Goal: Information Seeking & Learning: Learn about a topic

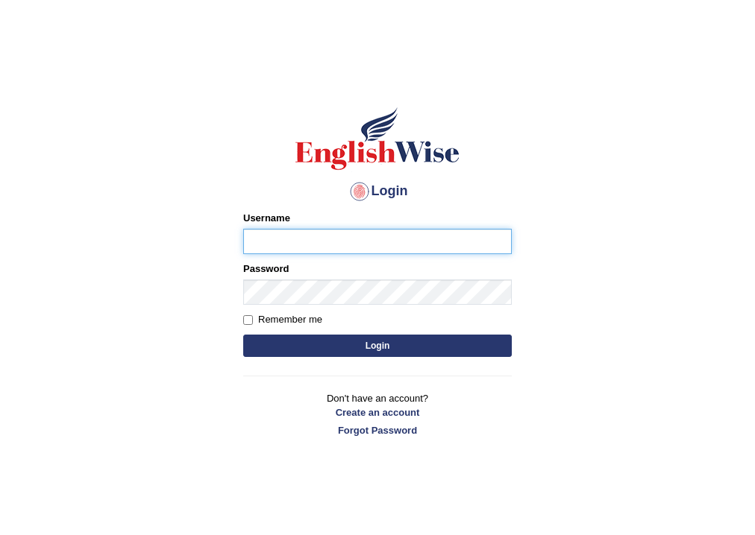
click at [367, 238] on input "Username" at bounding box center [377, 241] width 268 height 25
type input "nkechi_parramatta"
click at [245, 319] on input "Remember me" at bounding box center [248, 320] width 10 height 10
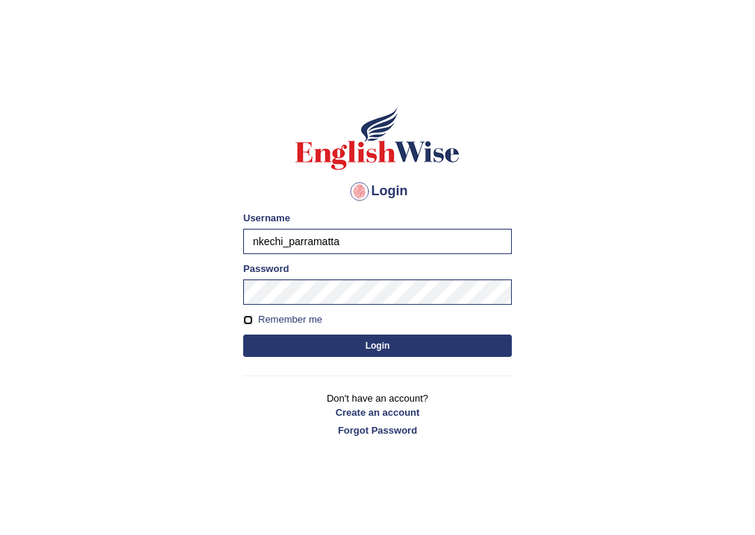
click at [246, 321] on input "Remember me" at bounding box center [248, 320] width 10 height 10
click at [251, 320] on input "Remember me" at bounding box center [248, 320] width 10 height 10
checkbox input "false"
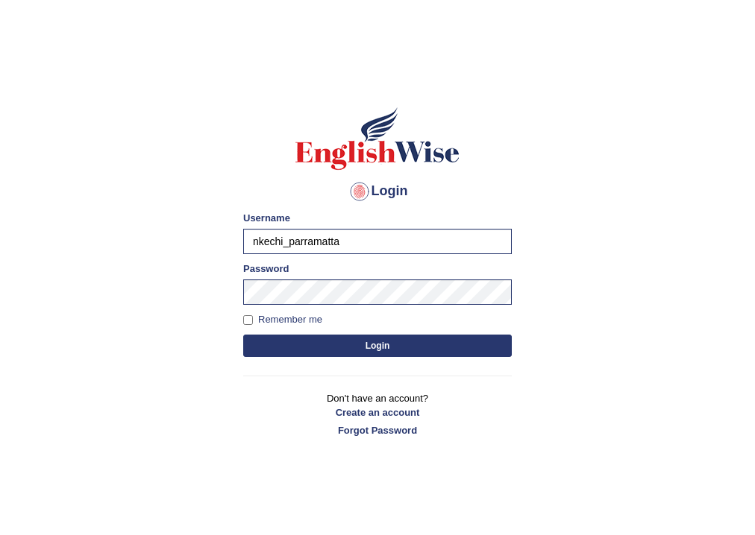
click at [381, 344] on button "Login" at bounding box center [377, 346] width 268 height 22
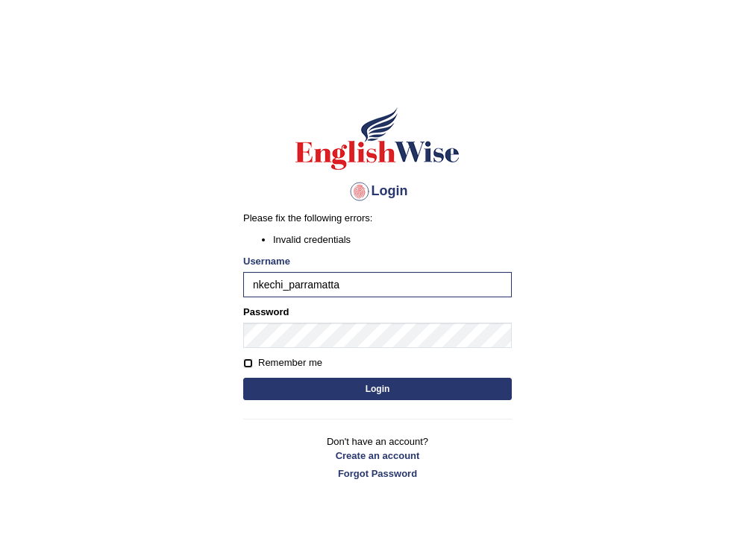
click at [248, 365] on input "Remember me" at bounding box center [248, 364] width 10 height 10
checkbox input "true"
click at [369, 388] on button "Login" at bounding box center [377, 389] width 268 height 22
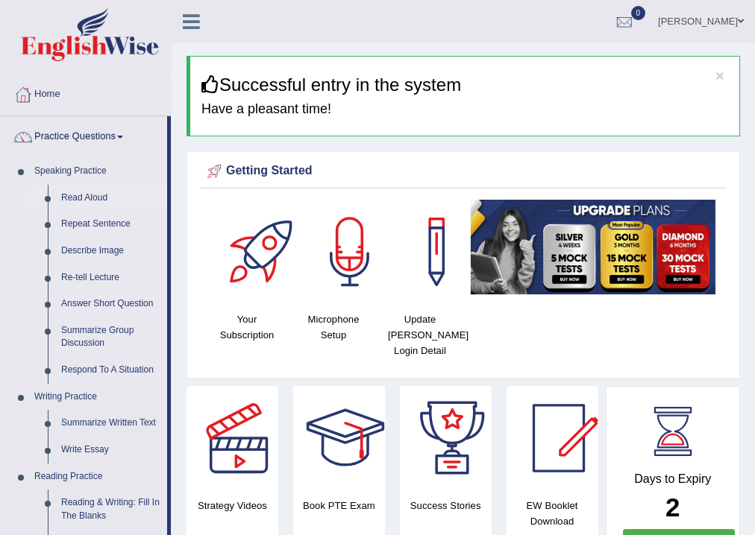
click at [104, 194] on link "Read Aloud" at bounding box center [110, 198] width 113 height 27
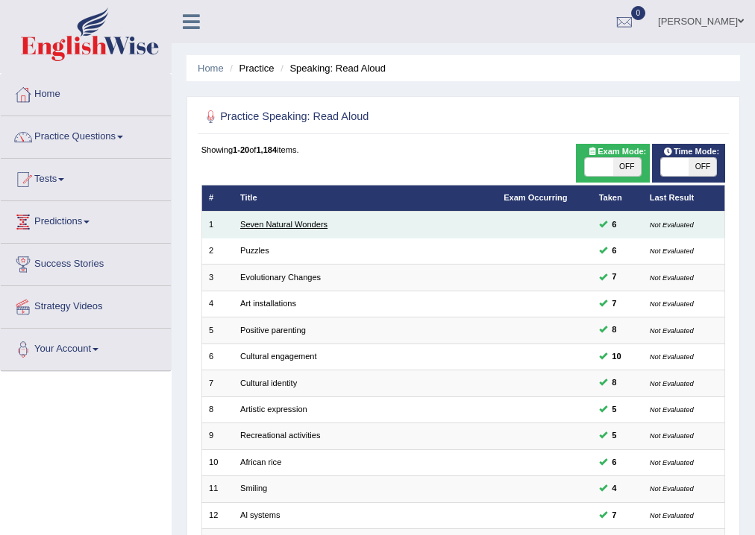
click at [303, 224] on link "Seven Natural Wonders" at bounding box center [283, 224] width 87 height 9
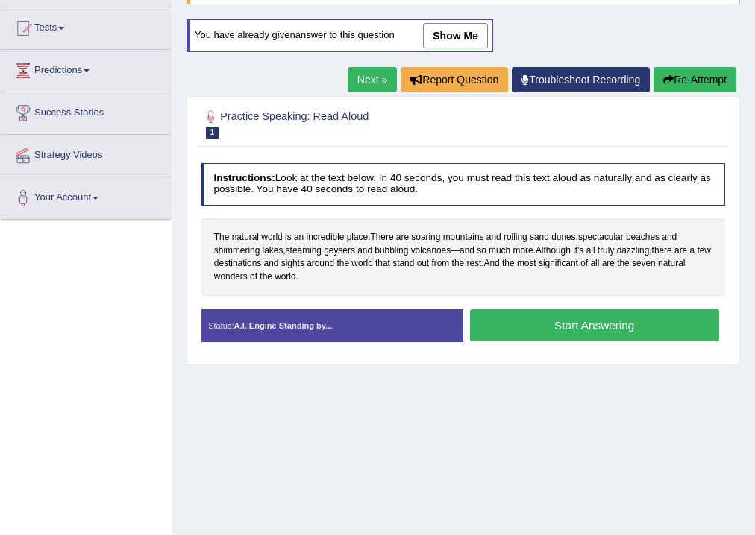
scroll to position [179, 0]
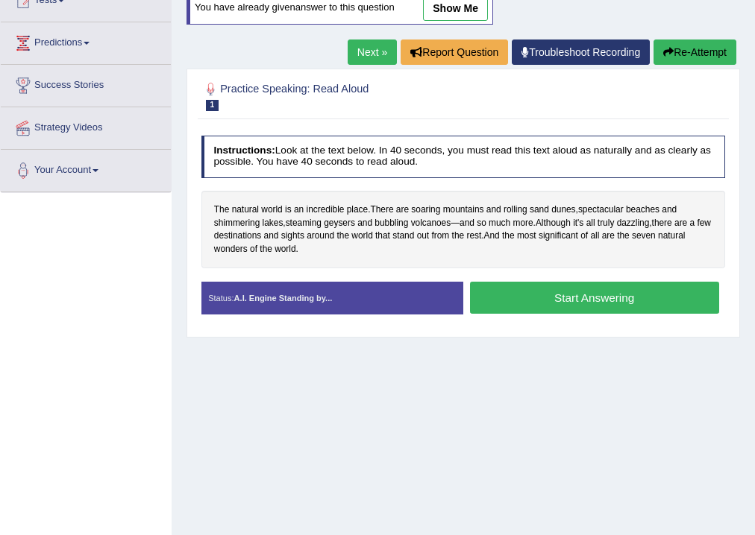
click at [594, 298] on button "Start Answering" at bounding box center [594, 298] width 249 height 32
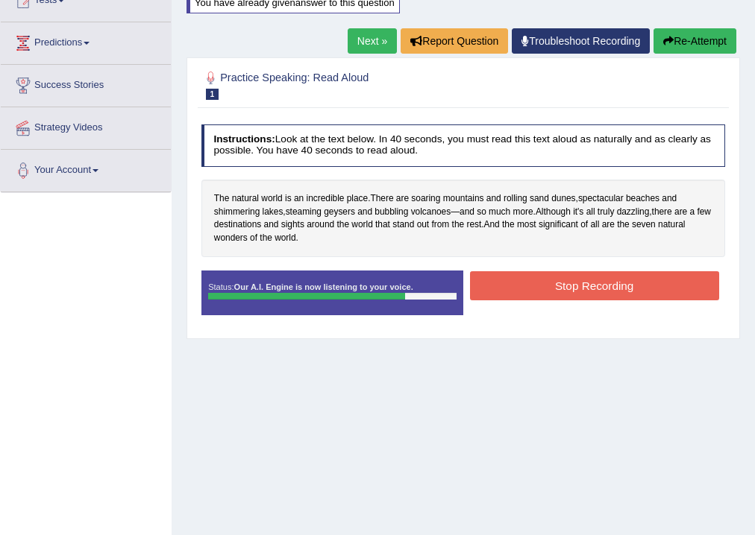
click at [600, 286] on button "Stop Recording" at bounding box center [594, 285] width 249 height 29
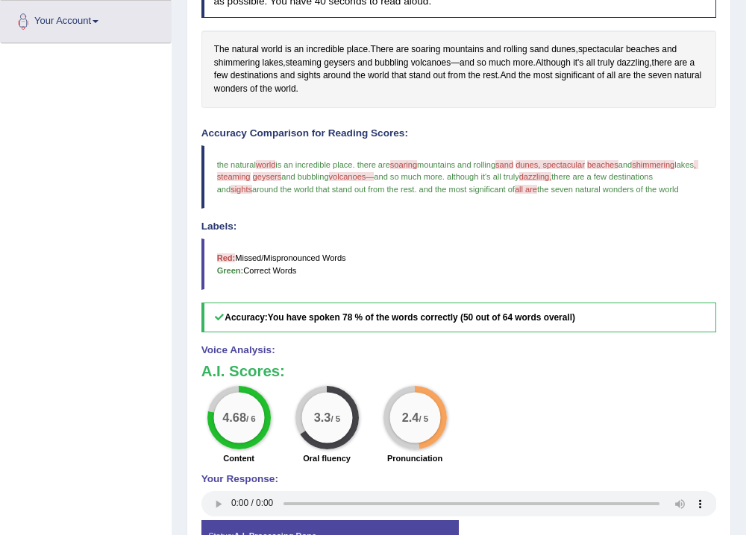
scroll to position [188, 0]
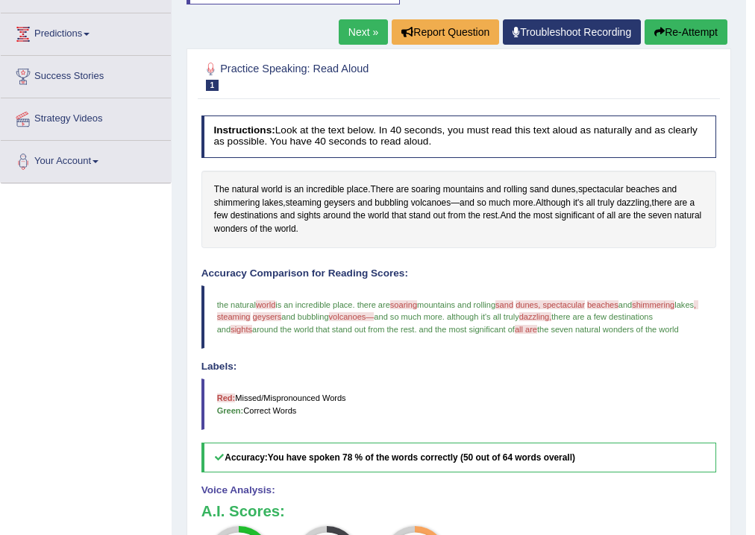
click at [356, 32] on link "Next »" at bounding box center [363, 31] width 49 height 25
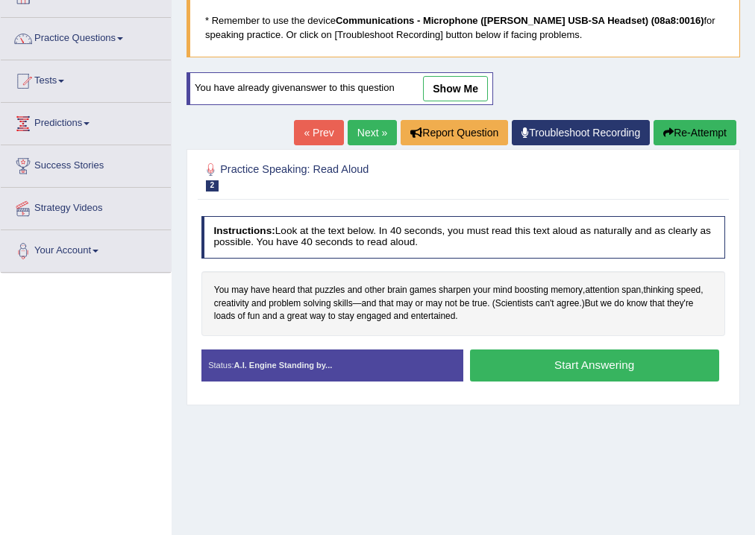
scroll to position [179, 0]
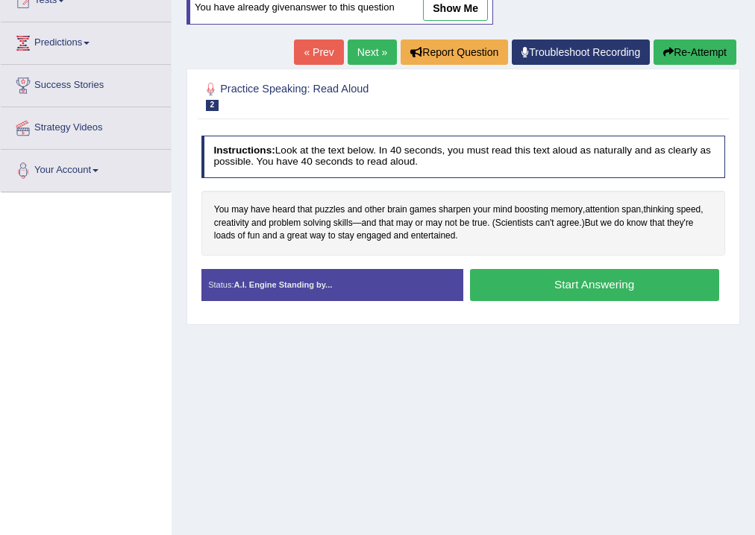
click at [585, 283] on button "Start Answering" at bounding box center [594, 285] width 249 height 32
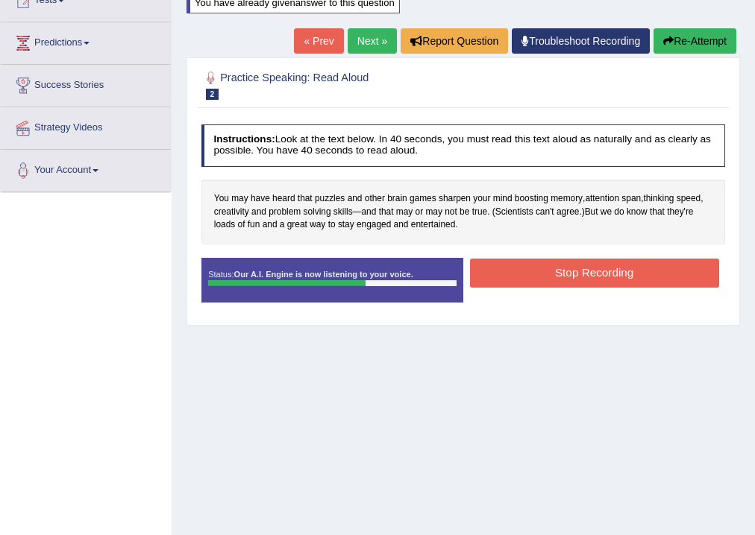
click at [593, 269] on button "Stop Recording" at bounding box center [594, 273] width 249 height 29
click at [593, 269] on div "Status: Our A.I. Engine is now listening to your voice. Start Answering Stop Re…" at bounding box center [463, 286] width 524 height 57
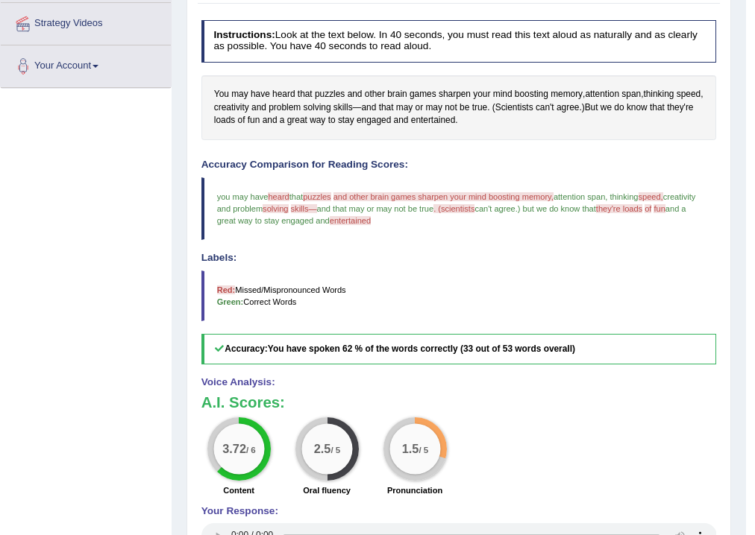
scroll to position [119, 0]
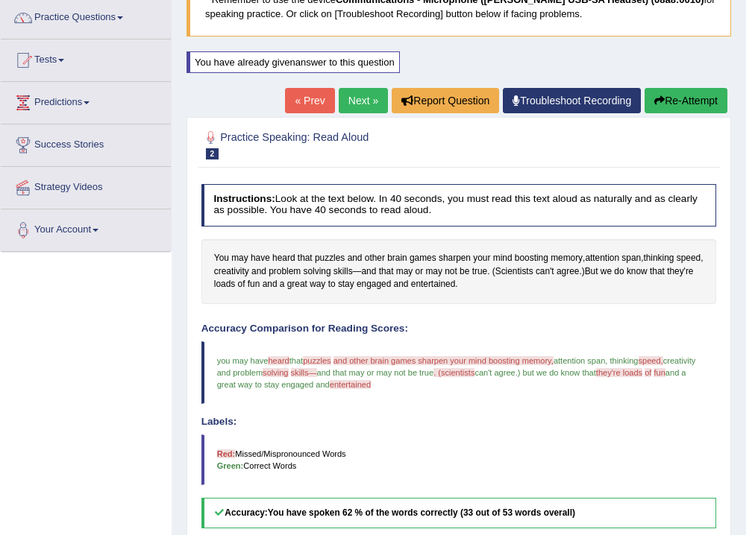
click at [350, 100] on link "Next »" at bounding box center [363, 100] width 49 height 25
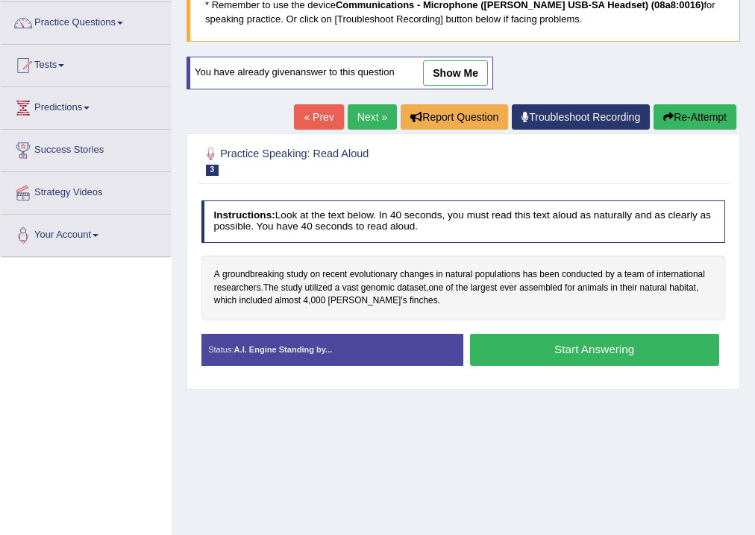
scroll to position [119, 0]
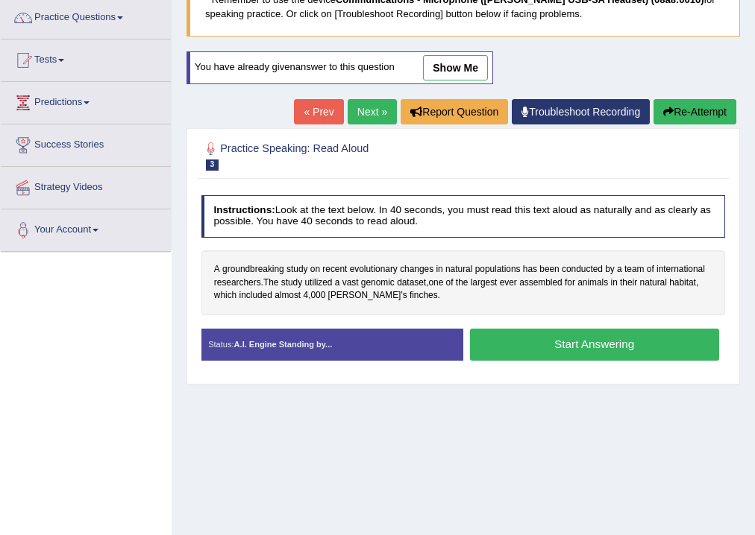
click at [587, 345] on button "Start Answering" at bounding box center [594, 345] width 249 height 32
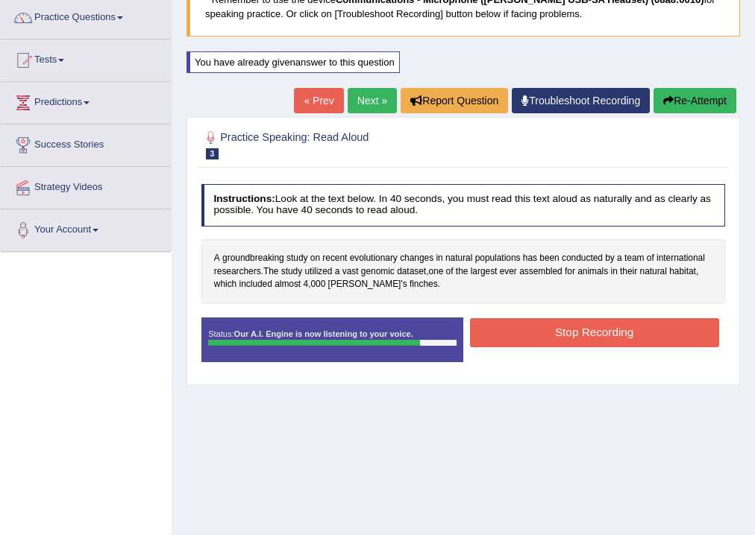
click at [594, 333] on button "Stop Recording" at bounding box center [594, 332] width 249 height 29
click at [594, 333] on div "Status: Our A.I. Engine is now listening to your voice. Start Answering Stop Re…" at bounding box center [463, 346] width 524 height 57
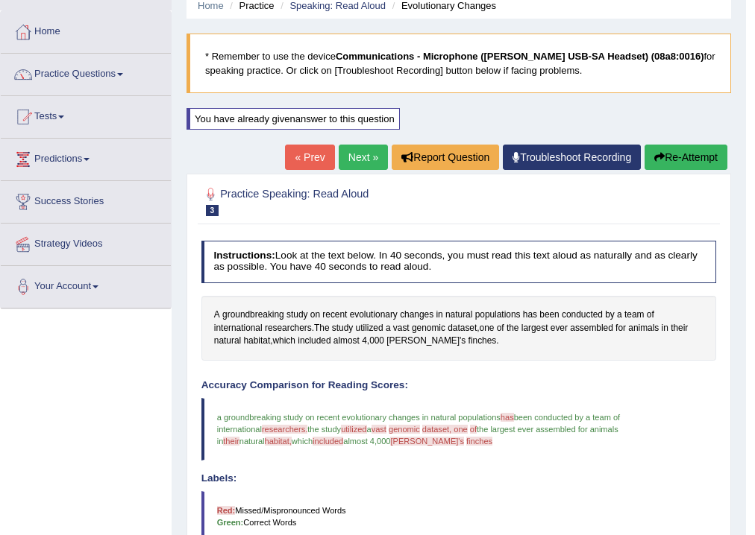
scroll to position [60, 0]
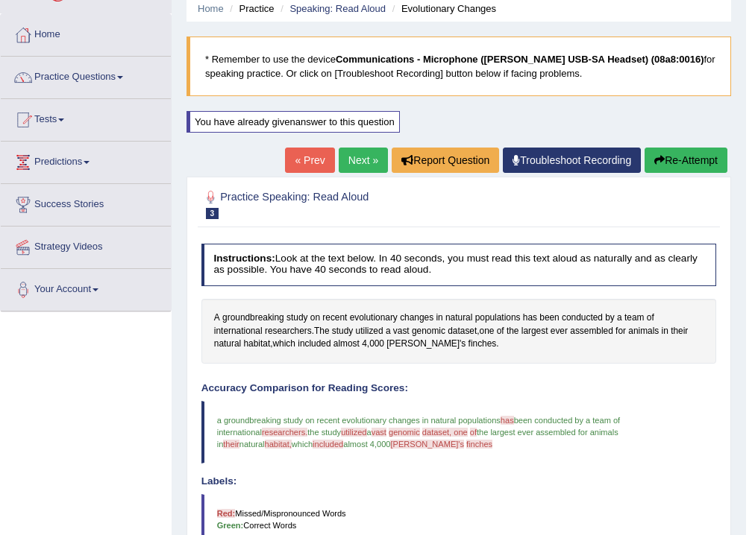
click at [679, 155] on button "Re-Attempt" at bounding box center [685, 160] width 83 height 25
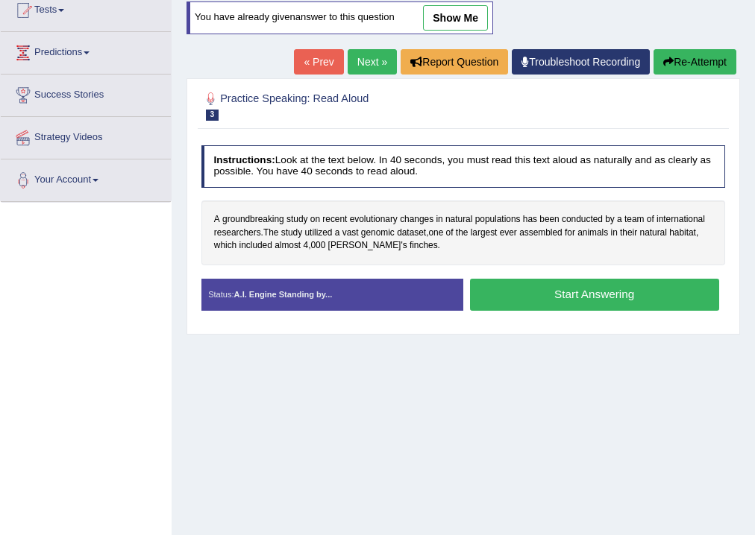
scroll to position [179, 0]
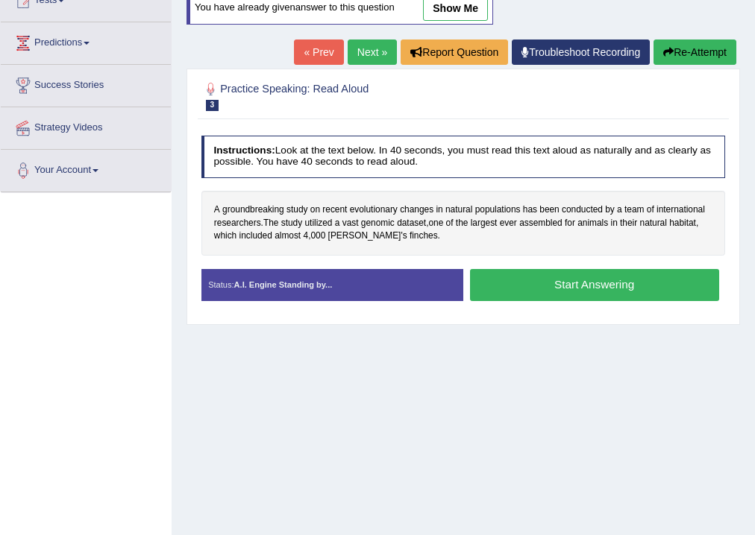
click at [606, 283] on button "Start Answering" at bounding box center [594, 285] width 249 height 32
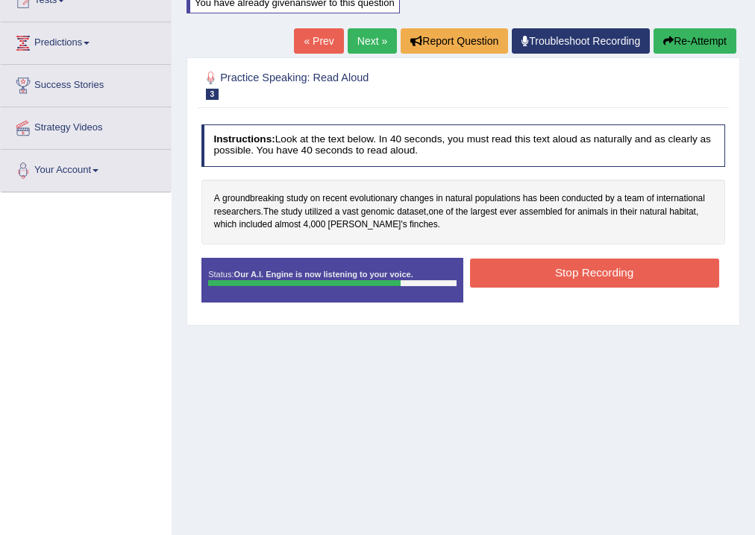
click at [623, 271] on button "Stop Recording" at bounding box center [594, 273] width 249 height 29
click at [623, 271] on div "Status: Our A.I. Engine is now listening to your voice. Start Answering Stop Re…" at bounding box center [463, 286] width 524 height 57
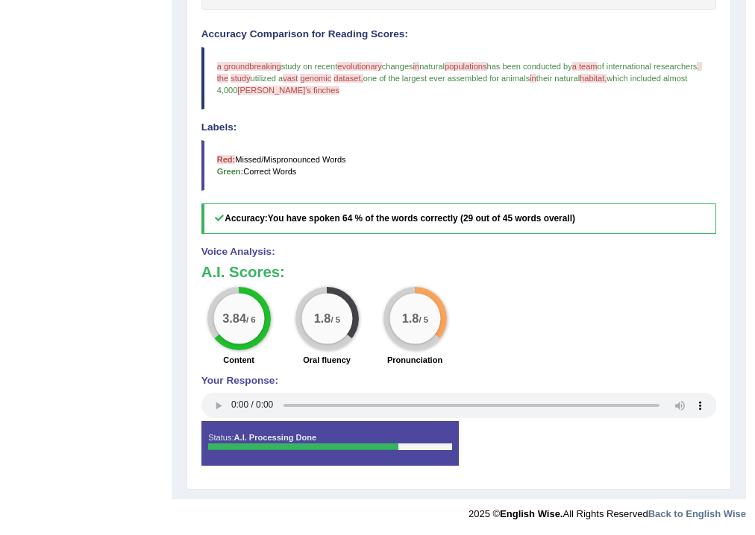
scroll to position [116, 0]
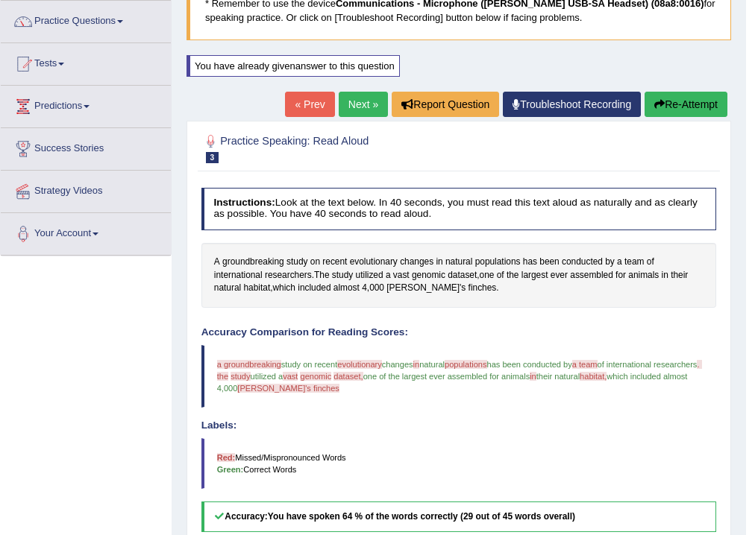
click at [348, 104] on link "Next »" at bounding box center [363, 104] width 49 height 25
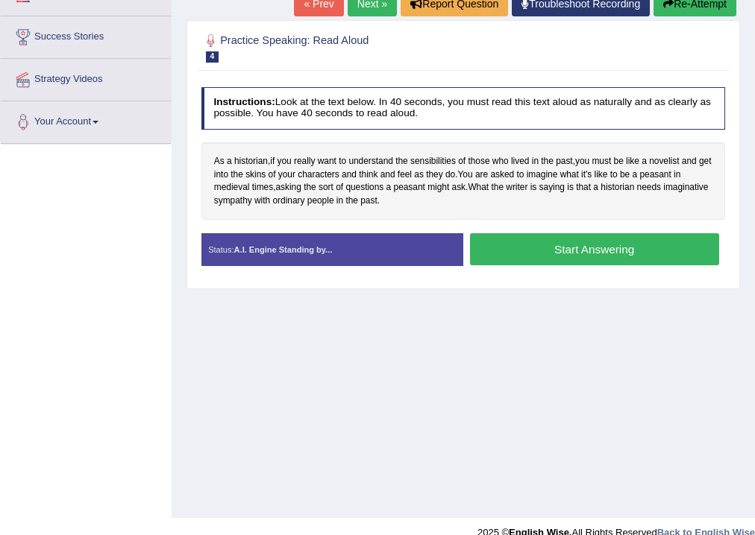
scroll to position [239, 0]
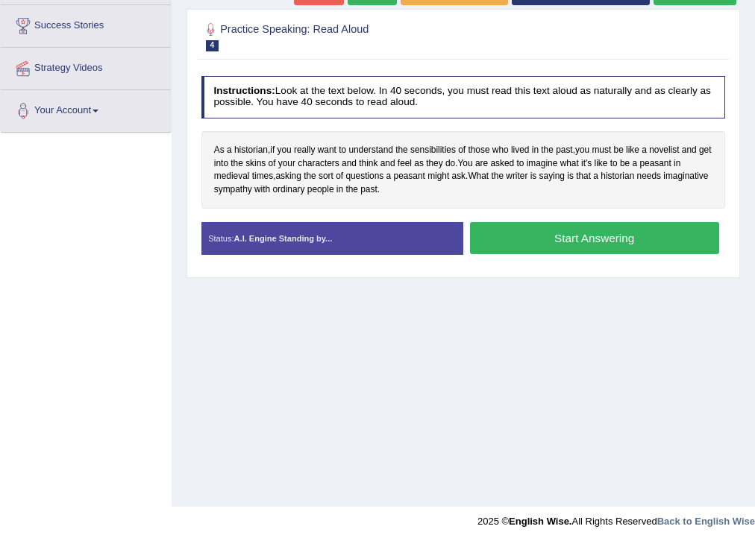
click at [592, 236] on button "Start Answering" at bounding box center [594, 238] width 249 height 32
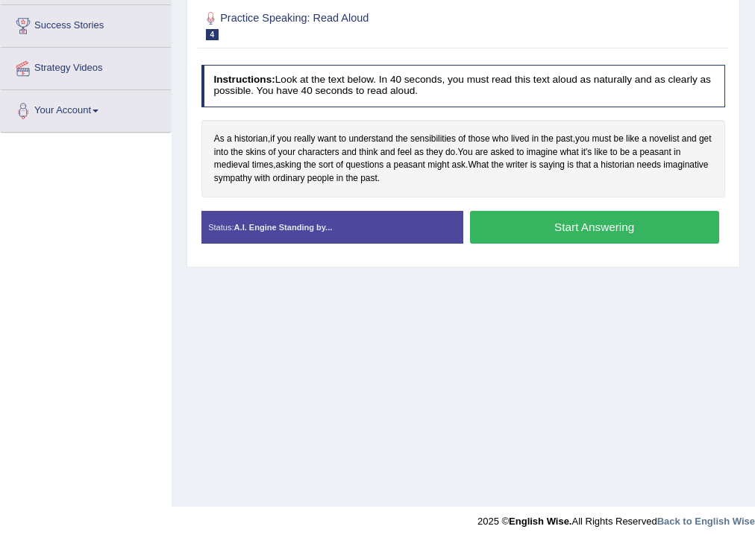
click at [592, 236] on button "Start Answering" at bounding box center [594, 227] width 249 height 32
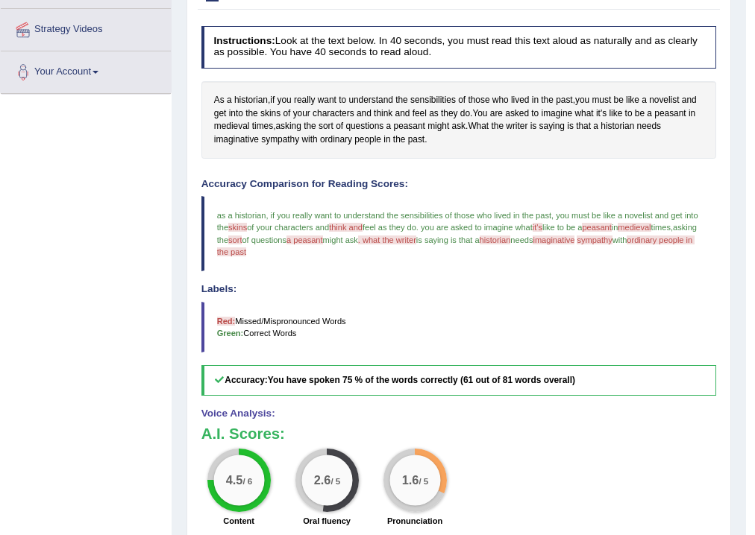
scroll to position [60, 0]
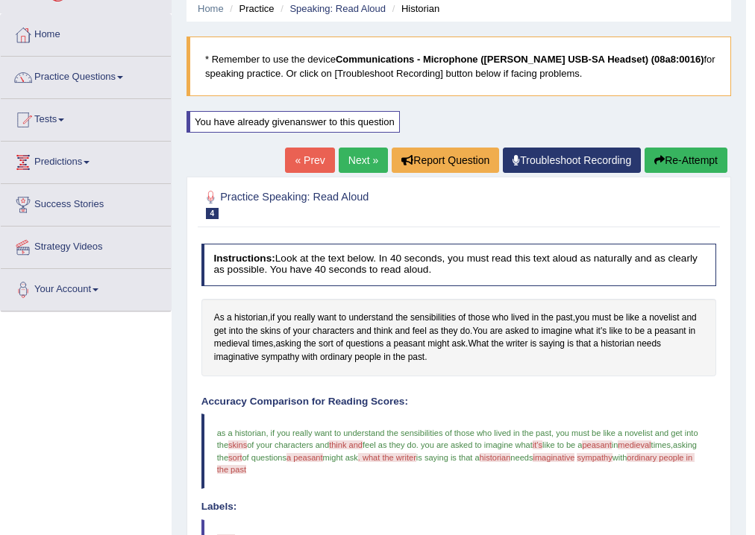
click at [354, 164] on link "Next »" at bounding box center [363, 160] width 49 height 25
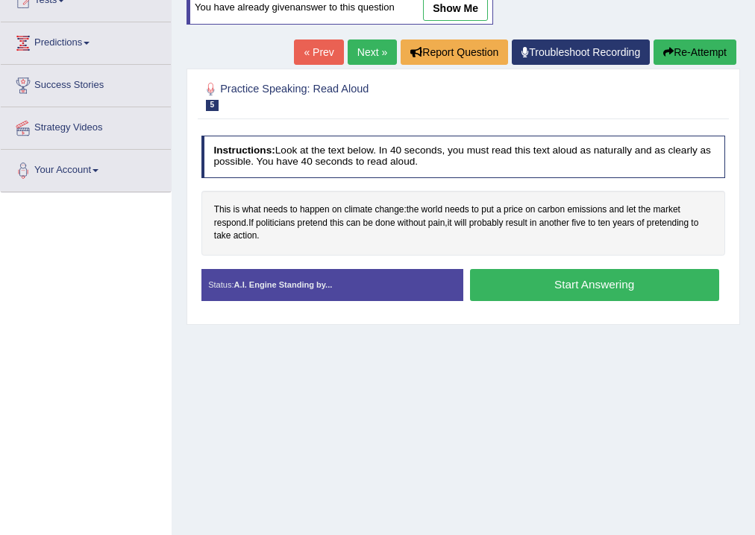
click at [576, 282] on button "Start Answering" at bounding box center [594, 285] width 249 height 32
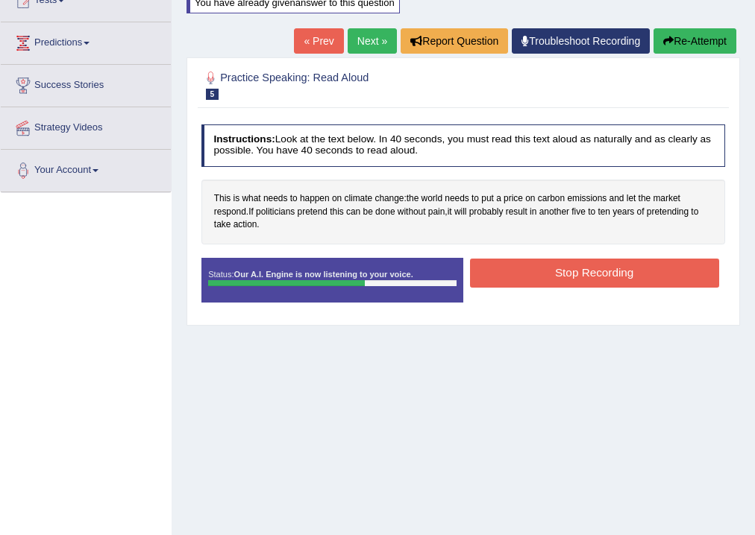
click at [571, 272] on button "Stop Recording" at bounding box center [594, 273] width 249 height 29
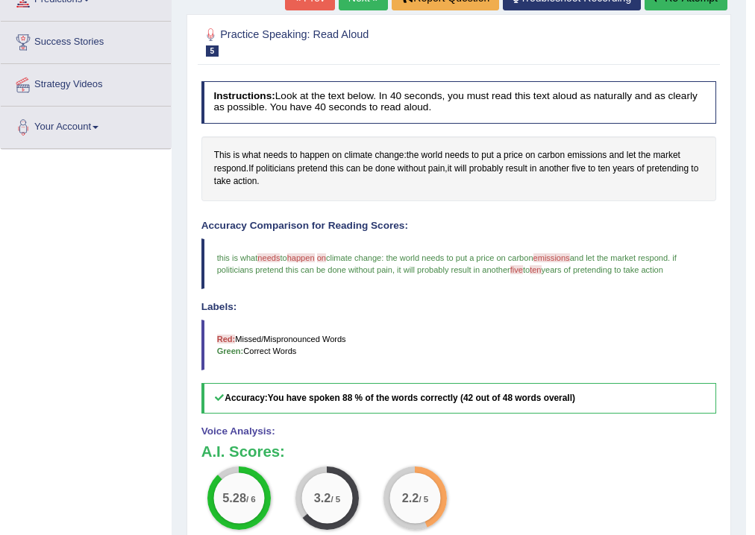
scroll to position [43, 0]
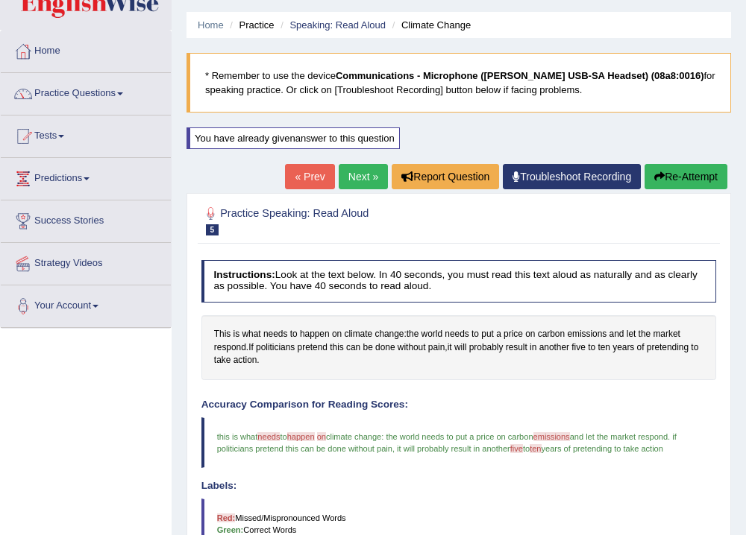
click at [362, 177] on link "Next »" at bounding box center [363, 176] width 49 height 25
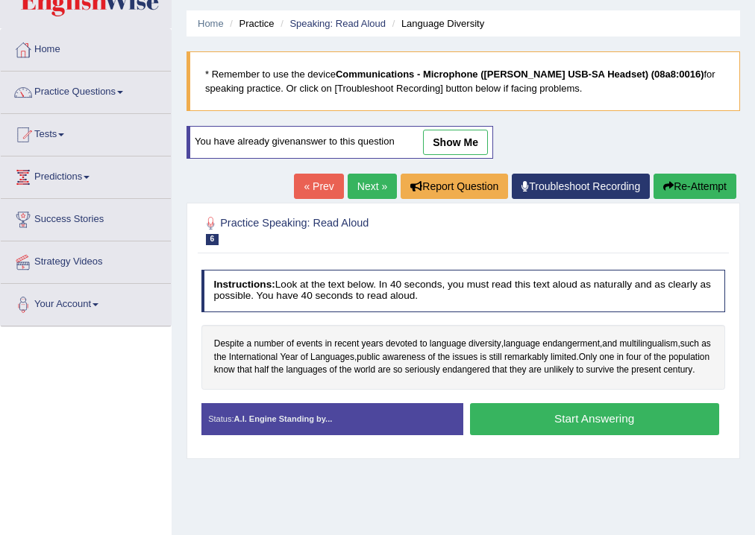
scroll to position [179, 0]
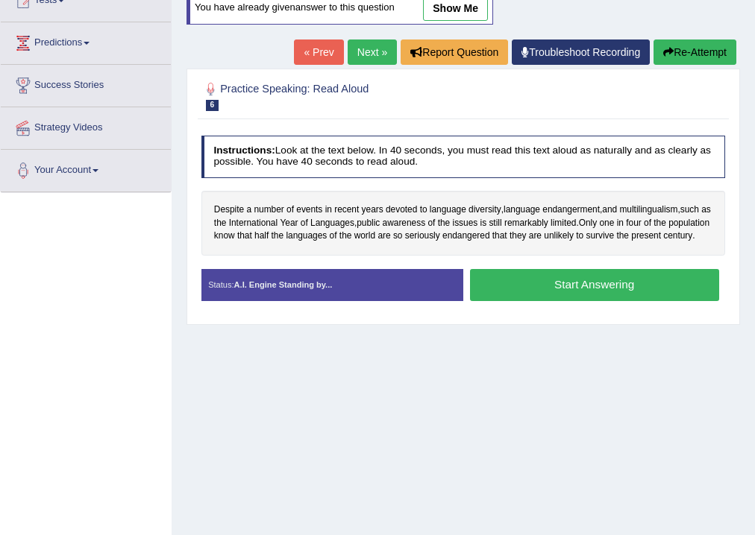
click at [590, 298] on button "Start Answering" at bounding box center [594, 285] width 249 height 32
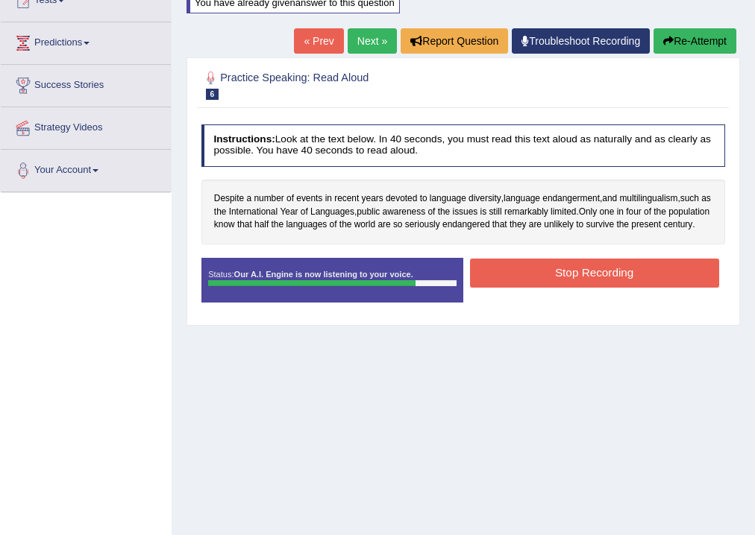
click at [600, 285] on button "Stop Recording" at bounding box center [594, 273] width 249 height 29
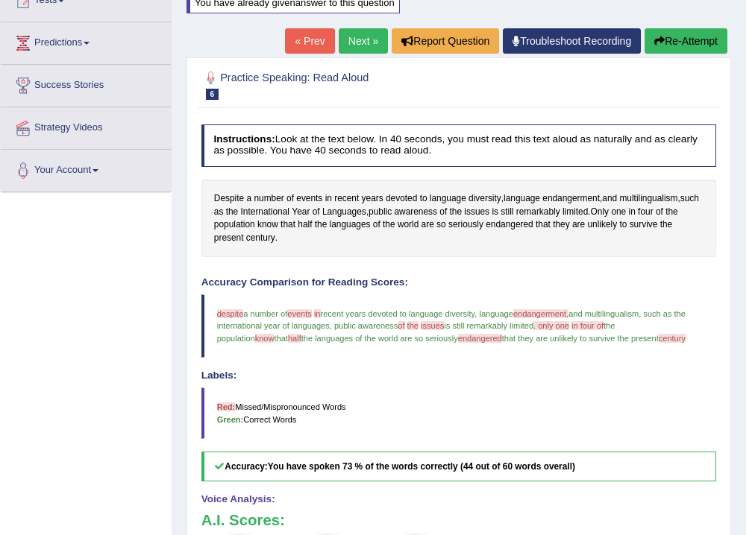
click at [679, 41] on button "Re-Attempt" at bounding box center [685, 40] width 83 height 25
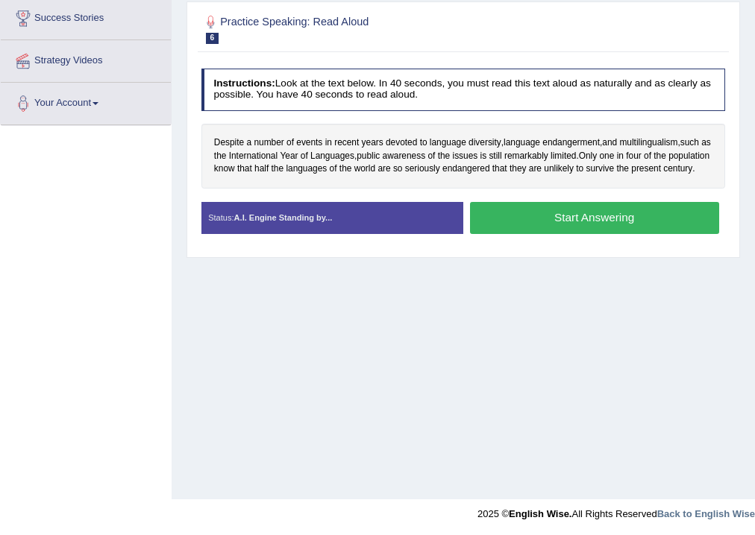
scroll to position [248, 0]
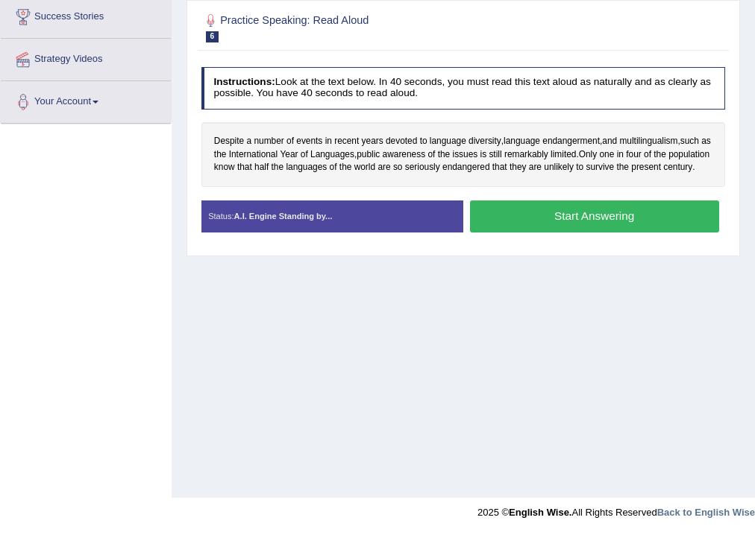
click at [583, 227] on button "Start Answering" at bounding box center [594, 217] width 249 height 32
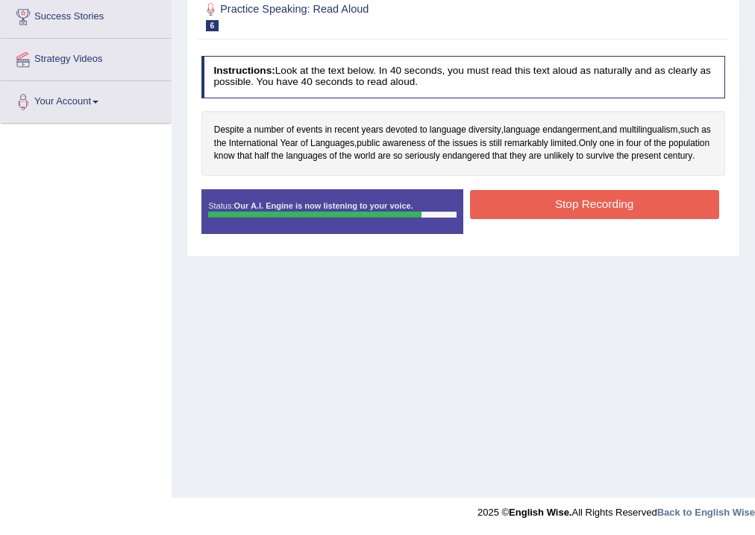
click at [594, 213] on button "Stop Recording" at bounding box center [594, 204] width 249 height 29
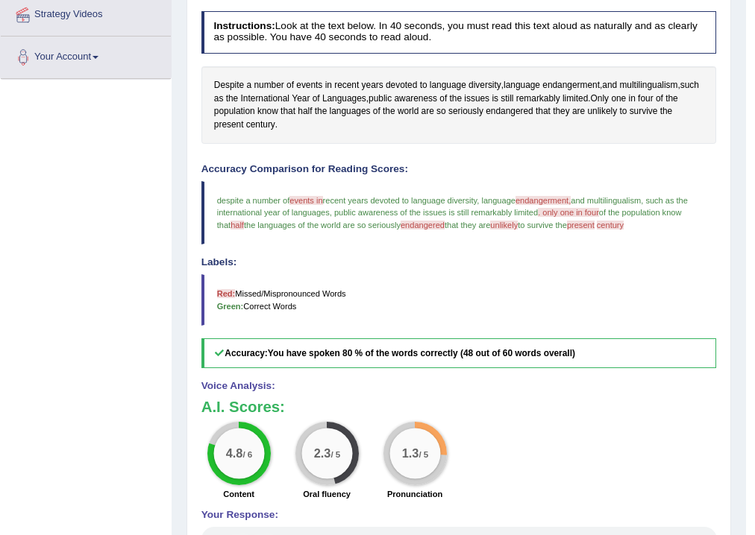
scroll to position [188, 0]
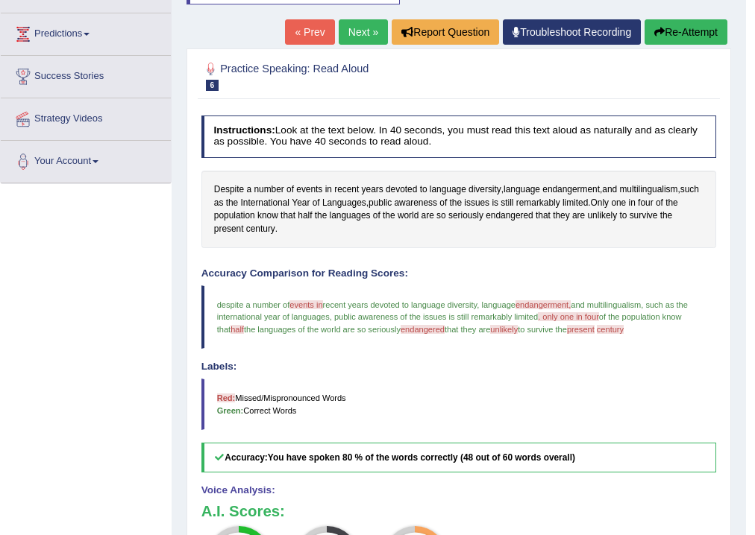
click at [356, 35] on link "Next »" at bounding box center [363, 31] width 49 height 25
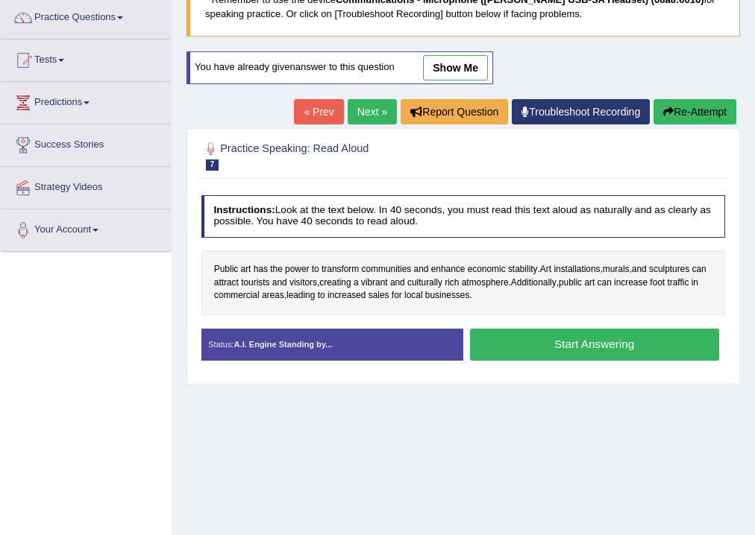
click at [580, 344] on button "Start Answering" at bounding box center [594, 345] width 249 height 32
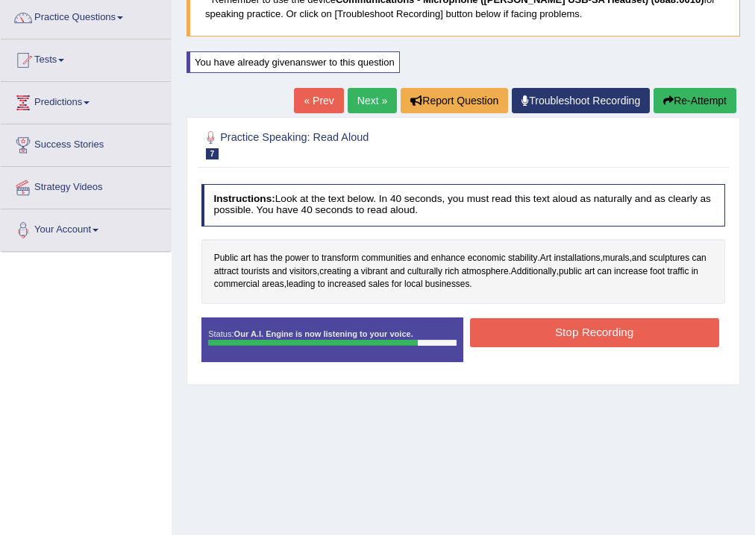
click at [591, 334] on button "Stop Recording" at bounding box center [594, 332] width 249 height 29
click at [591, 334] on div "Status: Our A.I. Engine is now listening to your voice. Start Answering Stop Re…" at bounding box center [463, 346] width 524 height 57
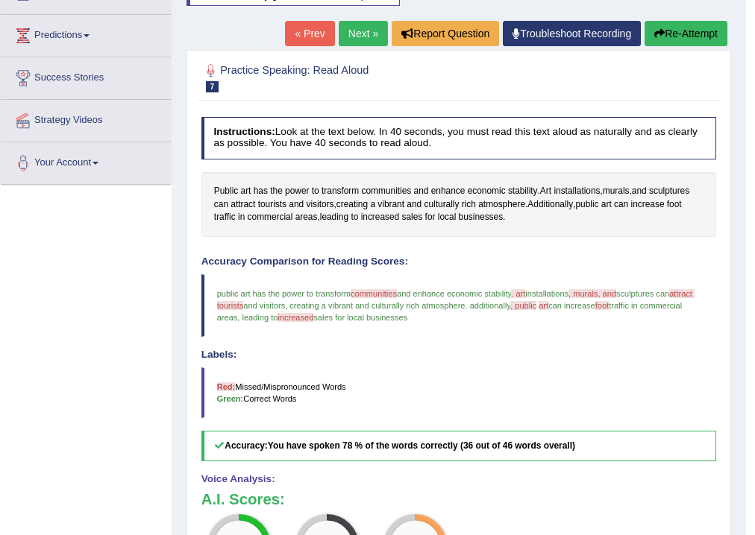
scroll to position [119, 0]
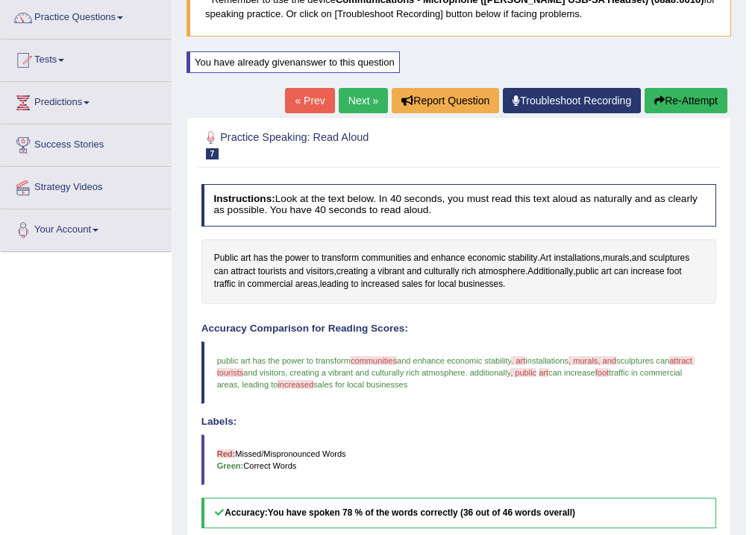
click at [697, 95] on button "Re-Attempt" at bounding box center [685, 100] width 83 height 25
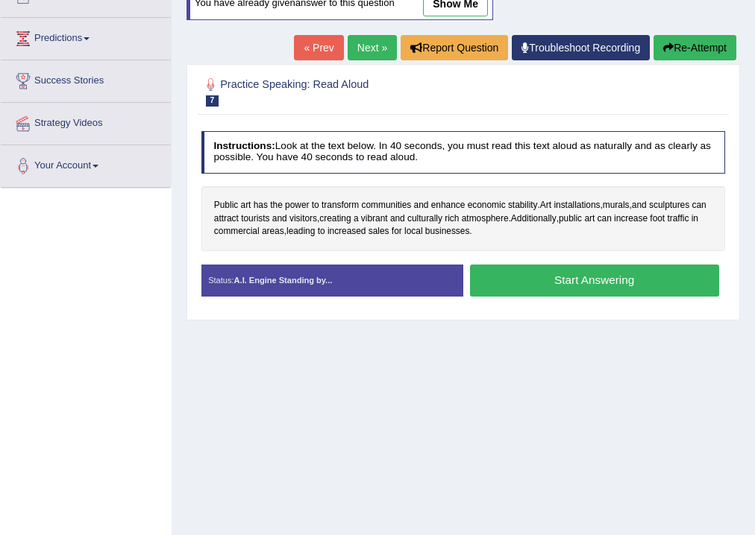
scroll to position [183, 0]
click at [582, 280] on button "Start Answering" at bounding box center [594, 281] width 249 height 32
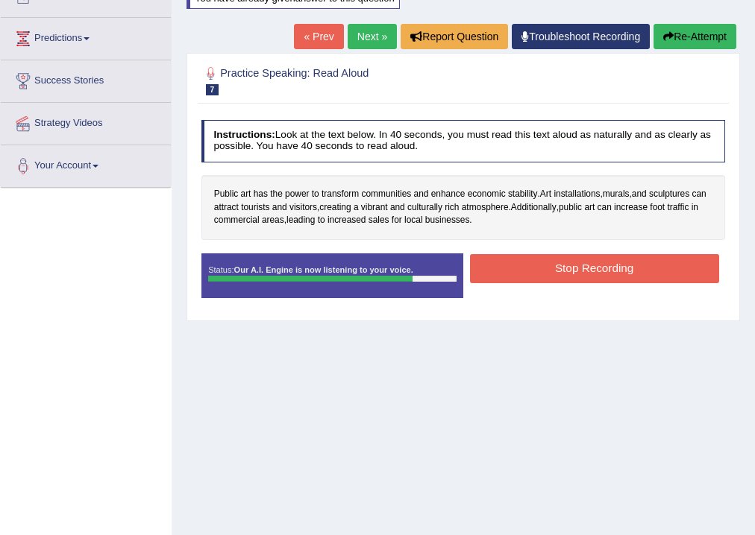
click at [597, 266] on button "Stop Recording" at bounding box center [594, 268] width 249 height 29
click at [597, 266] on div "Status: Our A.I. Engine is now listening to your voice. Start Answering Stop Re…" at bounding box center [463, 282] width 524 height 57
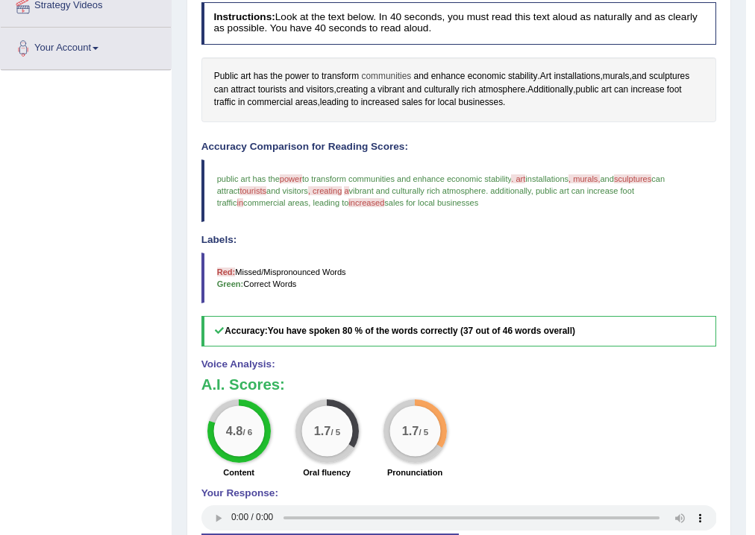
scroll to position [116, 0]
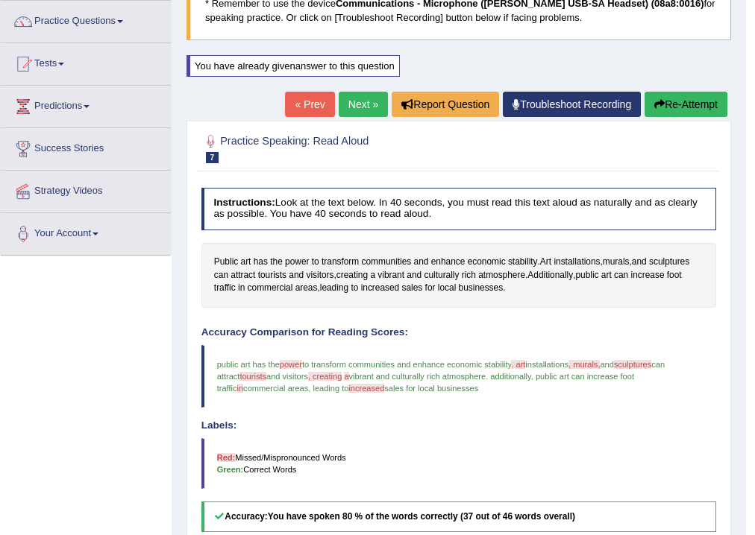
click at [359, 104] on link "Next »" at bounding box center [363, 104] width 49 height 25
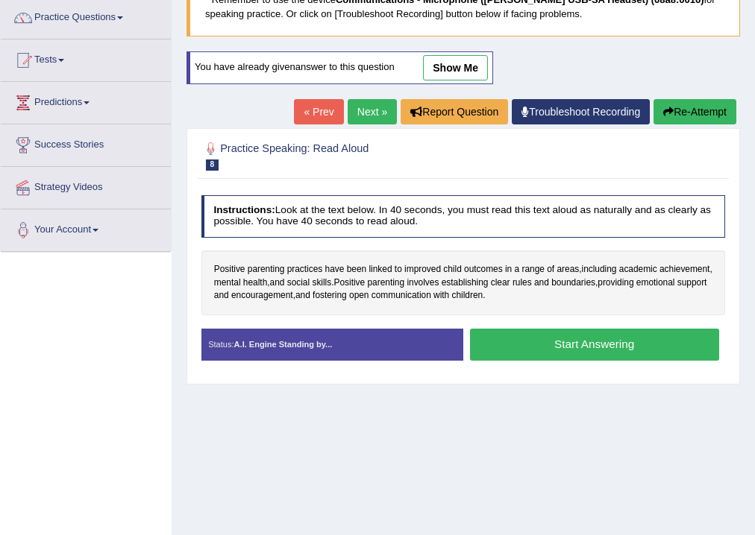
click at [585, 342] on button "Start Answering" at bounding box center [594, 345] width 249 height 32
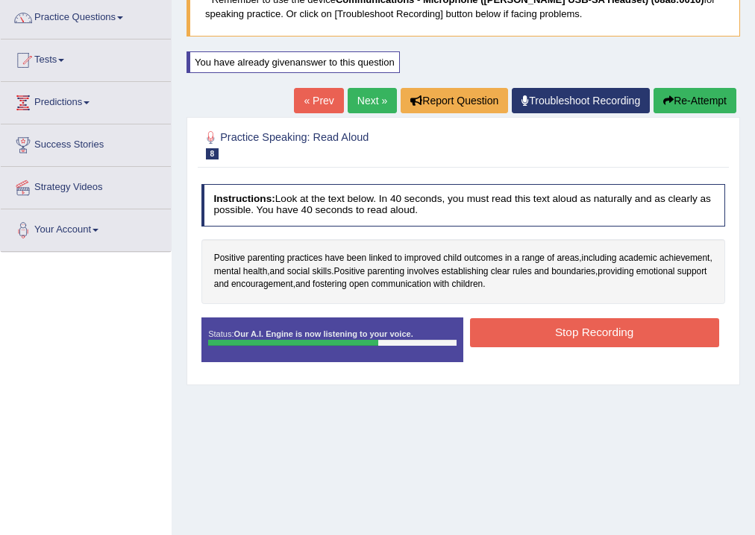
click at [591, 335] on button "Stop Recording" at bounding box center [594, 332] width 249 height 29
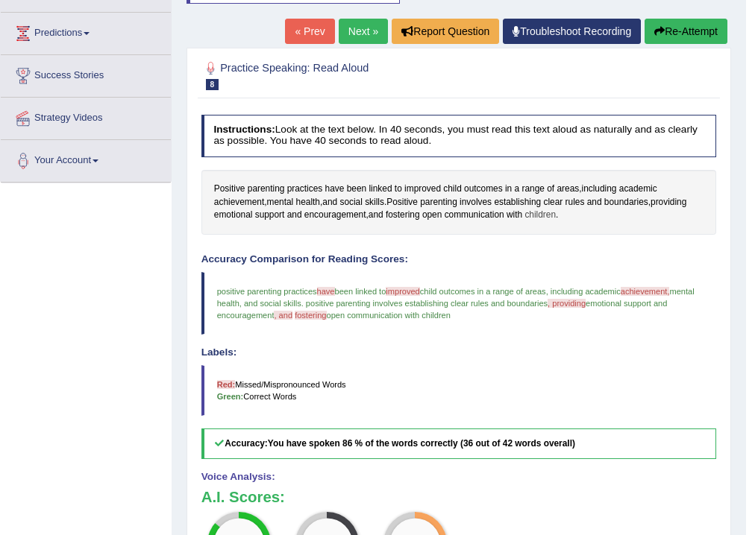
scroll to position [60, 0]
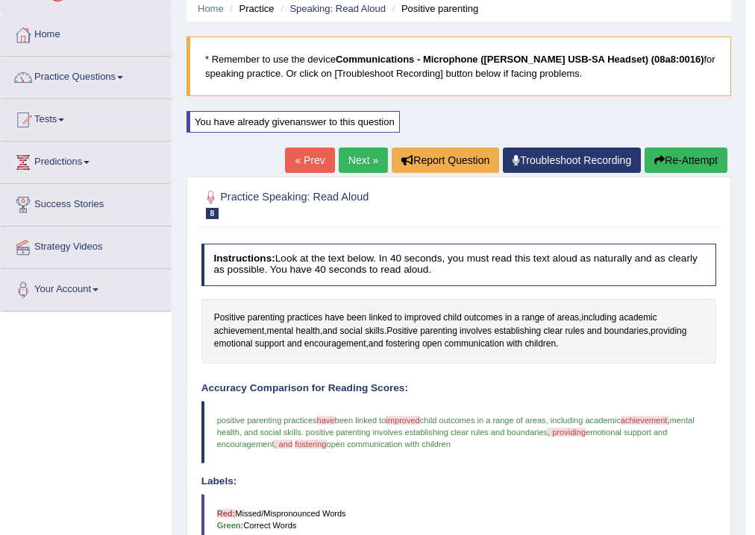
click at [359, 162] on link "Next »" at bounding box center [363, 160] width 49 height 25
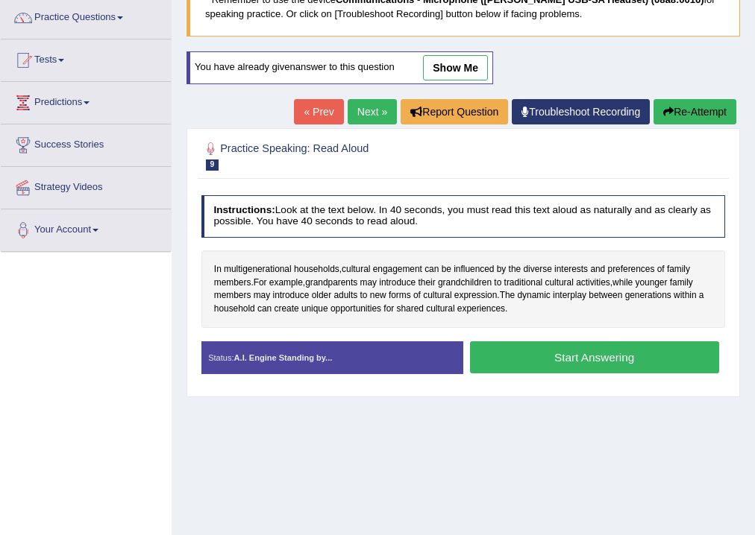
click at [578, 358] on button "Start Answering" at bounding box center [594, 358] width 249 height 32
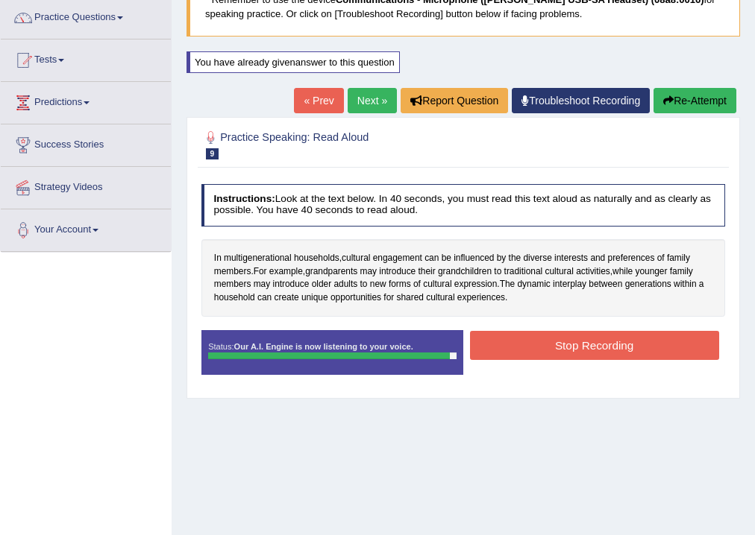
click at [594, 345] on button "Stop Recording" at bounding box center [594, 345] width 249 height 29
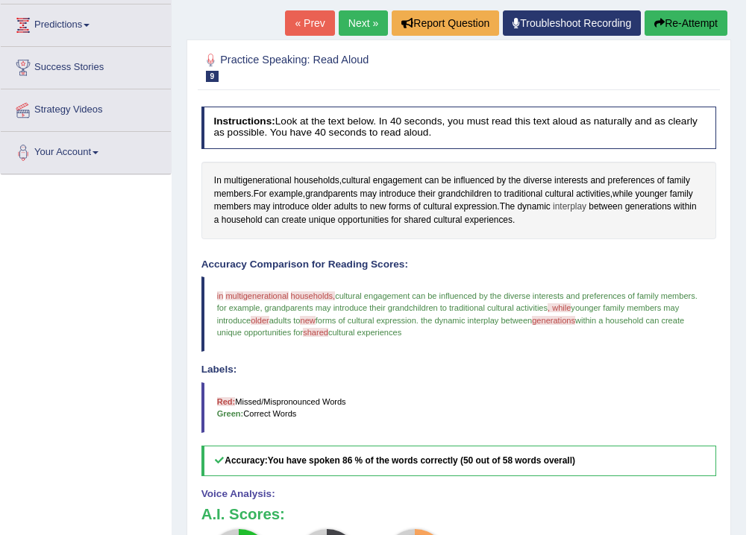
scroll to position [60, 0]
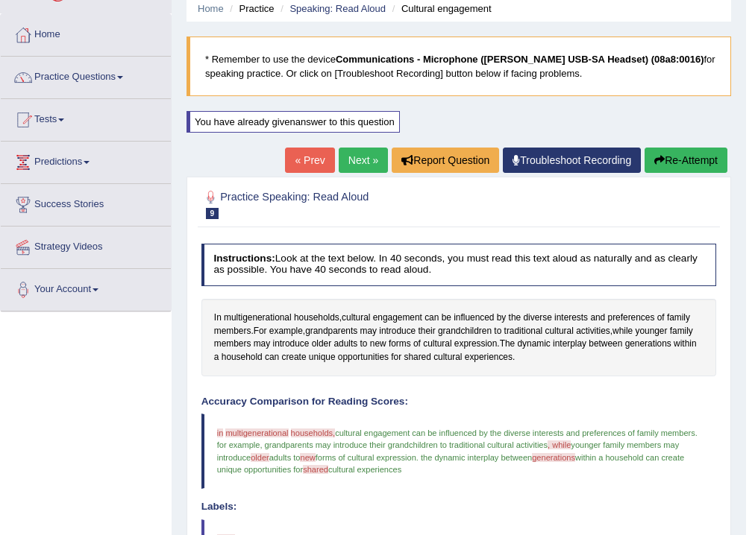
click at [365, 161] on link "Next »" at bounding box center [363, 160] width 49 height 25
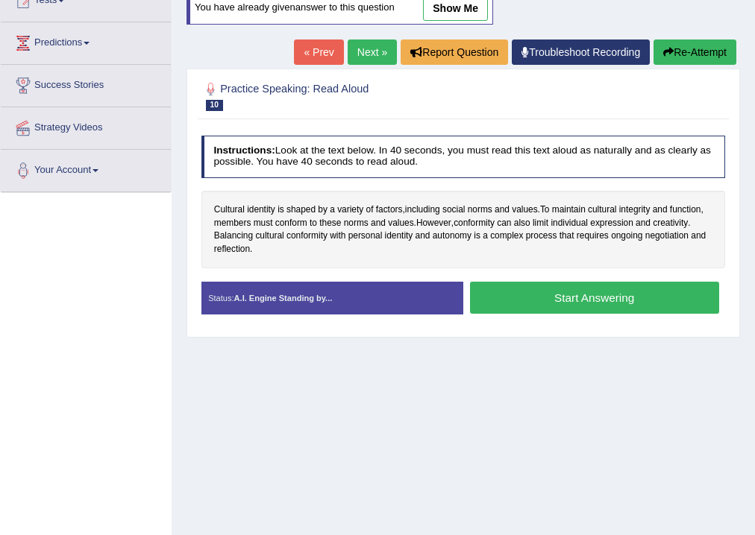
click at [579, 297] on button "Start Answering" at bounding box center [594, 298] width 249 height 32
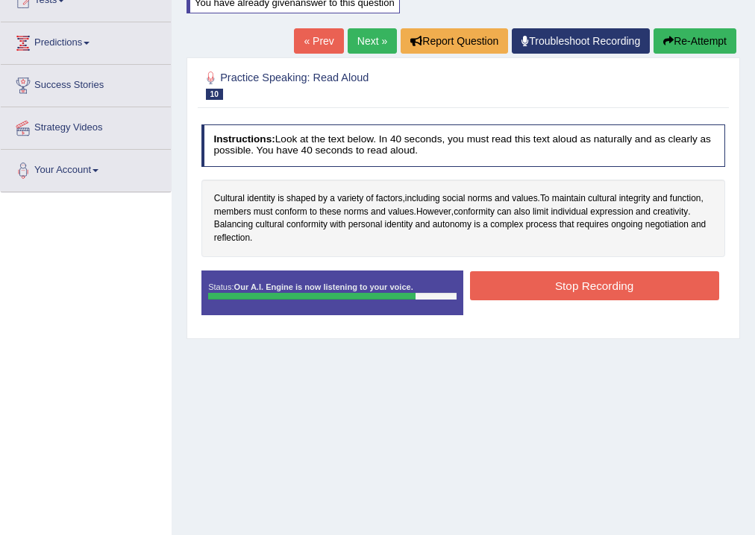
click at [588, 285] on button "Stop Recording" at bounding box center [594, 285] width 249 height 29
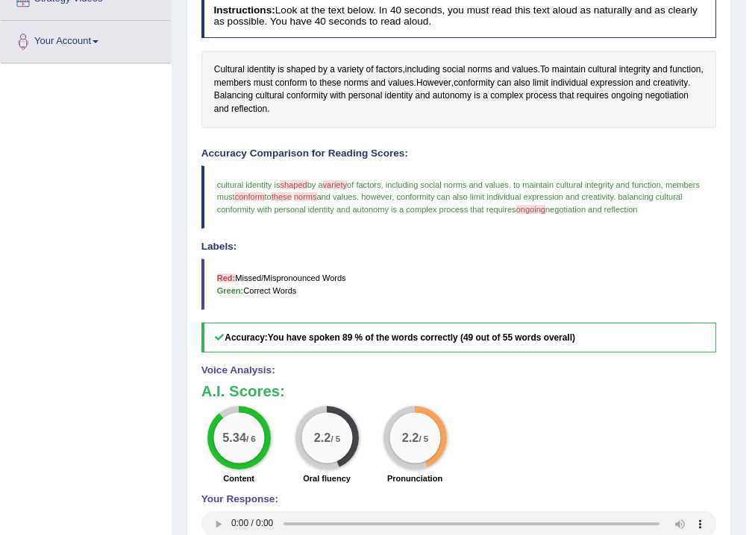
scroll to position [179, 0]
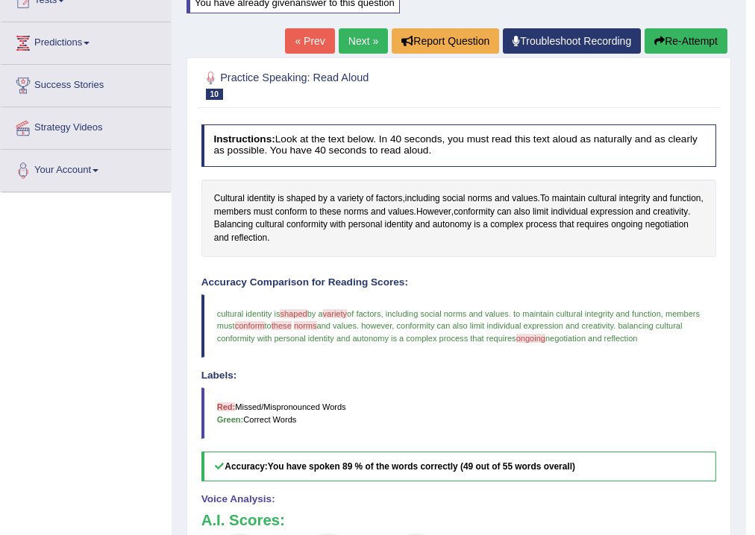
click at [352, 42] on link "Next »" at bounding box center [363, 40] width 49 height 25
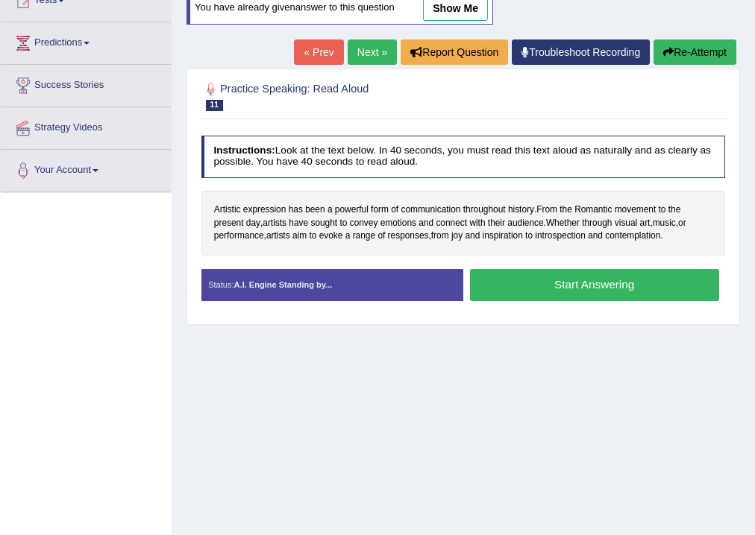
click at [585, 282] on button "Start Answering" at bounding box center [594, 285] width 249 height 32
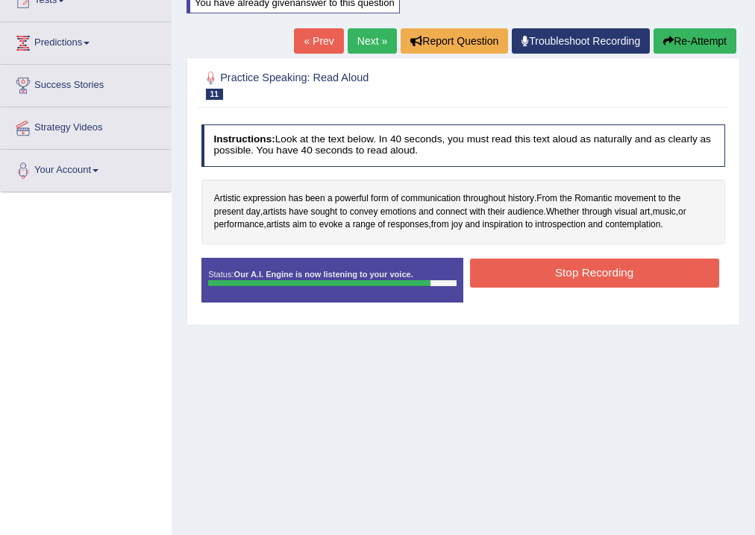
click at [575, 271] on button "Stop Recording" at bounding box center [594, 273] width 249 height 29
click at [575, 271] on div "Status: Our A.I. Engine is now listening to your voice. Start Answering Stop Re…" at bounding box center [463, 286] width 524 height 57
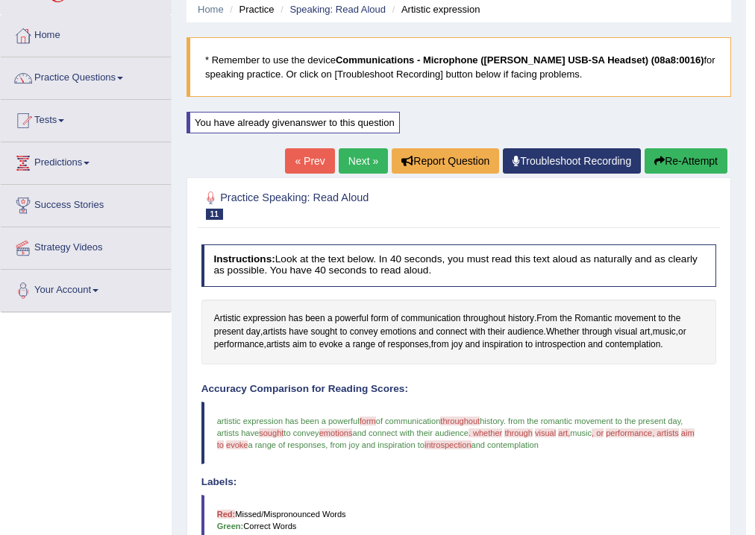
scroll to position [56, 0]
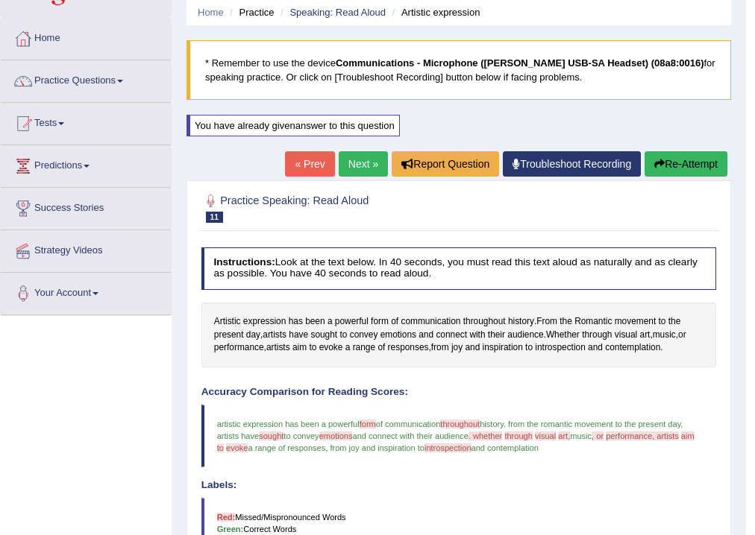
click at [673, 163] on button "Re-Attempt" at bounding box center [685, 163] width 83 height 25
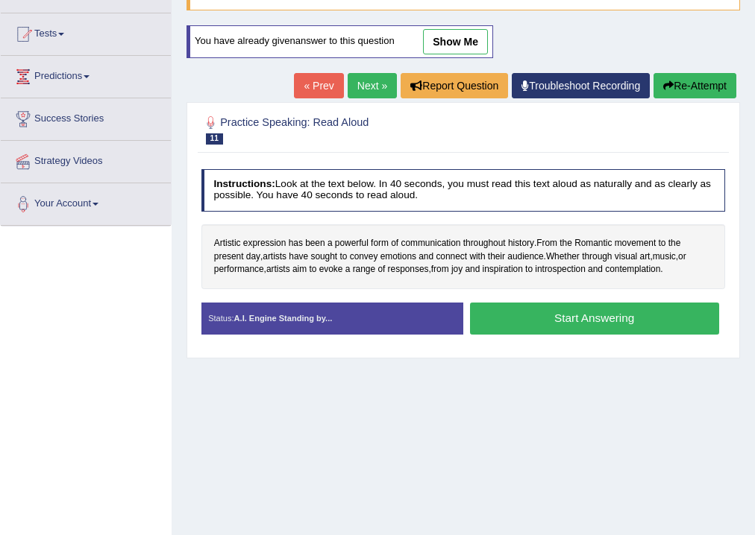
scroll to position [175, 0]
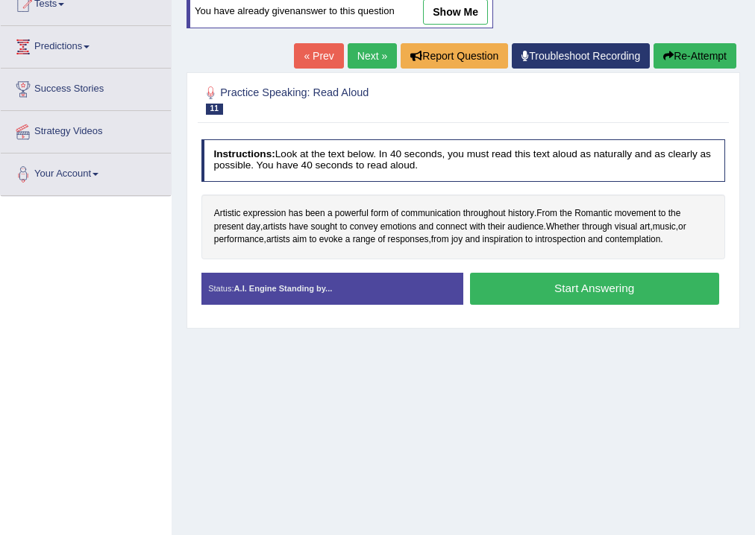
click at [607, 288] on button "Start Answering" at bounding box center [594, 289] width 249 height 32
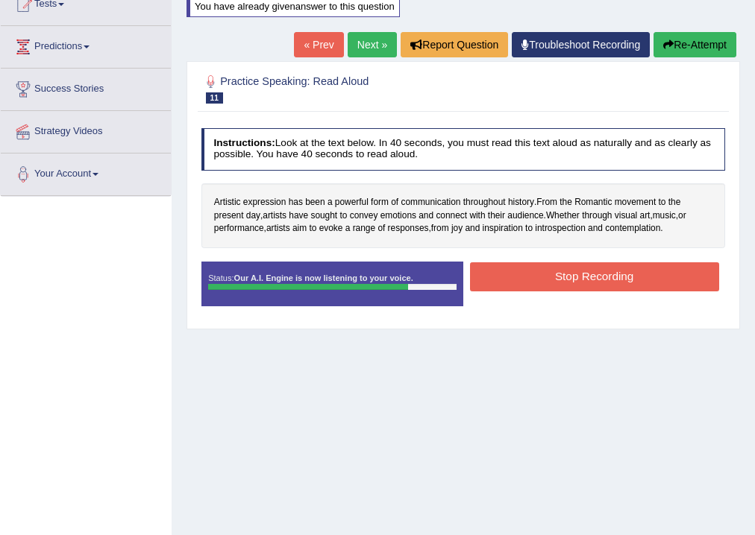
click at [603, 276] on button "Stop Recording" at bounding box center [594, 277] width 249 height 29
click at [603, 276] on div "Status: Our A.I. Engine is now listening to your voice. Start Answering Stop Re…" at bounding box center [463, 290] width 524 height 57
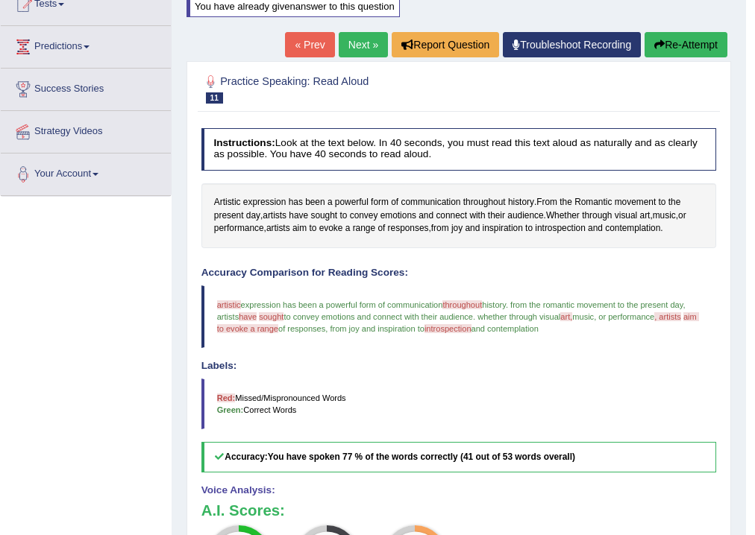
click at [355, 43] on link "Next »" at bounding box center [363, 44] width 49 height 25
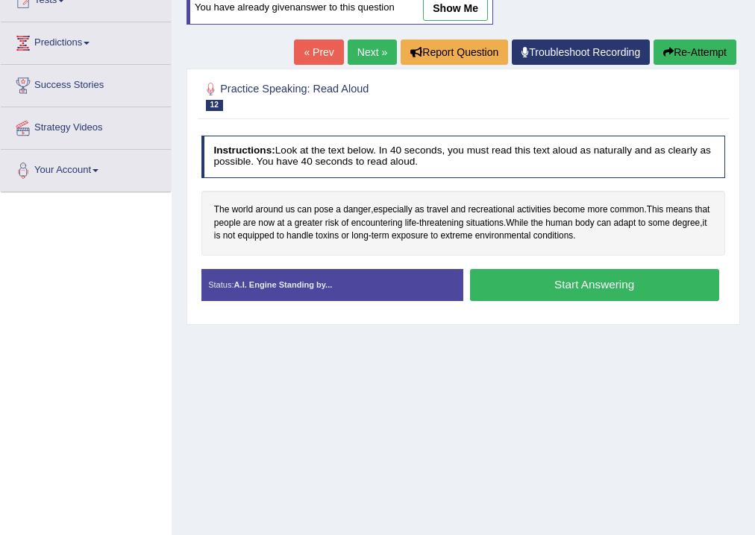
click at [594, 284] on button "Start Answering" at bounding box center [594, 285] width 249 height 32
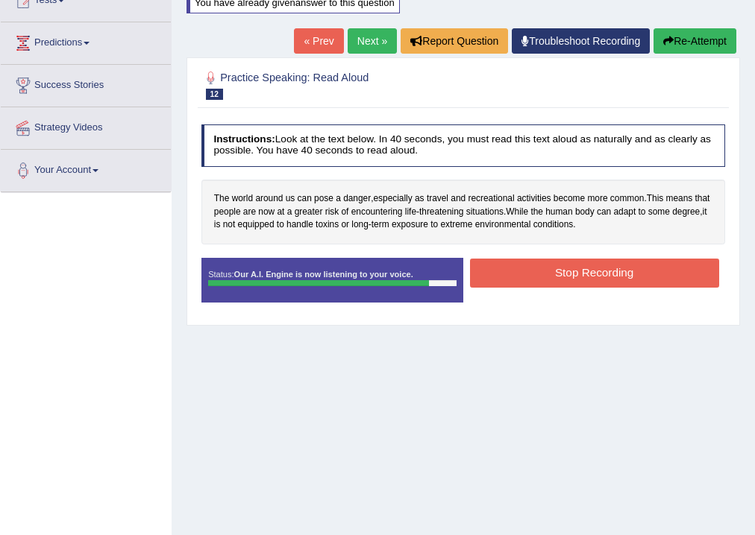
click at [603, 270] on button "Stop Recording" at bounding box center [594, 273] width 249 height 29
click at [603, 270] on div "Status: Our A.I. Engine is now listening to your voice. Start Answering Stop Re…" at bounding box center [463, 286] width 524 height 57
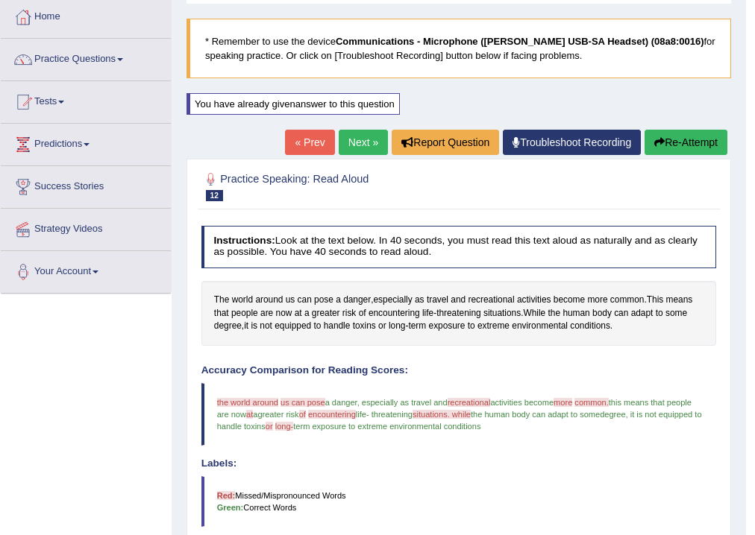
scroll to position [56, 0]
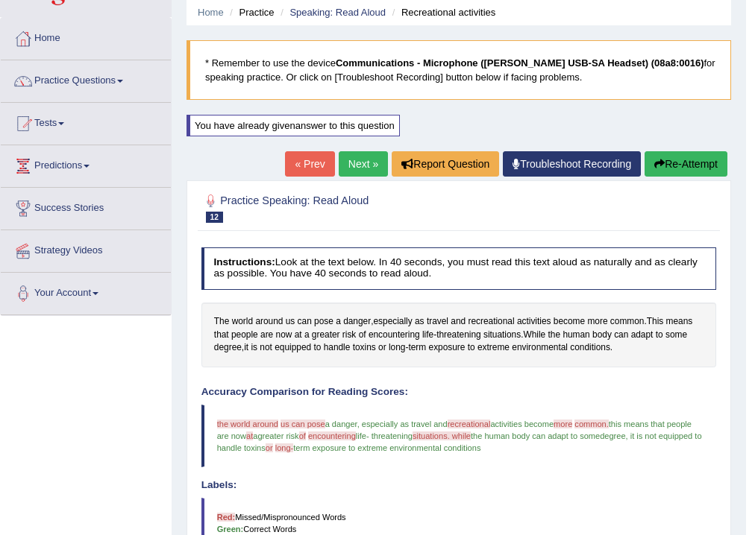
click at [680, 165] on button "Re-Attempt" at bounding box center [685, 163] width 83 height 25
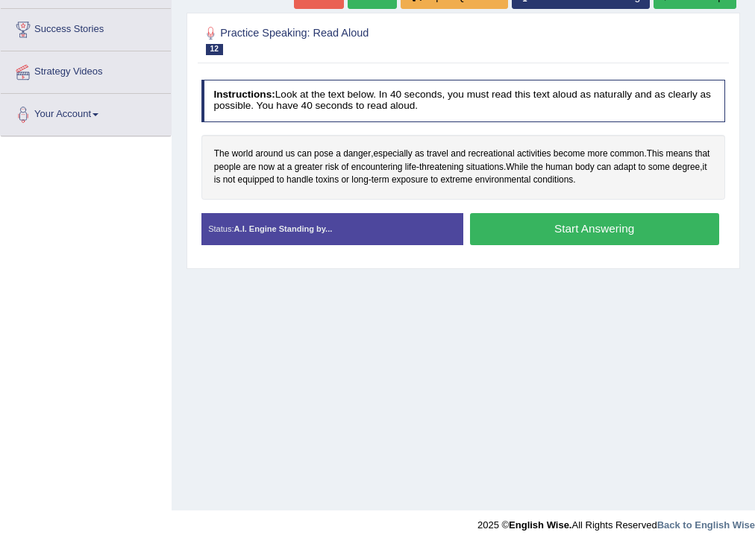
scroll to position [235, 0]
click at [588, 227] on button "Start Answering" at bounding box center [594, 229] width 249 height 32
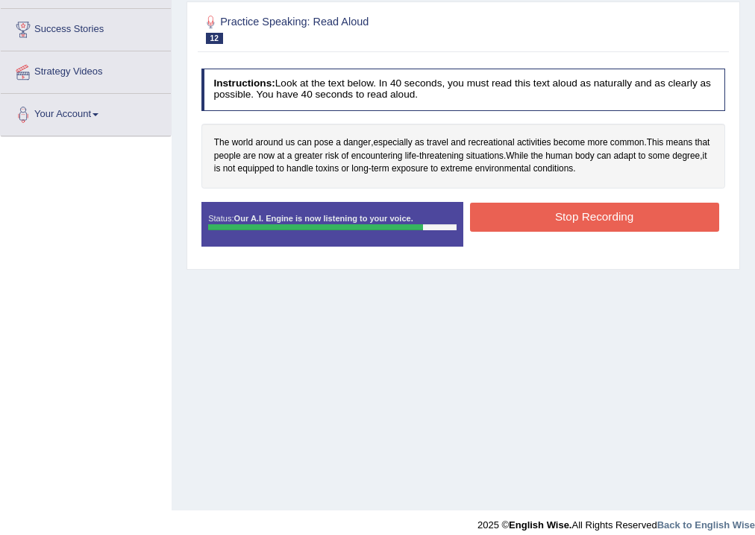
click at [612, 212] on button "Stop Recording" at bounding box center [594, 217] width 249 height 29
click at [612, 212] on div "Status: Our A.I. Engine is now listening to your voice. Start Answering Stop Re…" at bounding box center [463, 230] width 524 height 57
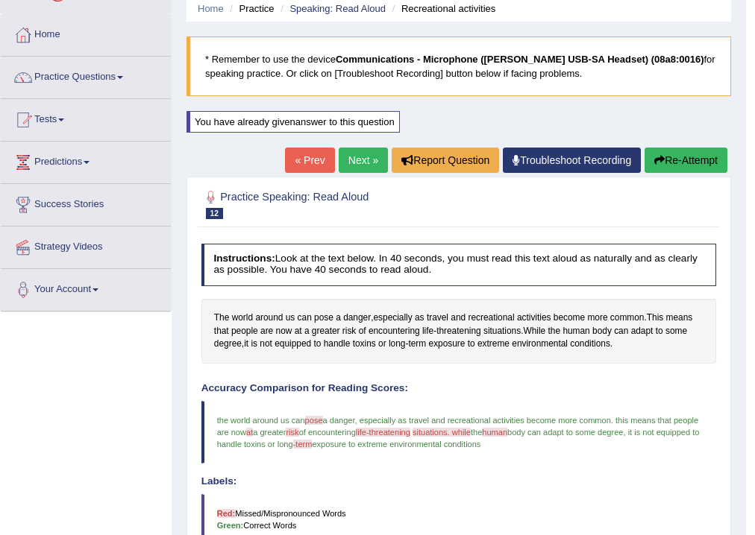
scroll to position [56, 0]
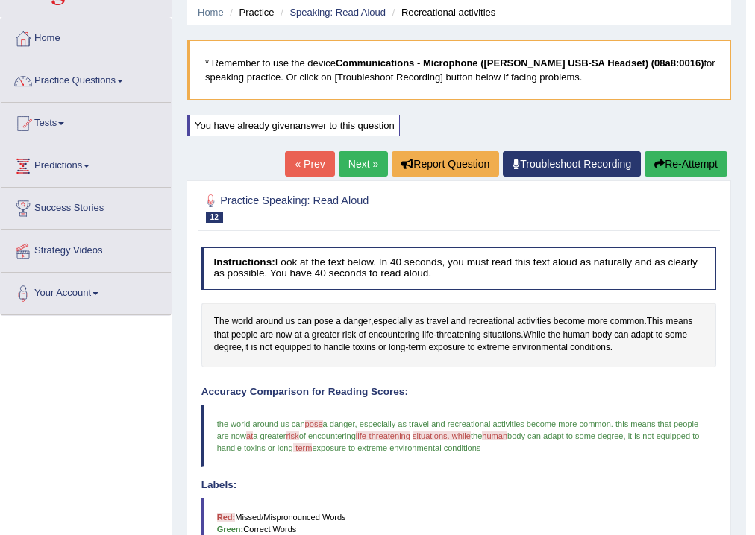
click at [352, 163] on link "Next »" at bounding box center [363, 163] width 49 height 25
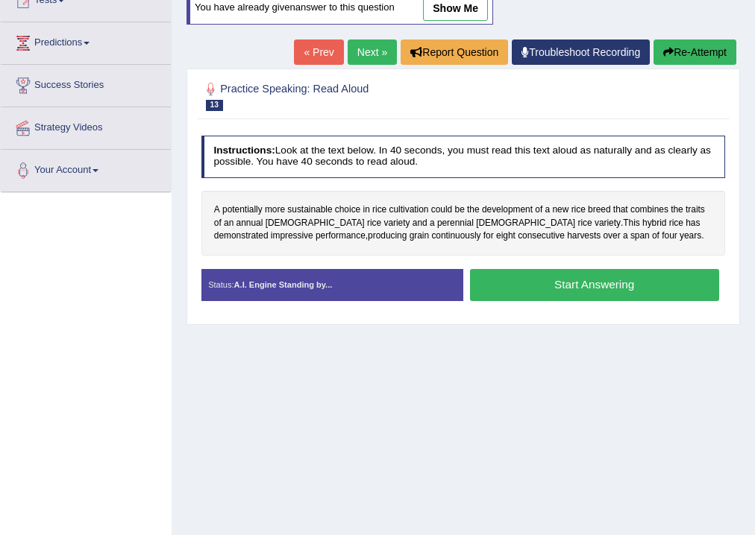
click at [570, 285] on button "Start Answering" at bounding box center [594, 285] width 249 height 32
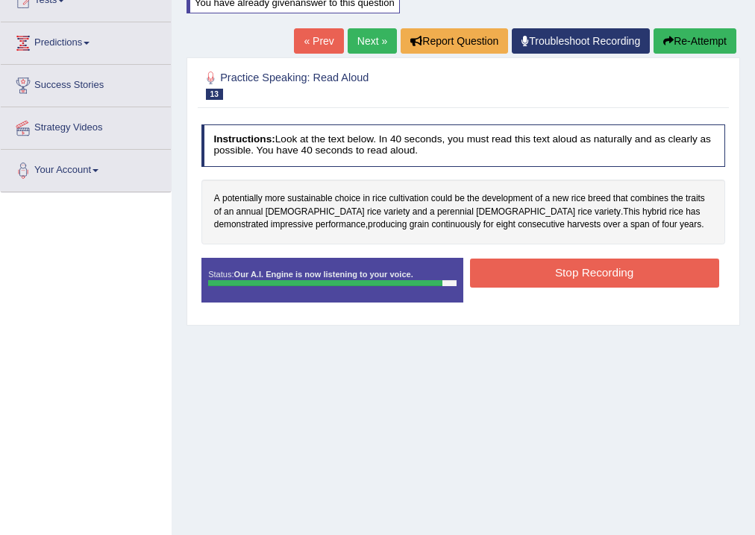
click at [582, 271] on button "Stop Recording" at bounding box center [594, 273] width 249 height 29
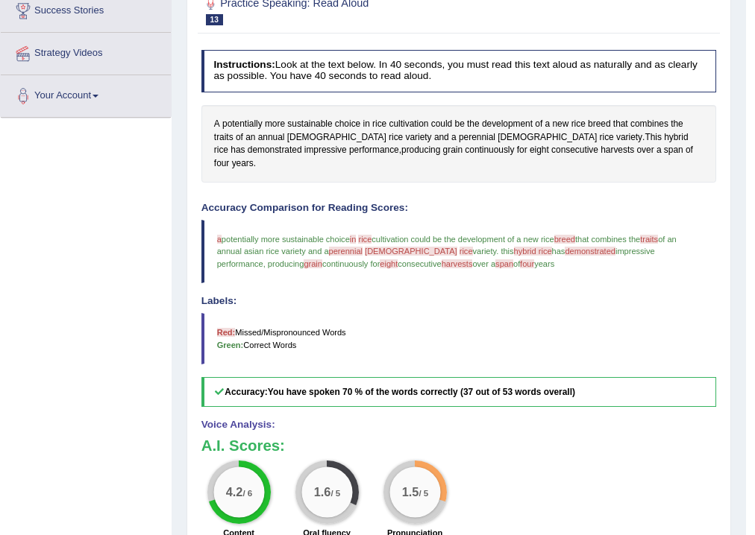
scroll to position [179, 0]
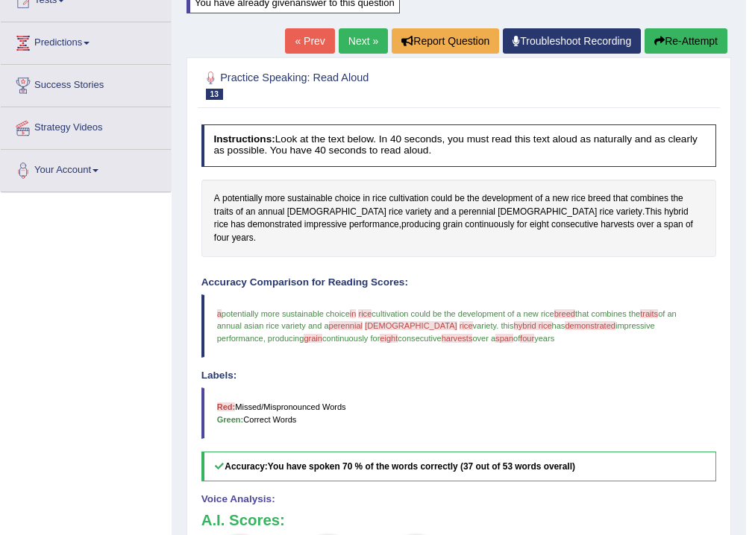
click at [699, 40] on button "Re-Attempt" at bounding box center [685, 40] width 83 height 25
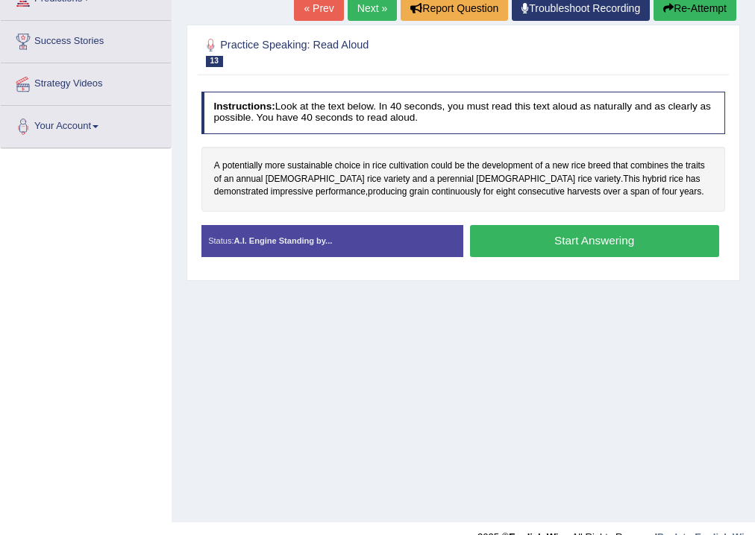
scroll to position [248, 0]
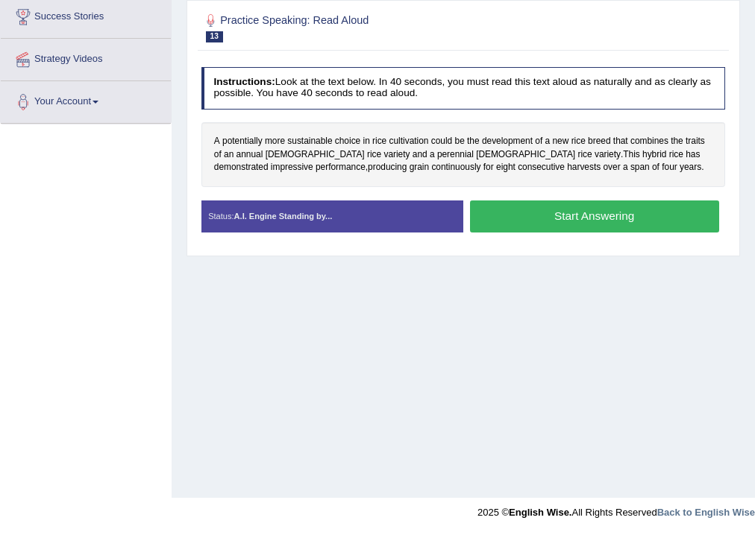
click at [582, 214] on button "Start Answering" at bounding box center [594, 217] width 249 height 32
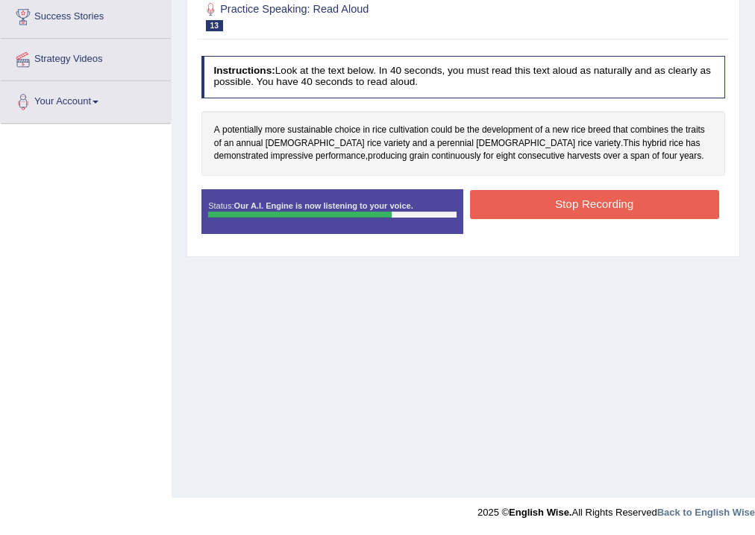
click at [593, 200] on button "Stop Recording" at bounding box center [594, 204] width 249 height 29
click at [593, 200] on div "Status: Our A.I. Engine is now listening to your voice. Start Answering Stop Re…" at bounding box center [463, 217] width 524 height 57
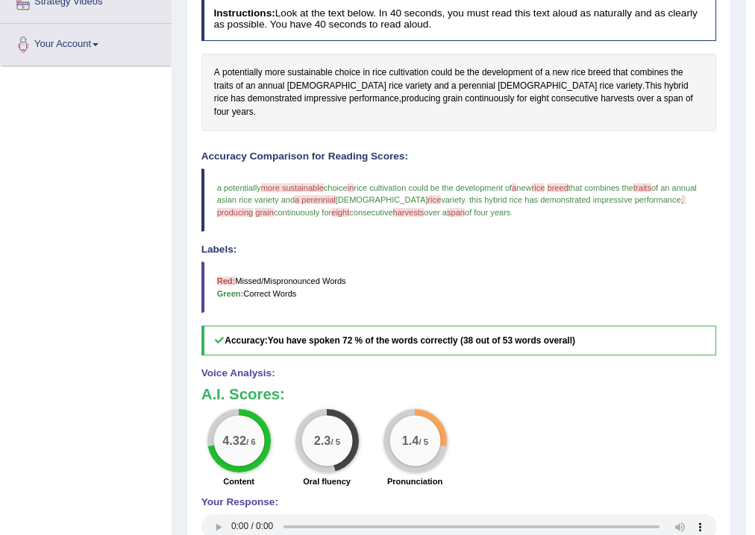
scroll to position [175, 0]
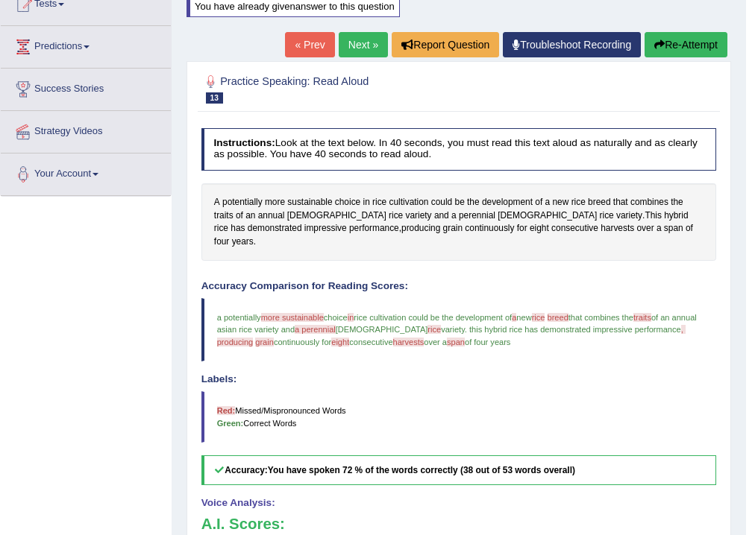
click at [352, 43] on link "Next »" at bounding box center [363, 44] width 49 height 25
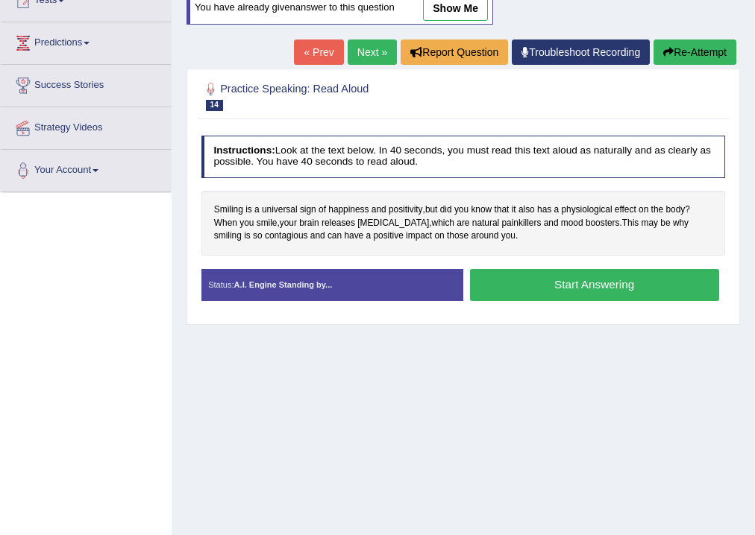
click at [570, 286] on button "Start Answering" at bounding box center [594, 285] width 249 height 32
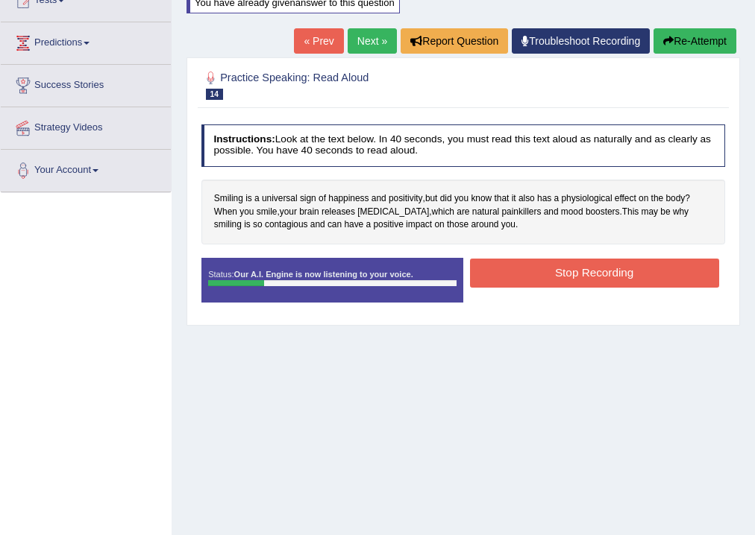
click at [697, 43] on button "Re-Attempt" at bounding box center [694, 40] width 83 height 25
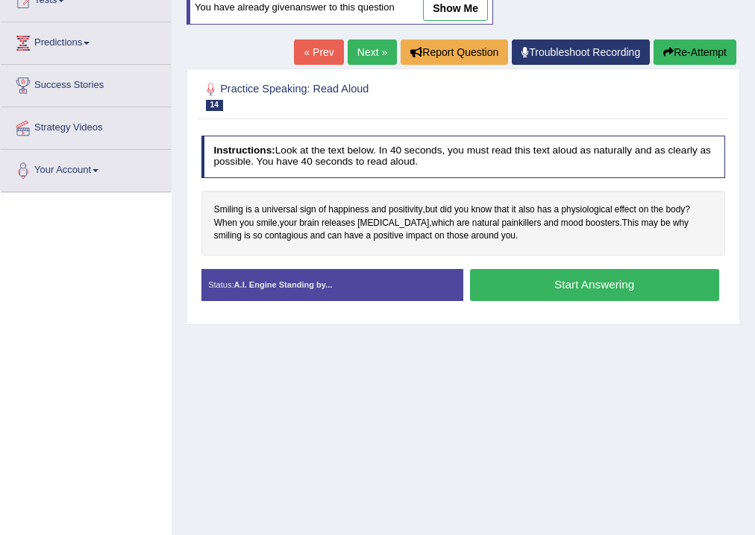
click at [596, 284] on button "Start Answering" at bounding box center [594, 285] width 249 height 32
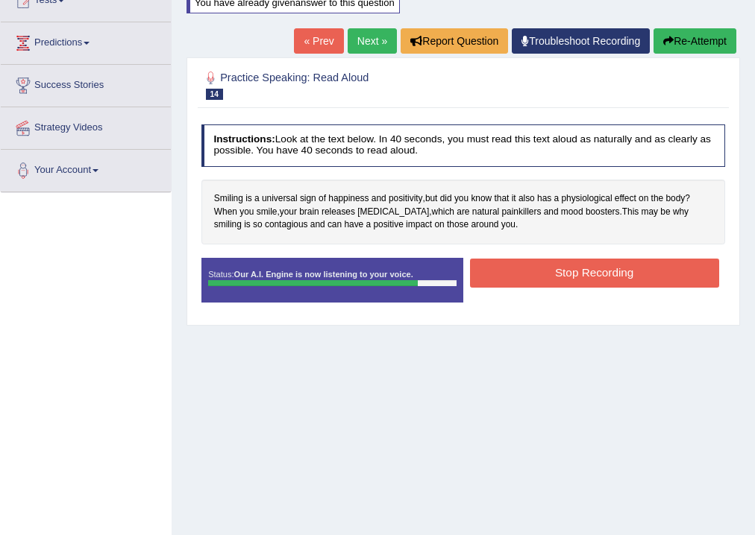
click at [593, 275] on button "Stop Recording" at bounding box center [594, 273] width 249 height 29
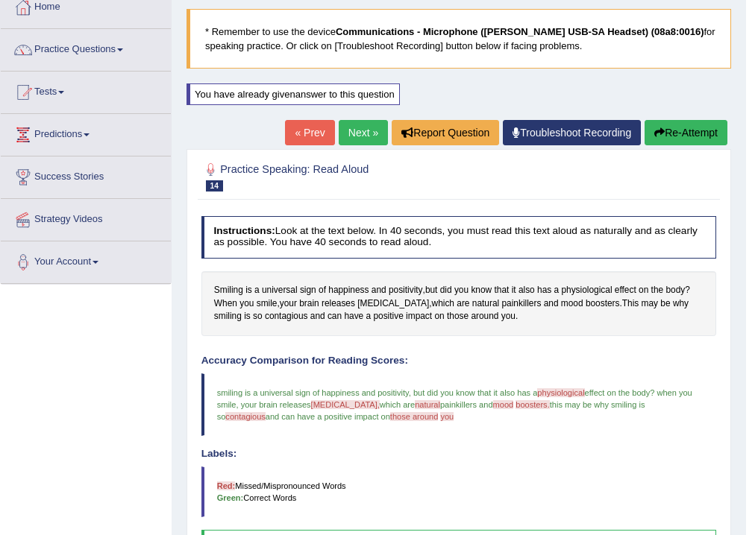
scroll to position [60, 0]
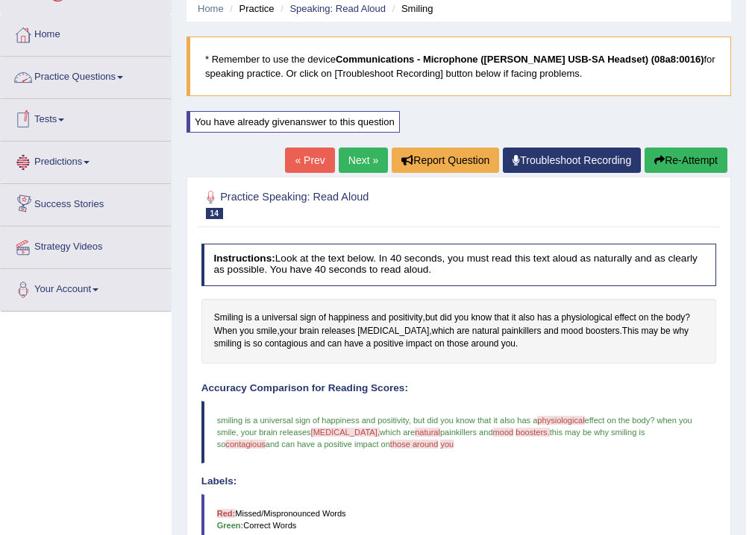
click at [123, 76] on span at bounding box center [120, 77] width 6 height 3
click at [124, 78] on link "Practice Questions" at bounding box center [86, 75] width 170 height 37
click at [344, 155] on link "Next »" at bounding box center [363, 160] width 49 height 25
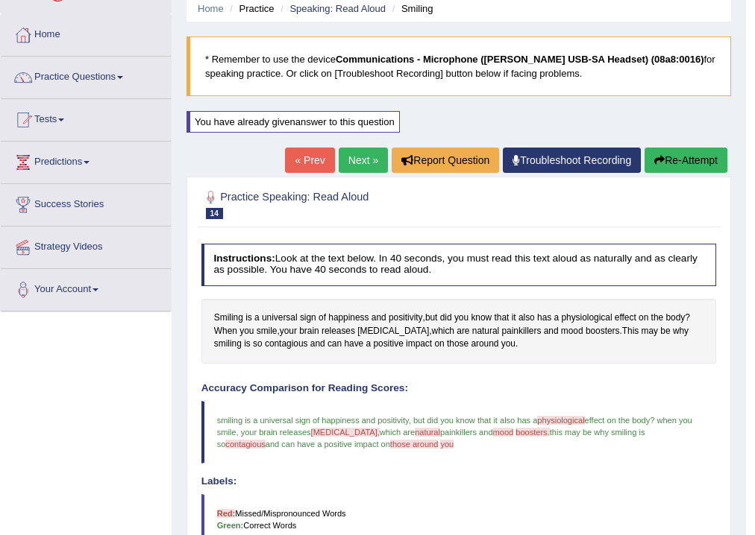
click at [344, 155] on link "Next »" at bounding box center [363, 160] width 49 height 25
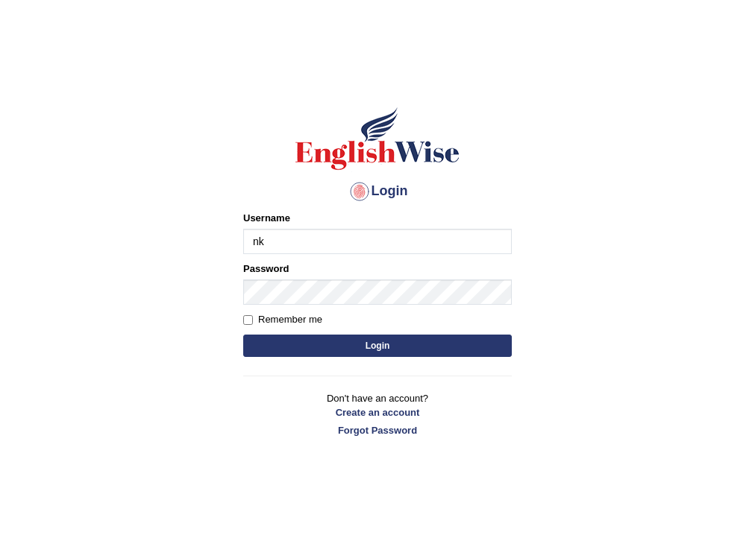
type input "nkechi_parramatta"
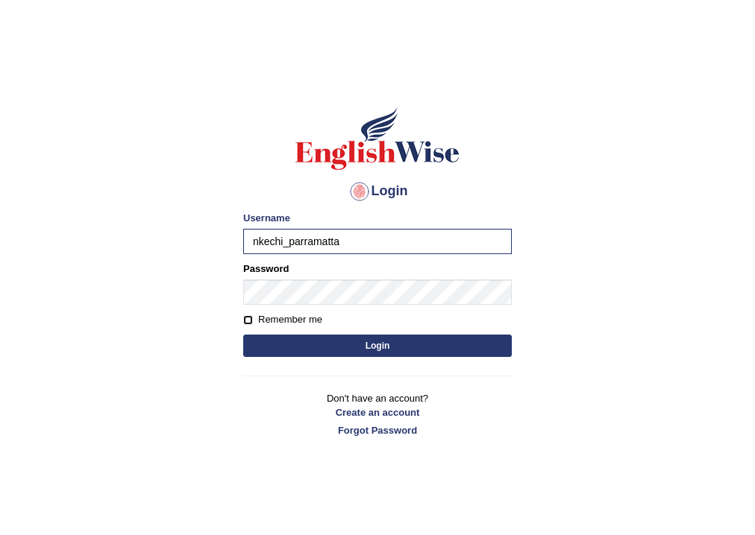
click at [248, 321] on input "Remember me" at bounding box center [248, 320] width 10 height 10
checkbox input "true"
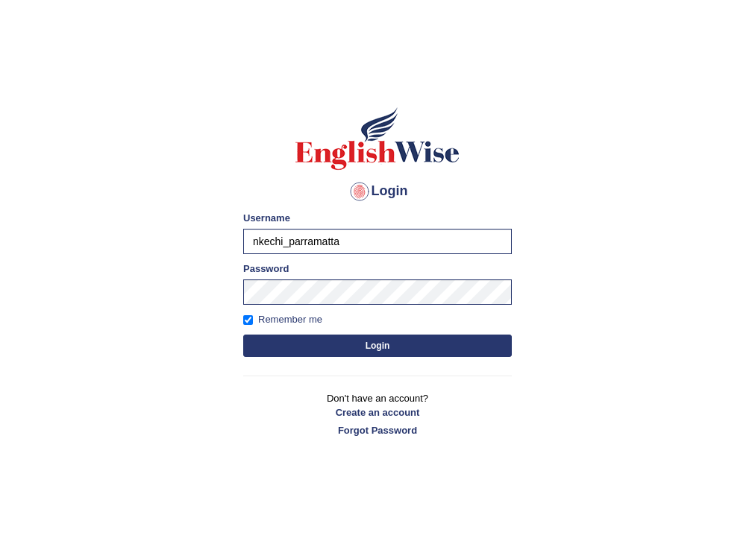
click at [370, 345] on button "Login" at bounding box center [377, 346] width 268 height 22
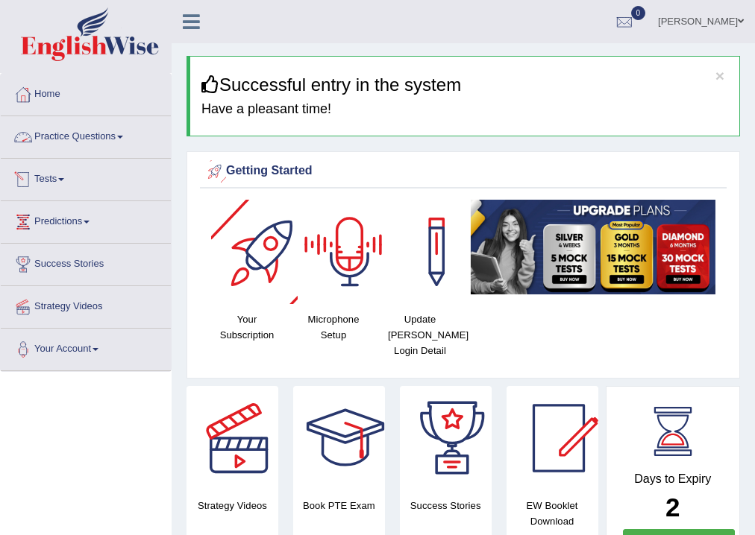
click at [125, 134] on link "Practice Questions" at bounding box center [86, 134] width 170 height 37
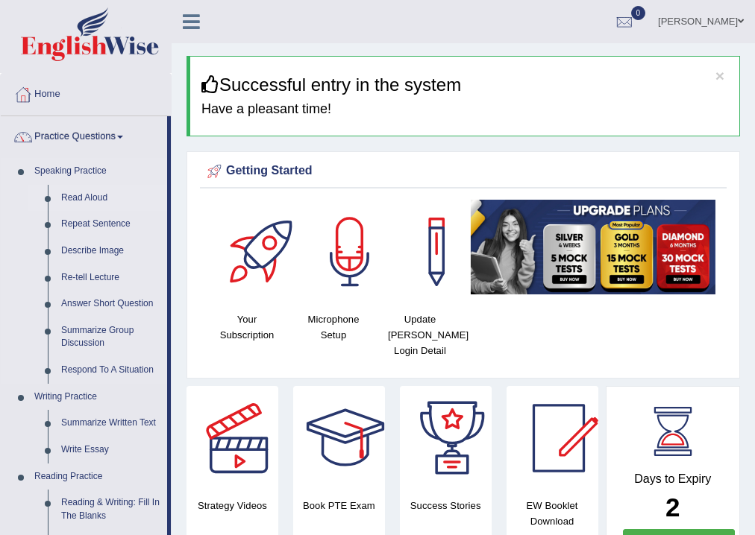
click at [96, 199] on link "Read Aloud" at bounding box center [110, 198] width 113 height 27
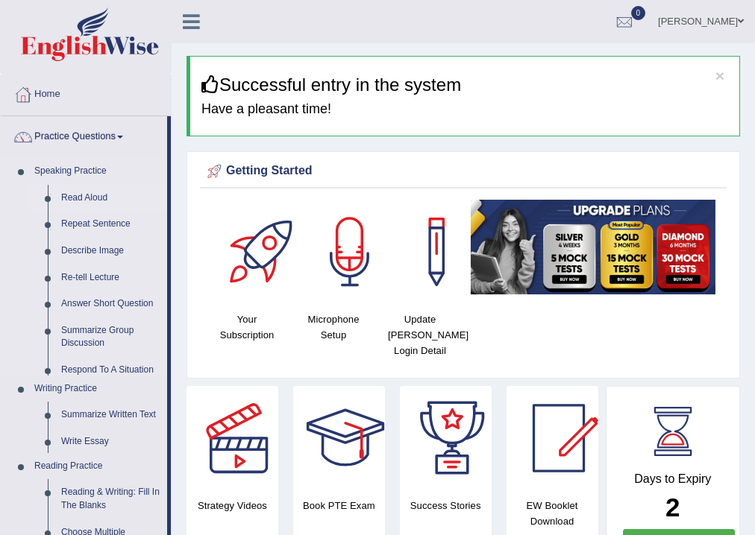
click at [96, 199] on link "Read Aloud" at bounding box center [110, 198] width 113 height 27
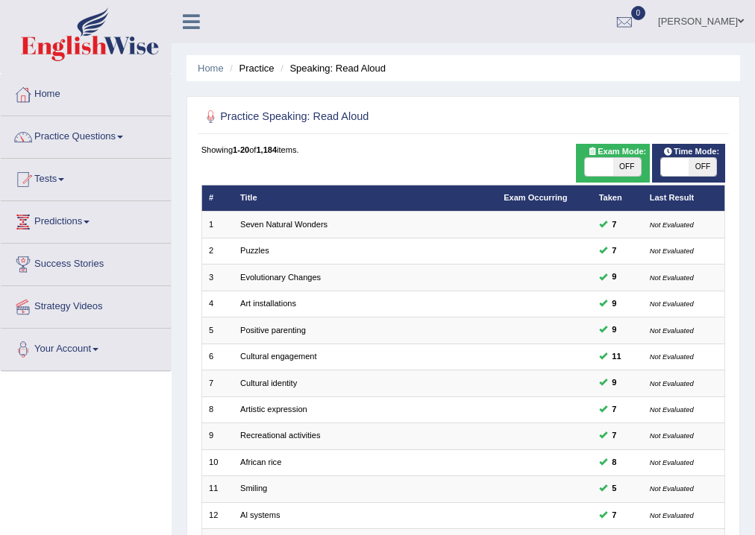
click at [699, 169] on span "OFF" at bounding box center [702, 167] width 28 height 18
checkbox input "true"
click at [699, 169] on span "OFF" at bounding box center [702, 167] width 28 height 18
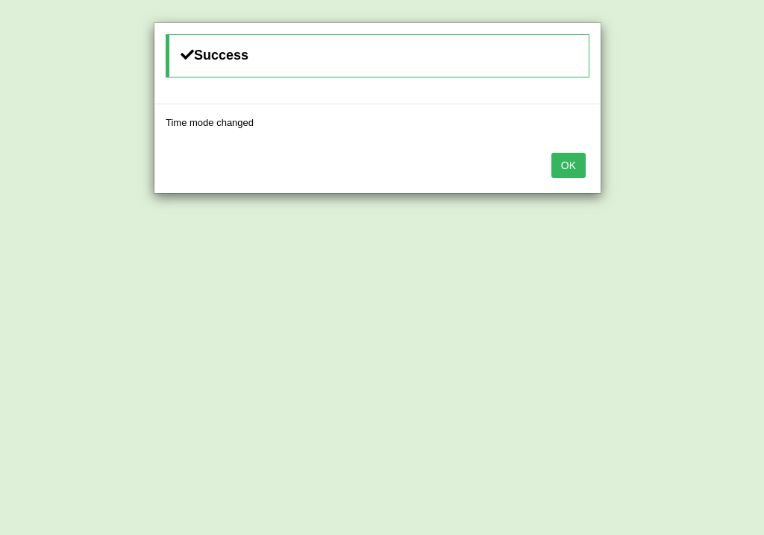
click at [565, 165] on button "OK" at bounding box center [568, 165] width 34 height 25
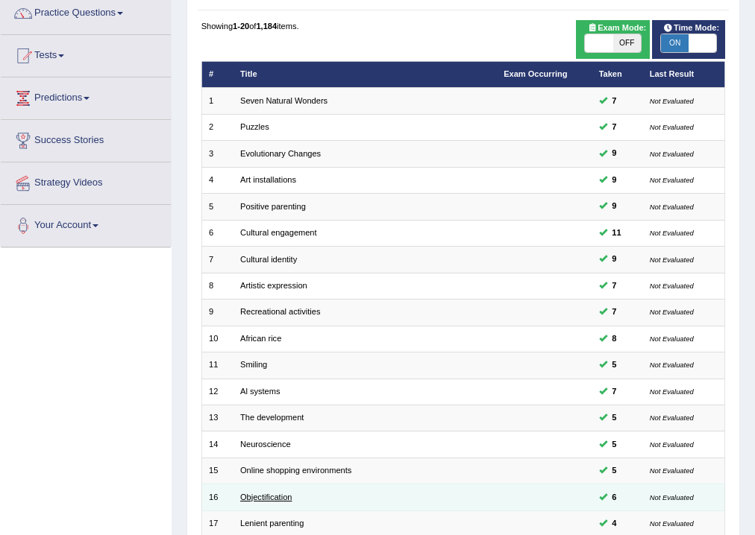
scroll to position [263, 0]
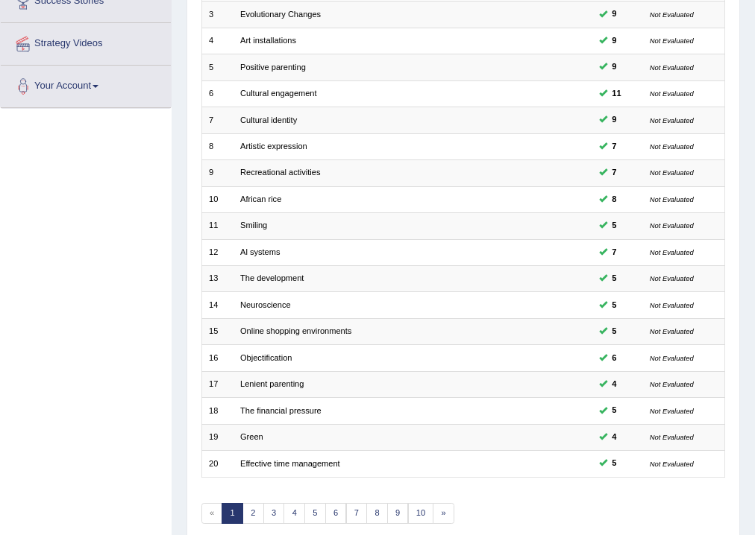
click at [235, 511] on link "1" at bounding box center [233, 513] width 22 height 21
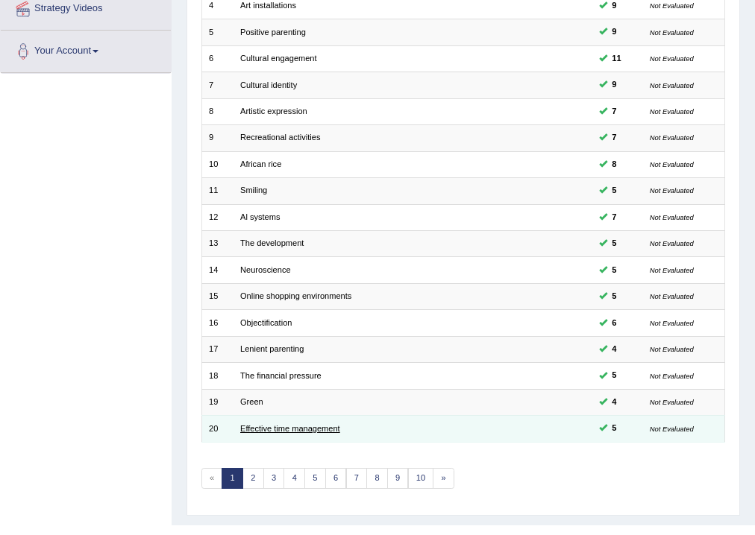
click at [251, 427] on link "Effective time management" at bounding box center [290, 428] width 100 height 9
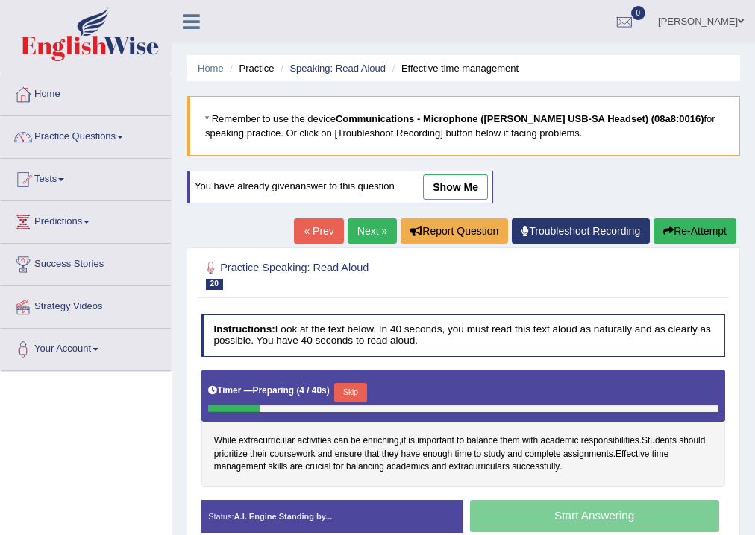
click at [685, 223] on button "Re-Attempt" at bounding box center [694, 231] width 83 height 25
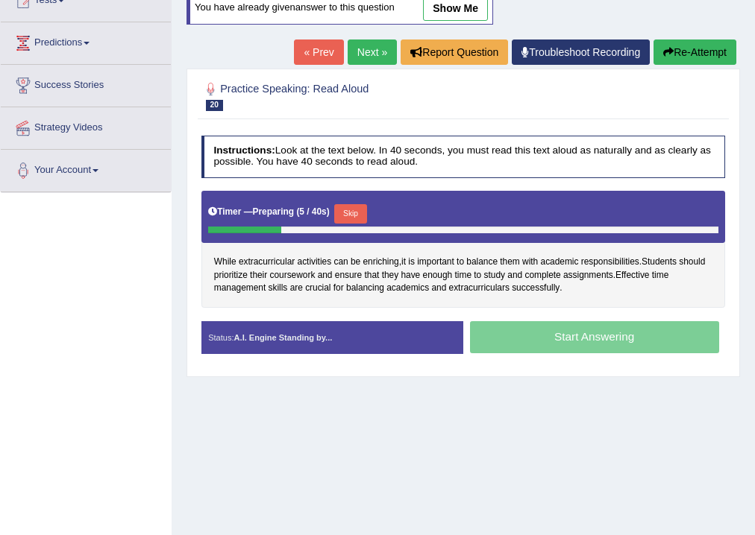
click at [365, 209] on button "Skip" at bounding box center [350, 213] width 32 height 19
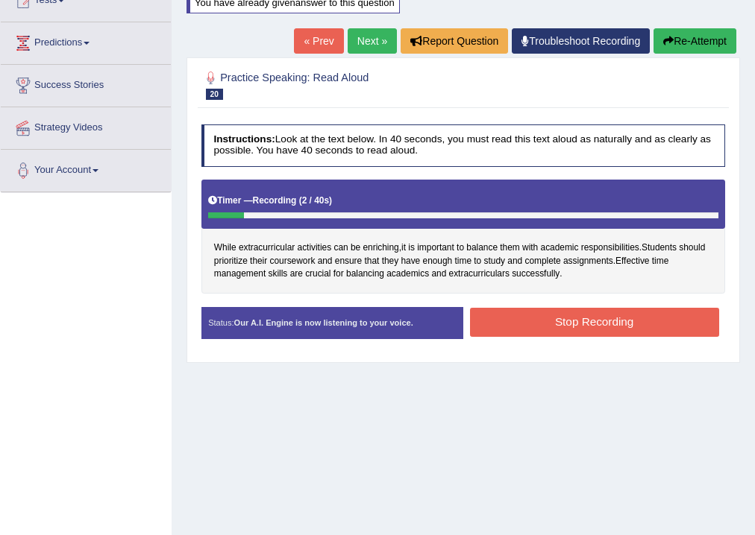
click at [597, 324] on button "Stop Recording" at bounding box center [594, 322] width 249 height 29
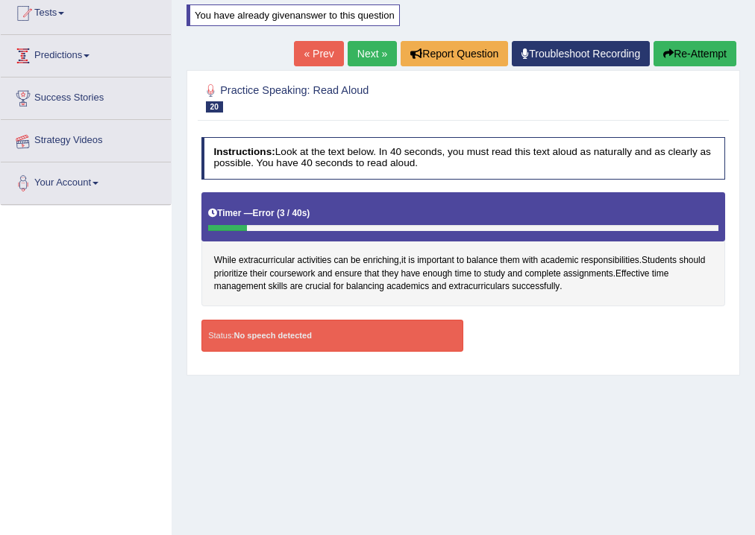
scroll to position [69, 0]
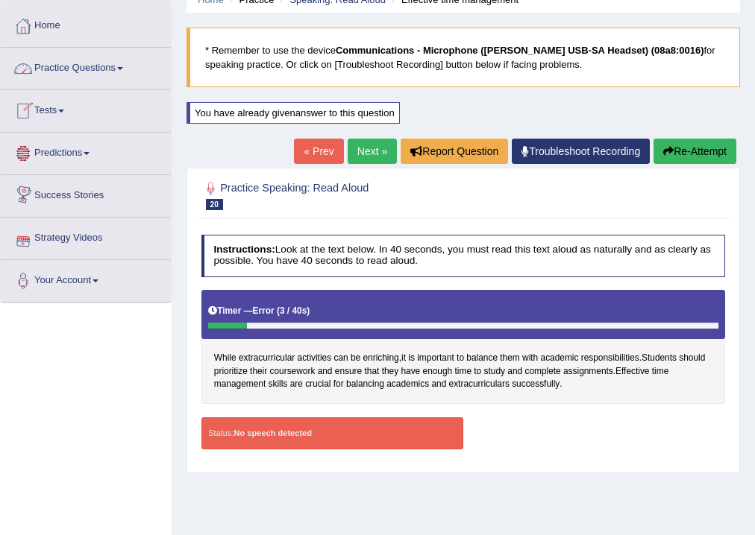
click at [122, 69] on link "Practice Questions" at bounding box center [86, 66] width 170 height 37
click at [122, 67] on span at bounding box center [120, 68] width 6 height 3
click at [120, 68] on link "Practice Questions" at bounding box center [86, 66] width 170 height 37
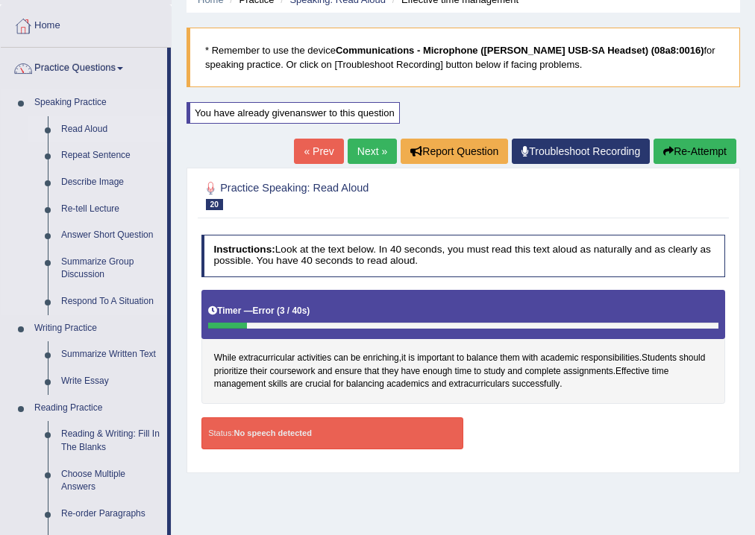
click at [104, 129] on link "Read Aloud" at bounding box center [110, 129] width 113 height 27
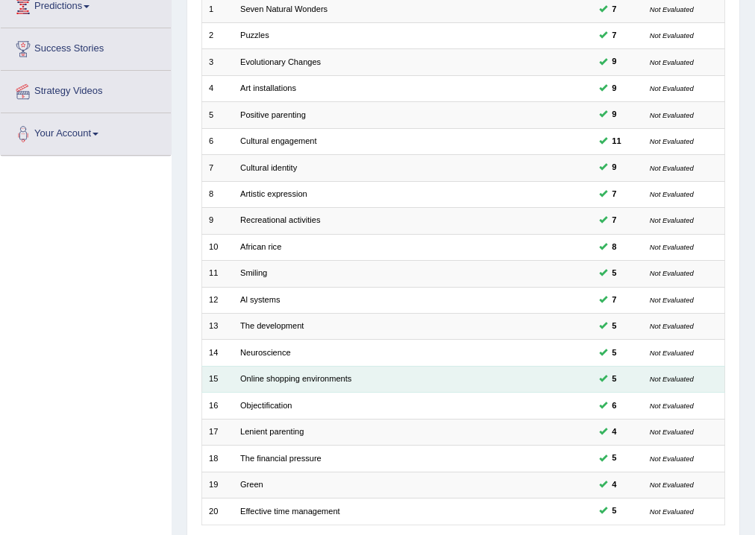
scroll to position [323, 0]
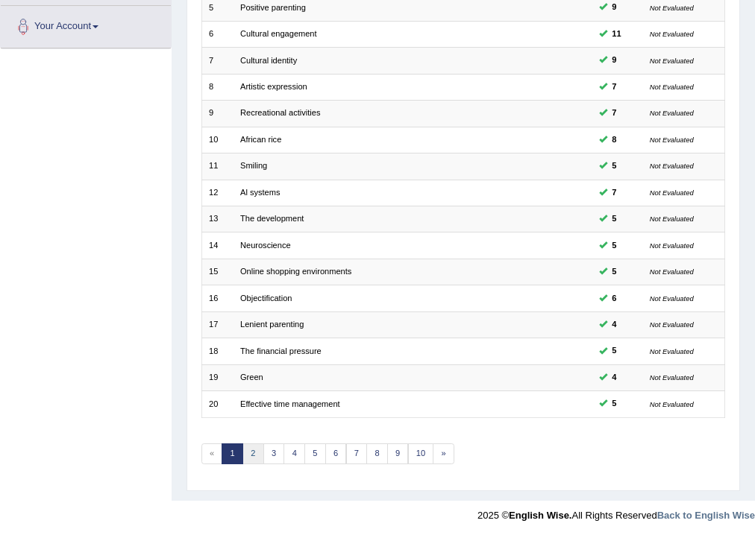
click at [254, 450] on link "2" at bounding box center [253, 454] width 22 height 21
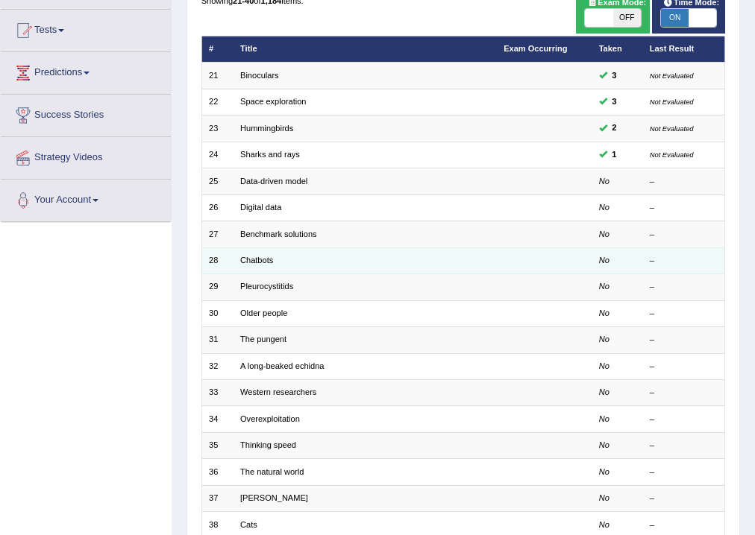
scroll to position [144, 0]
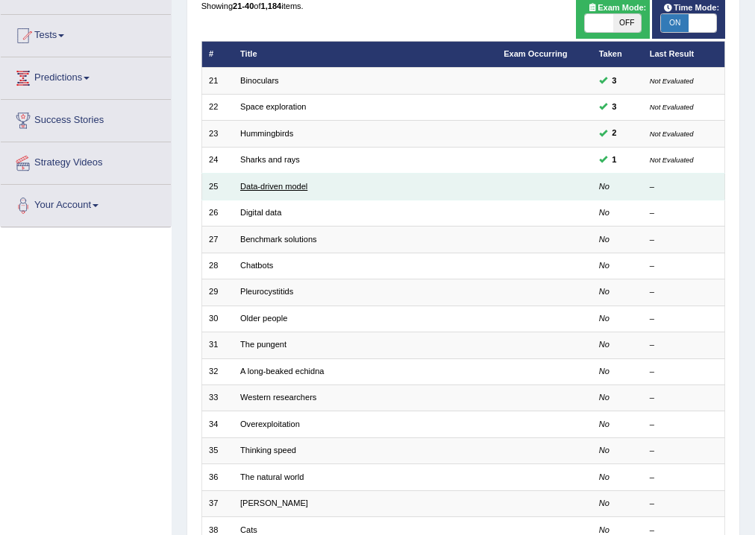
click at [260, 185] on link "Data-driven model" at bounding box center [273, 186] width 67 height 9
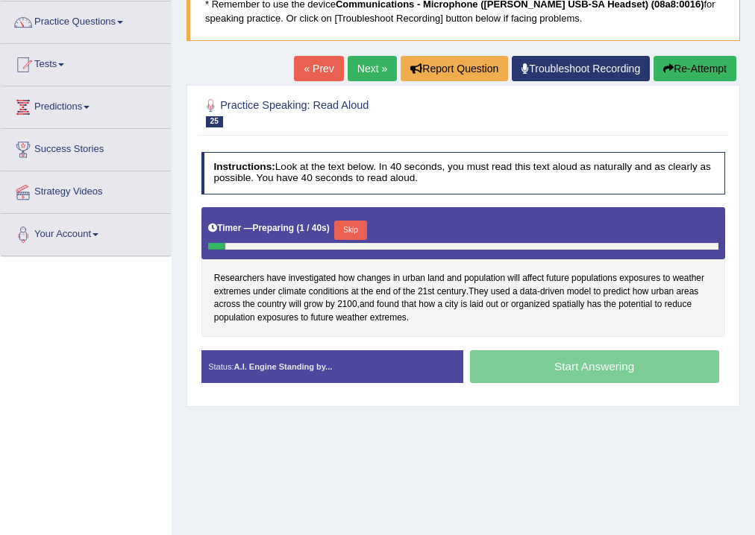
scroll to position [119, 0]
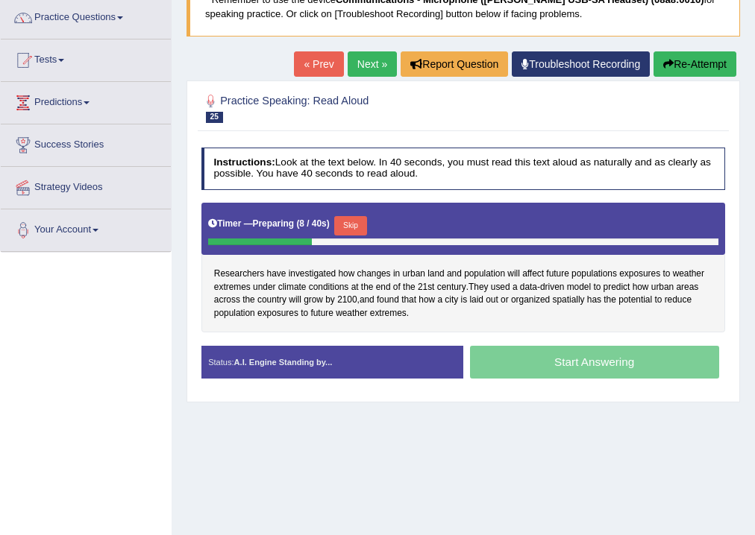
click at [691, 63] on button "Re-Attempt" at bounding box center [694, 63] width 83 height 25
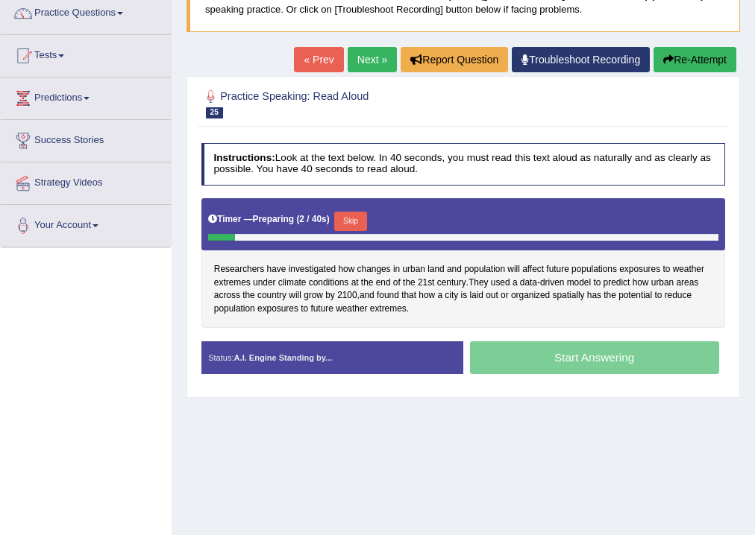
click at [358, 218] on button "Skip" at bounding box center [350, 221] width 32 height 19
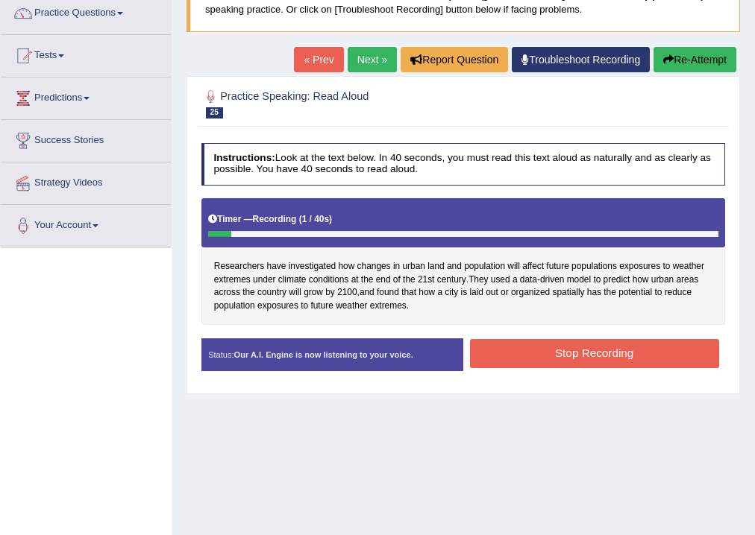
click at [583, 352] on button "Stop Recording" at bounding box center [594, 353] width 249 height 29
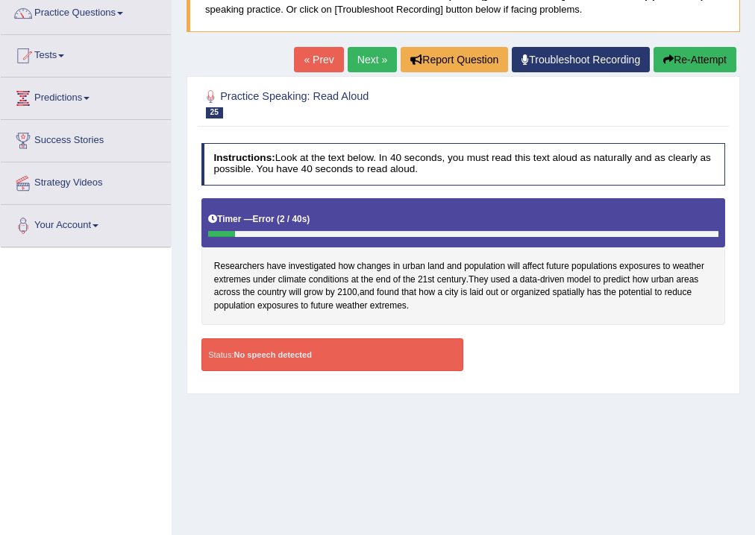
click at [680, 57] on button "Re-Attempt" at bounding box center [694, 59] width 83 height 25
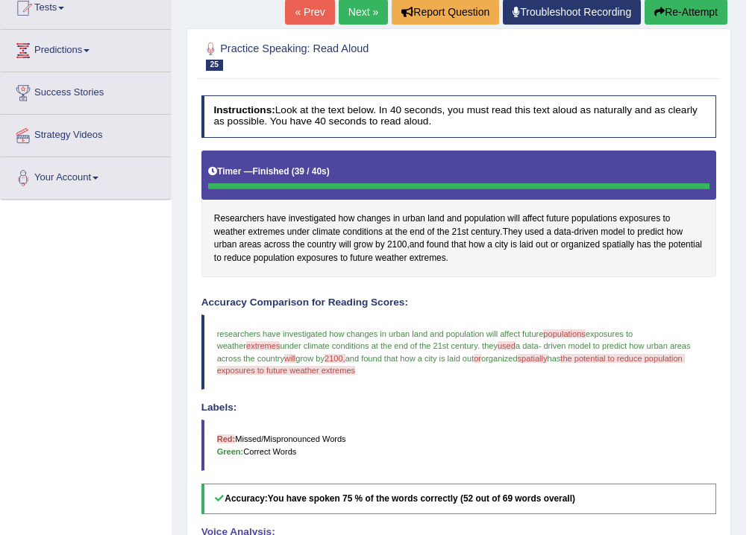
scroll to position [128, 0]
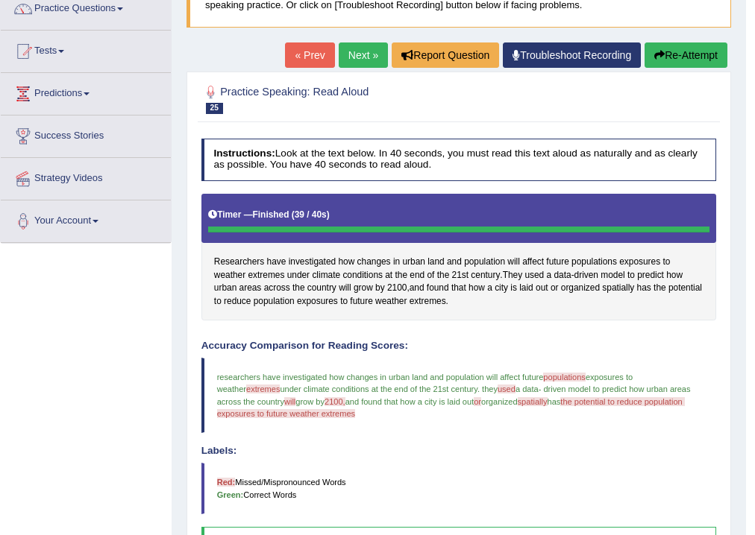
click at [358, 54] on link "Next »" at bounding box center [363, 55] width 49 height 25
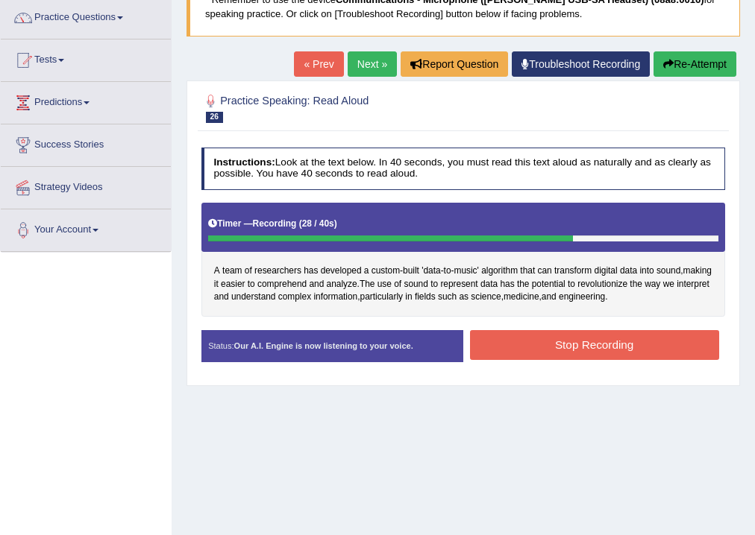
click at [603, 344] on button "Stop Recording" at bounding box center [594, 344] width 249 height 29
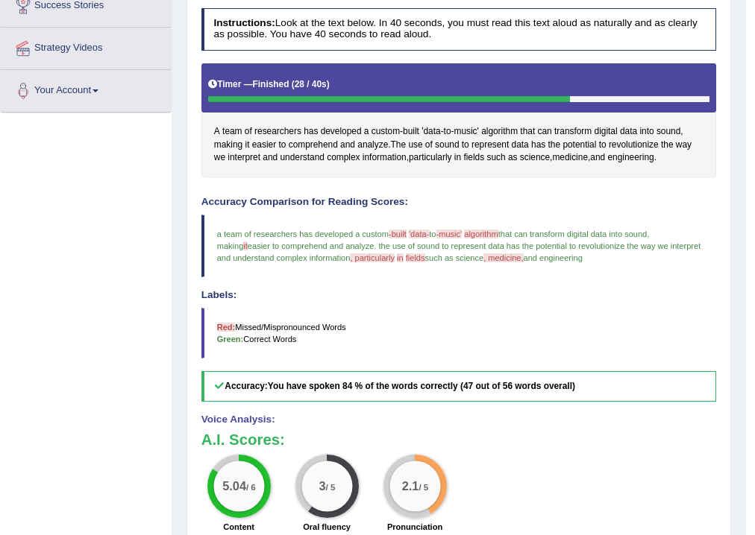
scroll to position [116, 0]
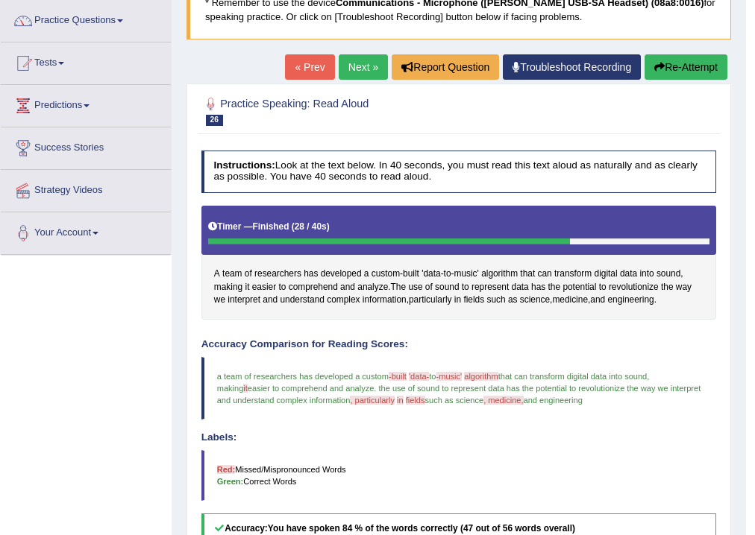
click at [354, 68] on link "Next »" at bounding box center [363, 66] width 49 height 25
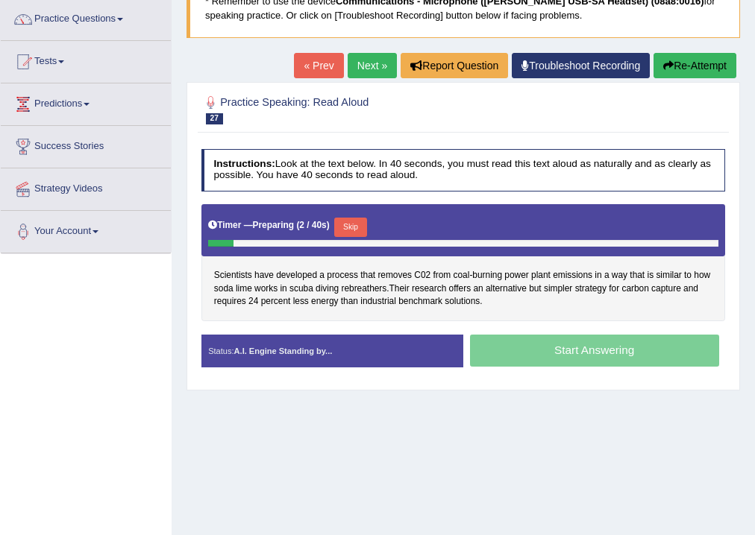
scroll to position [119, 0]
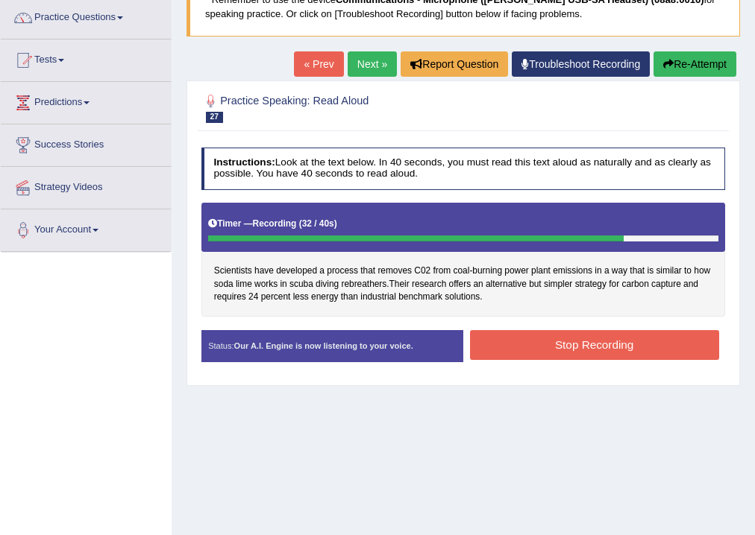
click at [602, 347] on button "Stop Recording" at bounding box center [594, 344] width 249 height 29
click at [602, 347] on div "Status: Our A.I. Engine is now listening to your voice. Start Answering Stop Re…" at bounding box center [463, 352] width 524 height 45
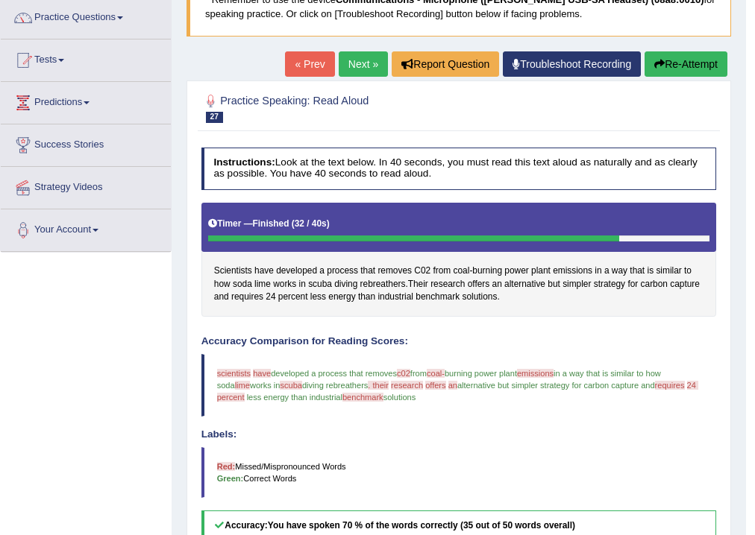
click at [360, 66] on link "Next »" at bounding box center [363, 63] width 49 height 25
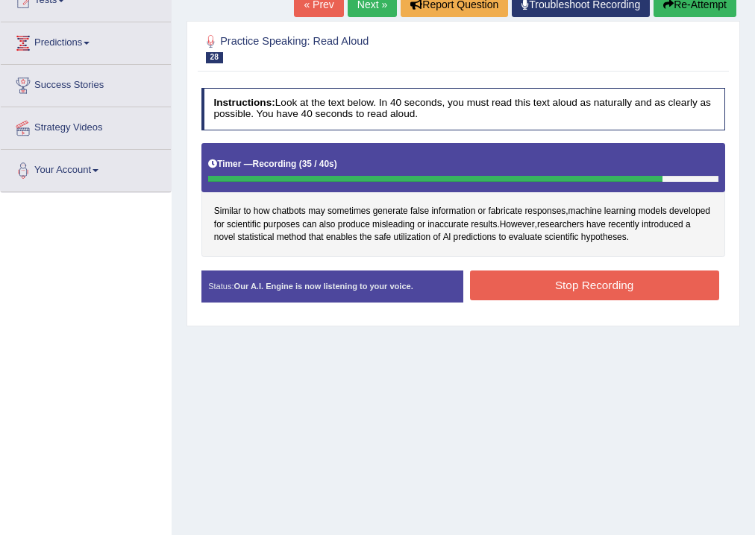
click at [609, 279] on button "Stop Recording" at bounding box center [594, 285] width 249 height 29
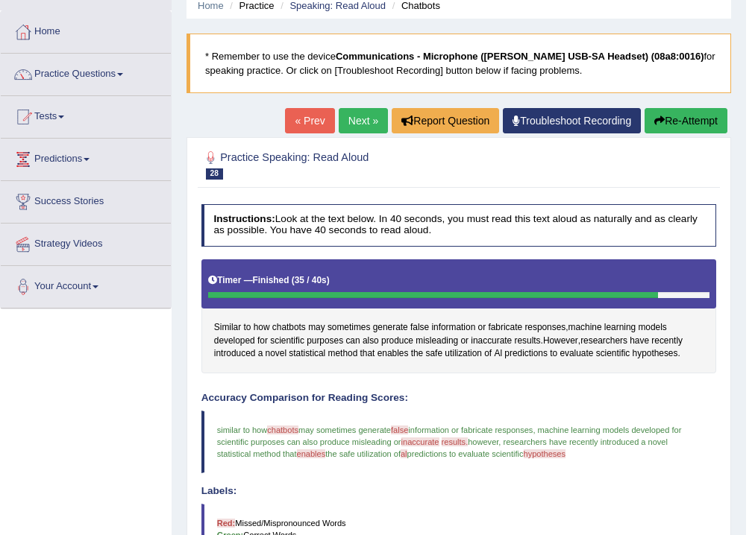
scroll to position [60, 0]
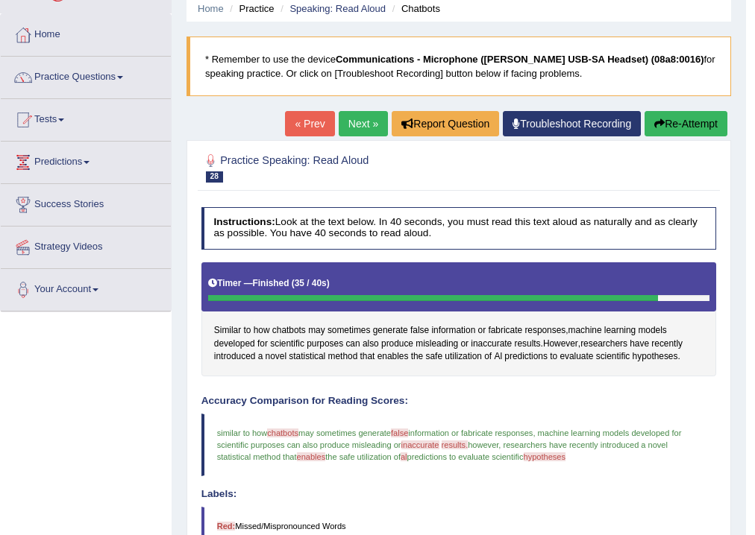
click at [353, 124] on link "Next »" at bounding box center [363, 123] width 49 height 25
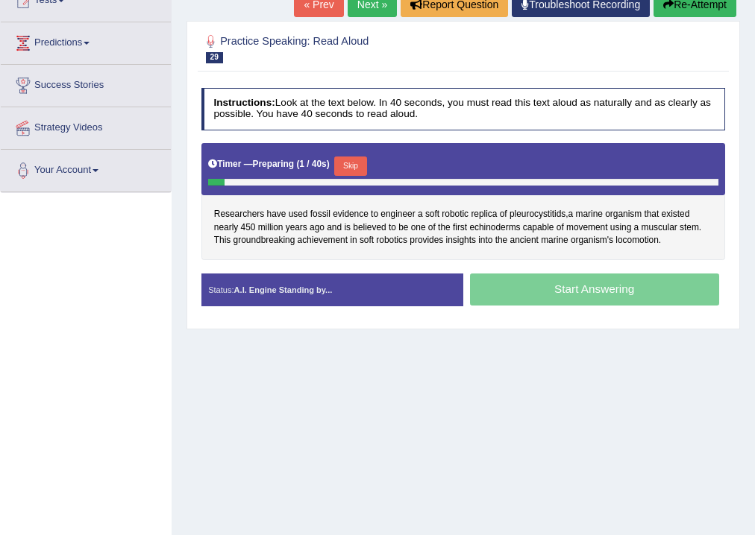
scroll to position [179, 0]
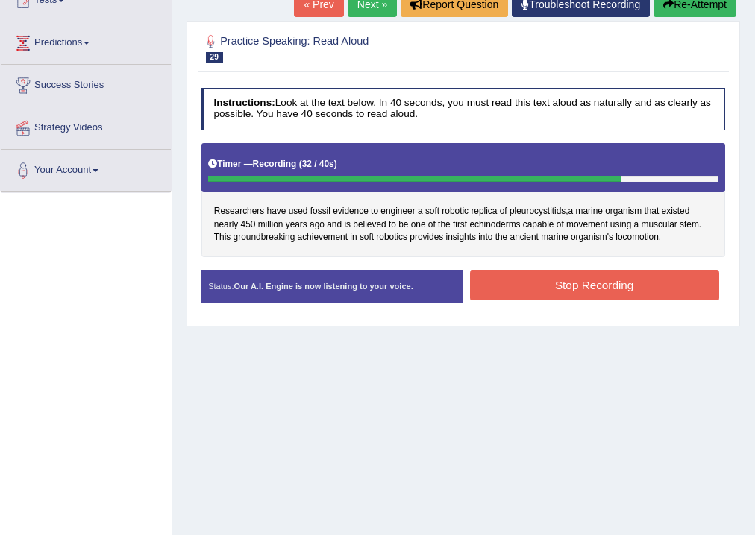
click at [606, 283] on button "Stop Recording" at bounding box center [594, 285] width 249 height 29
click at [606, 283] on div "Status: Our A.I. Engine is now listening to your voice. Start Answering Stop Re…" at bounding box center [463, 293] width 524 height 45
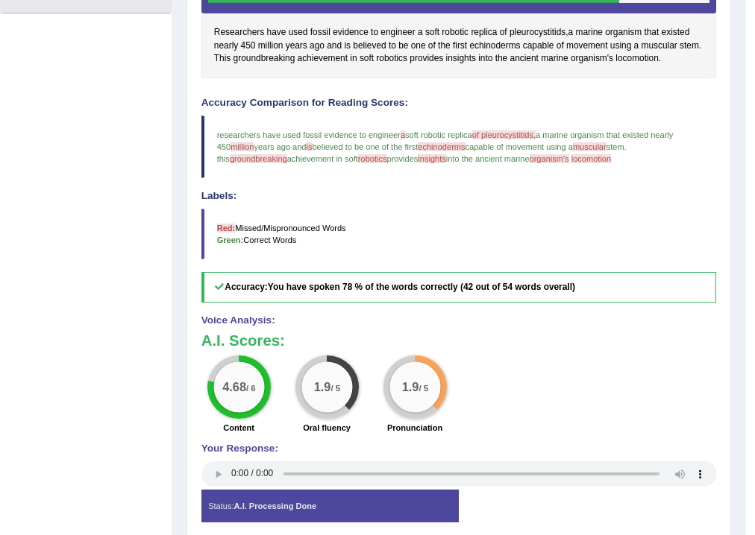
scroll to position [60, 0]
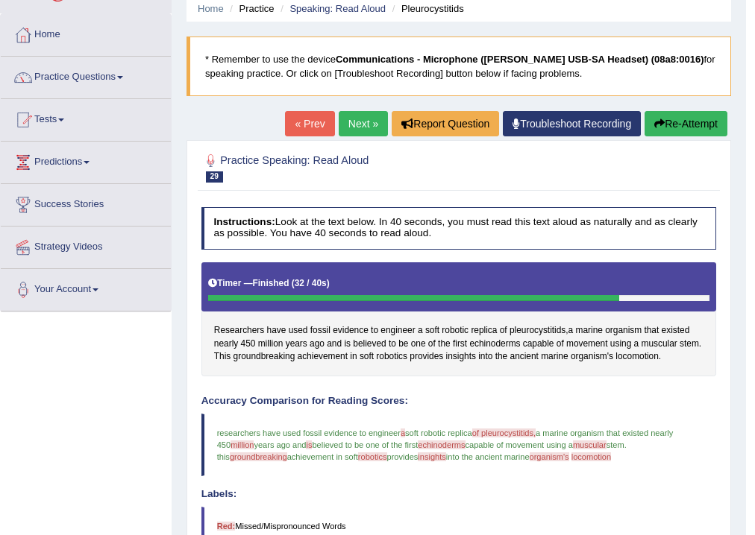
click at [359, 125] on link "Next »" at bounding box center [363, 123] width 49 height 25
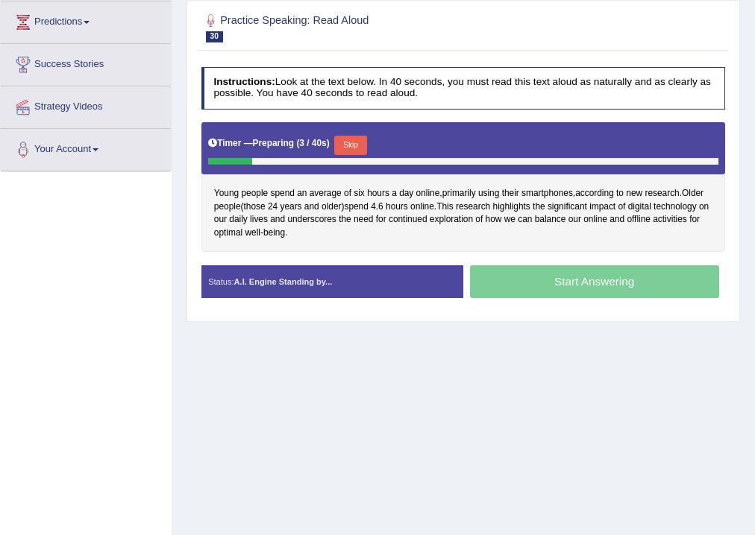
scroll to position [179, 0]
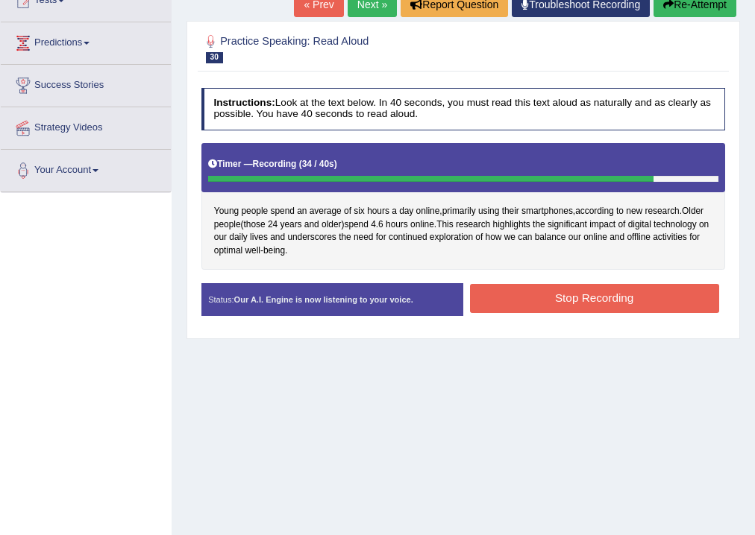
click at [571, 294] on button "Stop Recording" at bounding box center [594, 298] width 249 height 29
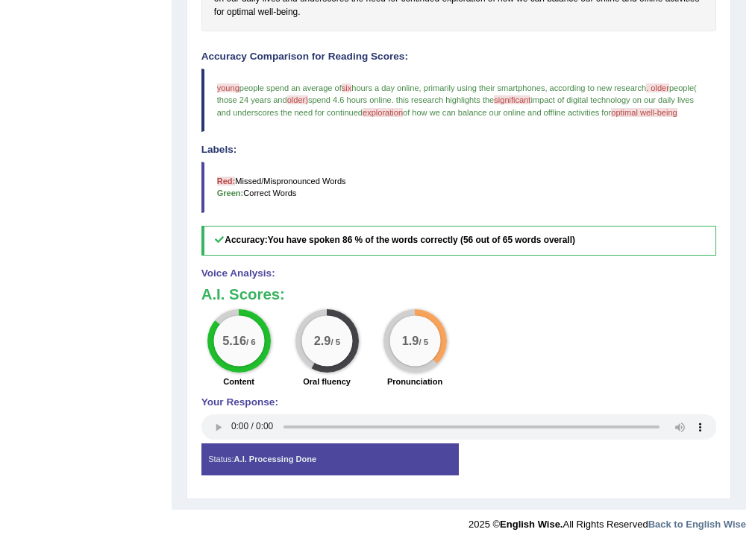
scroll to position [119, 0]
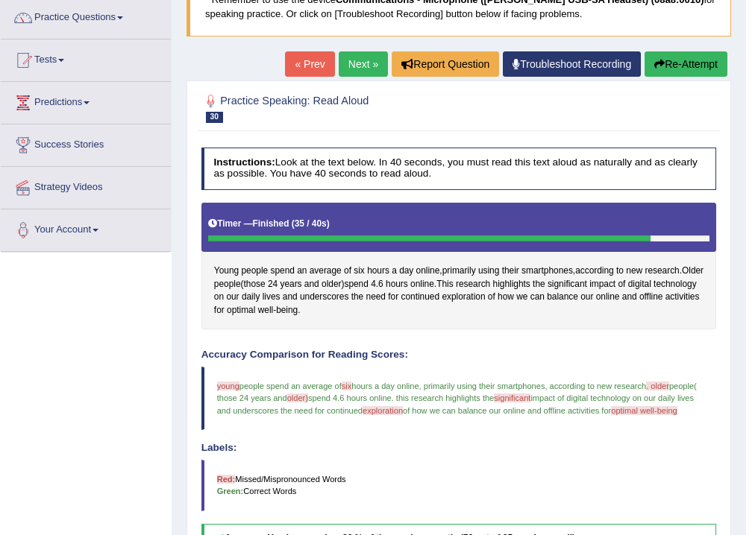
click at [362, 66] on link "Next »" at bounding box center [363, 63] width 49 height 25
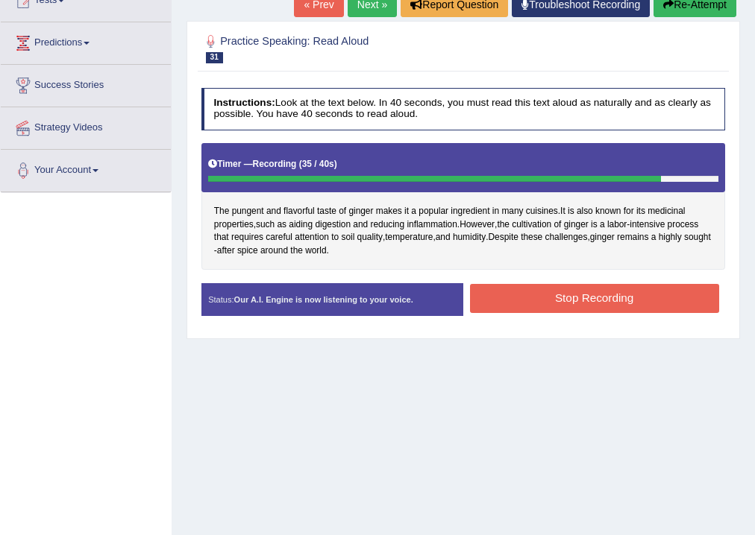
click at [580, 297] on button "Stop Recording" at bounding box center [594, 298] width 249 height 29
click at [582, 295] on div "Status: Our A.I. Engine is now listening to your voice. Start Answering Stop Re…" at bounding box center [463, 305] width 524 height 45
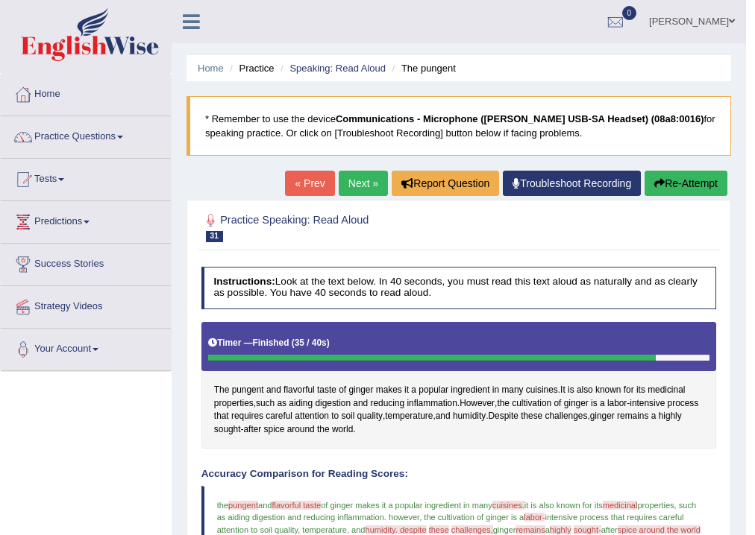
click at [693, 185] on button "Re-Attempt" at bounding box center [685, 183] width 83 height 25
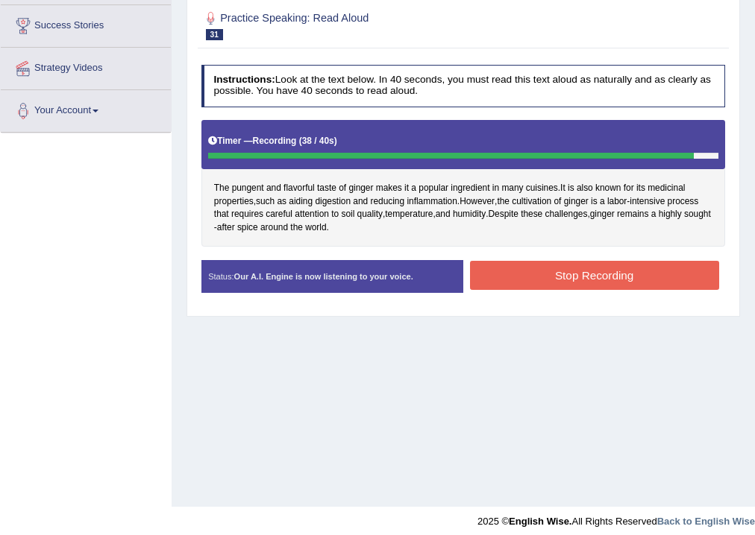
click at [595, 273] on button "Stop Recording" at bounding box center [594, 275] width 249 height 29
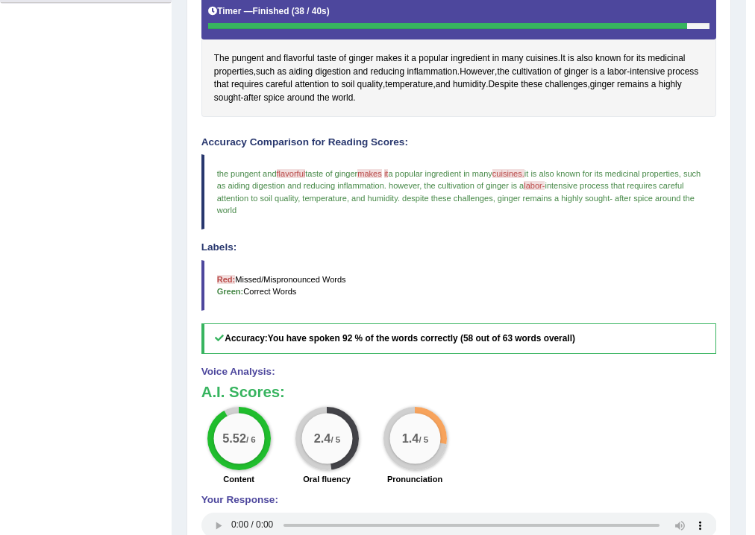
scroll to position [177, 0]
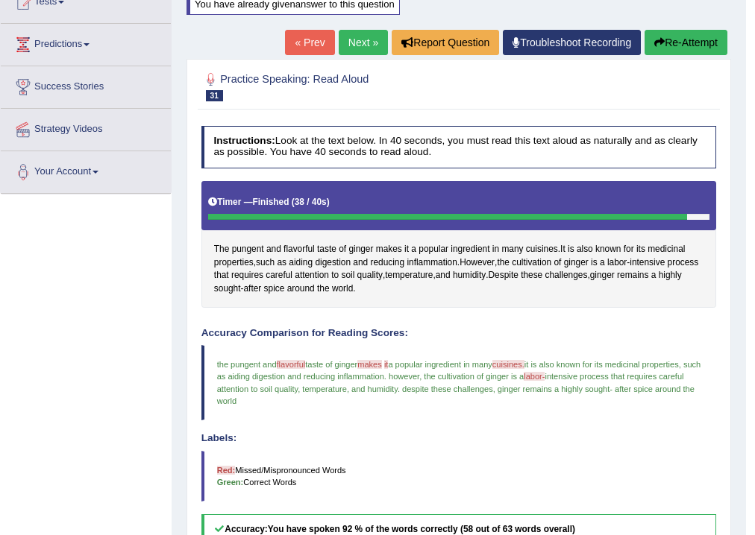
click at [346, 40] on link "Next »" at bounding box center [363, 42] width 49 height 25
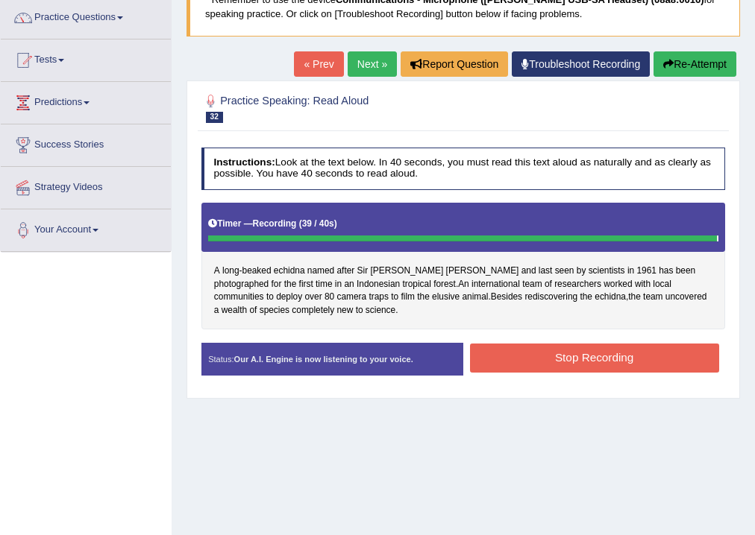
click at [597, 355] on button "Stop Recording" at bounding box center [594, 358] width 249 height 29
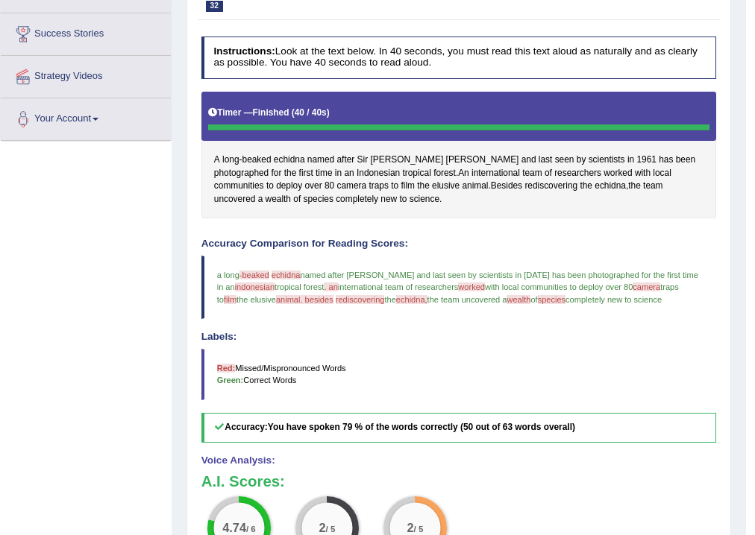
scroll to position [60, 0]
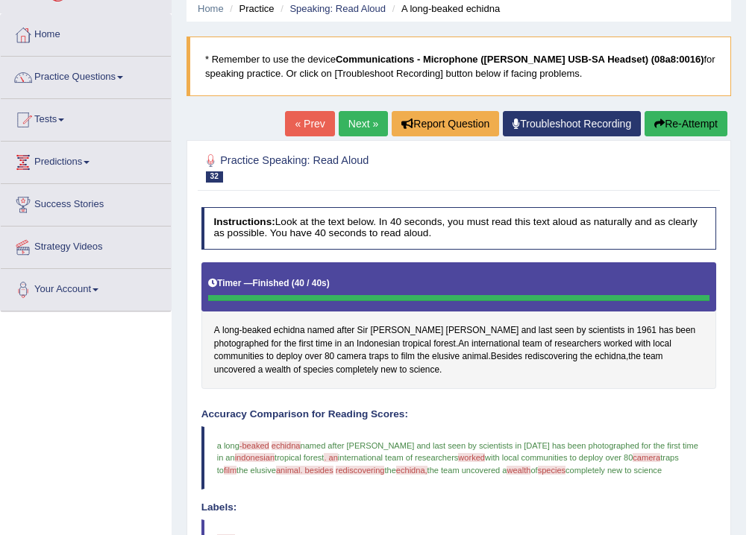
click at [358, 128] on link "Next »" at bounding box center [363, 123] width 49 height 25
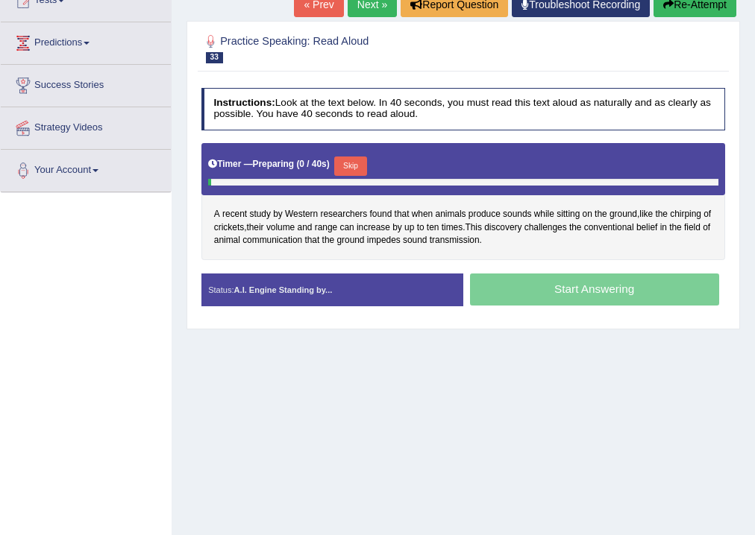
scroll to position [207, 0]
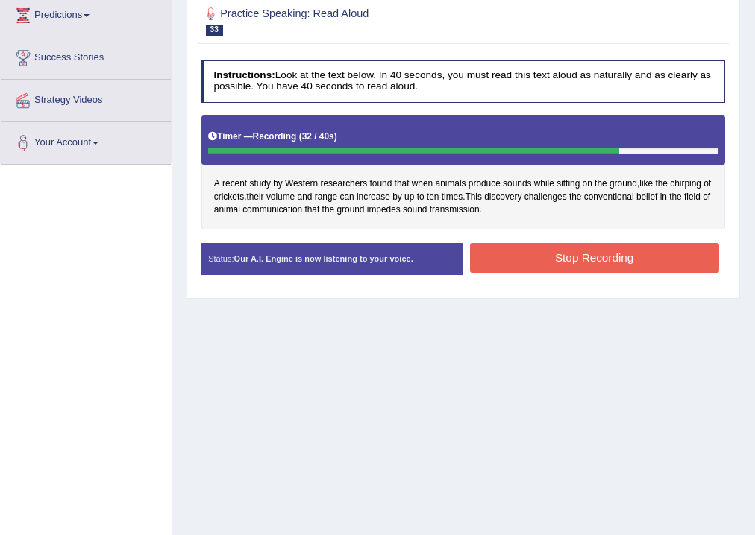
click at [596, 257] on button "Stop Recording" at bounding box center [594, 257] width 249 height 29
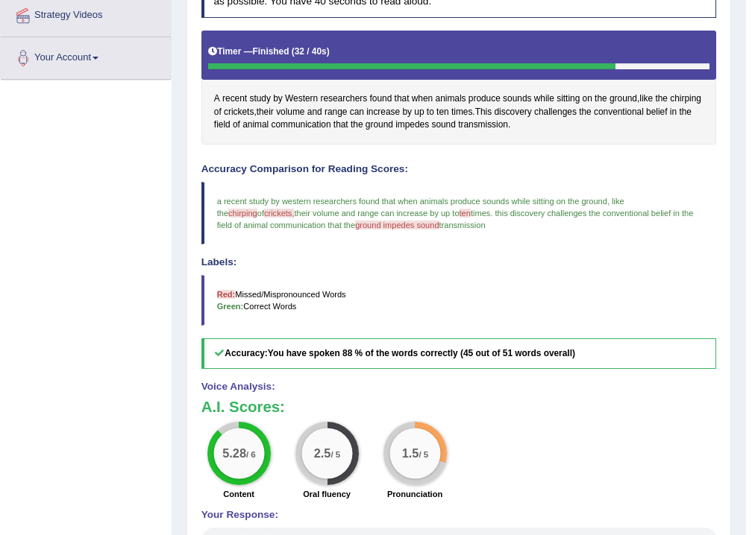
scroll to position [147, 0]
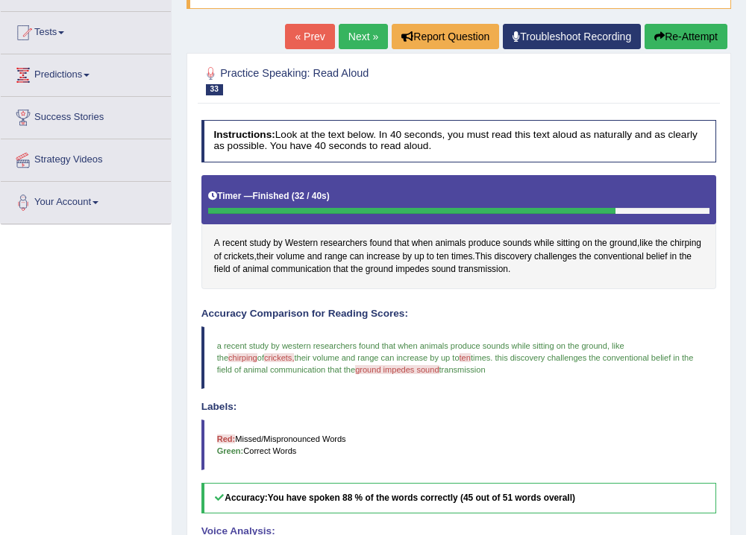
click at [356, 34] on link "Next »" at bounding box center [363, 36] width 49 height 25
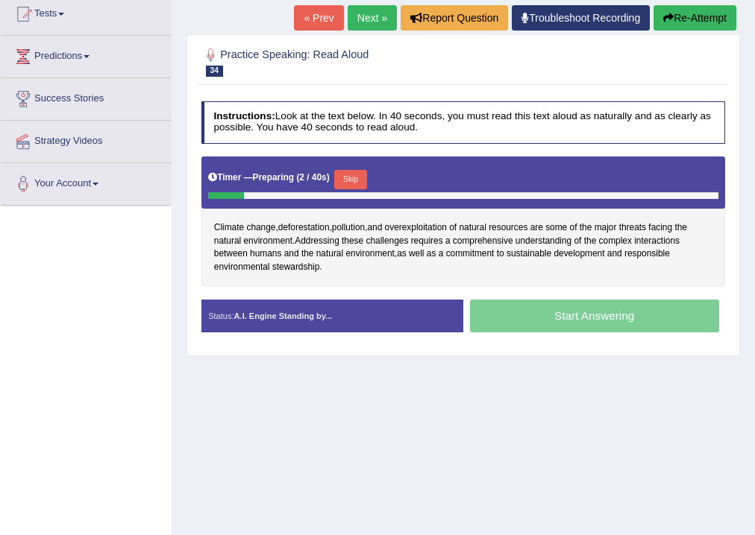
scroll to position [179, 0]
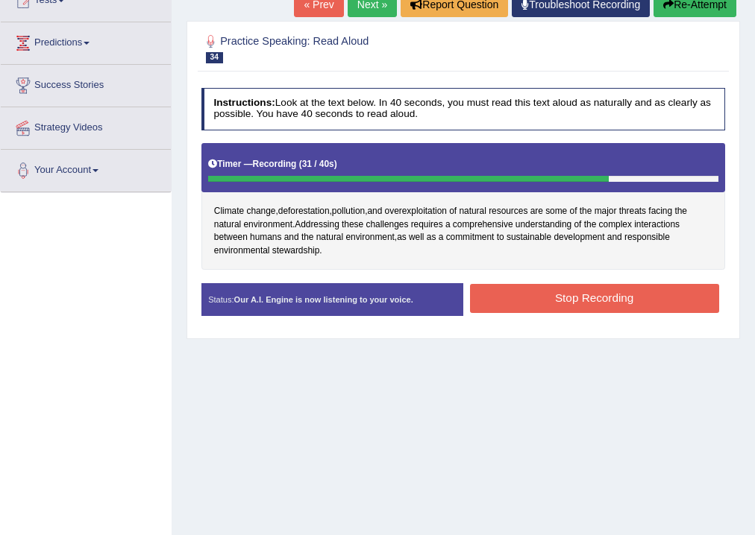
click at [603, 297] on button "Stop Recording" at bounding box center [594, 298] width 249 height 29
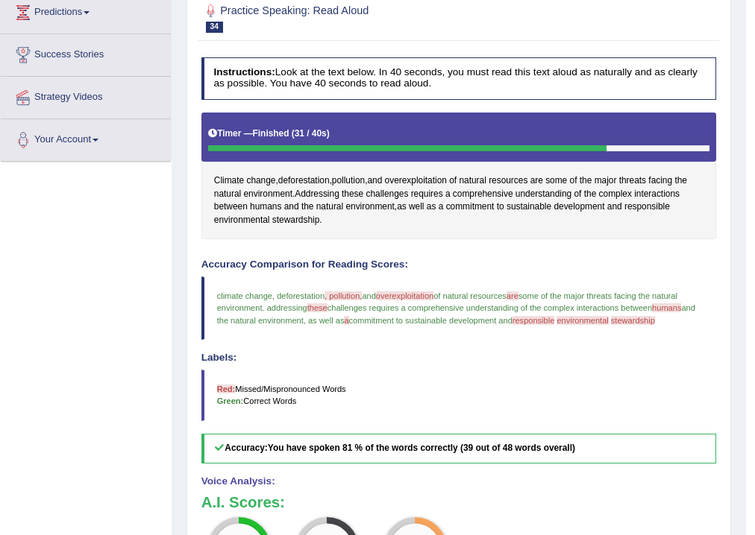
scroll to position [119, 0]
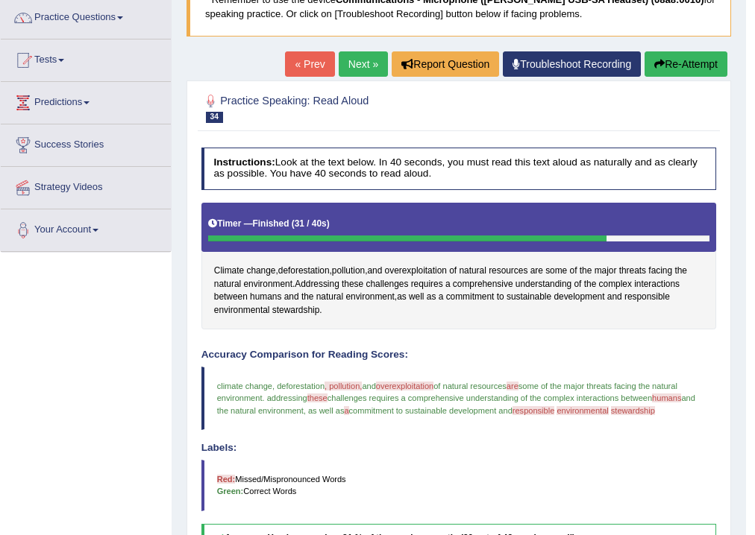
drag, startPoint x: 358, startPoint y: 66, endPoint x: 365, endPoint y: 73, distance: 10.0
click at [358, 66] on link "Next »" at bounding box center [363, 63] width 49 height 25
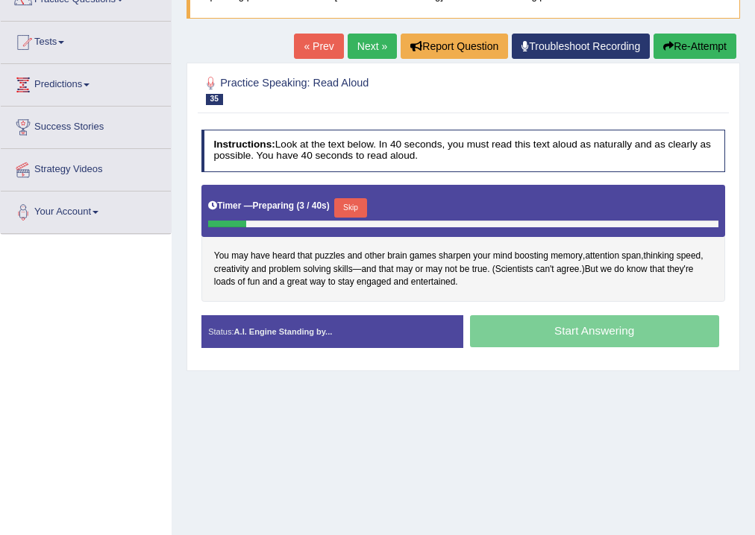
scroll to position [179, 0]
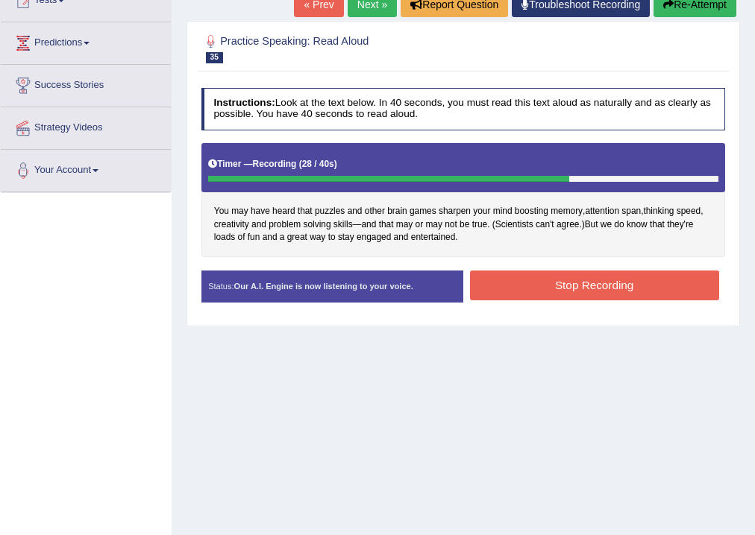
click at [596, 280] on button "Stop Recording" at bounding box center [594, 285] width 249 height 29
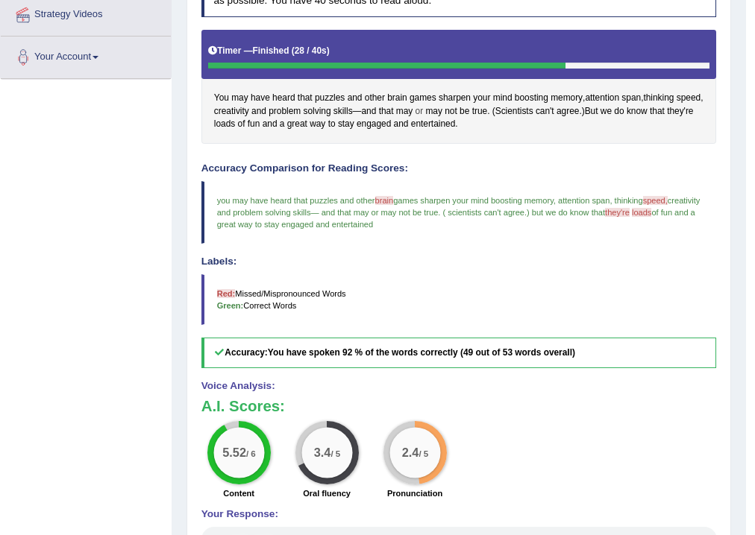
scroll to position [176, 0]
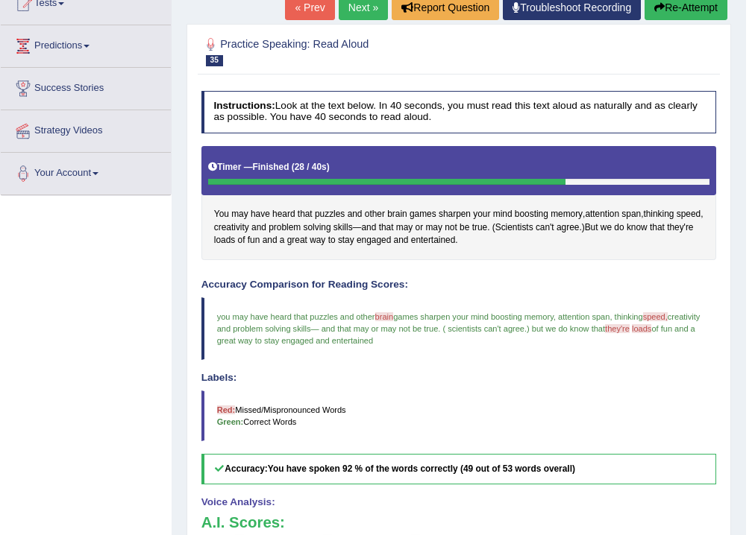
click at [356, 4] on link "Next »" at bounding box center [363, 7] width 49 height 25
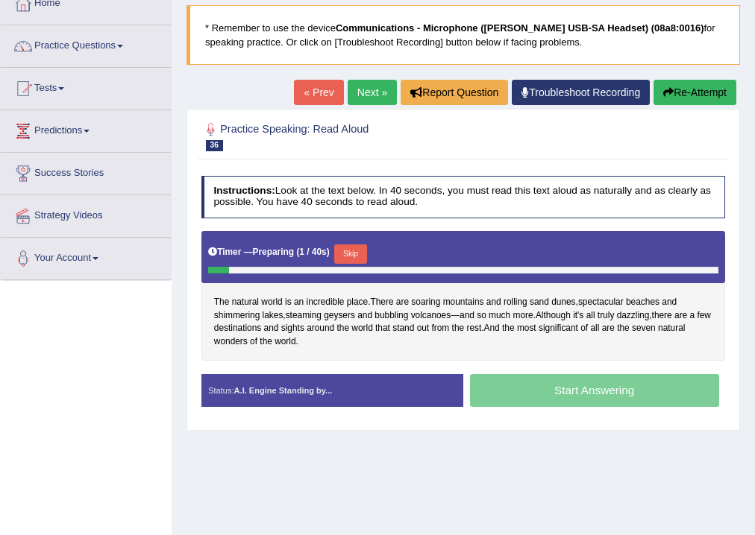
scroll to position [119, 0]
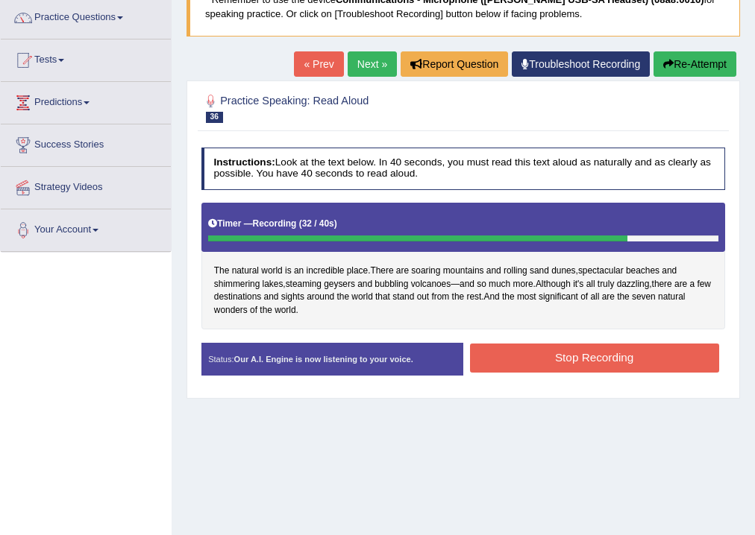
click at [598, 356] on button "Stop Recording" at bounding box center [594, 358] width 249 height 29
click at [598, 356] on div "Status: Our A.I. Engine is now listening to your voice. Start Answering Stop Re…" at bounding box center [463, 365] width 524 height 45
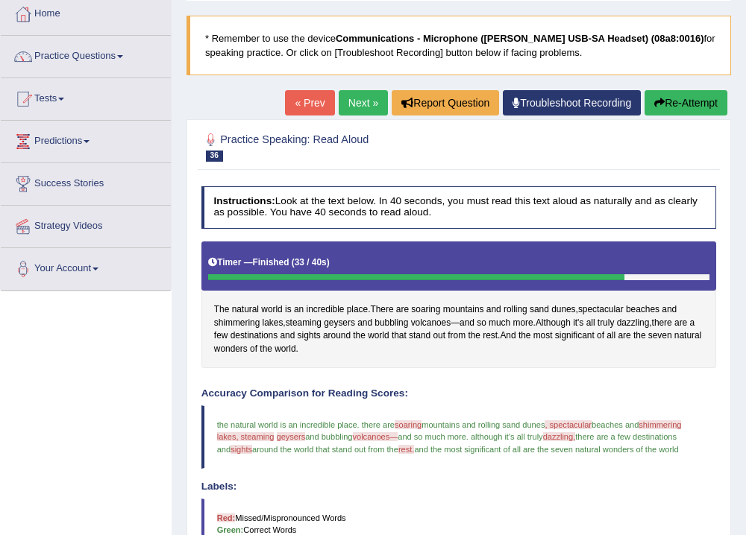
scroll to position [60, 0]
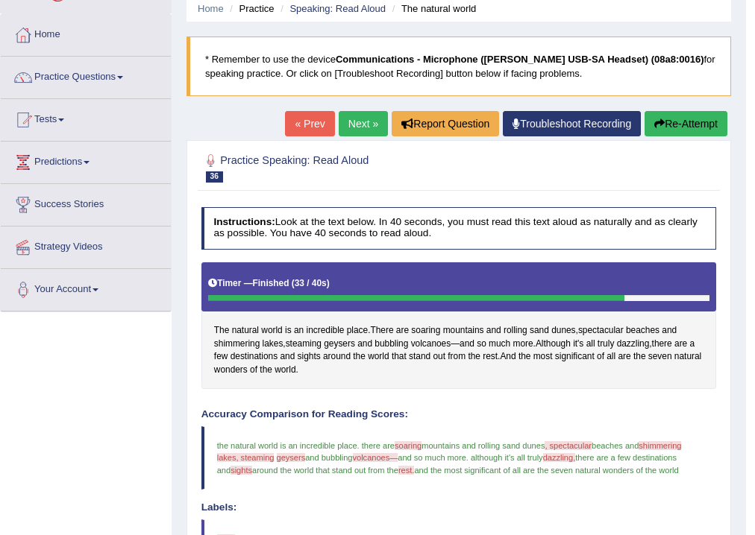
click at [361, 119] on link "Next »" at bounding box center [363, 123] width 49 height 25
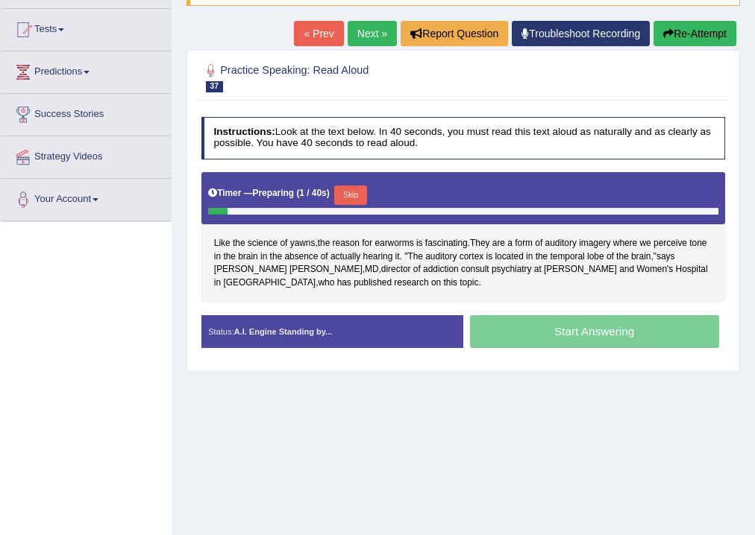
scroll to position [179, 0]
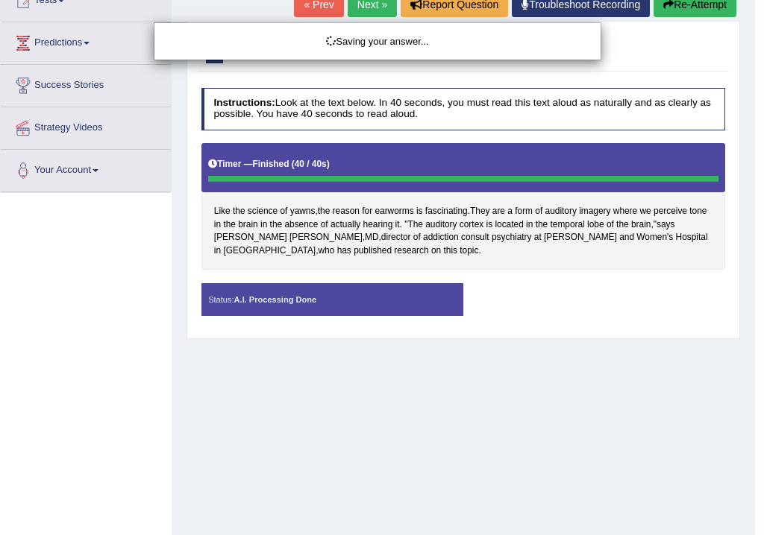
click at [683, 7] on div "Saving your answer..." at bounding box center [382, 267] width 764 height 535
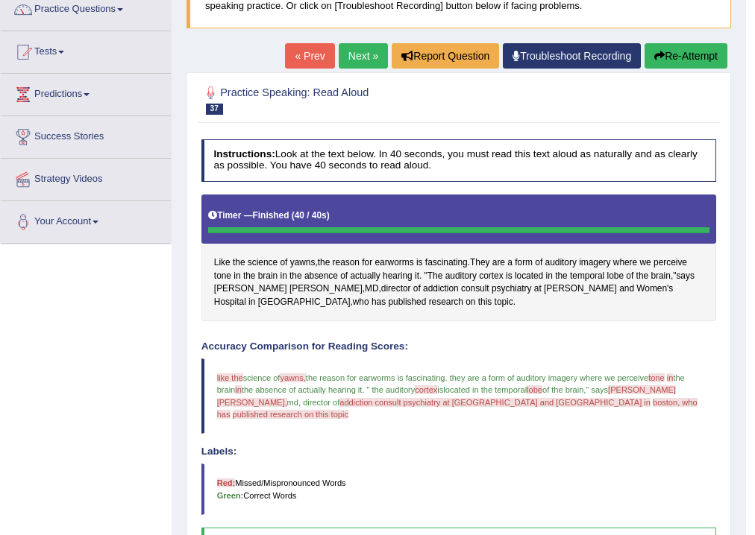
scroll to position [119, 0]
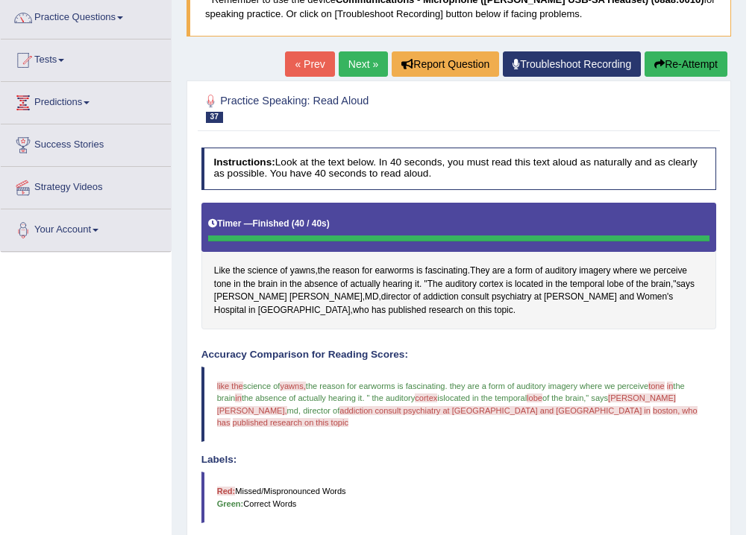
click at [361, 63] on link "Next »" at bounding box center [363, 63] width 49 height 25
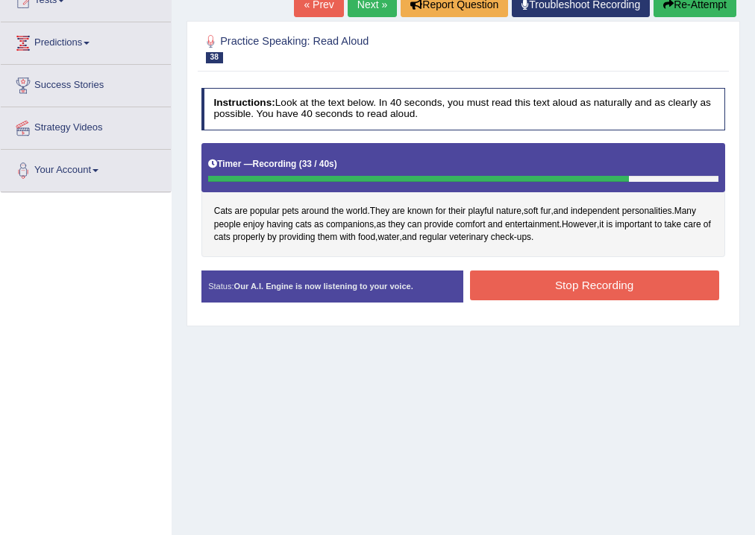
click at [588, 283] on button "Stop Recording" at bounding box center [594, 285] width 249 height 29
click at [588, 283] on div "Status: Our A.I. Engine is now listening to your voice. Start Answering Stop Re…" at bounding box center [463, 293] width 524 height 45
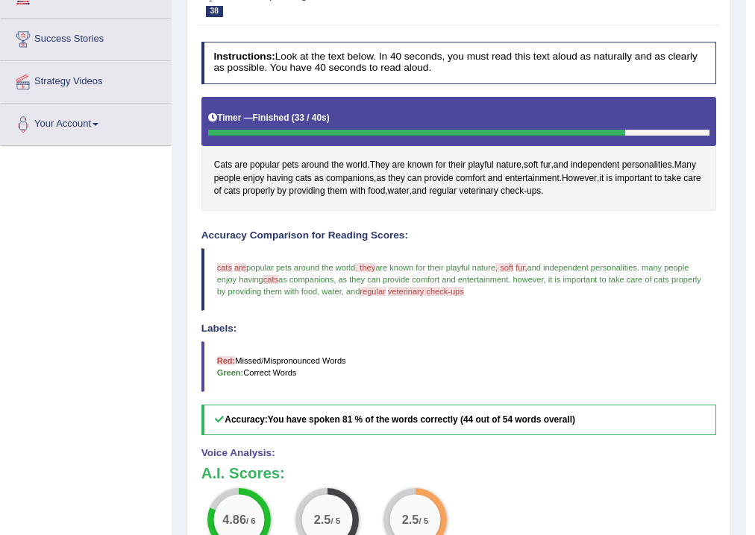
scroll to position [119, 0]
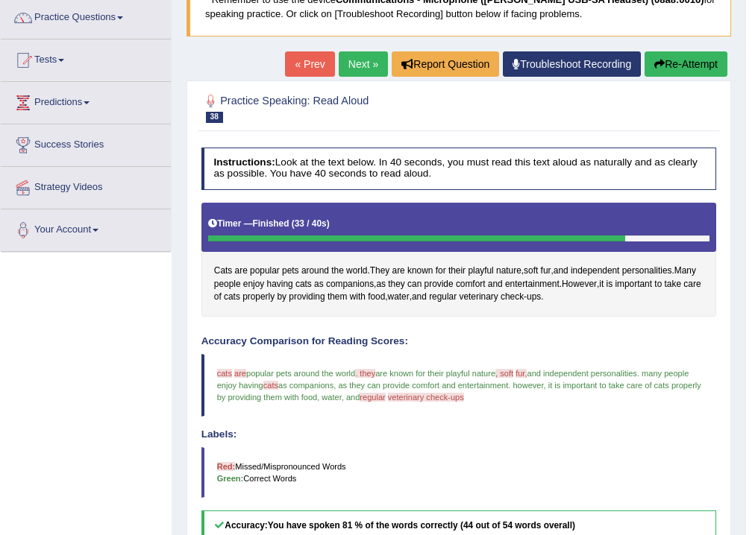
click at [354, 64] on link "Next »" at bounding box center [363, 63] width 49 height 25
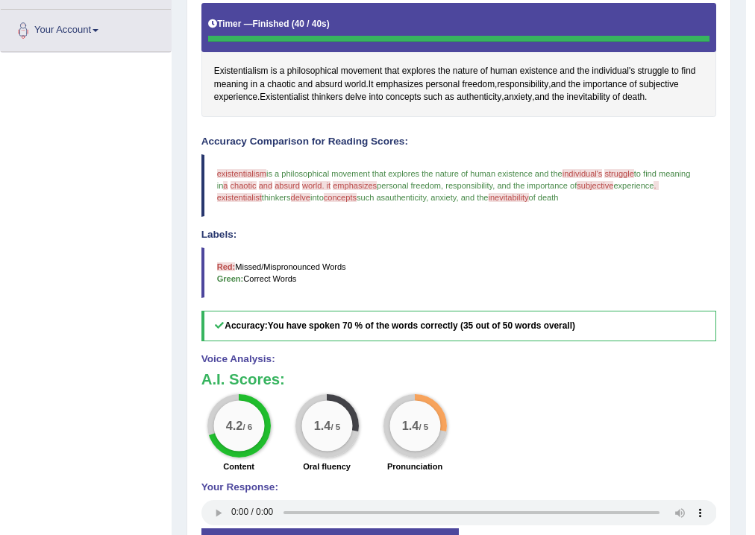
scroll to position [116, 0]
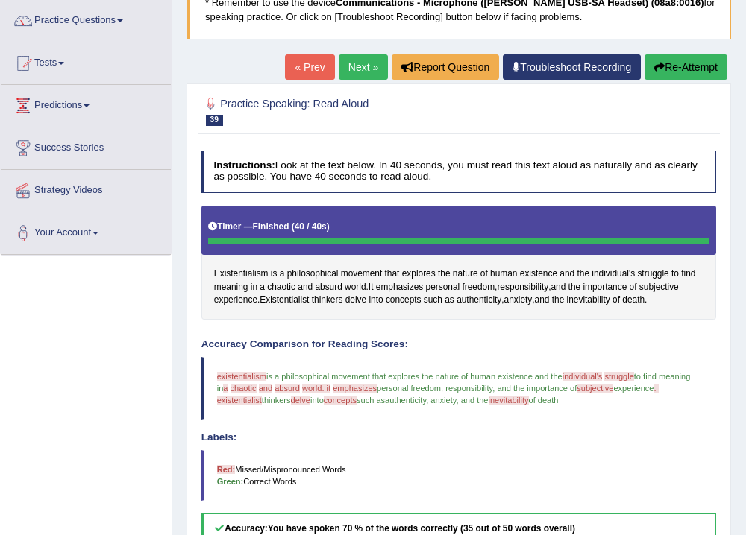
click at [355, 66] on link "Next »" at bounding box center [363, 66] width 49 height 25
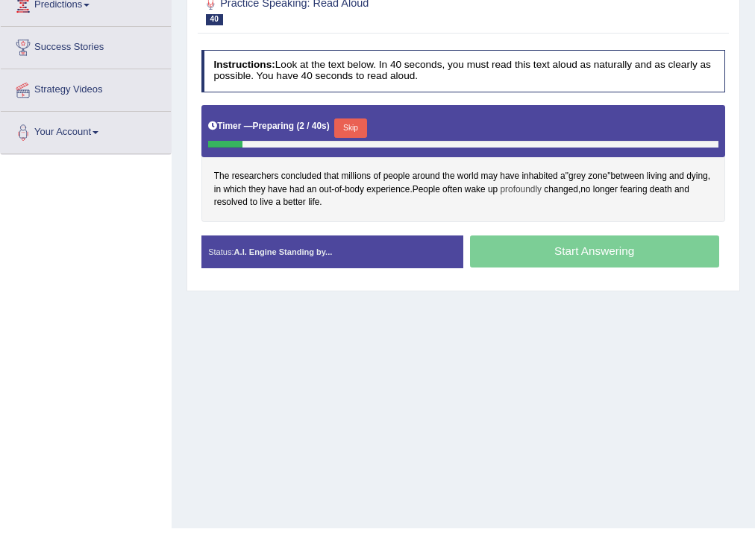
scroll to position [239, 0]
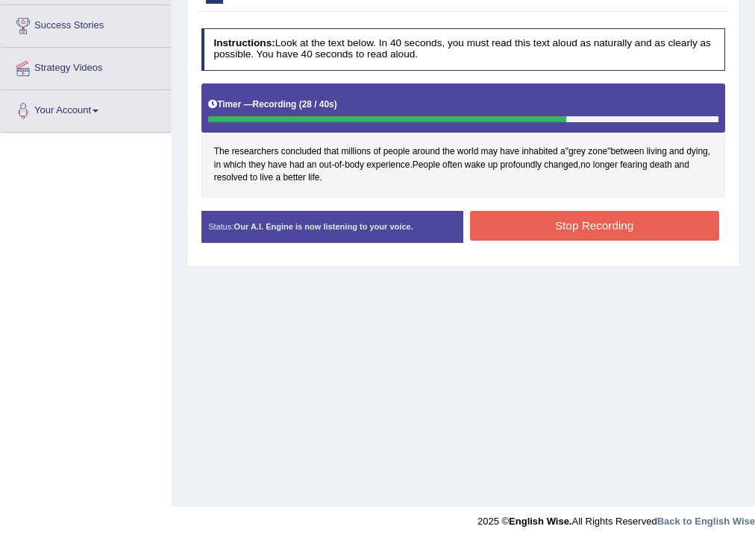
click at [588, 227] on button "Stop Recording" at bounding box center [594, 225] width 249 height 29
click at [588, 227] on div "Status: Our A.I. Engine is now listening to your voice. Start Answering Stop Re…" at bounding box center [463, 233] width 524 height 45
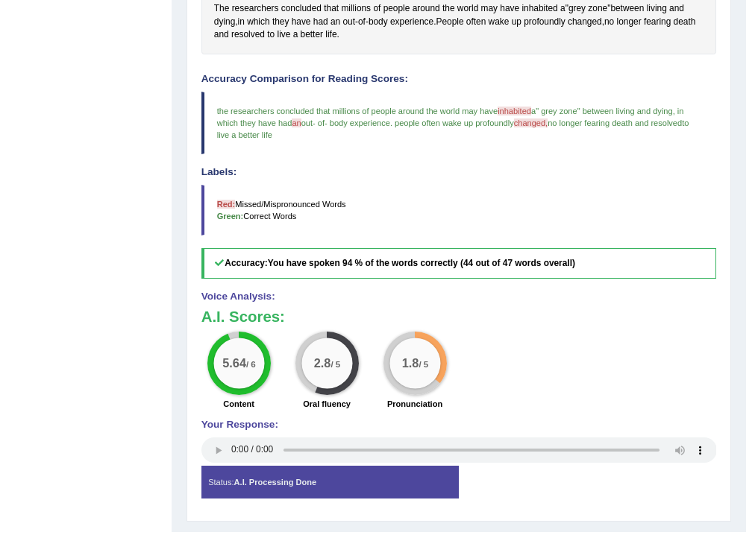
scroll to position [176, 0]
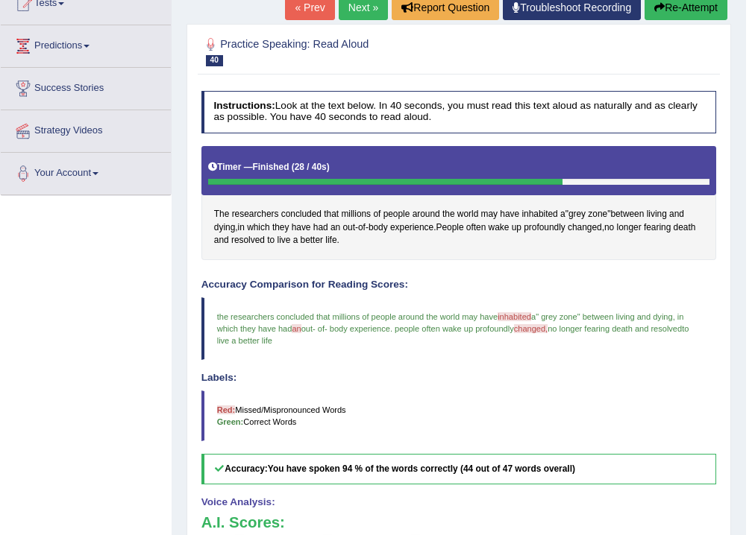
click at [355, 10] on link "Next »" at bounding box center [363, 7] width 49 height 25
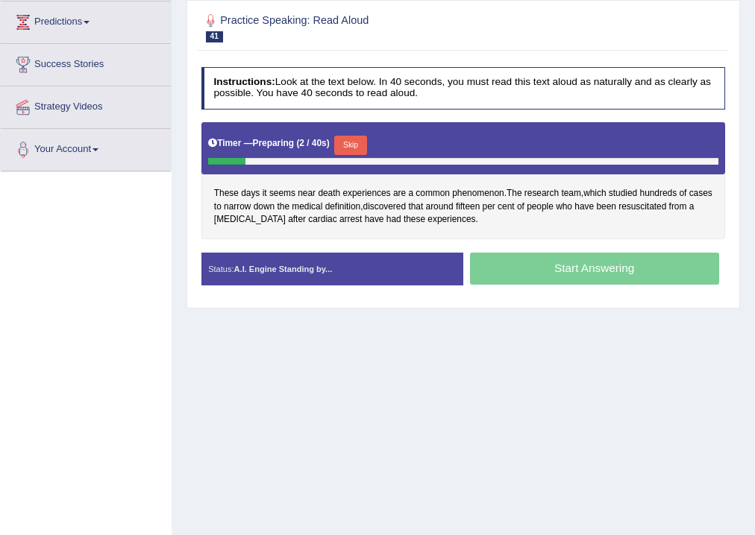
scroll to position [119, 0]
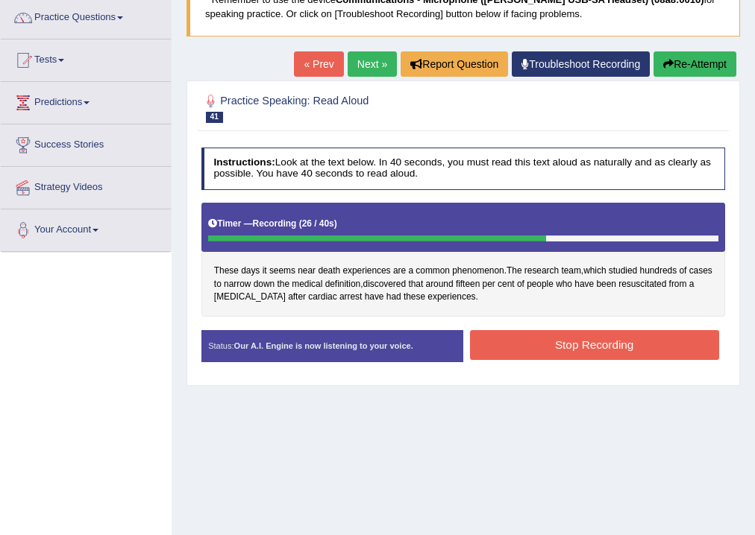
click at [591, 340] on button "Stop Recording" at bounding box center [594, 344] width 249 height 29
click at [591, 340] on div "Status: Our A.I. Engine is now listening to your voice. Start Answering Stop Re…" at bounding box center [463, 352] width 524 height 45
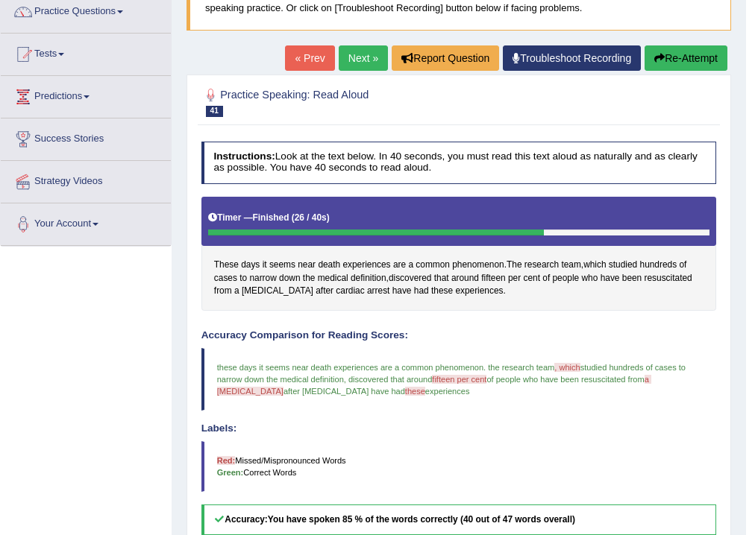
scroll to position [60, 0]
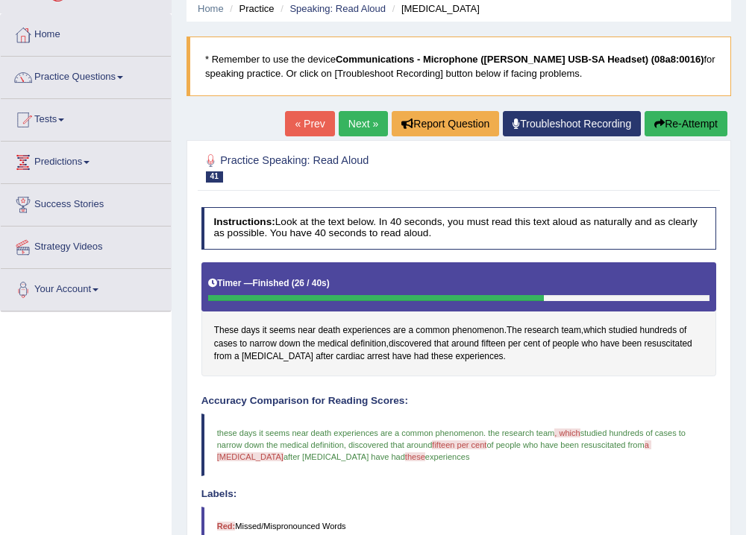
click at [356, 123] on link "Next »" at bounding box center [363, 123] width 49 height 25
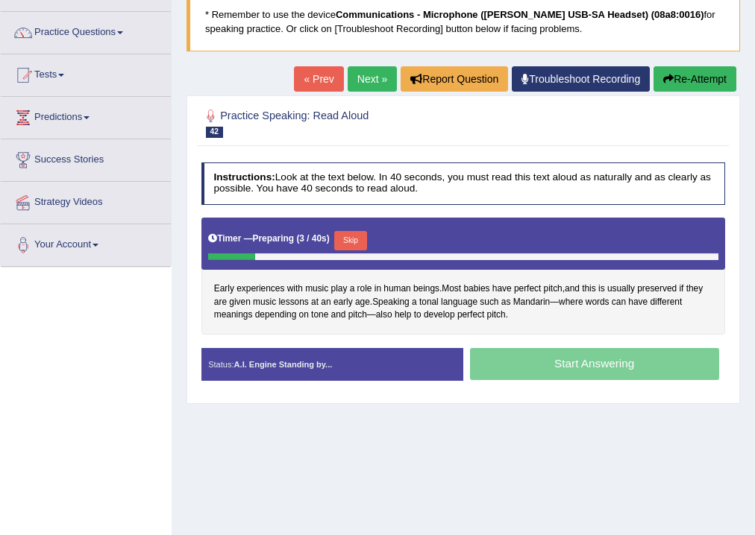
scroll to position [119, 0]
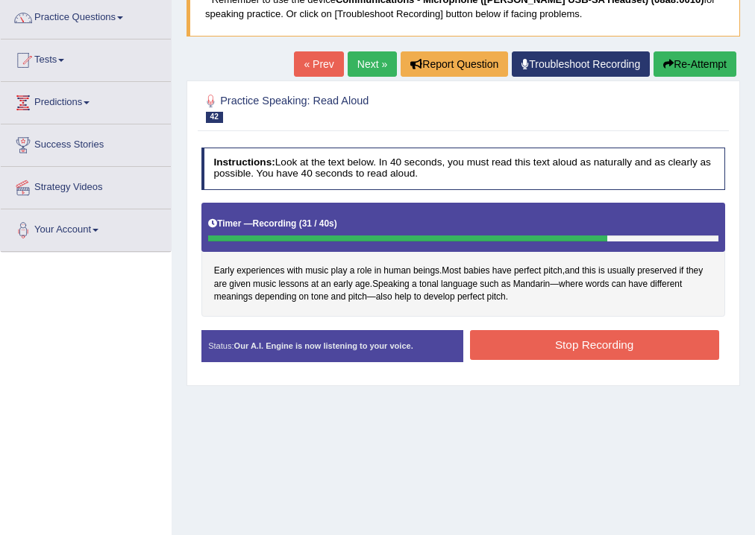
click at [582, 343] on button "Stop Recording" at bounding box center [594, 344] width 249 height 29
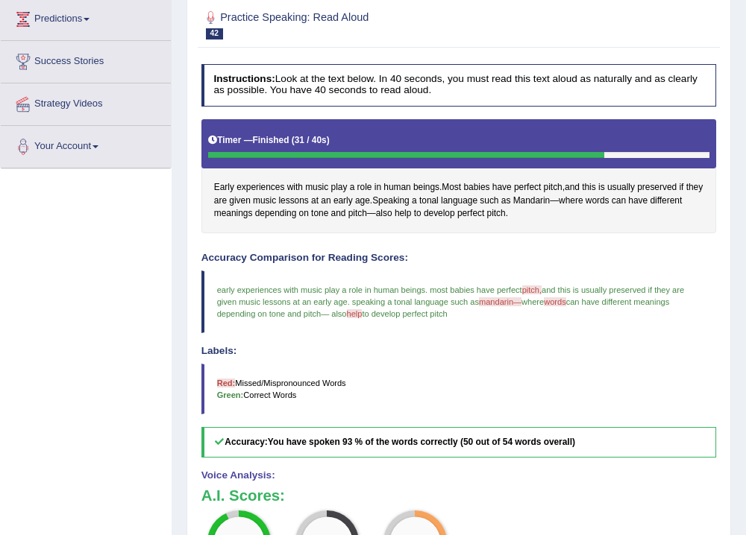
scroll to position [60, 0]
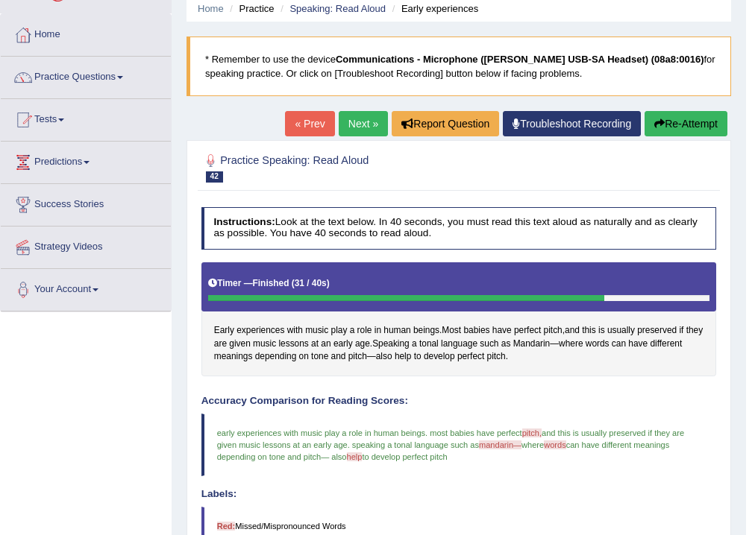
click at [355, 125] on link "Next »" at bounding box center [363, 123] width 49 height 25
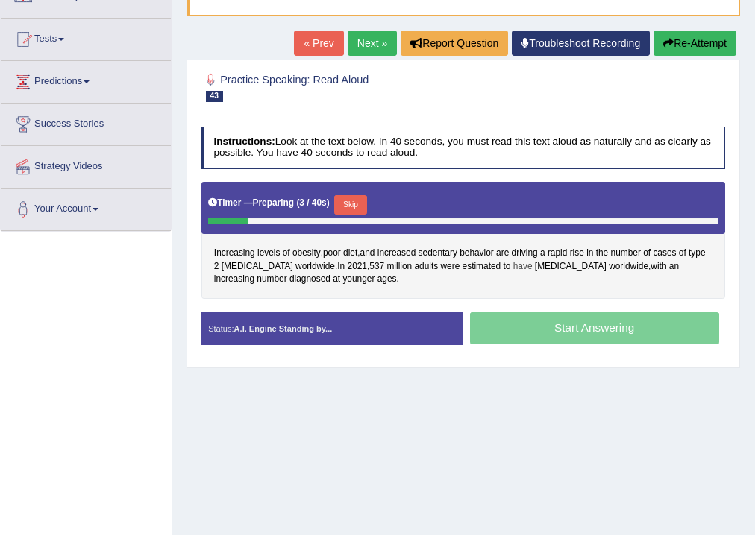
scroll to position [179, 0]
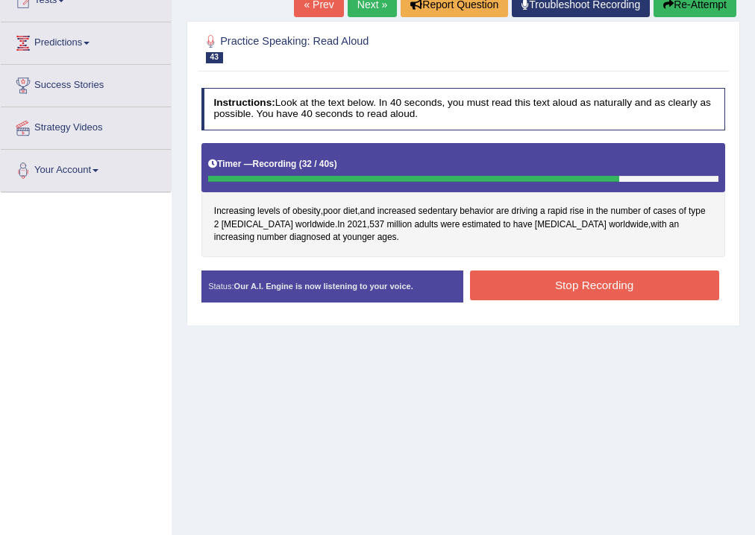
click at [608, 286] on button "Stop Recording" at bounding box center [594, 285] width 249 height 29
click at [608, 286] on div "Status: Our A.I. Engine is now listening to your voice. Start Answering Stop Re…" at bounding box center [463, 293] width 524 height 45
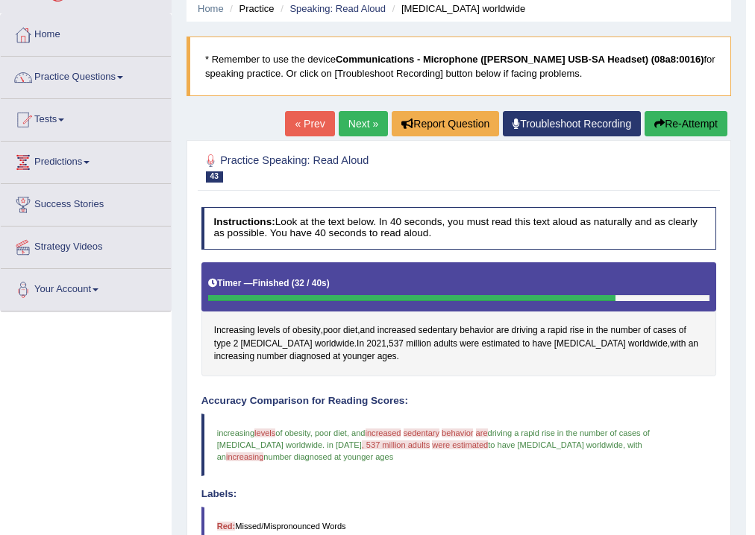
scroll to position [60, 0]
click at [358, 122] on link "Next »" at bounding box center [363, 123] width 49 height 25
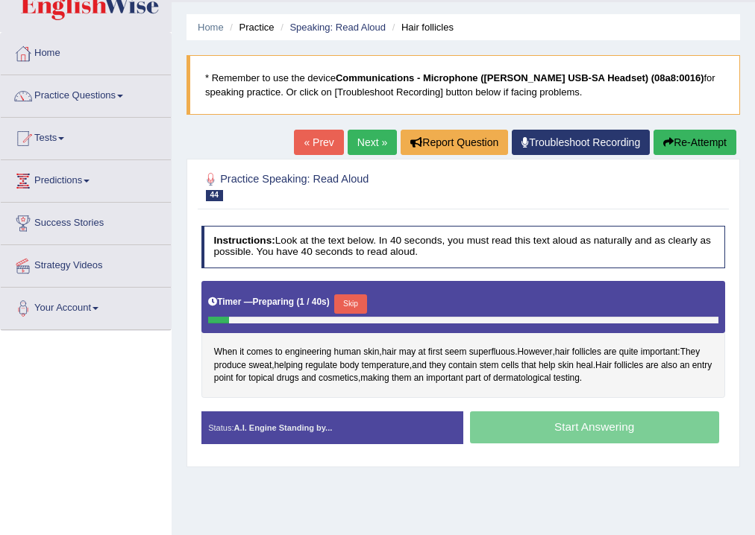
scroll to position [179, 0]
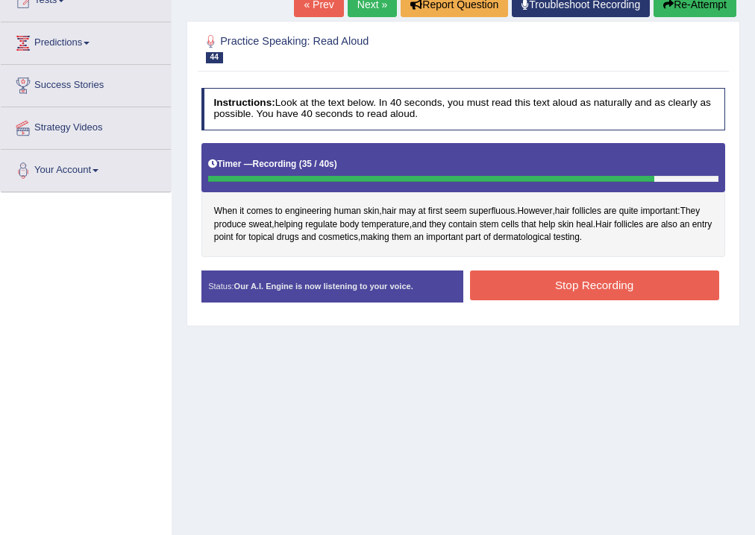
click at [602, 285] on button "Stop Recording" at bounding box center [594, 285] width 249 height 29
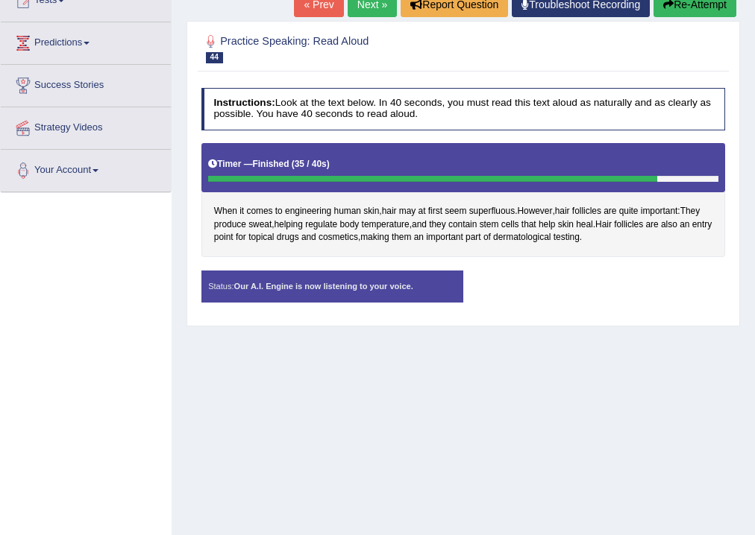
click at [602, 285] on div "Status: Our A.I. Engine is now listening to your voice. Start Answering Stop Re…" at bounding box center [463, 293] width 524 height 45
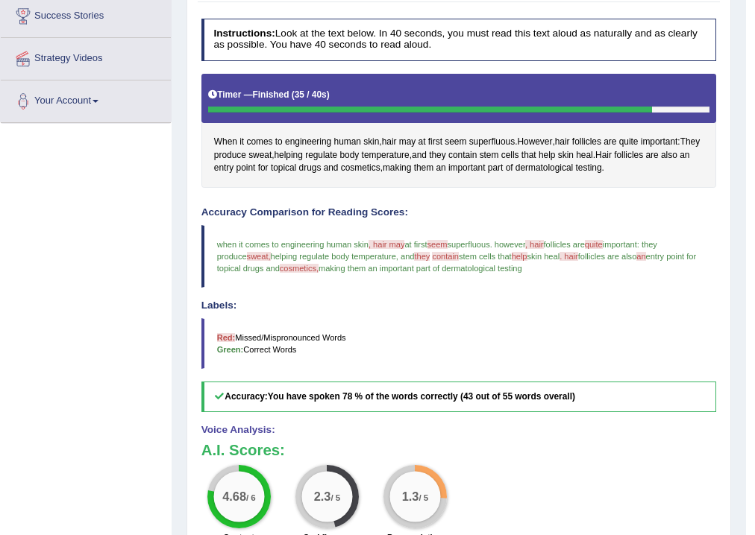
scroll to position [60, 0]
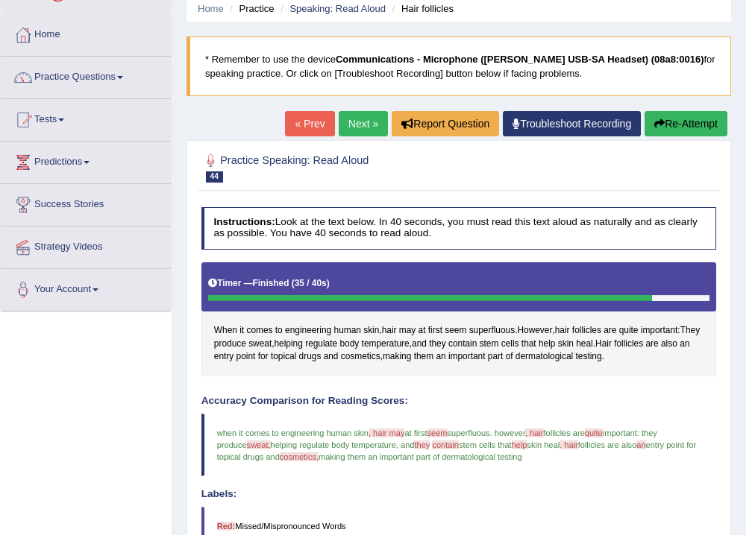
click at [357, 125] on link "Next »" at bounding box center [363, 123] width 49 height 25
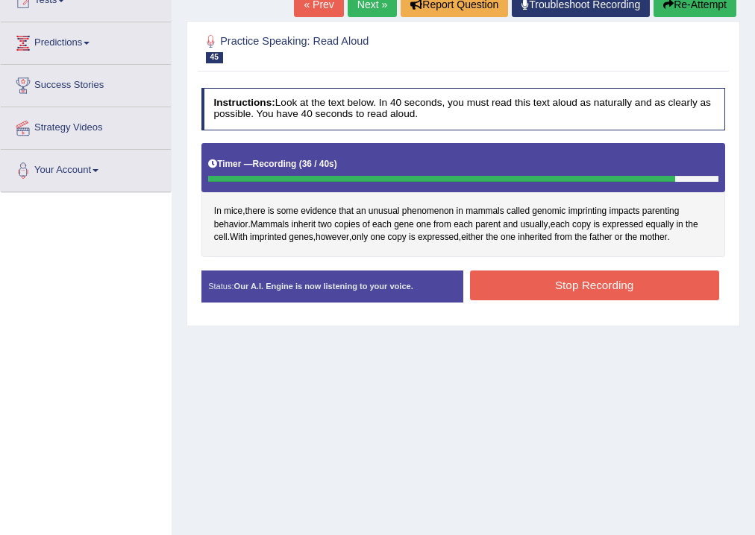
click at [607, 280] on button "Stop Recording" at bounding box center [594, 285] width 249 height 29
click at [607, 280] on div "Status: Our A.I. Engine is now listening to your voice. Start Answering Stop Re…" at bounding box center [463, 293] width 524 height 45
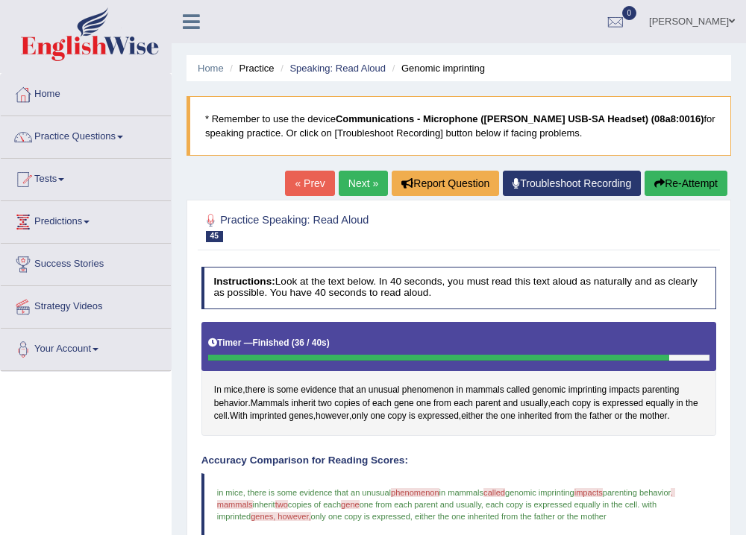
click at [123, 136] on span at bounding box center [120, 137] width 6 height 3
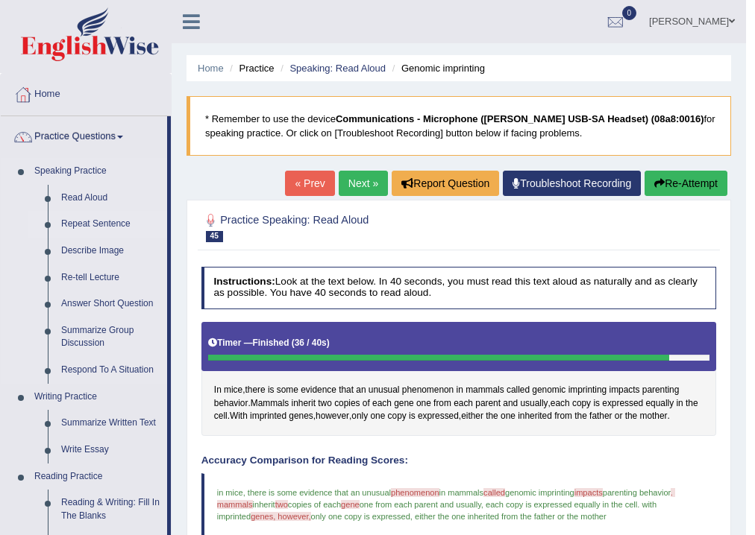
click at [122, 223] on link "Repeat Sentence" at bounding box center [110, 224] width 113 height 27
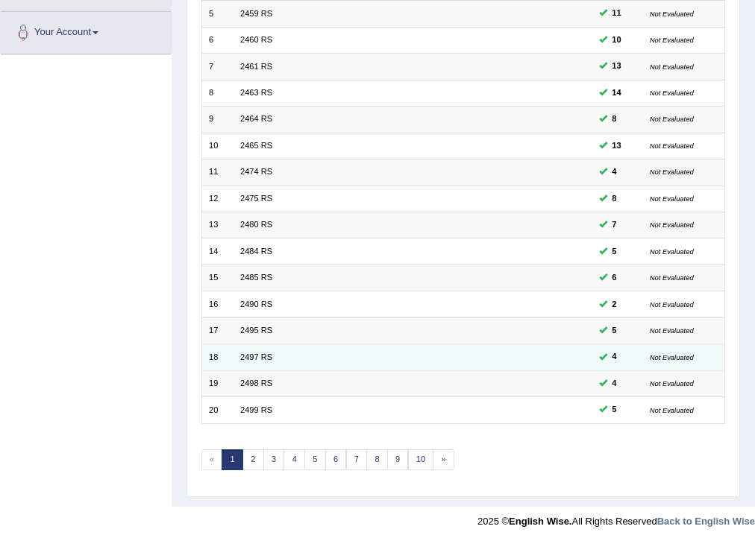
scroll to position [323, 0]
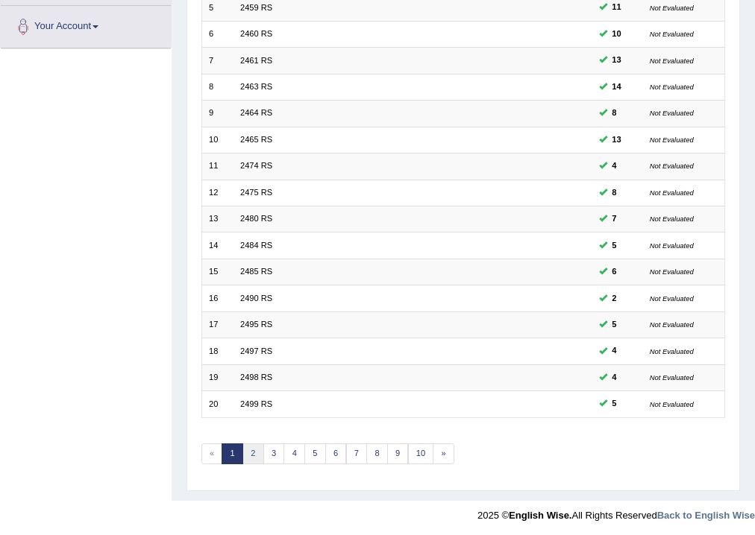
click at [250, 449] on link "2" at bounding box center [253, 454] width 22 height 21
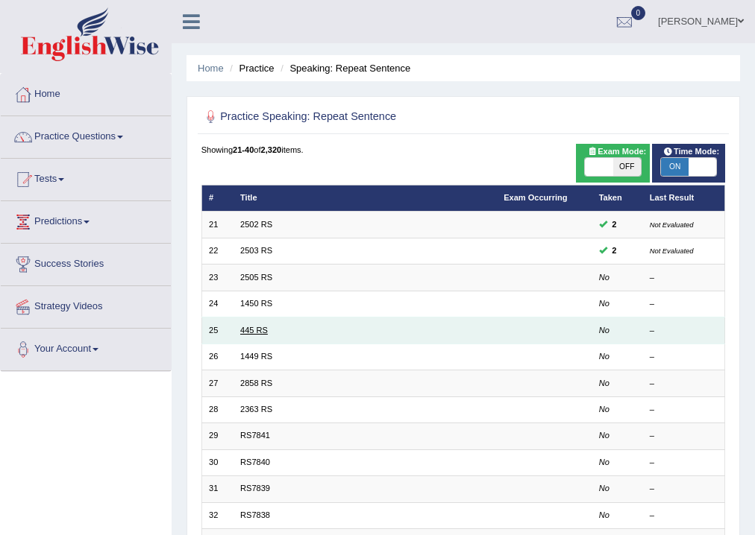
click at [257, 330] on link "445 RS" at bounding box center [254, 330] width 28 height 9
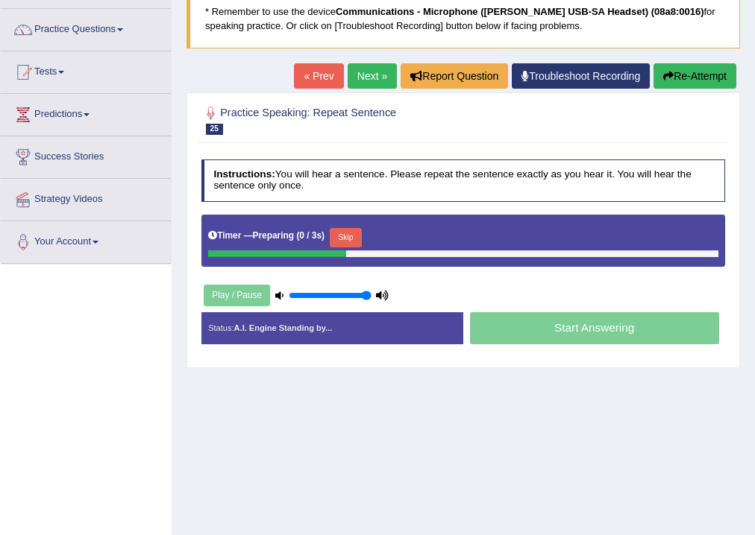
scroll to position [119, 0]
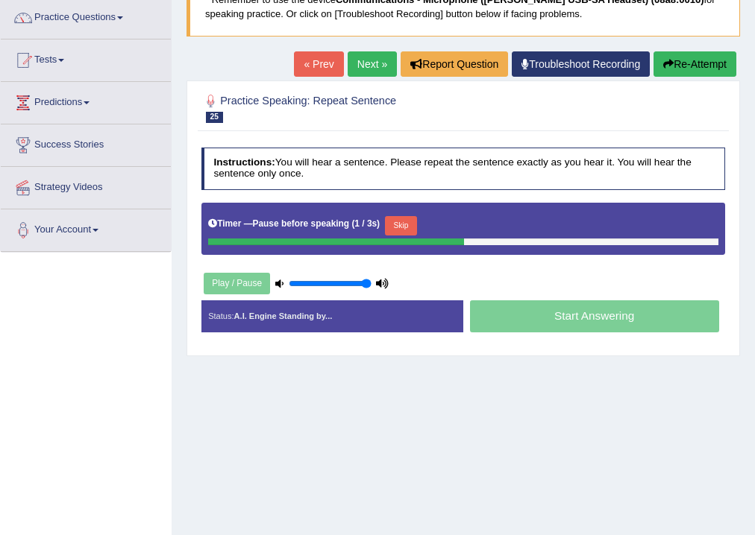
click at [591, 318] on div "Start Answering" at bounding box center [594, 319] width 262 height 36
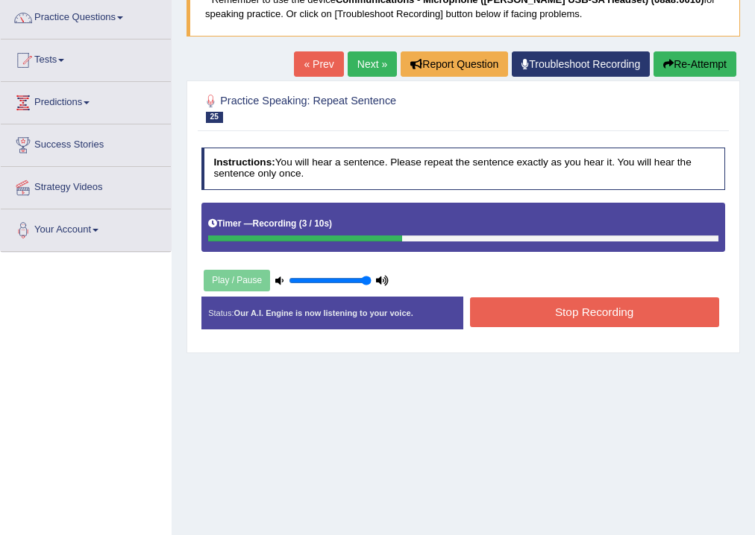
click at [591, 311] on button "Stop Recording" at bounding box center [594, 312] width 249 height 29
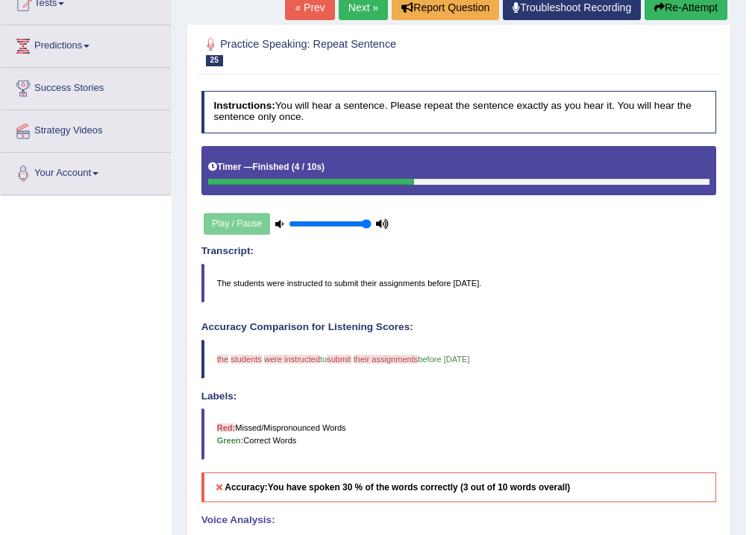
scroll to position [60, 0]
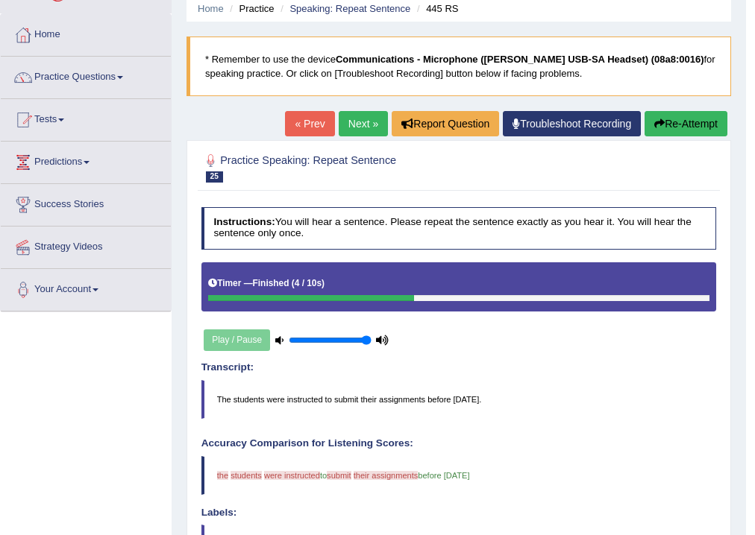
click at [359, 130] on link "Next »" at bounding box center [363, 123] width 49 height 25
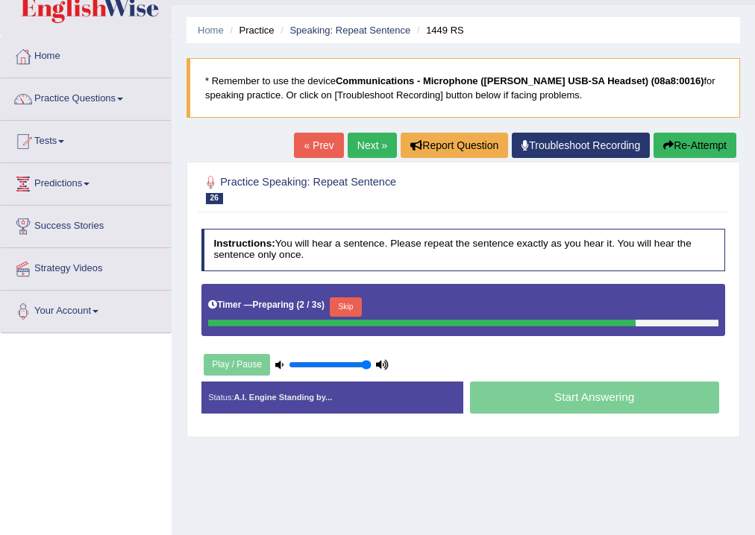
scroll to position [60, 0]
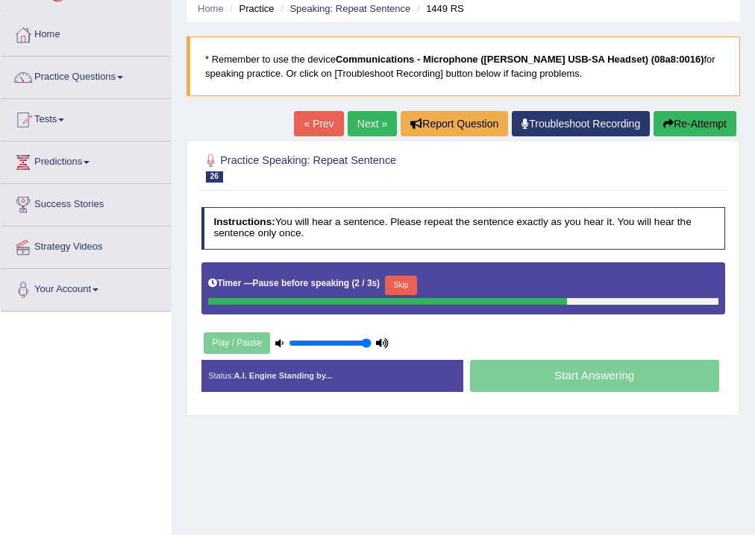
click at [582, 379] on div "Start Answering" at bounding box center [594, 378] width 262 height 36
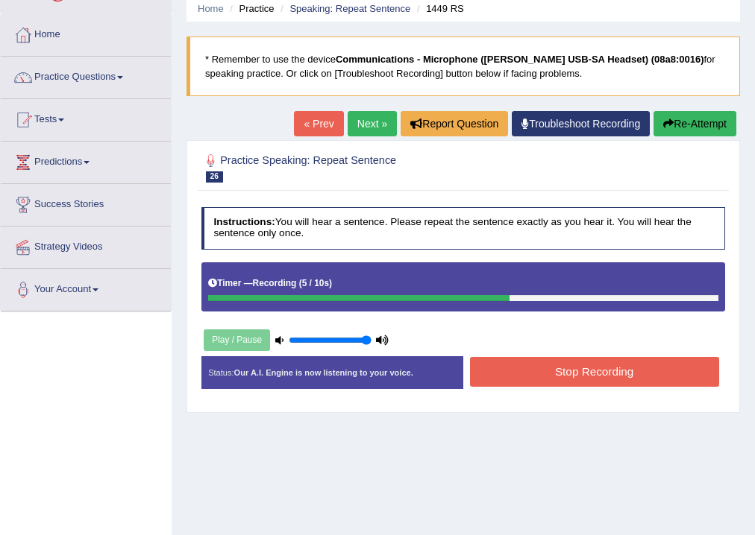
click at [588, 371] on button "Stop Recording" at bounding box center [594, 371] width 249 height 29
click at [588, 371] on div "Status: Our A.I. Engine is now listening to your voice. Start Answering Stop Re…" at bounding box center [463, 378] width 524 height 45
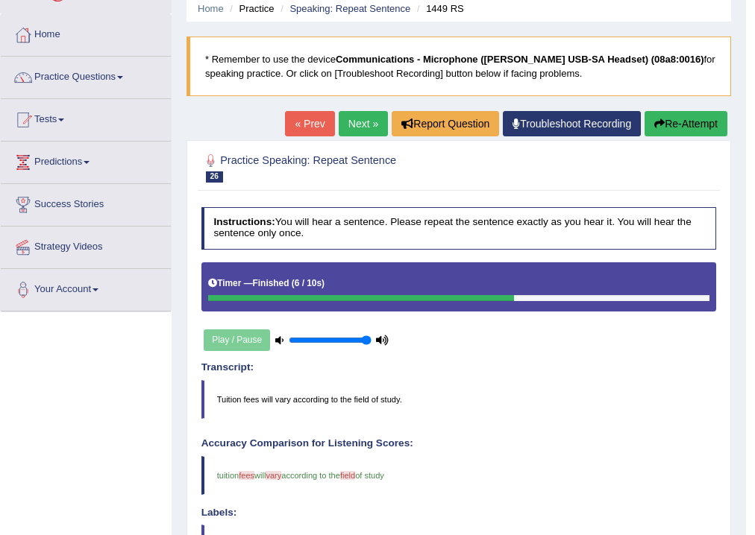
click at [359, 128] on link "Next »" at bounding box center [363, 123] width 49 height 25
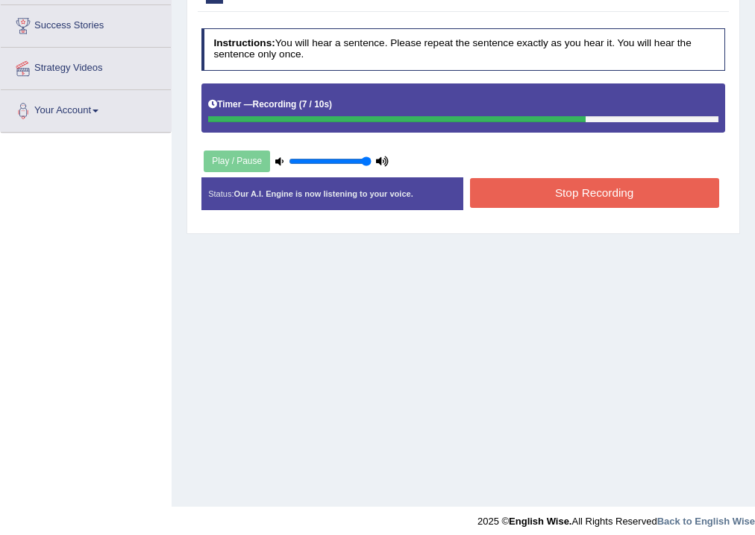
click at [599, 189] on button "Stop Recording" at bounding box center [594, 192] width 249 height 29
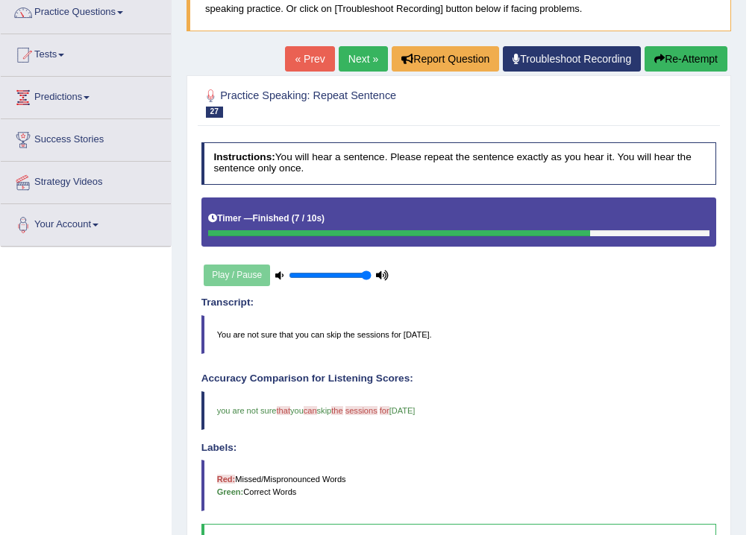
scroll to position [120, 0]
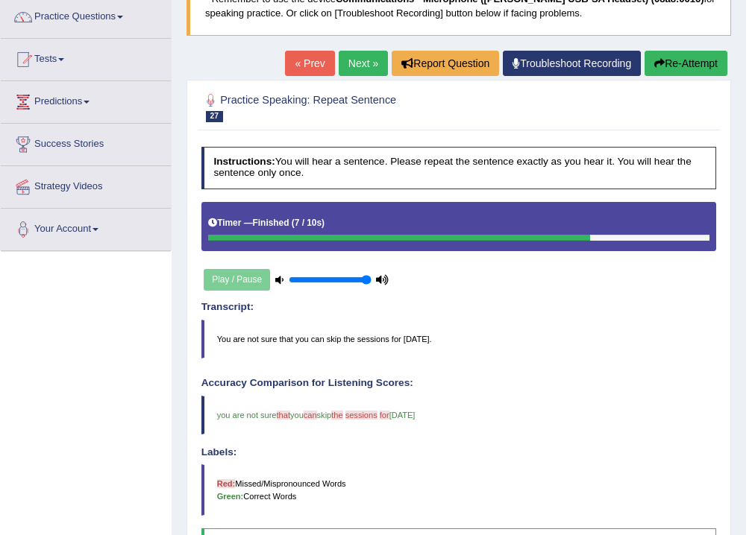
click at [352, 64] on link "Next »" at bounding box center [363, 63] width 49 height 25
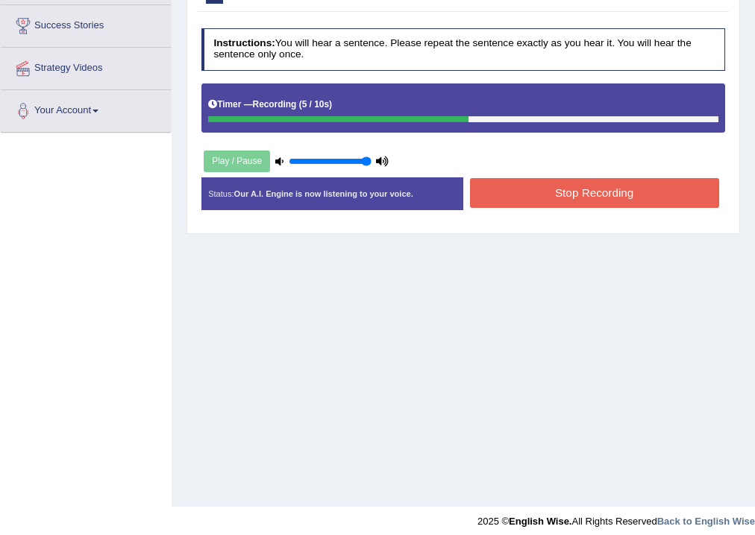
click at [579, 192] on button "Stop Recording" at bounding box center [594, 192] width 249 height 29
click at [579, 192] on div "Status: Our A.I. Engine is now listening to your voice. Start Answering Stop Re…" at bounding box center [463, 199] width 524 height 45
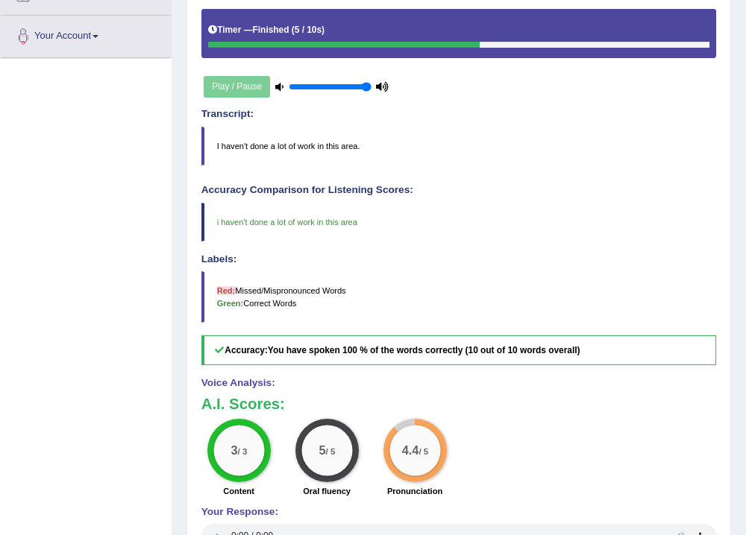
scroll to position [179, 0]
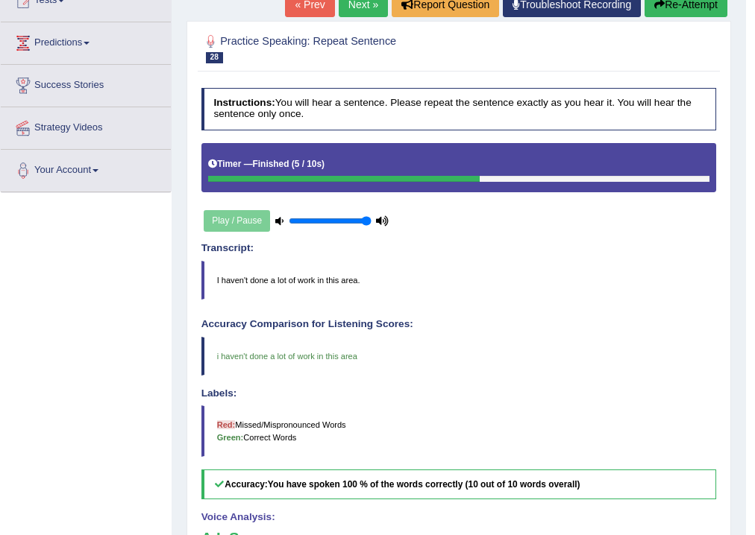
click at [356, 7] on link "Next »" at bounding box center [363, 4] width 49 height 25
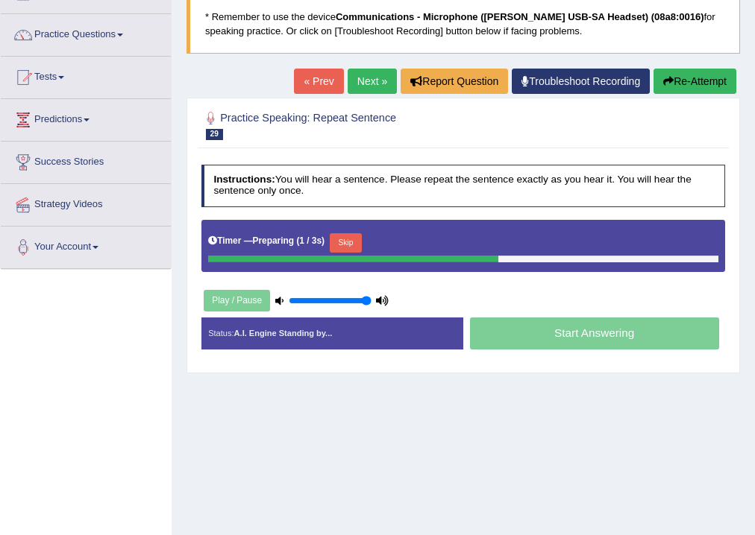
scroll to position [119, 0]
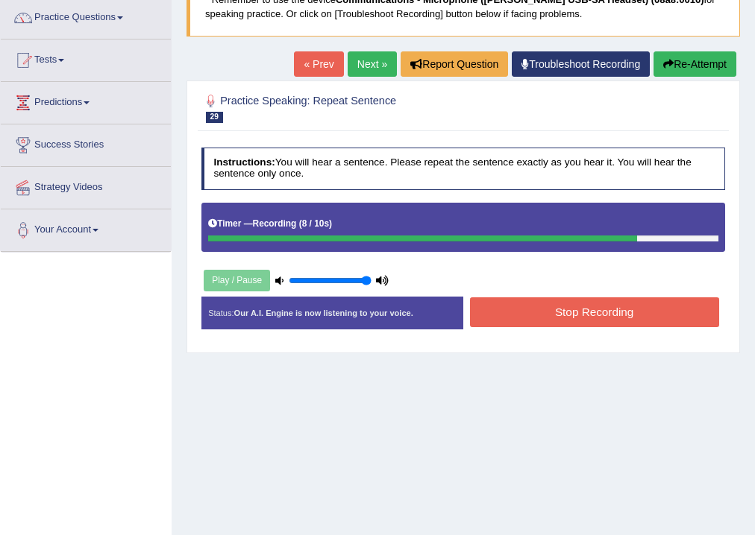
click at [594, 313] on button "Stop Recording" at bounding box center [594, 312] width 249 height 29
click at [594, 313] on div "Status: Our A.I. Engine is now listening to your voice. Start Answering Stop Re…" at bounding box center [463, 319] width 524 height 45
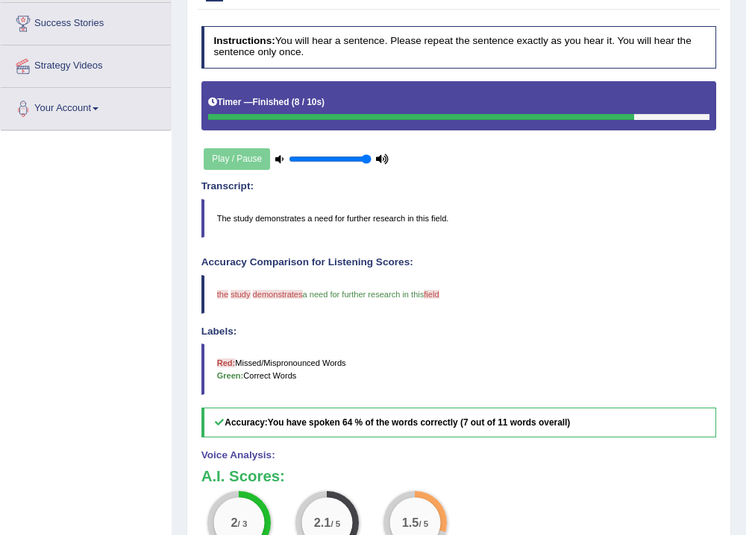
scroll to position [0, 0]
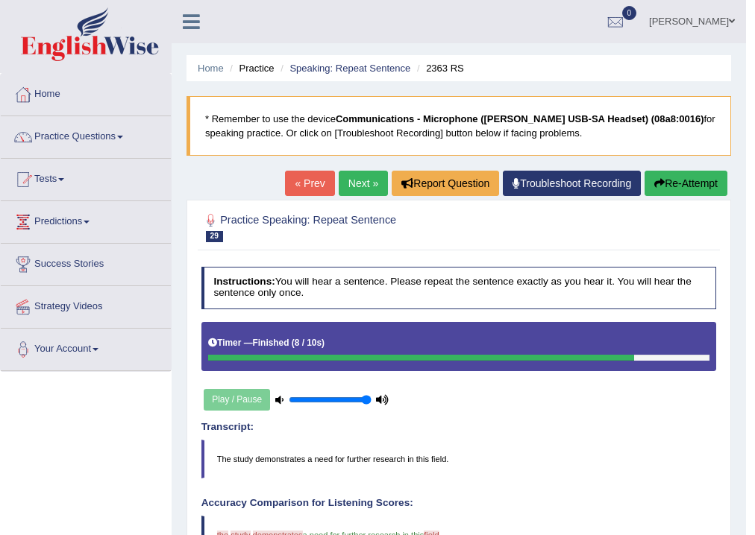
click at [356, 182] on link "Next »" at bounding box center [363, 183] width 49 height 25
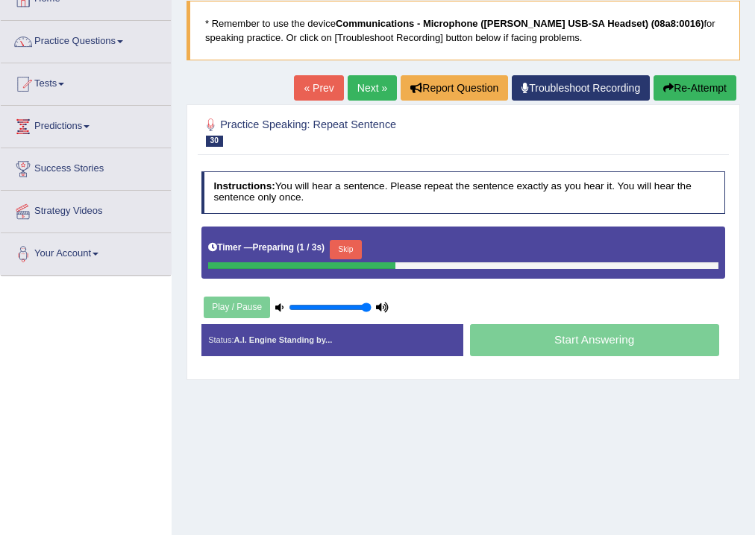
scroll to position [239, 0]
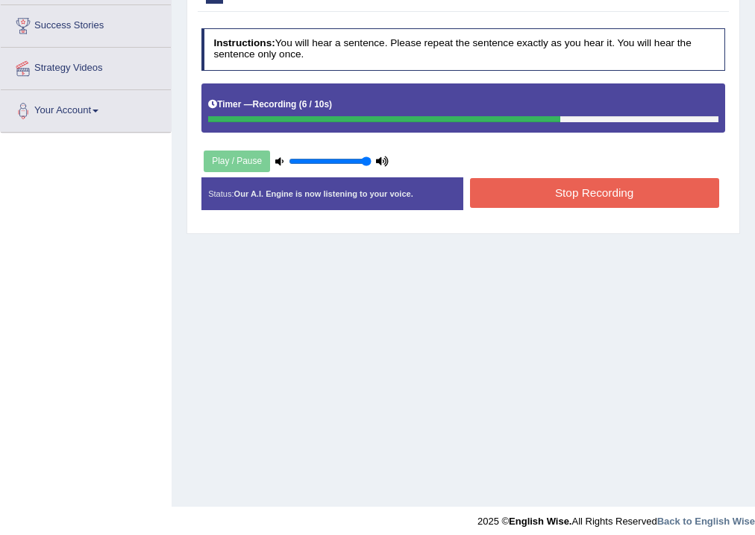
click at [597, 193] on button "Stop Recording" at bounding box center [594, 192] width 249 height 29
click at [597, 193] on div "Status: Our A.I. Engine is now listening to your voice. Start Answering Stop Re…" at bounding box center [463, 199] width 524 height 45
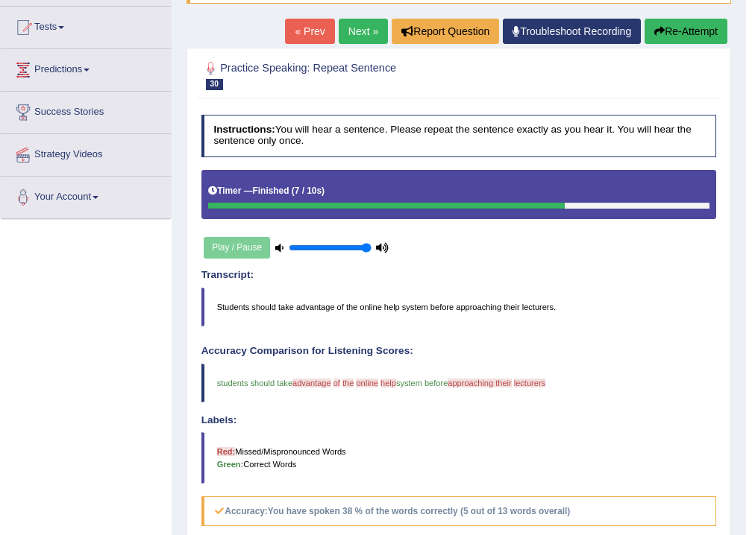
scroll to position [60, 0]
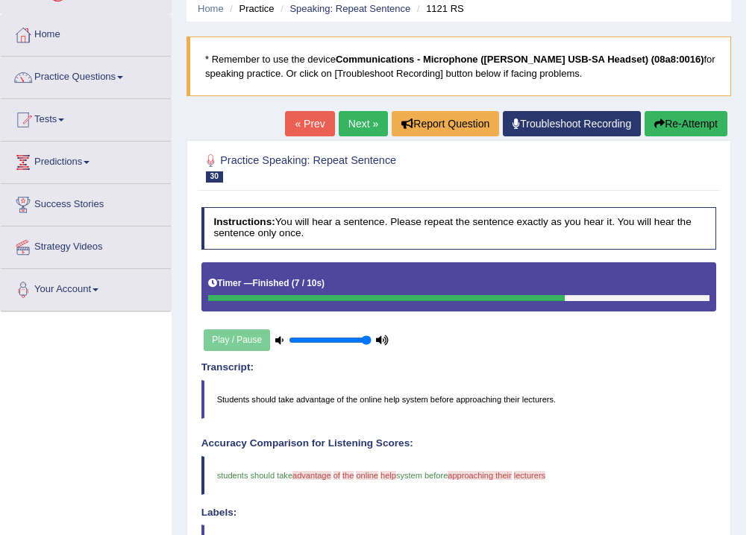
click at [345, 117] on link "Next »" at bounding box center [363, 123] width 49 height 25
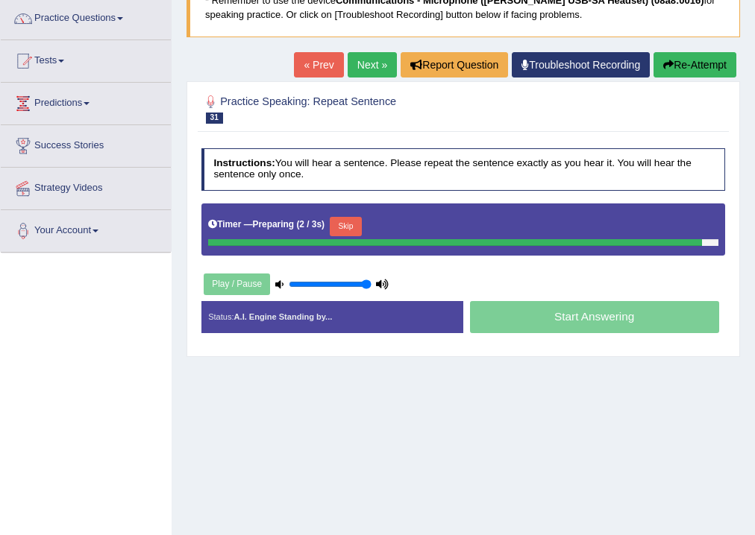
scroll to position [119, 0]
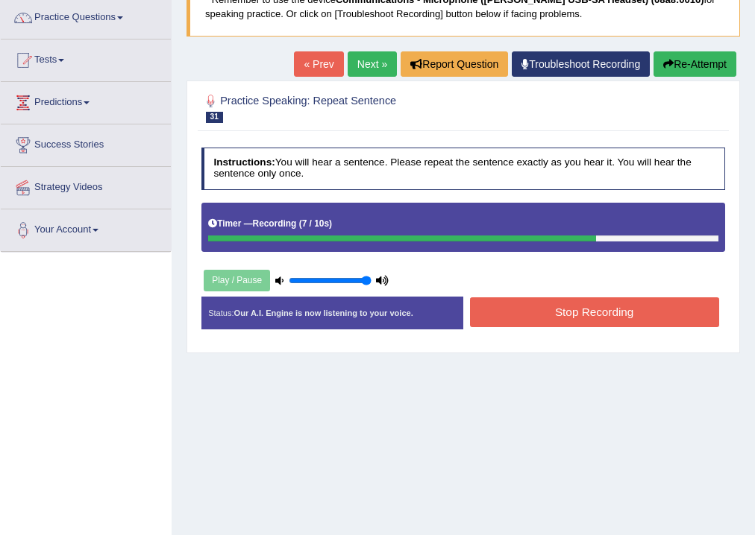
click at [604, 310] on button "Stop Recording" at bounding box center [594, 312] width 249 height 29
click at [604, 310] on div "Status: Our A.I. Engine is now listening to your voice. Start Answering Stop Re…" at bounding box center [463, 319] width 524 height 45
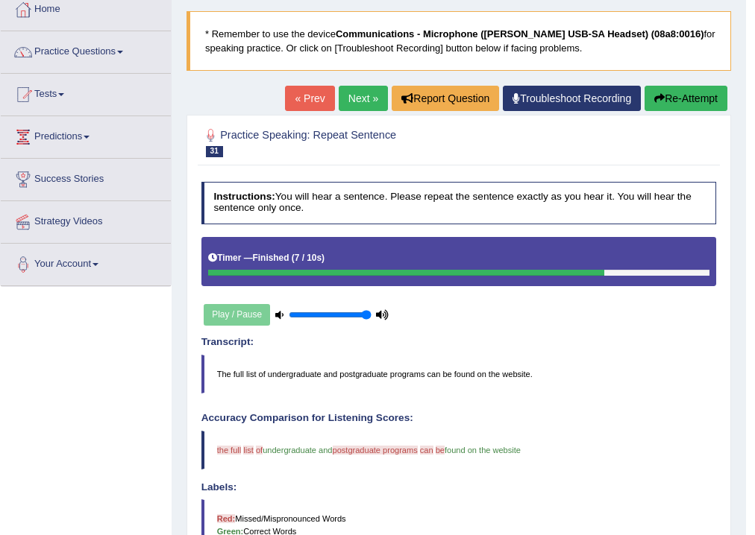
scroll to position [0, 0]
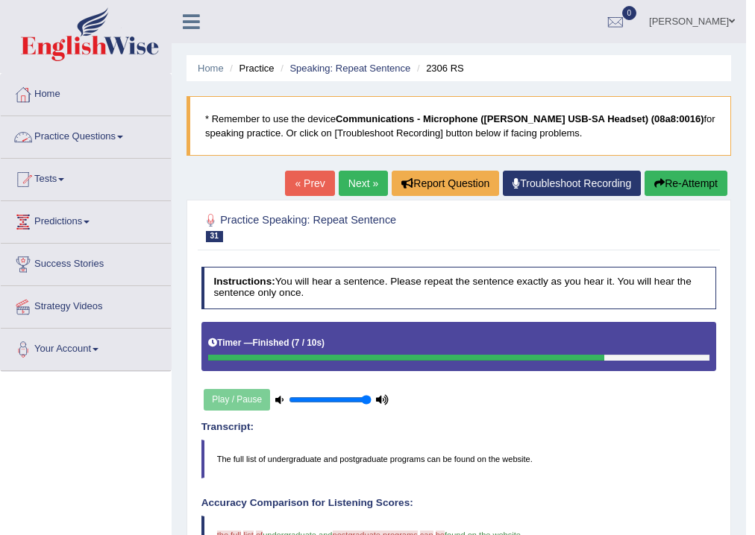
click at [359, 189] on link "Next »" at bounding box center [363, 183] width 49 height 25
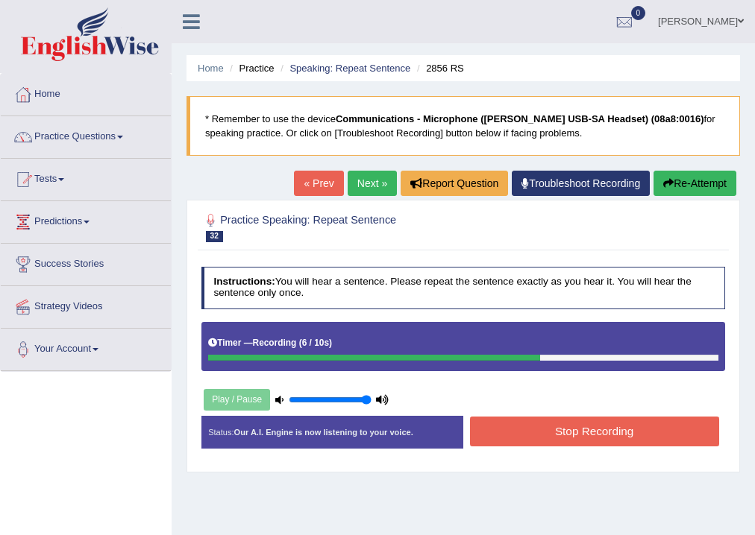
click at [588, 427] on button "Stop Recording" at bounding box center [594, 431] width 249 height 29
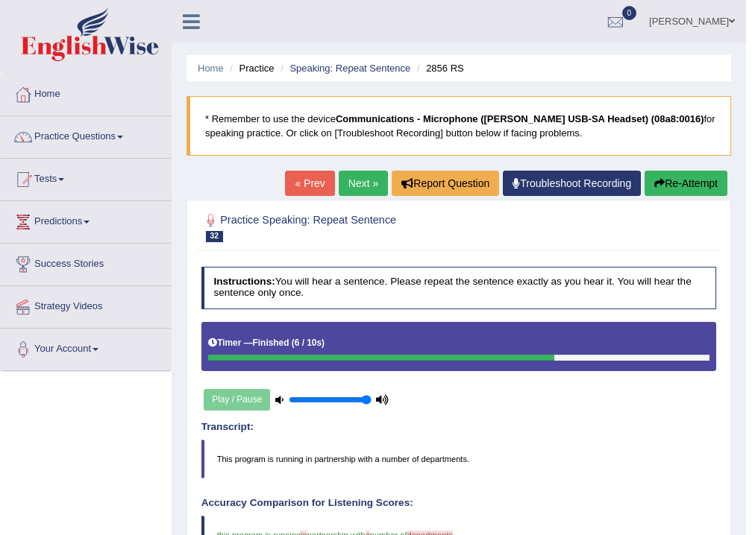
click at [356, 183] on link "Next »" at bounding box center [363, 183] width 49 height 25
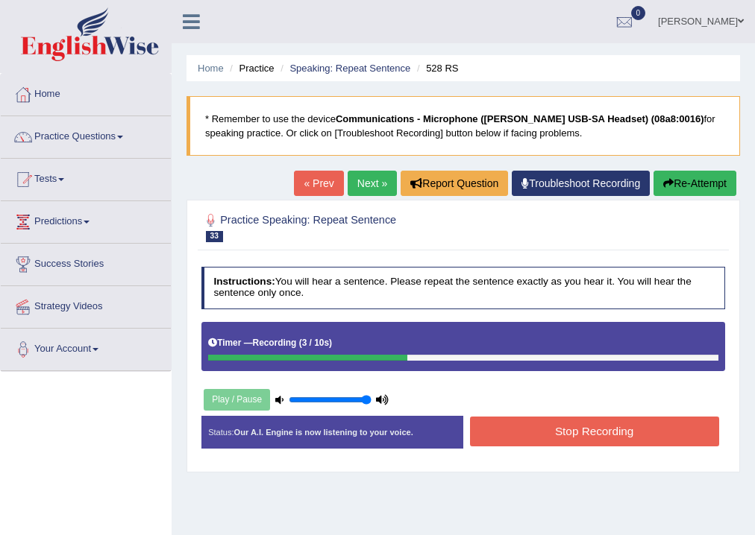
click at [588, 430] on button "Stop Recording" at bounding box center [594, 431] width 249 height 29
click at [588, 430] on div "Status: Our A.I. Engine is now listening to your voice. Start Answering Stop Re…" at bounding box center [463, 438] width 524 height 45
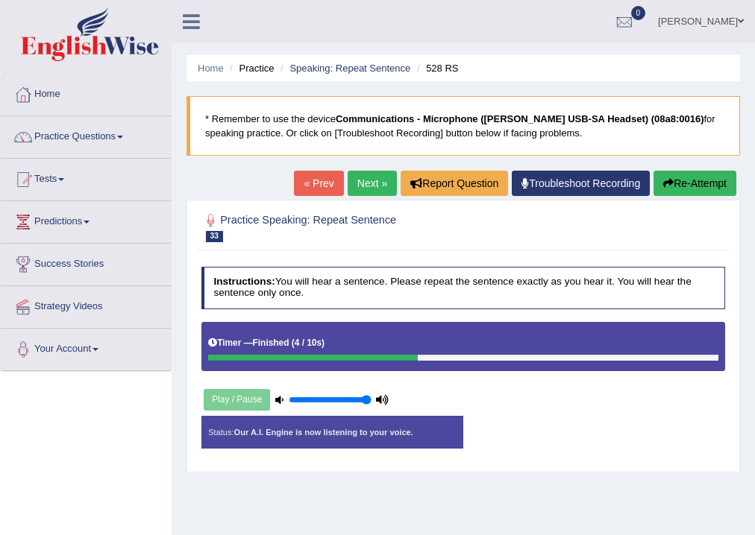
click at [588, 430] on div "Status: Our A.I. Engine is now listening to your voice. Start Answering Stop Re…" at bounding box center [463, 438] width 524 height 45
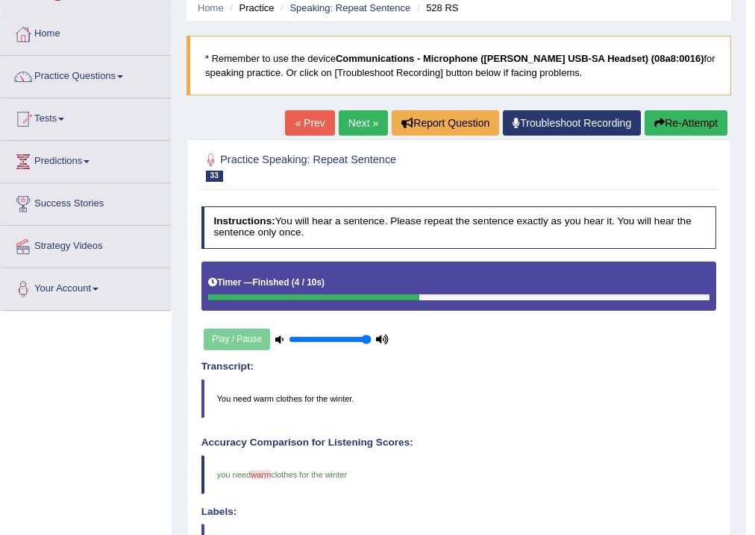
scroll to position [60, 0]
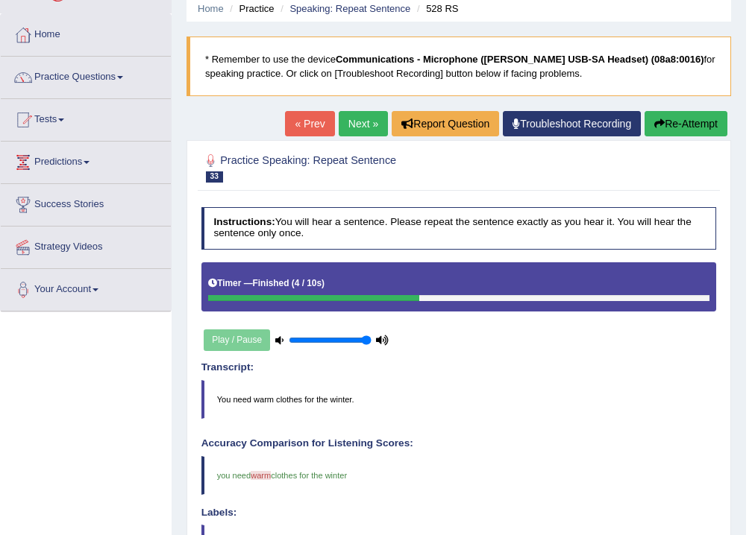
click at [365, 125] on link "Next »" at bounding box center [363, 123] width 49 height 25
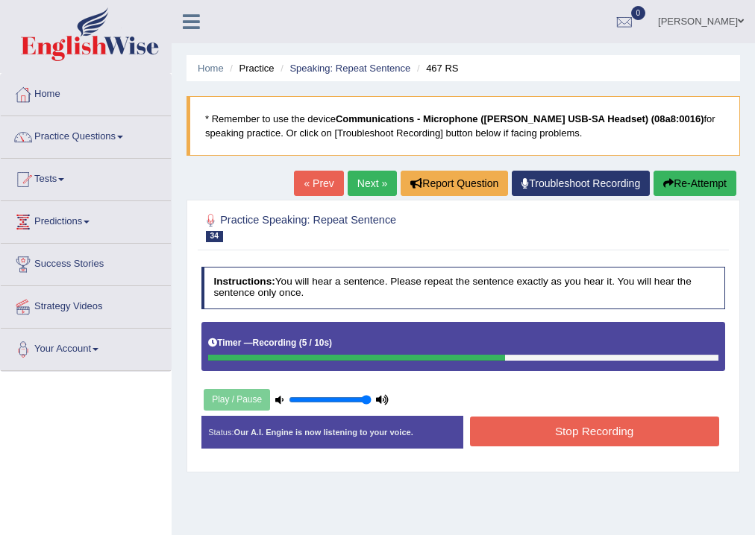
click at [585, 432] on button "Stop Recording" at bounding box center [594, 431] width 249 height 29
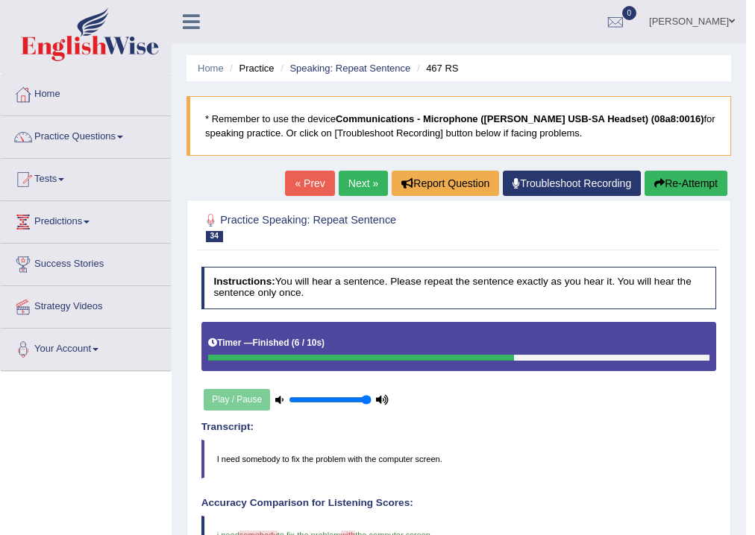
click at [354, 186] on link "Next »" at bounding box center [363, 183] width 49 height 25
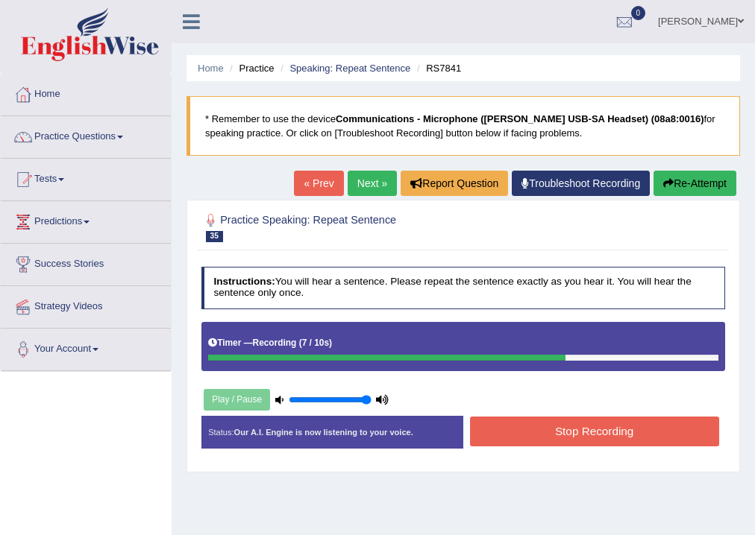
click at [588, 430] on button "Stop Recording" at bounding box center [594, 431] width 249 height 29
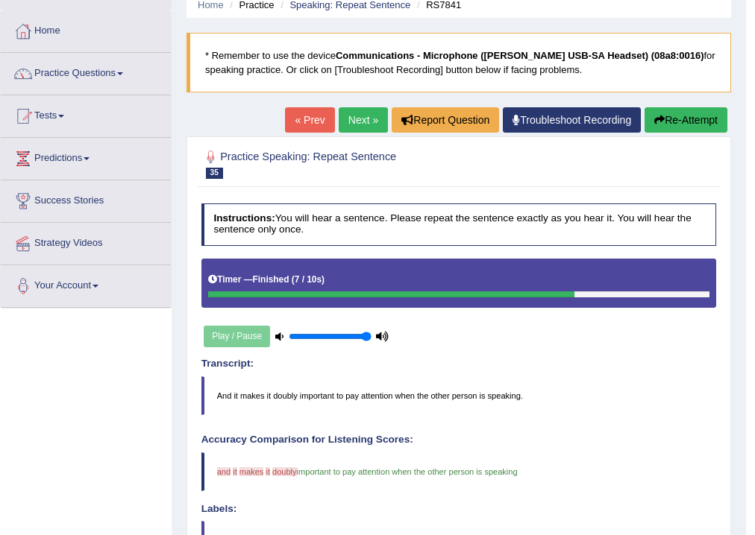
scroll to position [60, 0]
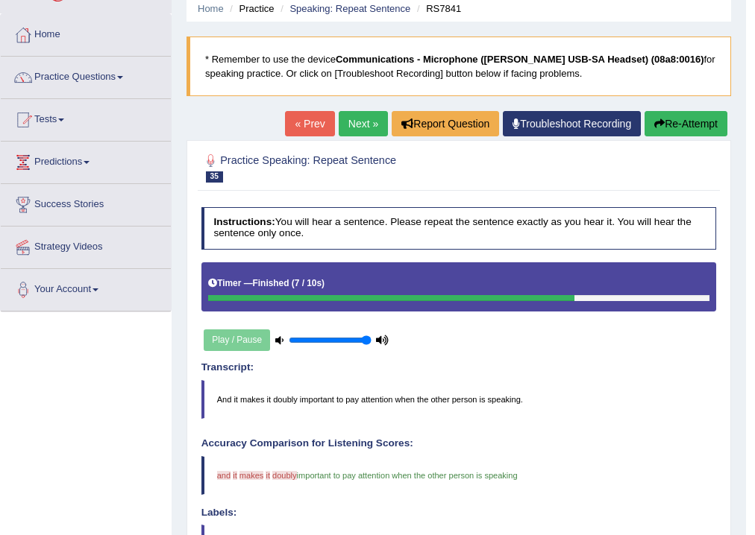
click at [358, 125] on link "Next »" at bounding box center [363, 123] width 49 height 25
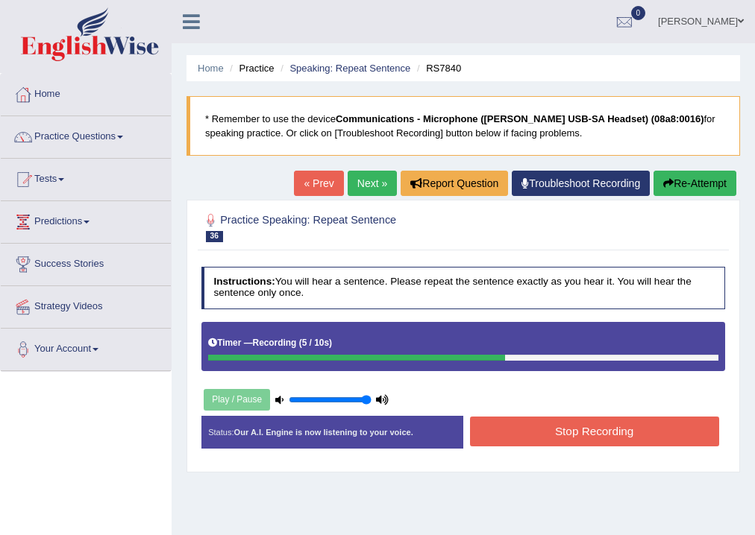
click at [598, 433] on button "Stop Recording" at bounding box center [594, 431] width 249 height 29
click at [598, 433] on div "Status: Our A.I. Engine is now listening to your voice. Start Answering Stop Re…" at bounding box center [463, 438] width 524 height 45
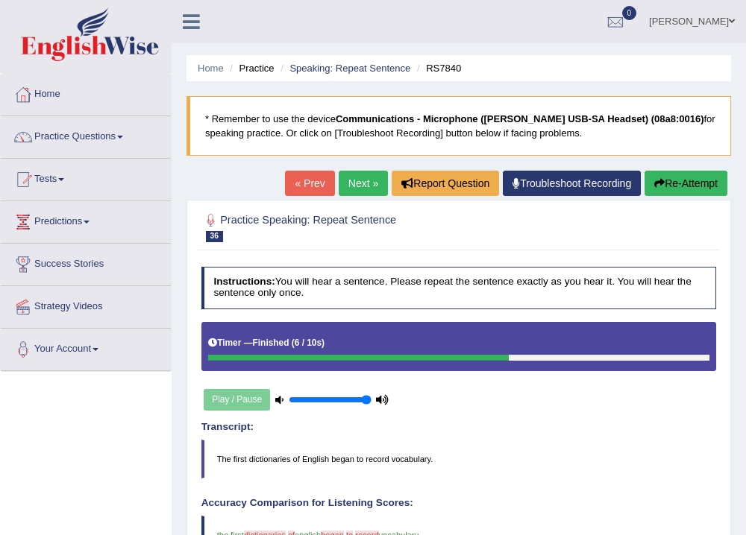
click at [368, 189] on link "Next »" at bounding box center [363, 183] width 49 height 25
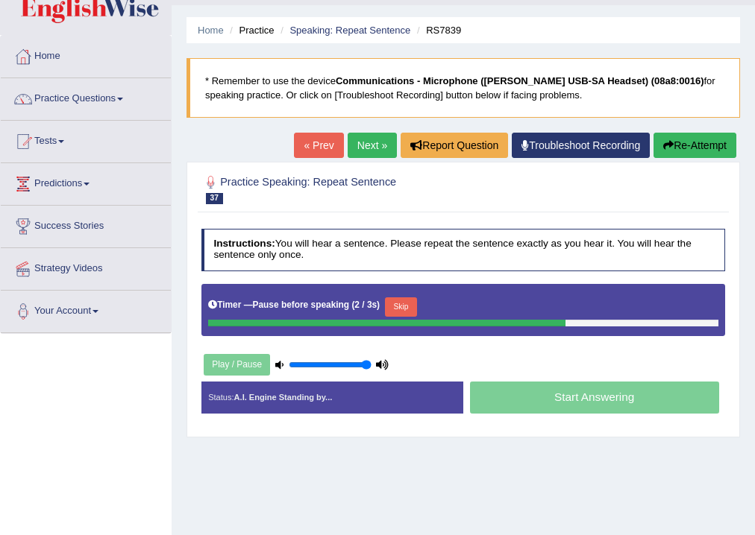
scroll to position [60, 0]
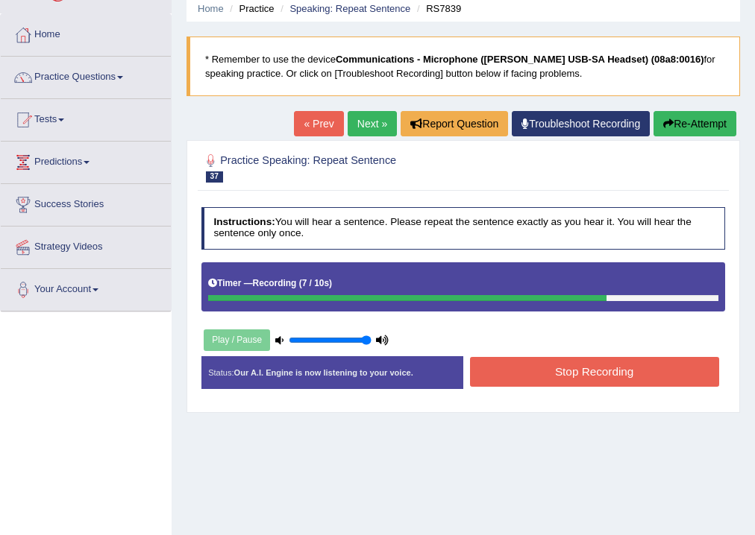
click at [591, 370] on button "Stop Recording" at bounding box center [594, 371] width 249 height 29
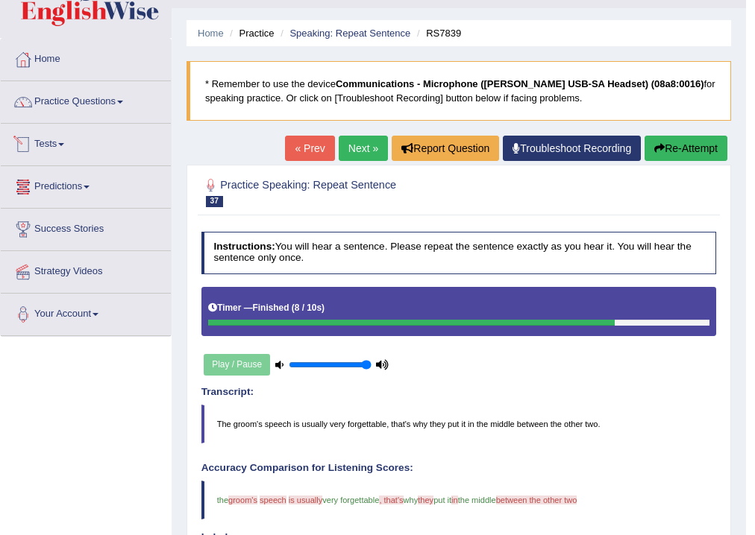
scroll to position [0, 0]
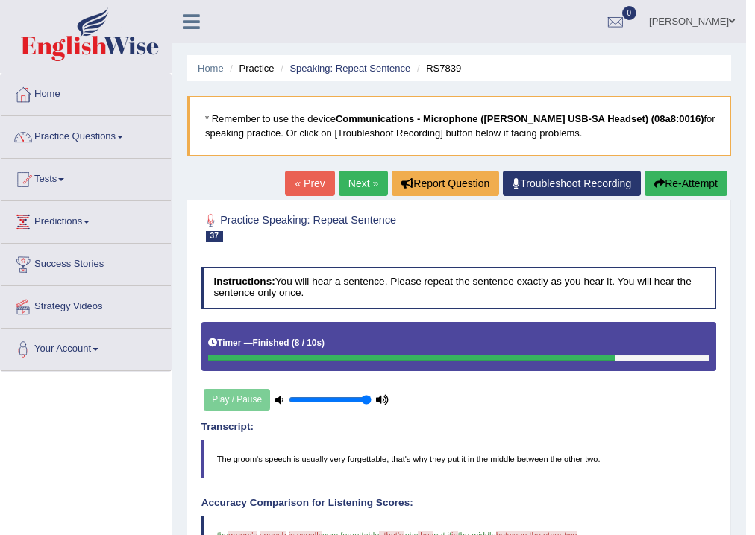
click at [352, 178] on link "Next »" at bounding box center [363, 183] width 49 height 25
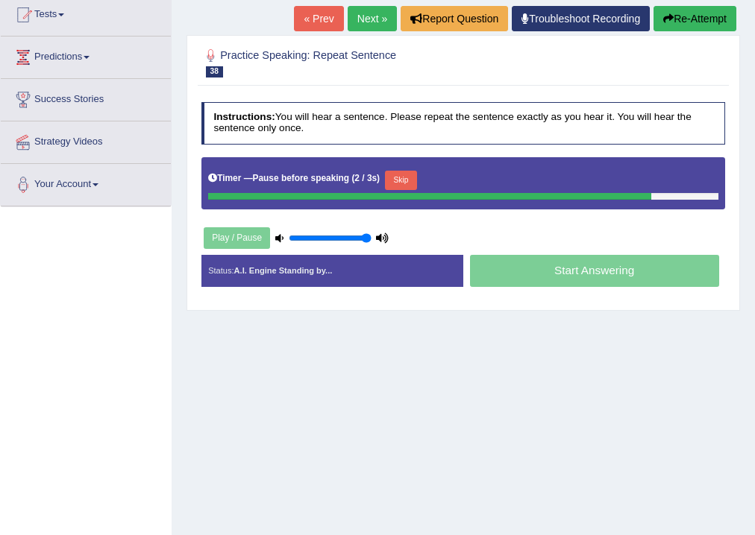
scroll to position [179, 0]
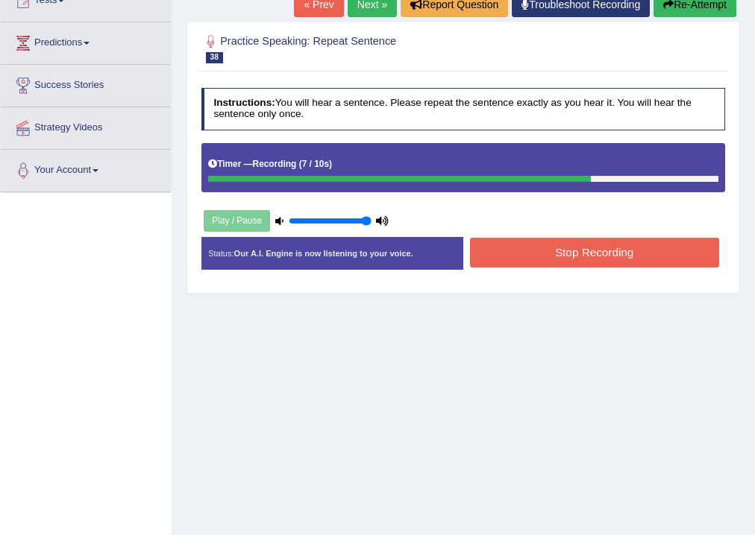
click at [602, 253] on button "Stop Recording" at bounding box center [594, 252] width 249 height 29
click at [602, 253] on div "Status: Our A.I. Engine is now listening to your voice. Start Answering Stop Re…" at bounding box center [463, 259] width 524 height 45
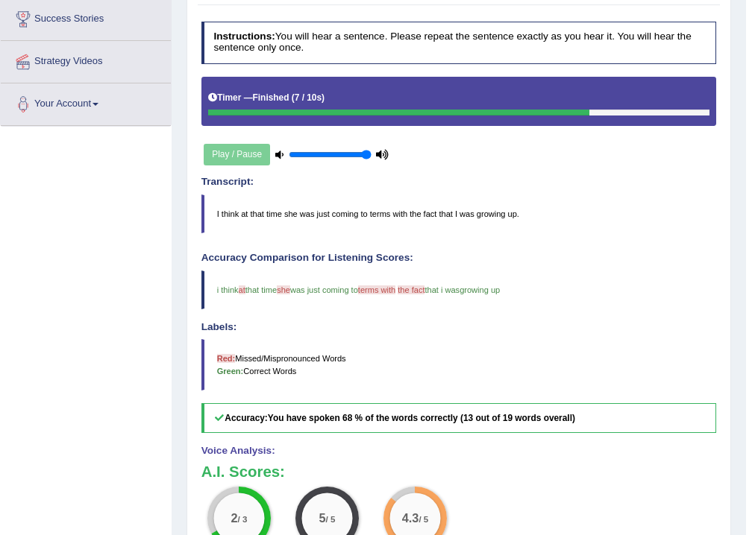
scroll to position [60, 0]
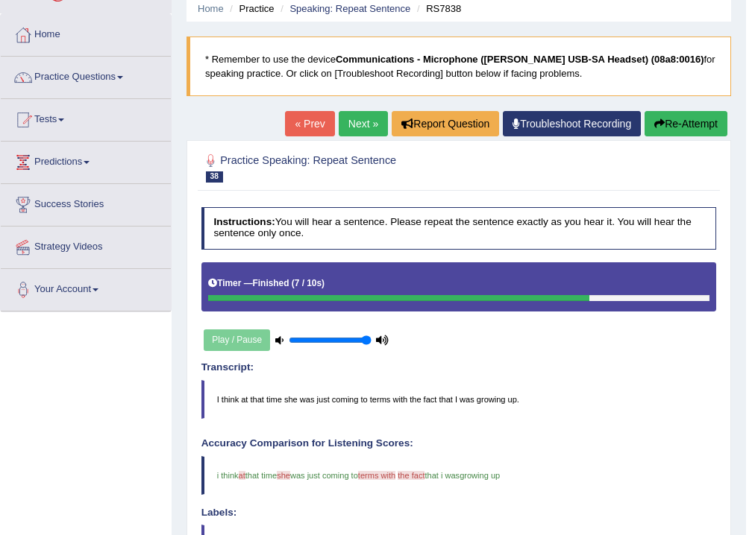
click at [356, 122] on link "Next »" at bounding box center [363, 123] width 49 height 25
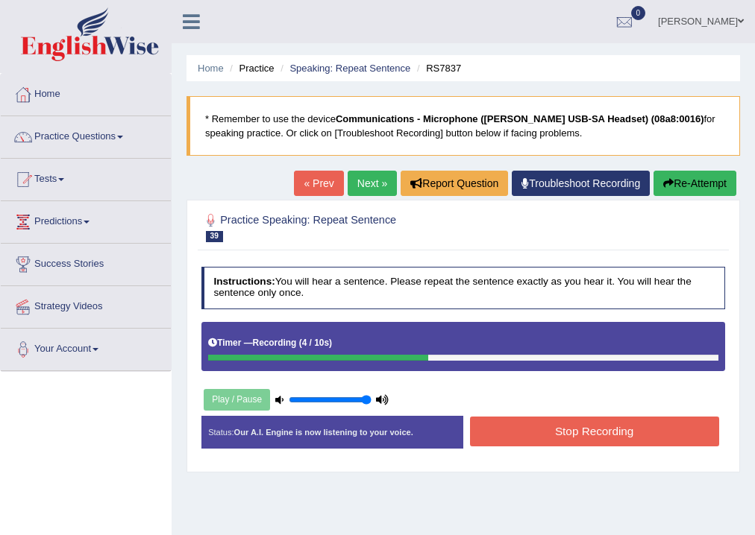
click at [600, 431] on button "Stop Recording" at bounding box center [594, 431] width 249 height 29
click at [600, 431] on div "Status: Our A.I. Engine is now listening to your voice. Start Answering Stop Re…" at bounding box center [463, 438] width 524 height 45
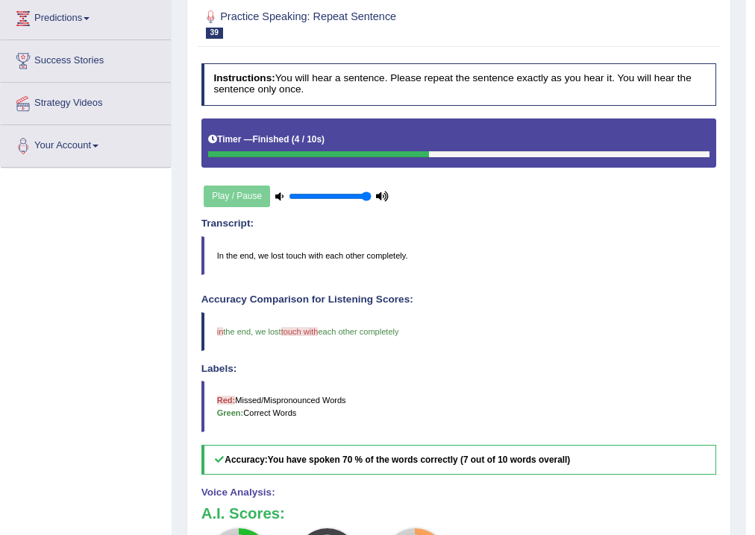
scroll to position [60, 0]
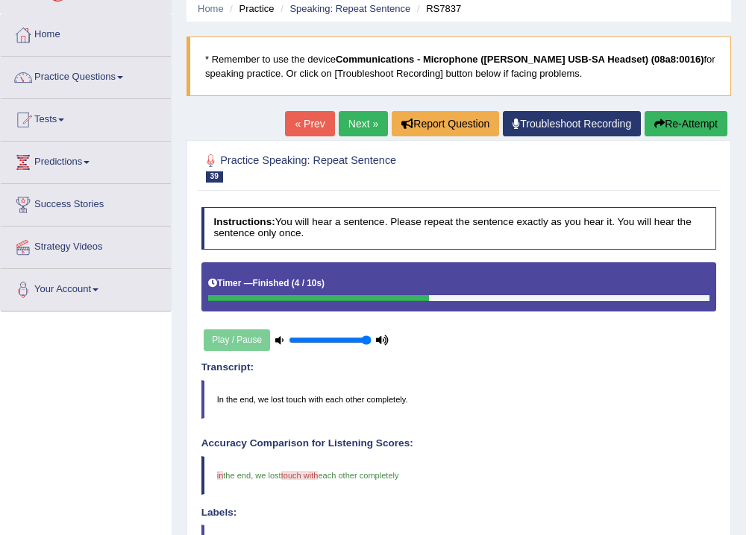
click at [355, 123] on link "Next »" at bounding box center [363, 123] width 49 height 25
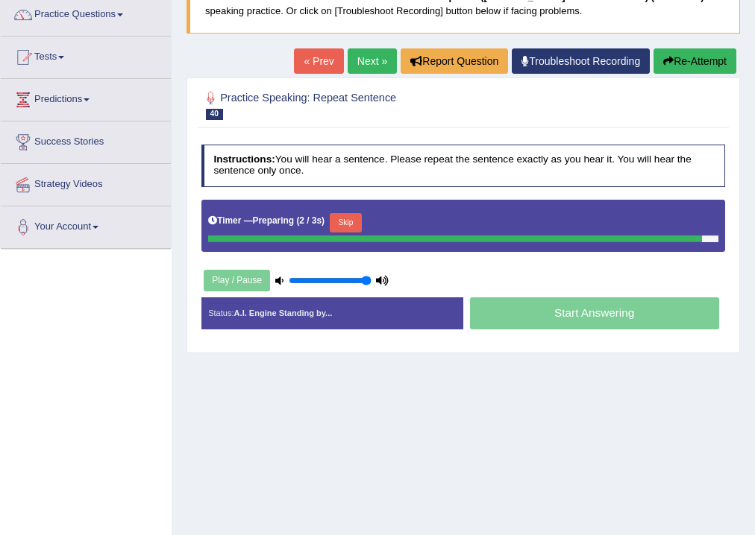
scroll to position [119, 0]
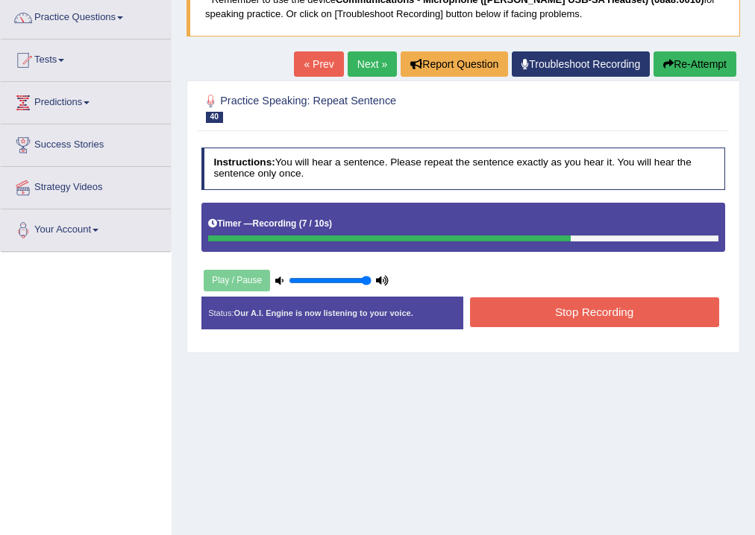
click at [578, 310] on button "Stop Recording" at bounding box center [594, 312] width 249 height 29
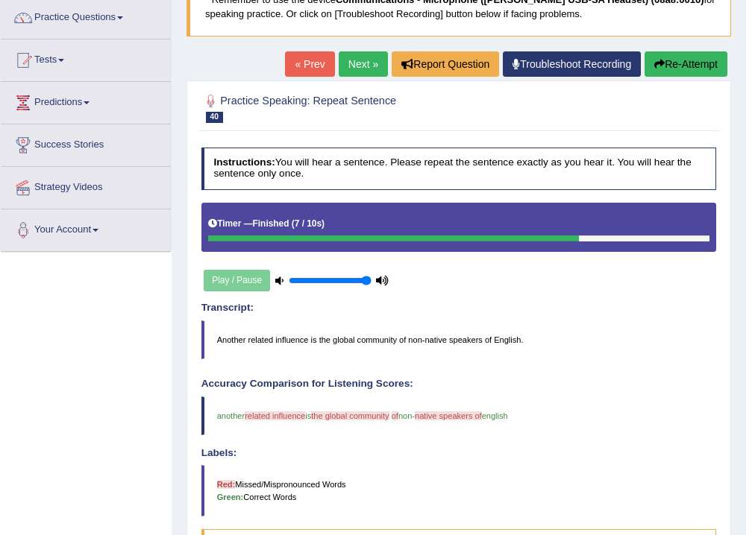
click at [671, 65] on button "Re-Attempt" at bounding box center [685, 63] width 83 height 25
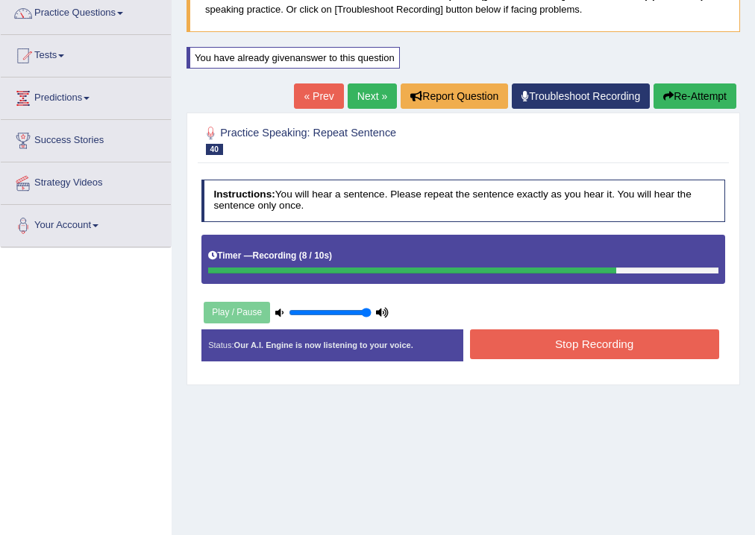
click at [595, 343] on button "Stop Recording" at bounding box center [594, 344] width 249 height 29
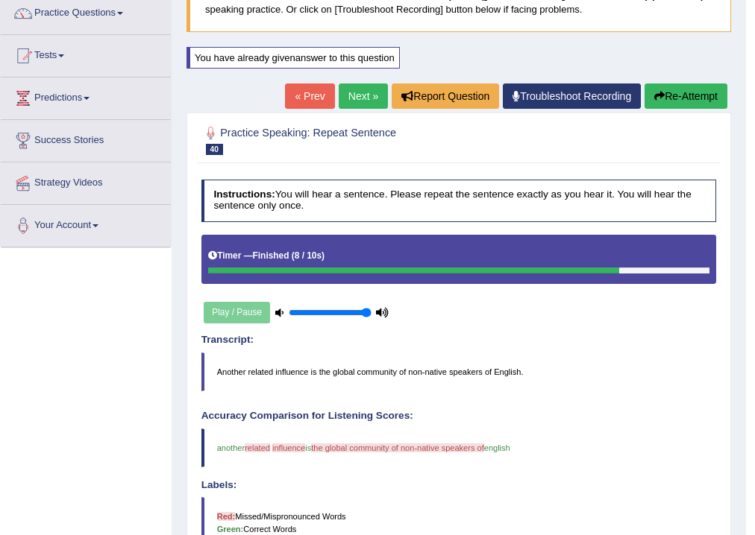
click at [349, 95] on link "Next »" at bounding box center [363, 96] width 49 height 25
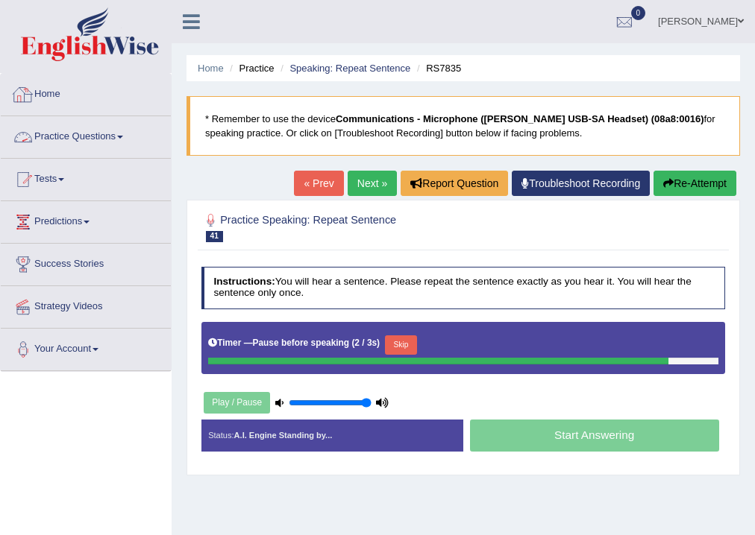
click at [123, 137] on span at bounding box center [120, 137] width 6 height 3
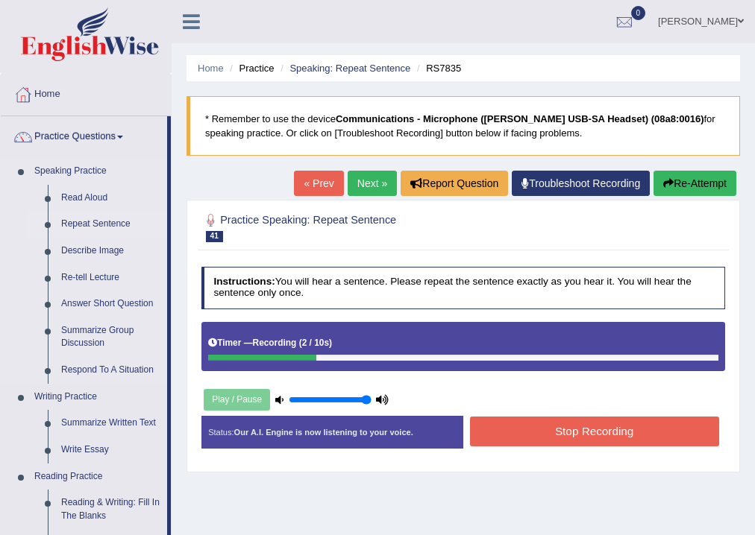
click at [116, 219] on link "Repeat Sentence" at bounding box center [110, 224] width 113 height 27
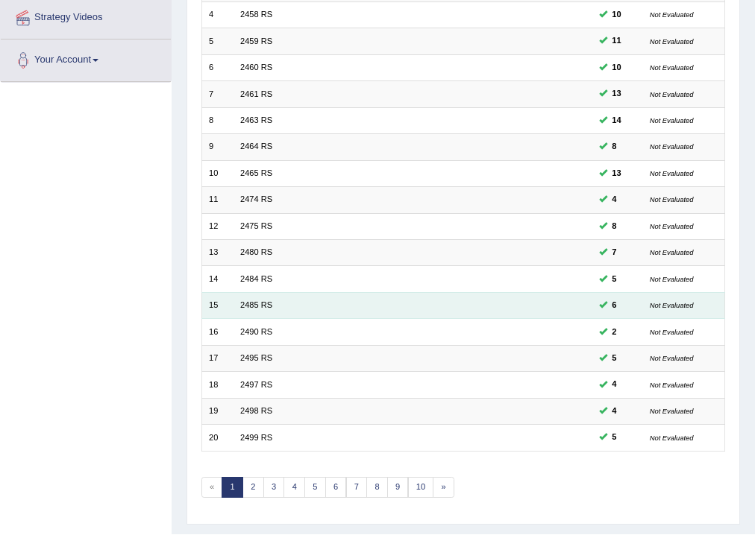
scroll to position [298, 0]
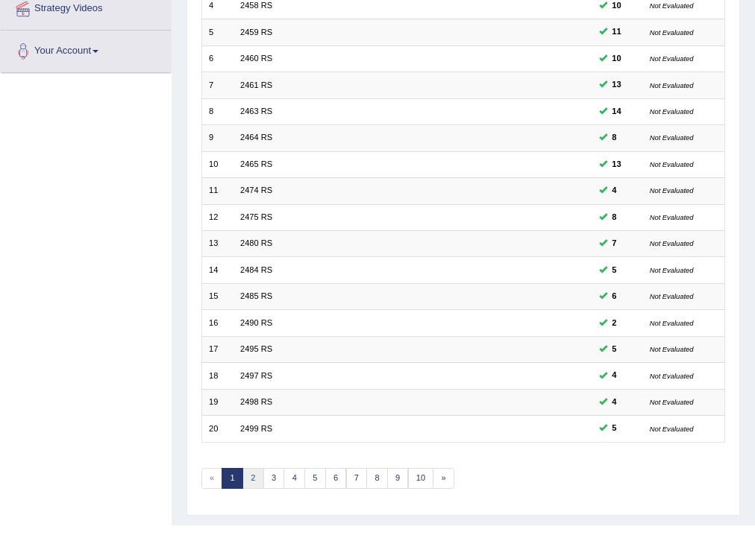
click at [251, 477] on link "2" at bounding box center [253, 478] width 22 height 21
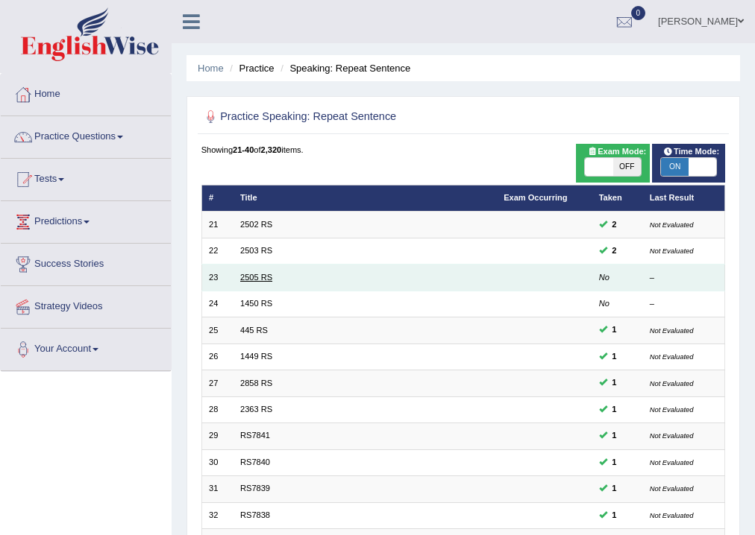
click at [268, 280] on link "2505 RS" at bounding box center [256, 277] width 32 height 9
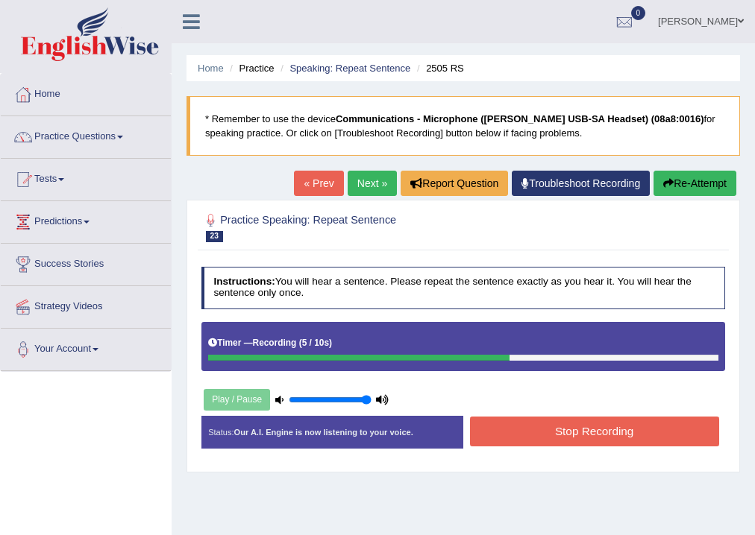
click at [582, 433] on button "Stop Recording" at bounding box center [594, 431] width 249 height 29
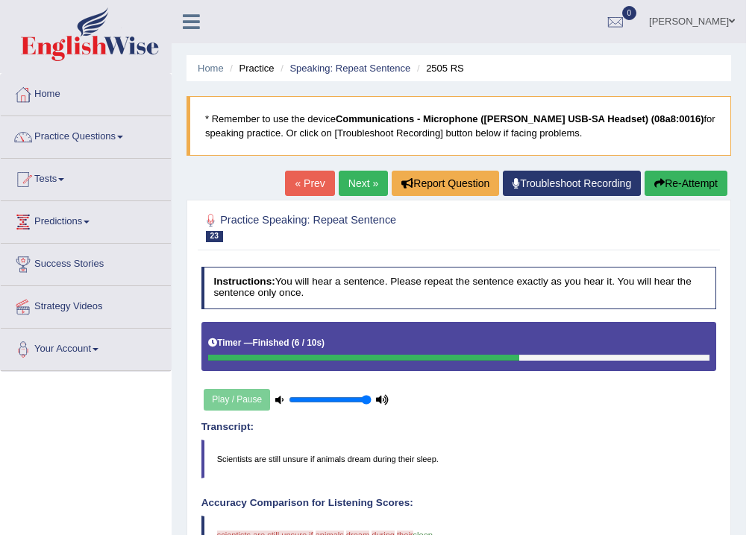
click at [686, 186] on button "Re-Attempt" at bounding box center [685, 183] width 83 height 25
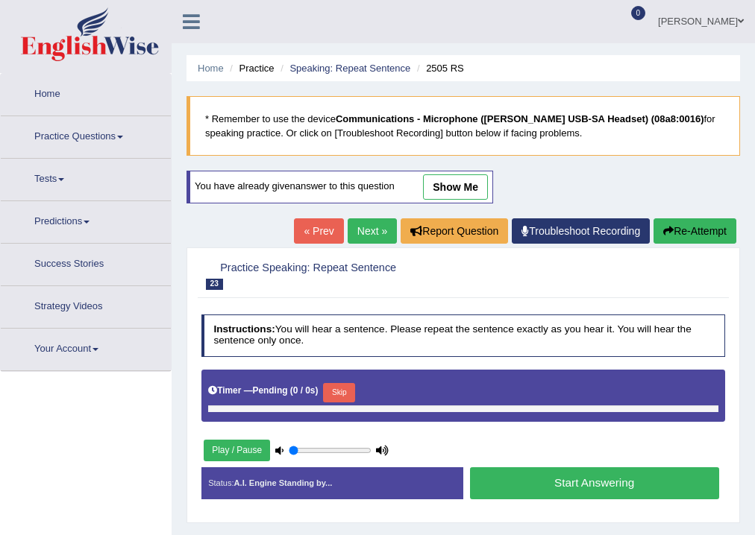
type input "1"
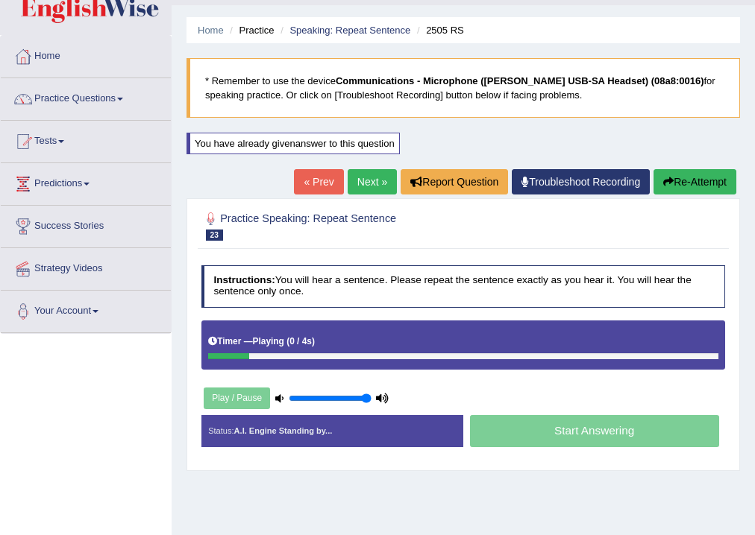
scroll to position [60, 0]
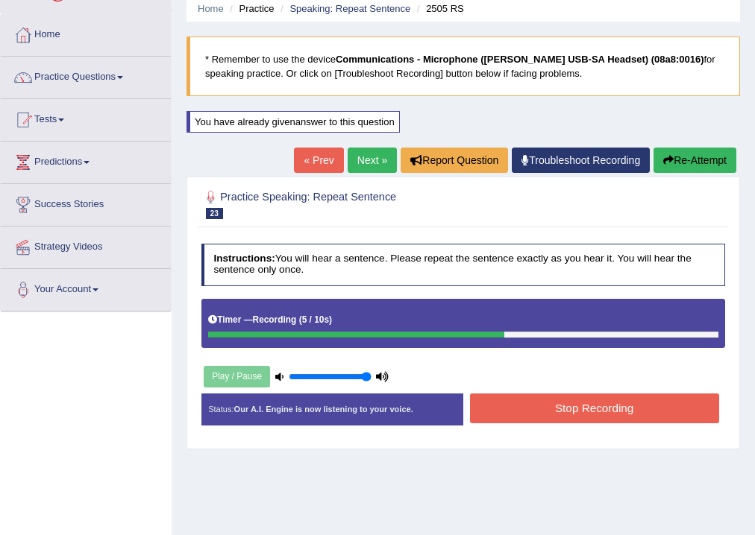
click at [595, 407] on button "Stop Recording" at bounding box center [594, 408] width 249 height 29
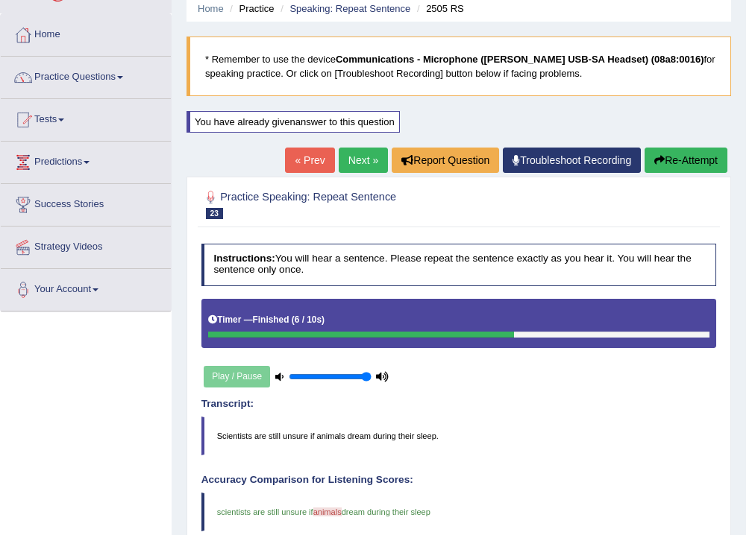
click at [357, 161] on link "Next »" at bounding box center [363, 160] width 49 height 25
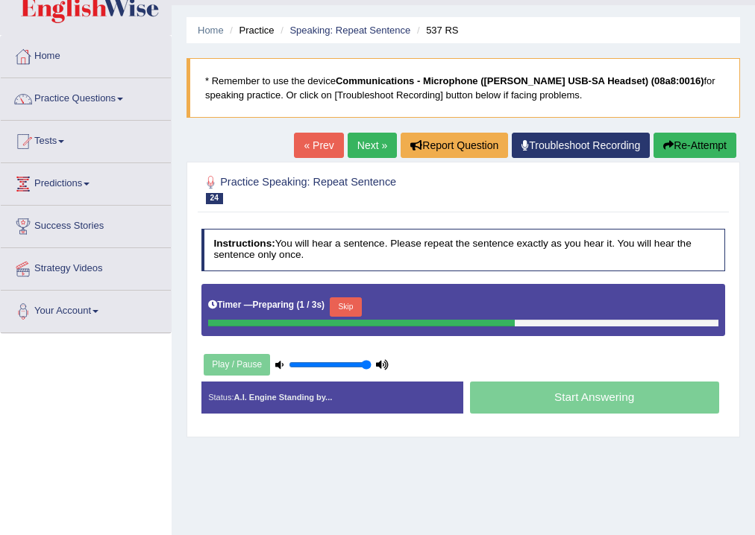
scroll to position [60, 0]
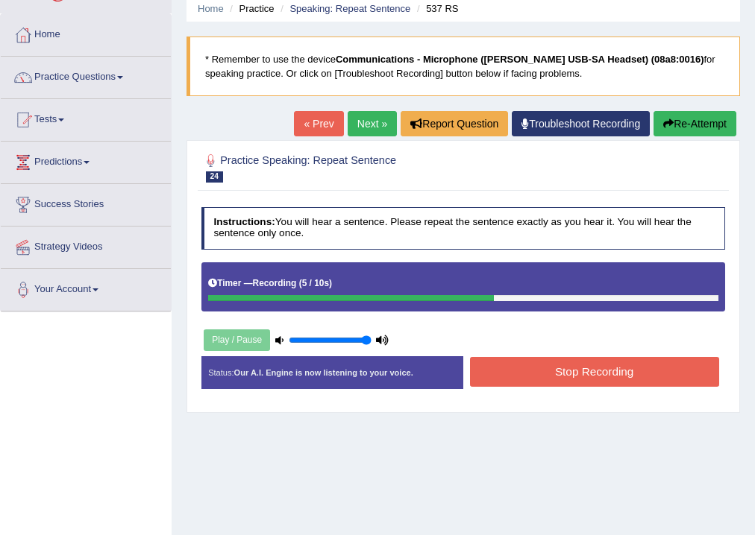
click at [582, 368] on button "Stop Recording" at bounding box center [594, 371] width 249 height 29
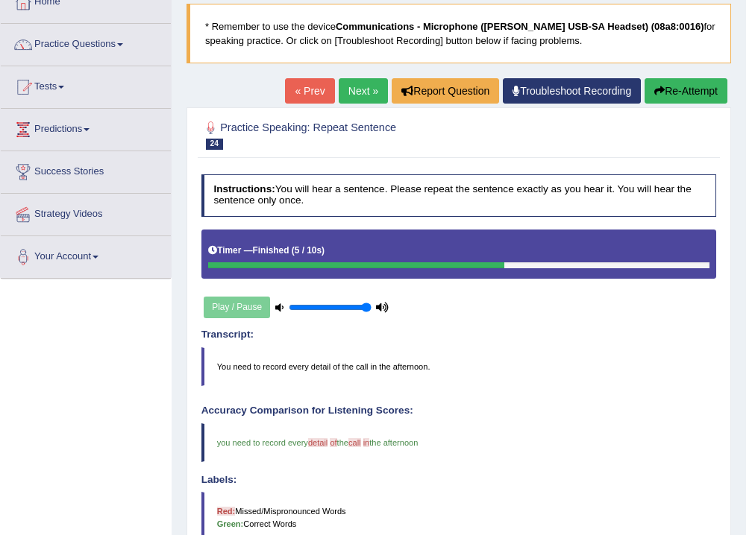
scroll to position [0, 0]
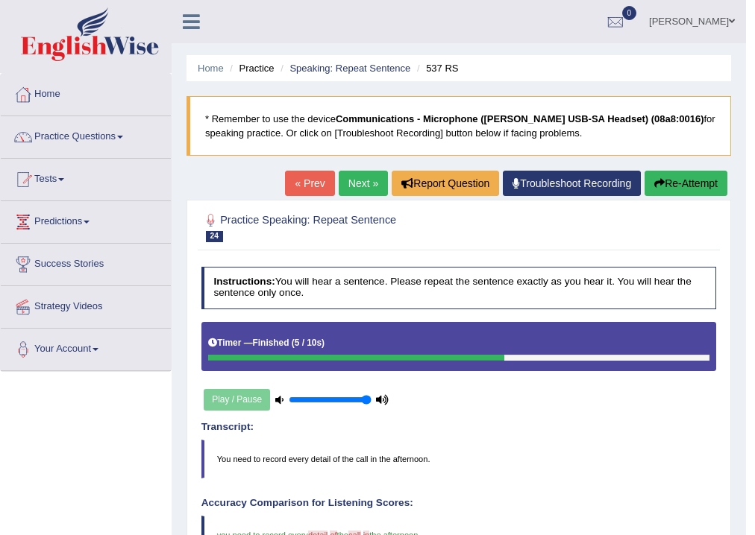
click at [352, 173] on link "Next »" at bounding box center [363, 183] width 49 height 25
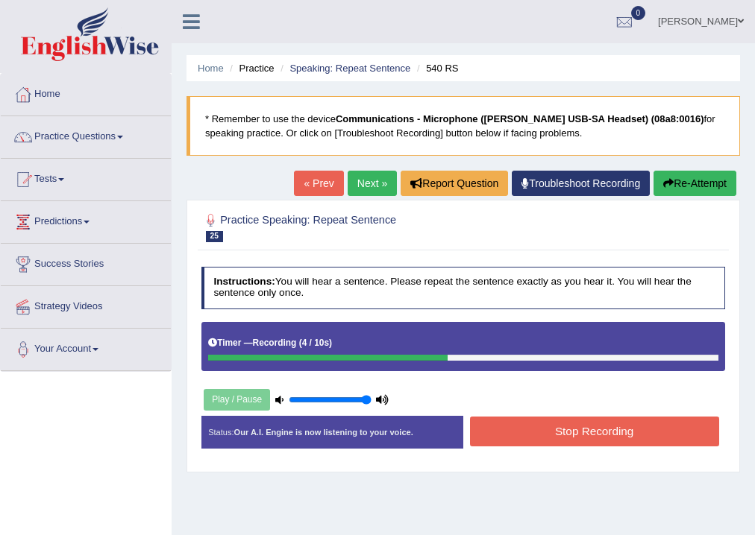
click at [584, 430] on button "Stop Recording" at bounding box center [594, 431] width 249 height 29
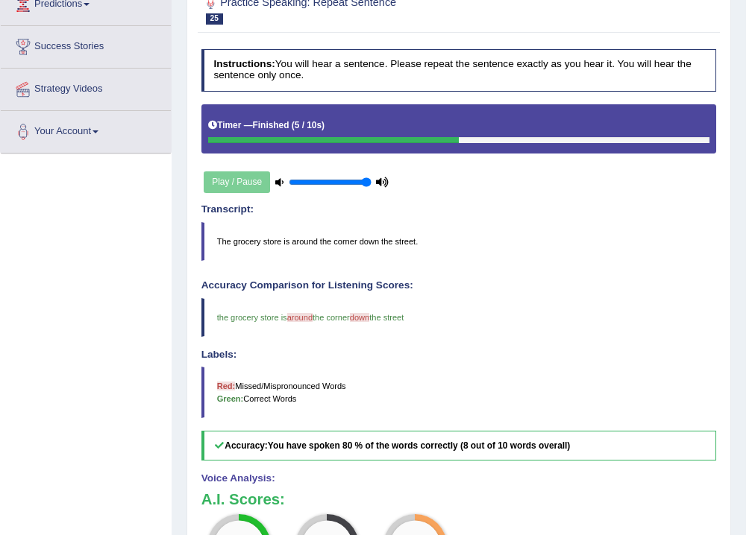
scroll to position [60, 0]
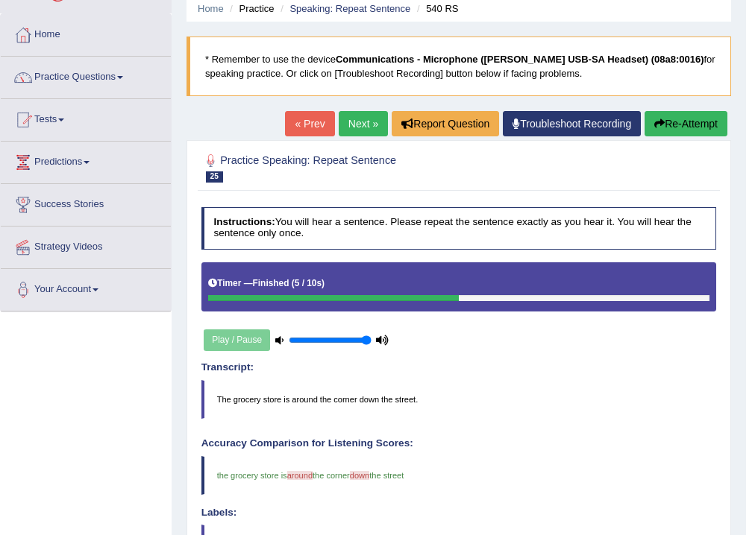
click at [362, 123] on link "Next »" at bounding box center [363, 123] width 49 height 25
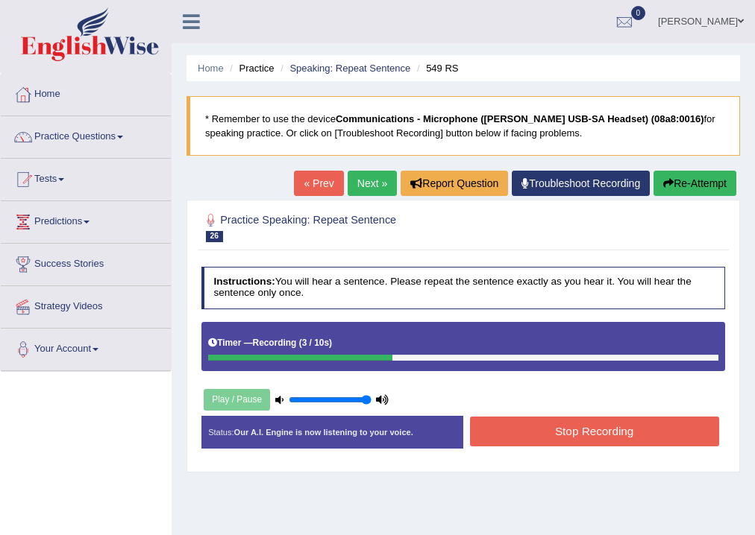
click at [582, 431] on button "Stop Recording" at bounding box center [594, 431] width 249 height 29
click at [582, 431] on div "Status: Our A.I. Engine is now listening to your voice. Start Answering Stop Re…" at bounding box center [463, 438] width 524 height 45
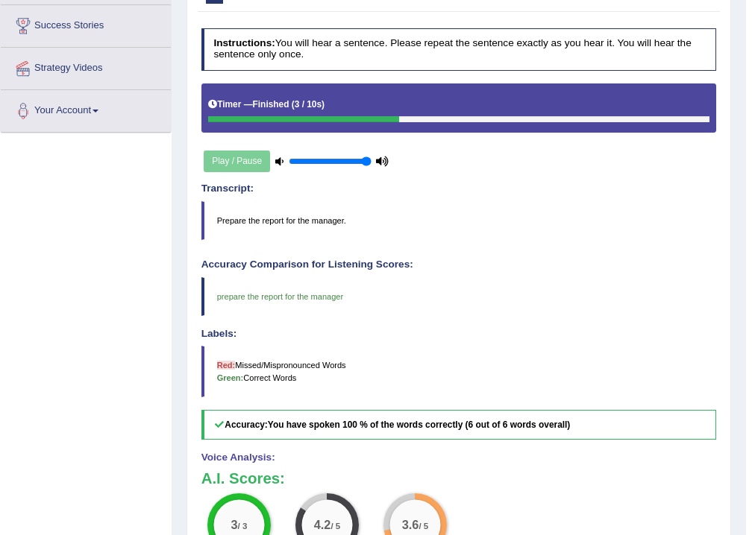
scroll to position [60, 0]
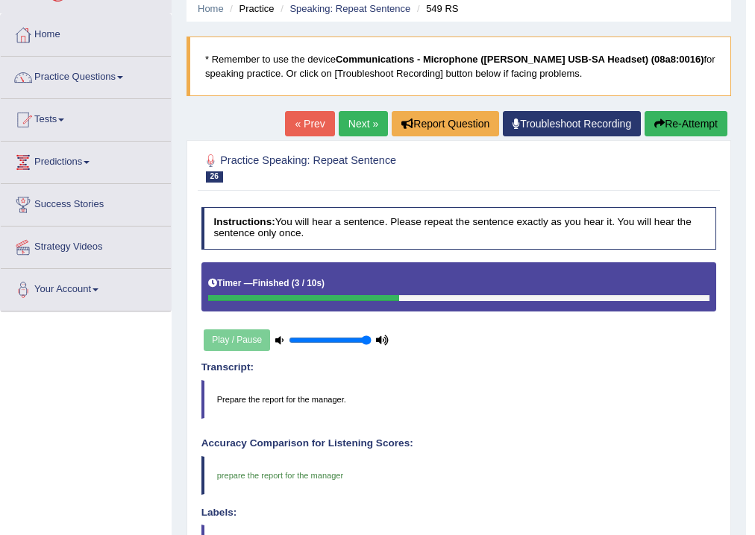
click at [357, 127] on link "Next »" at bounding box center [363, 123] width 49 height 25
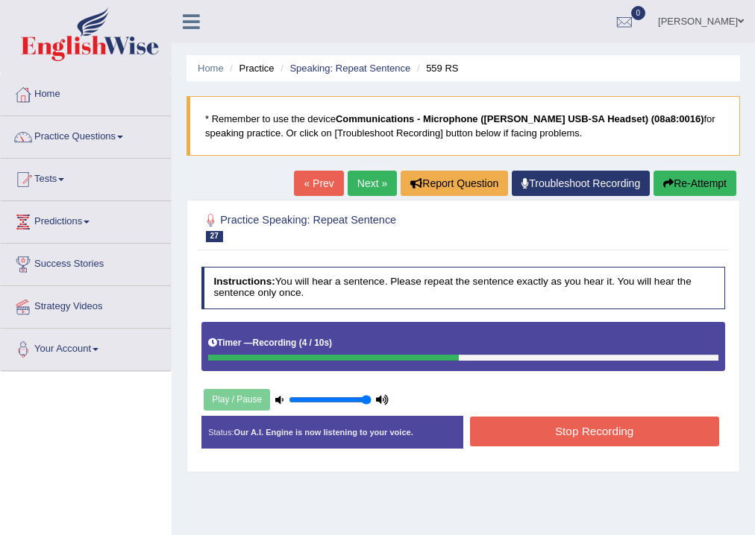
click at [594, 430] on button "Stop Recording" at bounding box center [594, 431] width 249 height 29
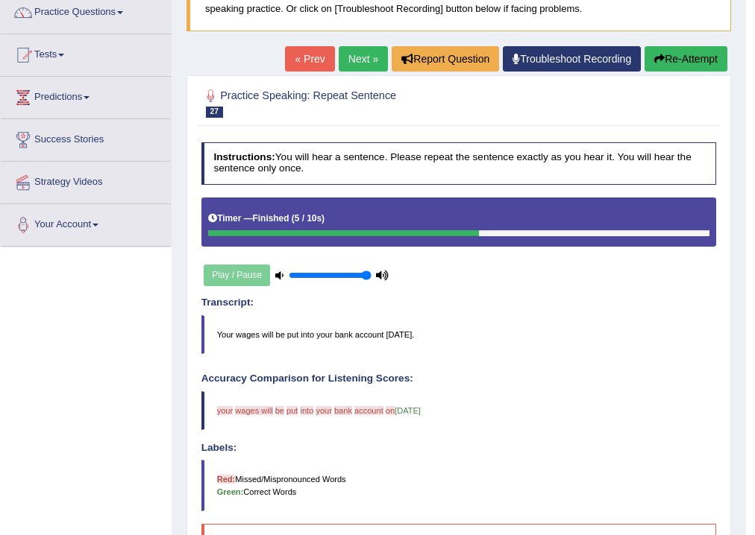
scroll to position [119, 0]
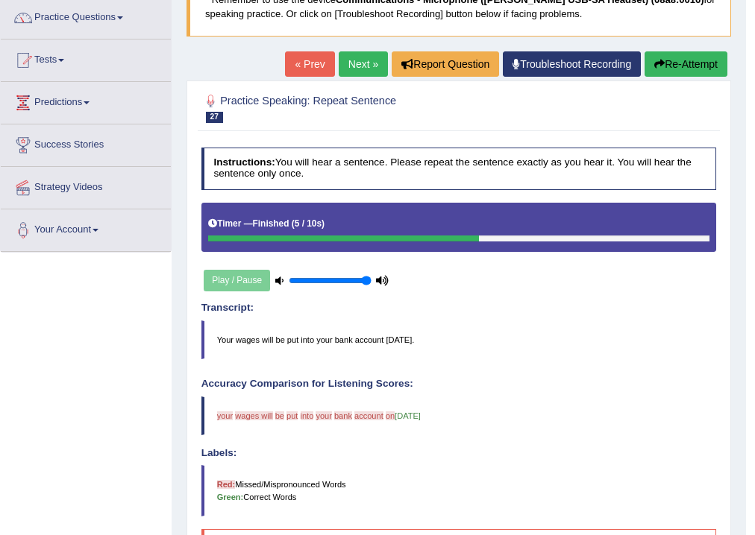
click at [357, 63] on link "Next »" at bounding box center [363, 63] width 49 height 25
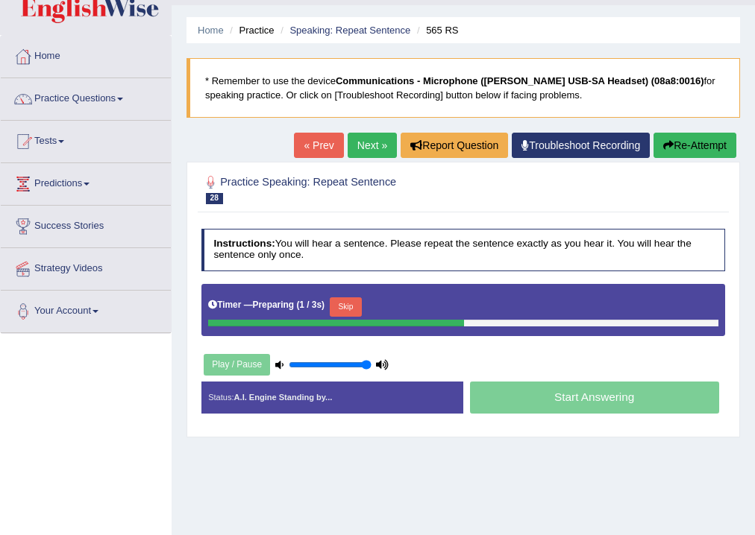
scroll to position [119, 0]
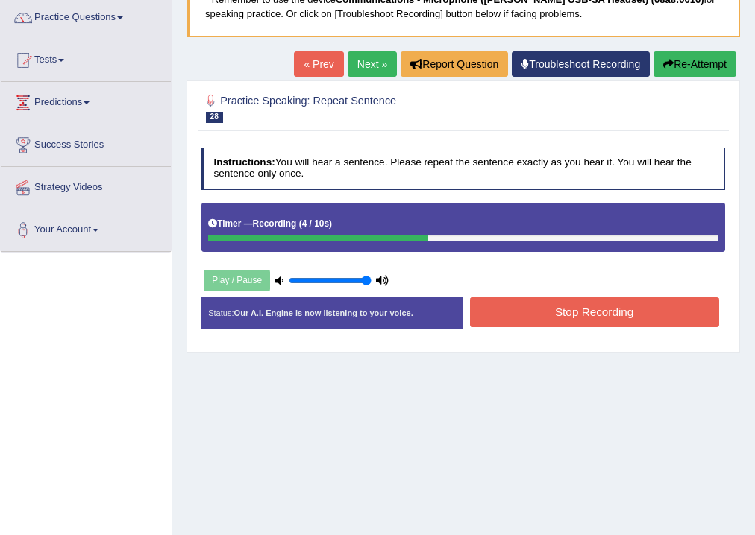
click at [591, 313] on button "Stop Recording" at bounding box center [594, 312] width 249 height 29
click at [591, 313] on div "Status: Our A.I. Engine is now listening to your voice. Start Answering Stop Re…" at bounding box center [463, 319] width 524 height 45
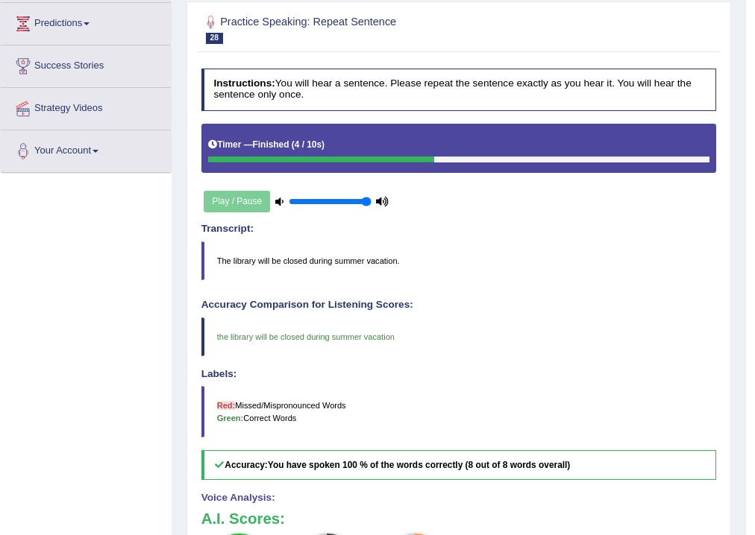
scroll to position [0, 0]
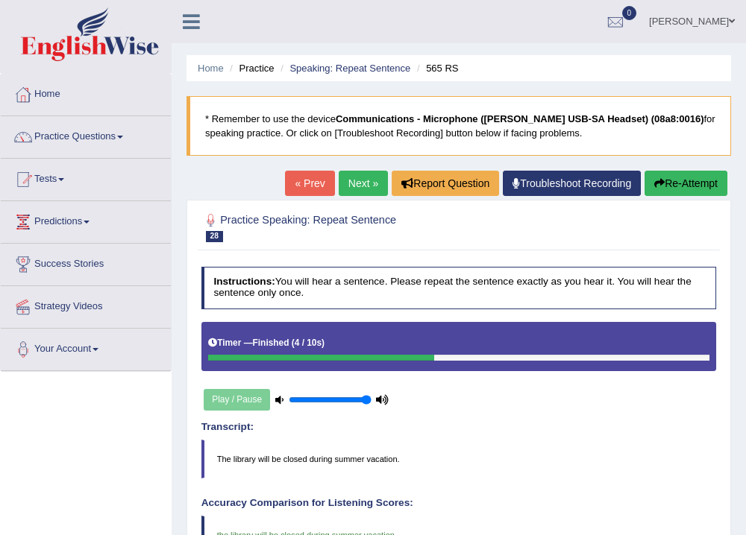
click at [354, 182] on link "Next »" at bounding box center [363, 183] width 49 height 25
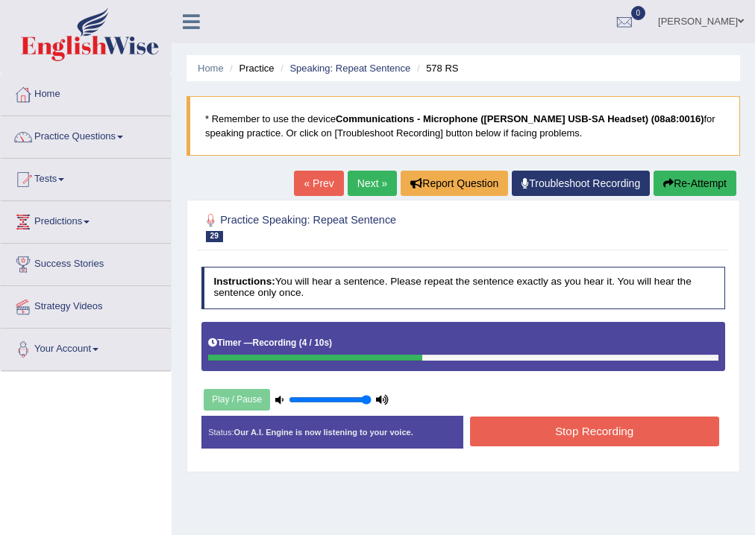
click at [576, 431] on button "Stop Recording" at bounding box center [594, 431] width 249 height 29
click at [576, 431] on div "Status: Our A.I. Engine is now listening to your voice. Start Answering Stop Re…" at bounding box center [463, 438] width 524 height 45
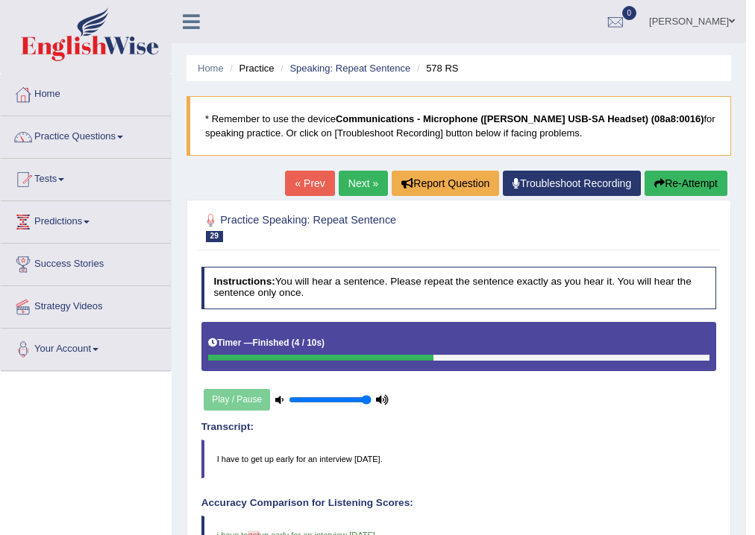
click at [356, 181] on link "Next »" at bounding box center [363, 183] width 49 height 25
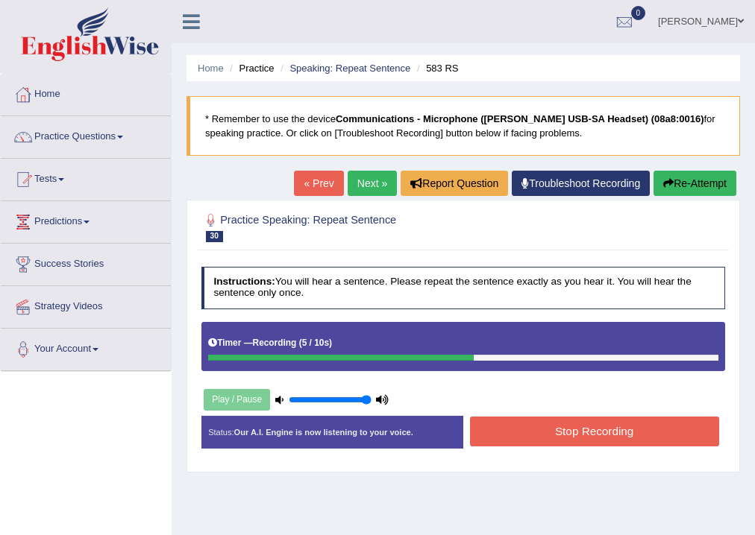
drag, startPoint x: 599, startPoint y: 430, endPoint x: 588, endPoint y: 421, distance: 14.2
click at [594, 429] on button "Stop Recording" at bounding box center [594, 431] width 249 height 29
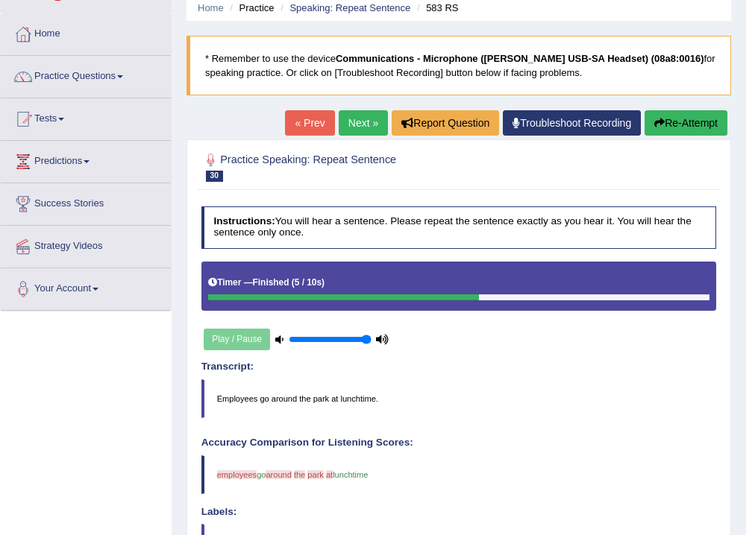
scroll to position [60, 0]
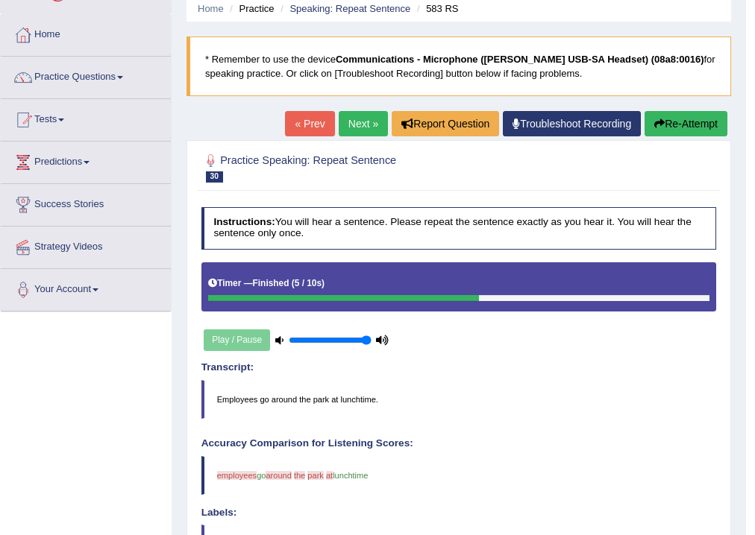
click at [674, 118] on button "Re-Attempt" at bounding box center [685, 123] width 83 height 25
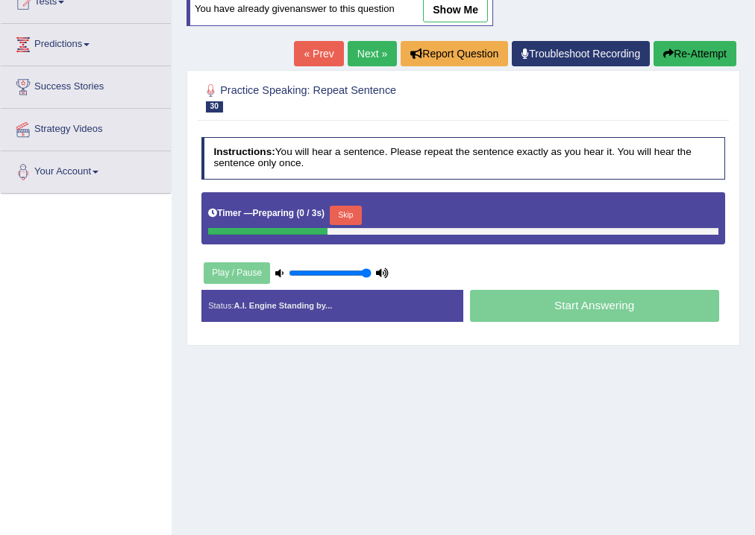
scroll to position [179, 0]
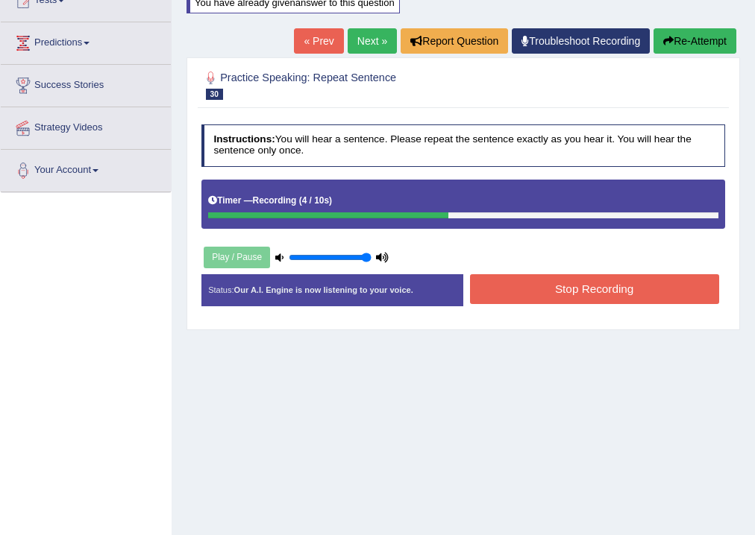
click at [598, 289] on button "Stop Recording" at bounding box center [594, 288] width 249 height 29
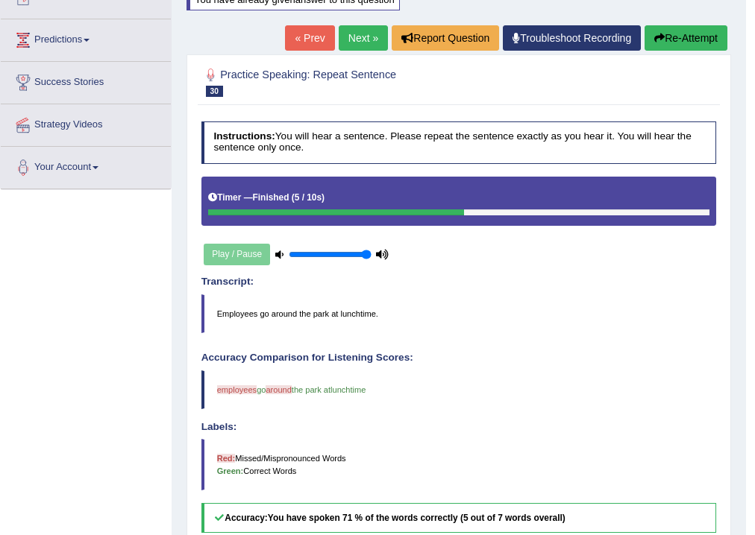
scroll to position [119, 0]
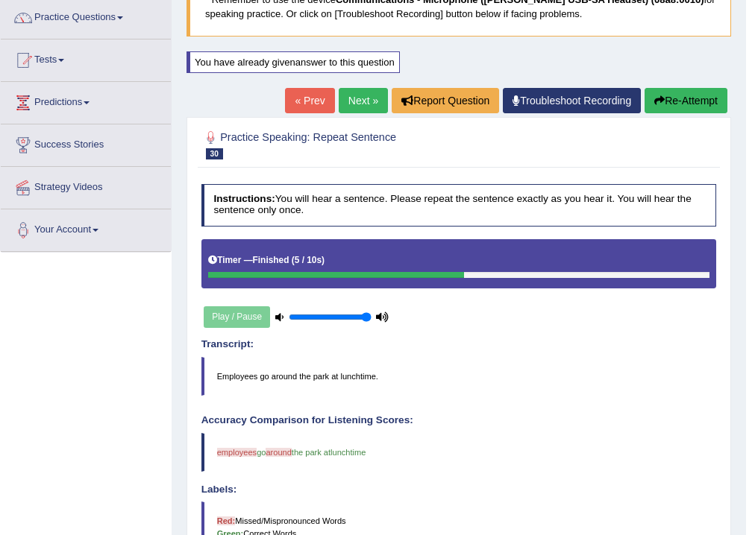
click at [364, 104] on link "Next »" at bounding box center [363, 100] width 49 height 25
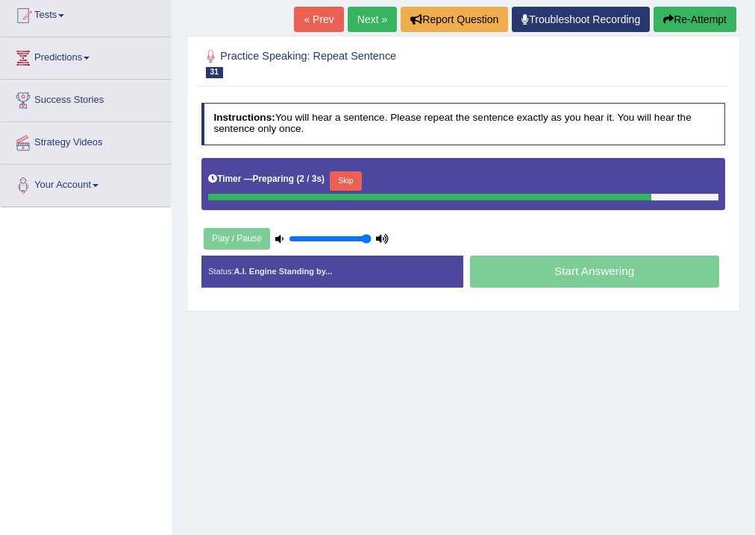
scroll to position [179, 0]
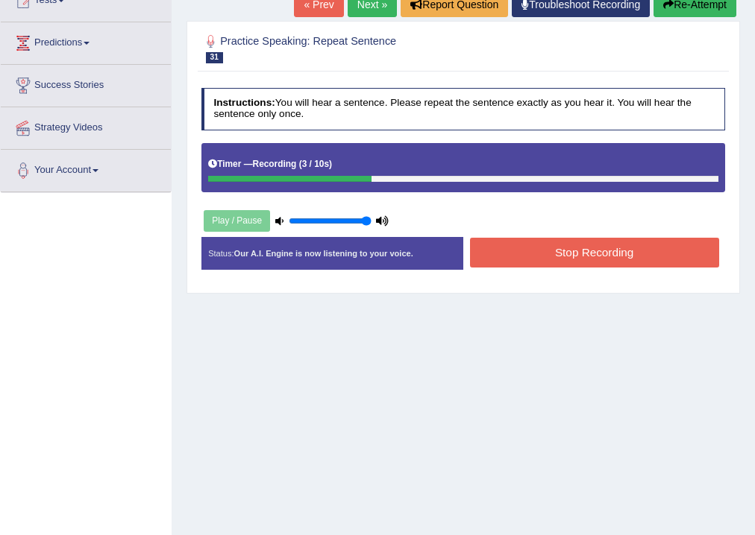
click at [596, 253] on button "Stop Recording" at bounding box center [594, 252] width 249 height 29
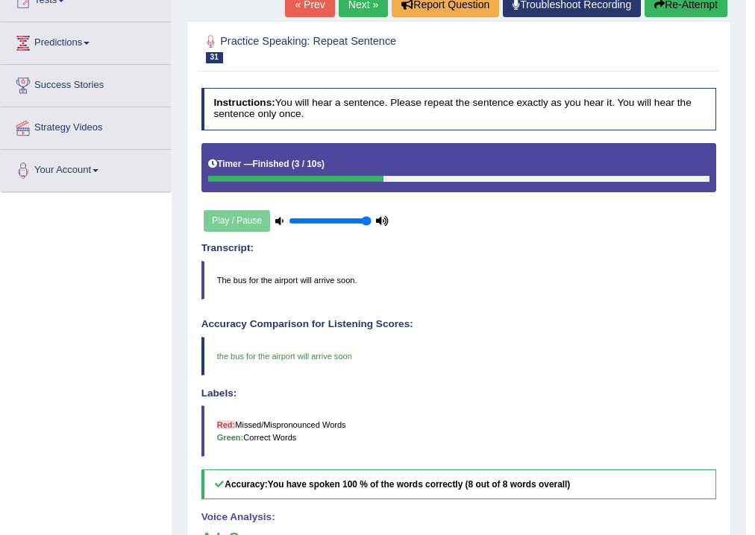
click at [362, 7] on link "Next »" at bounding box center [363, 4] width 49 height 25
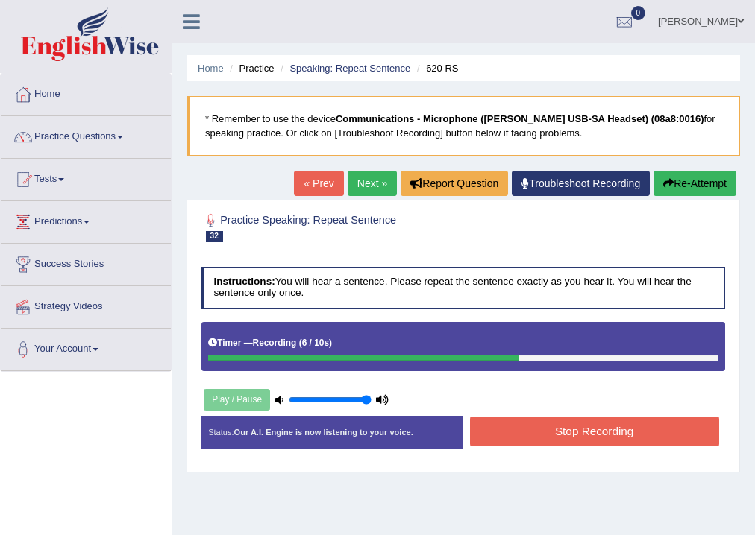
click at [602, 430] on button "Stop Recording" at bounding box center [594, 431] width 249 height 29
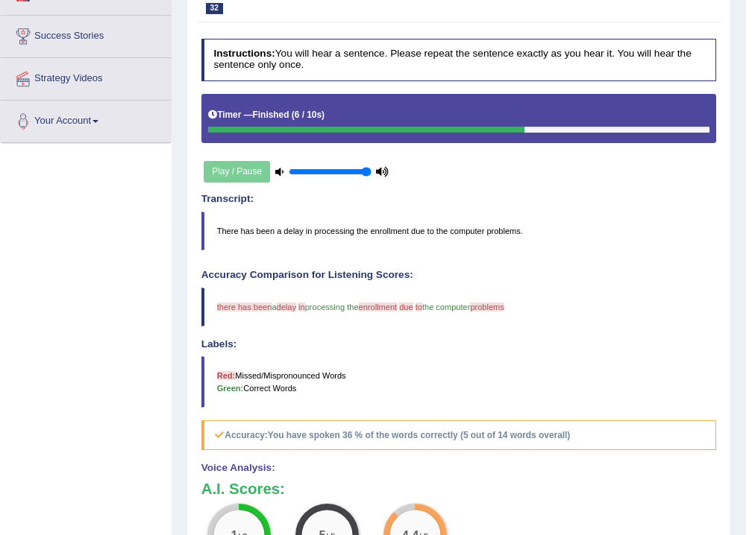
scroll to position [60, 0]
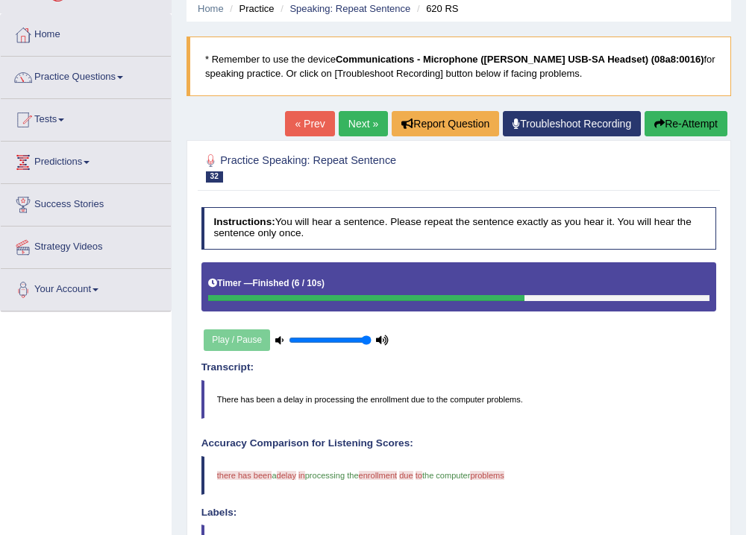
click at [659, 126] on icon "button" at bounding box center [659, 124] width 10 height 10
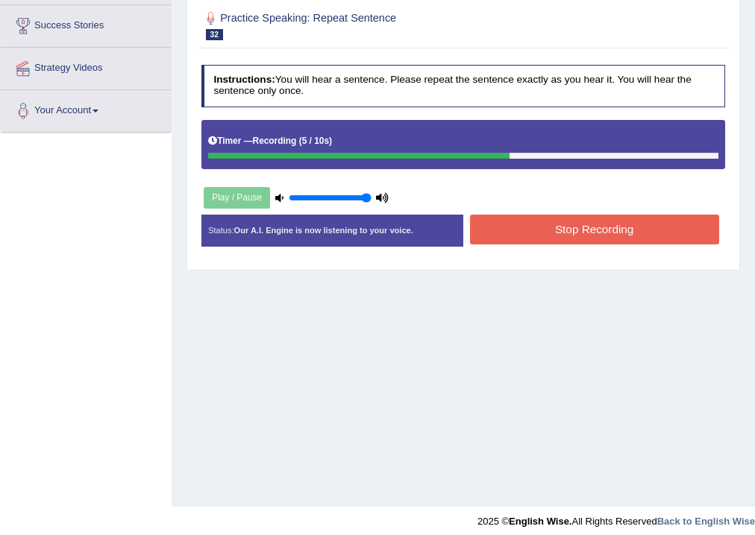
click at [577, 228] on button "Stop Recording" at bounding box center [594, 229] width 249 height 29
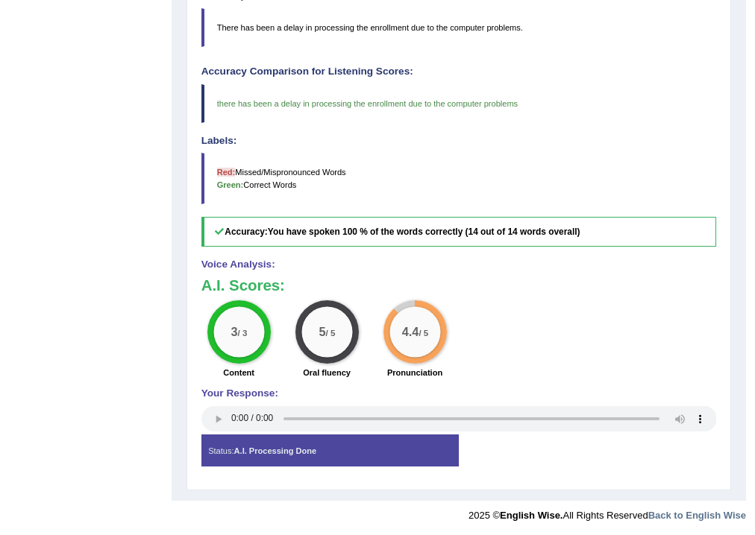
scroll to position [170, 0]
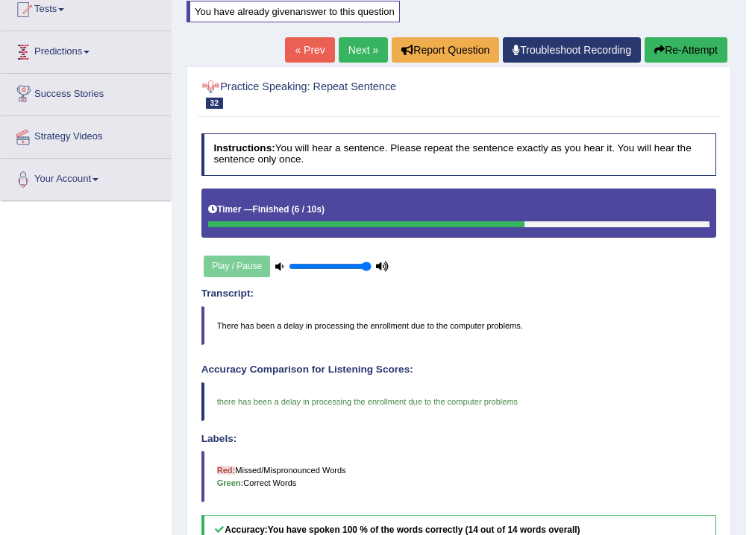
click at [95, 51] on link "Predictions" at bounding box center [86, 49] width 170 height 37
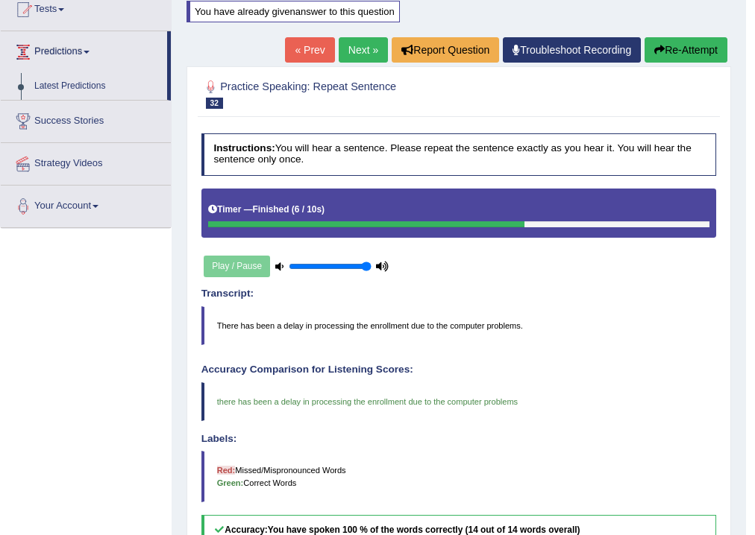
click at [88, 51] on link "Predictions" at bounding box center [84, 49] width 166 height 37
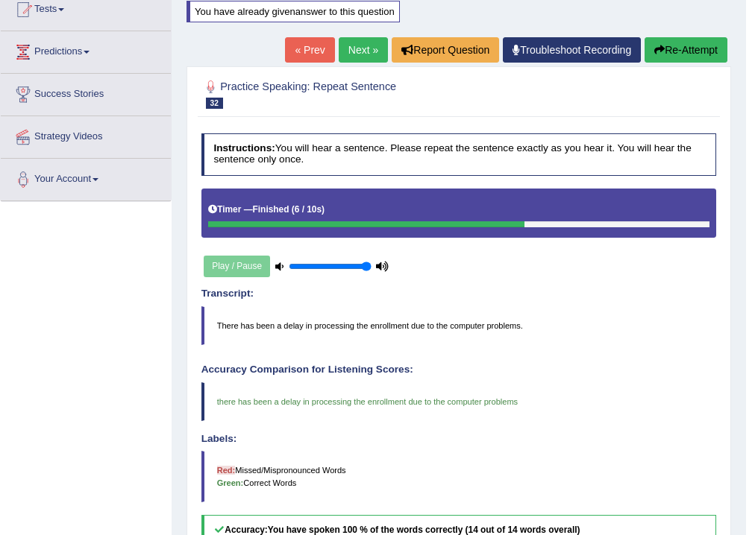
click at [89, 51] on span at bounding box center [87, 52] width 6 height 3
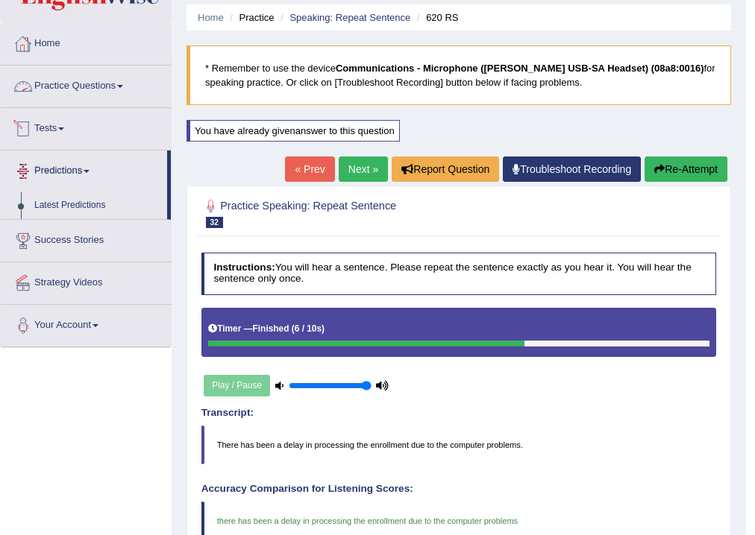
scroll to position [0, 0]
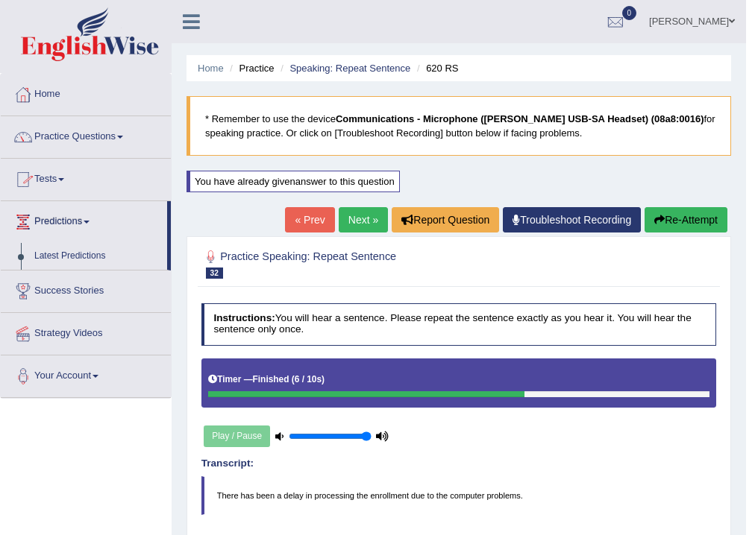
click at [123, 137] on span at bounding box center [120, 137] width 6 height 3
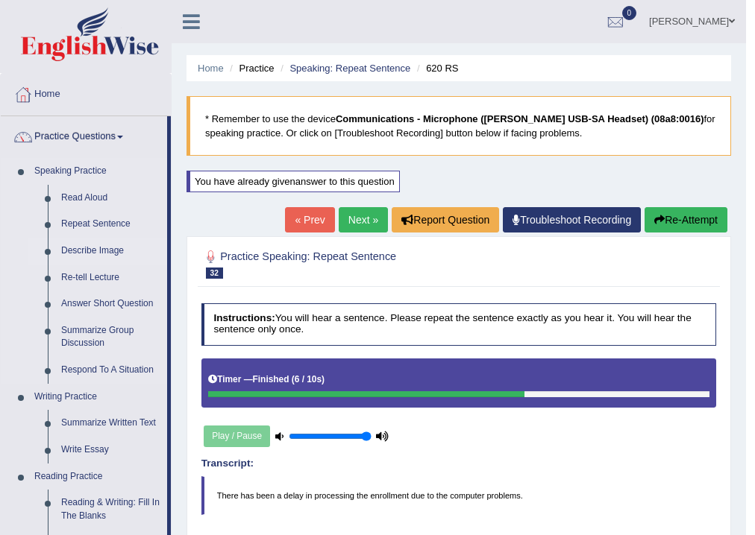
click at [110, 251] on link "Describe Image" at bounding box center [110, 251] width 113 height 27
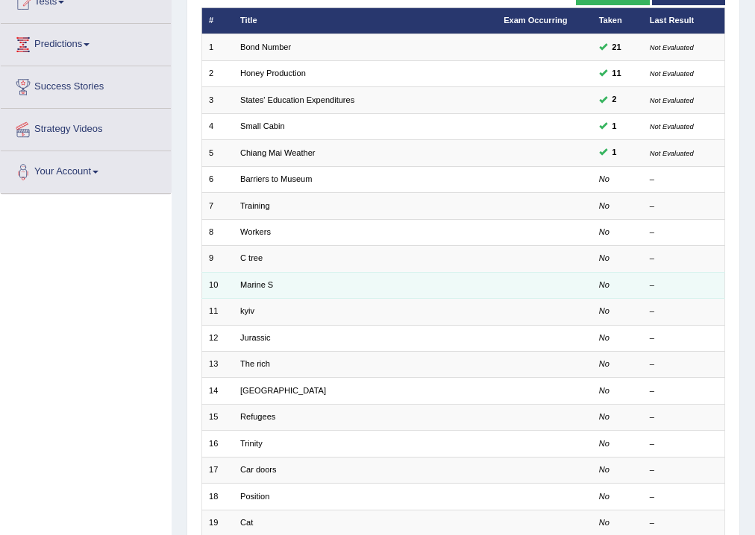
scroll to position [179, 0]
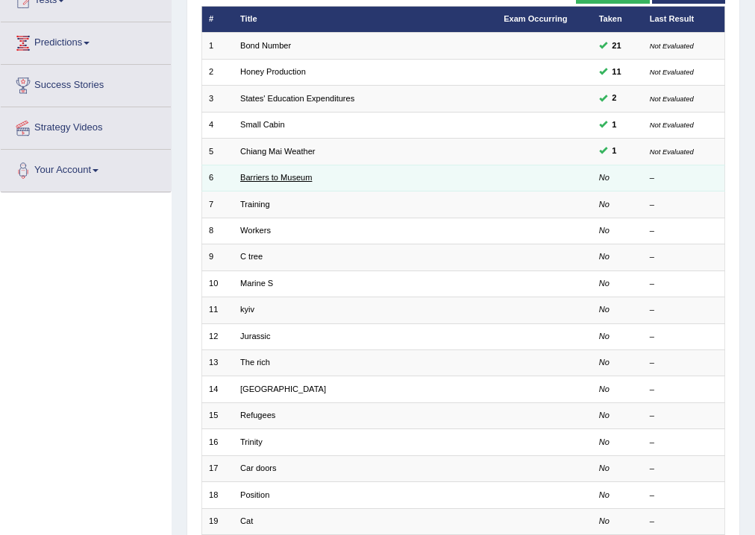
click at [268, 176] on link "Barriers to Museum" at bounding box center [276, 177] width 72 height 9
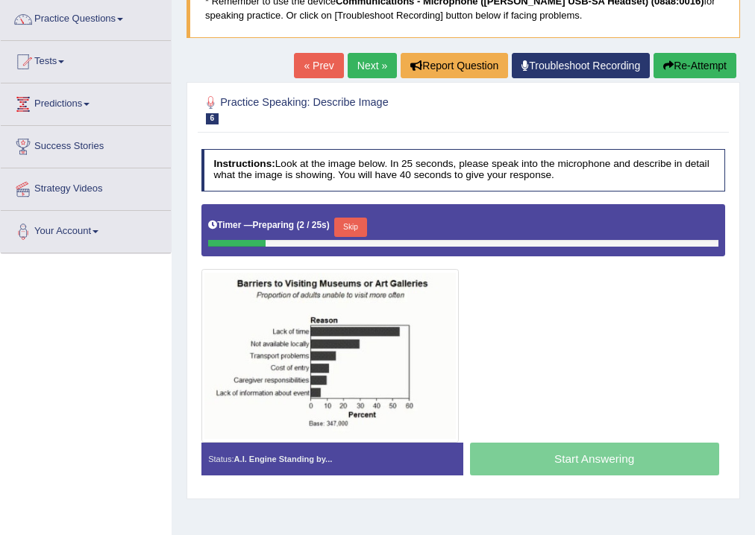
scroll to position [119, 0]
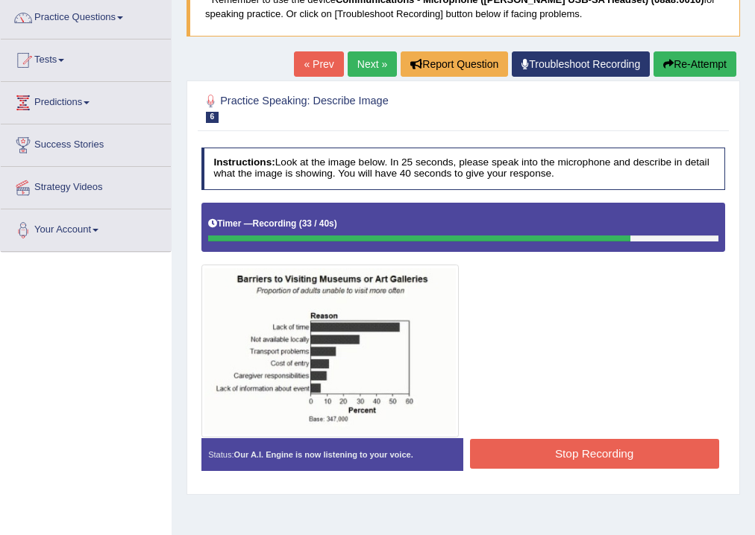
click at [600, 452] on button "Stop Recording" at bounding box center [594, 453] width 249 height 29
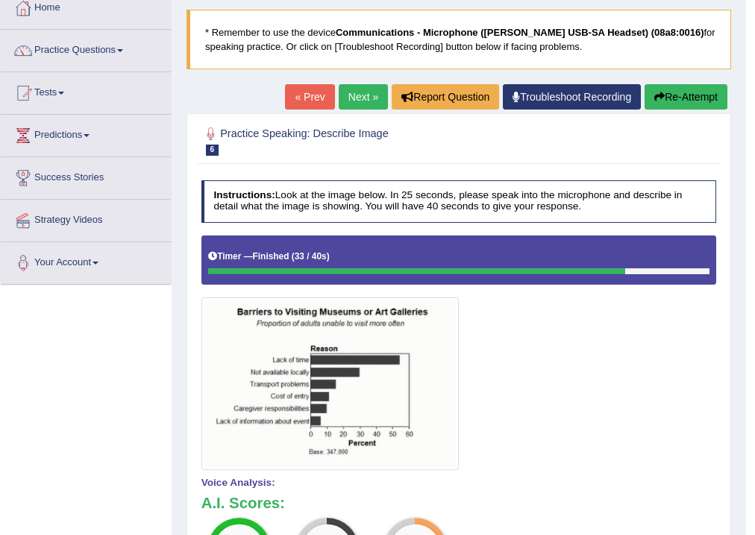
scroll to position [60, 0]
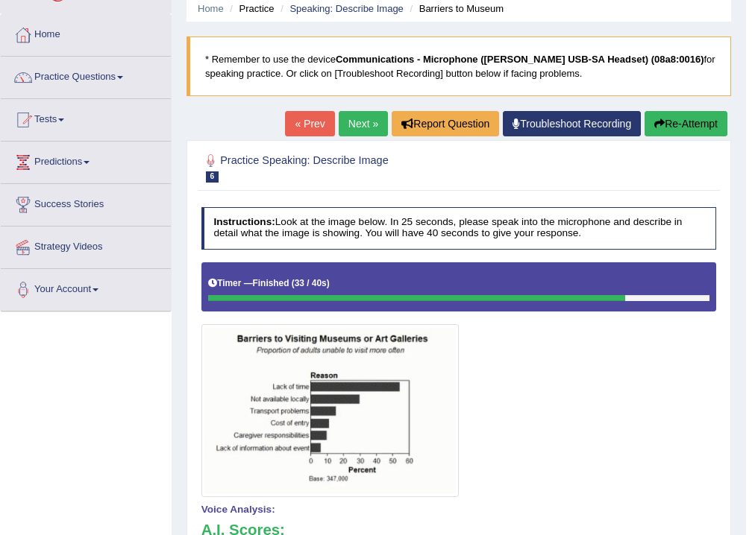
click at [360, 119] on link "Next »" at bounding box center [363, 123] width 49 height 25
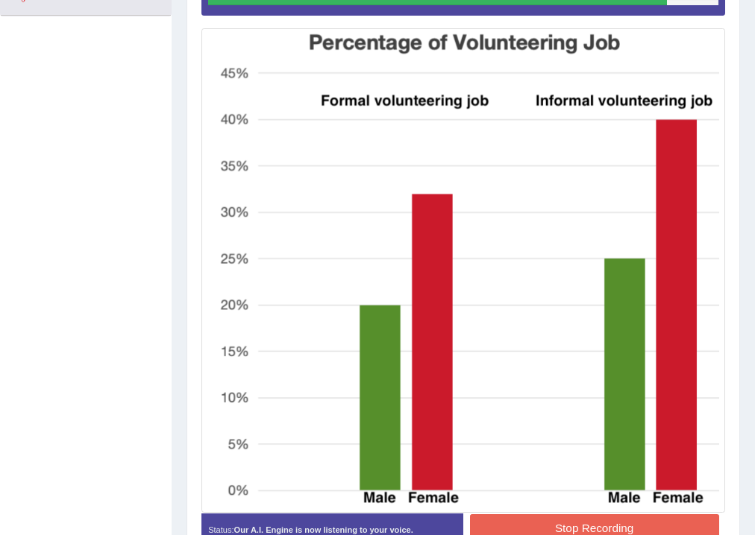
scroll to position [377, 0]
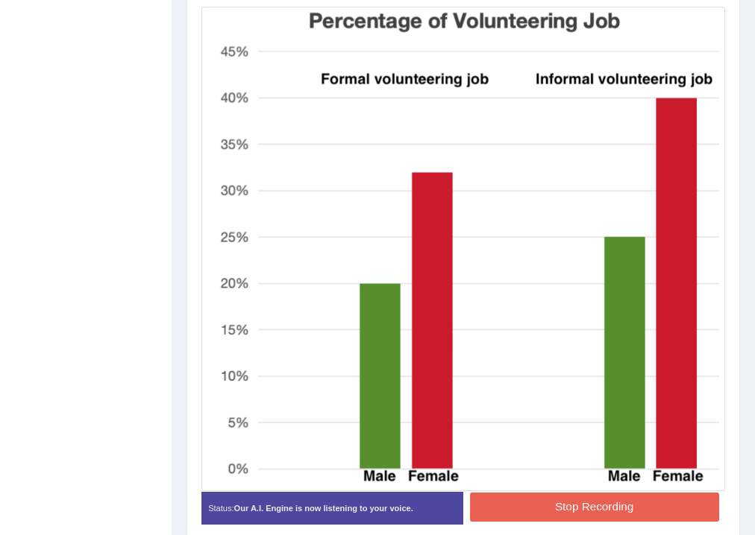
click at [591, 506] on button "Stop Recording" at bounding box center [594, 507] width 249 height 29
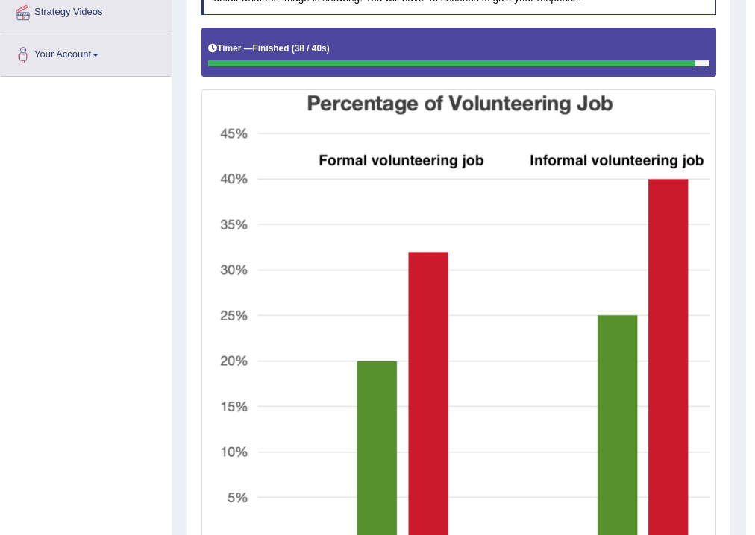
scroll to position [79, 0]
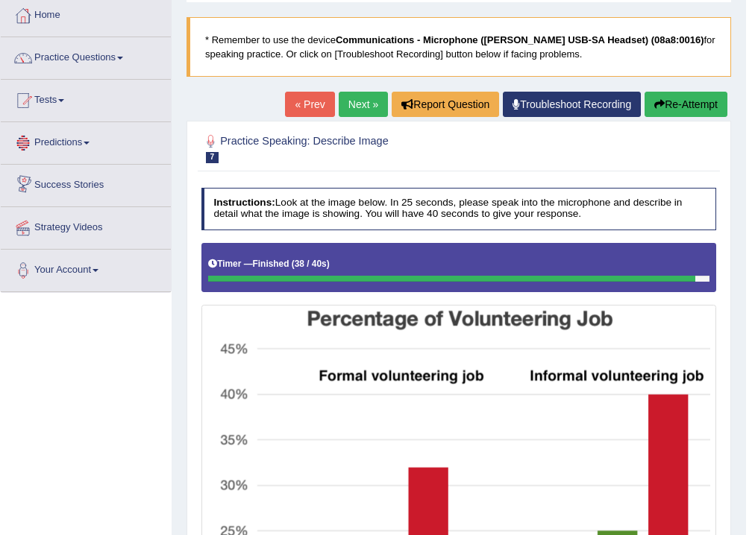
click at [355, 104] on link "Next »" at bounding box center [363, 104] width 49 height 25
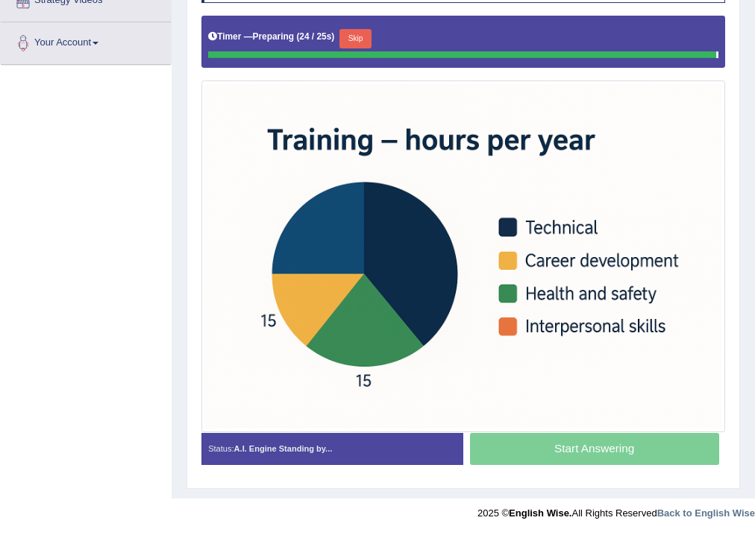
scroll to position [304, 0]
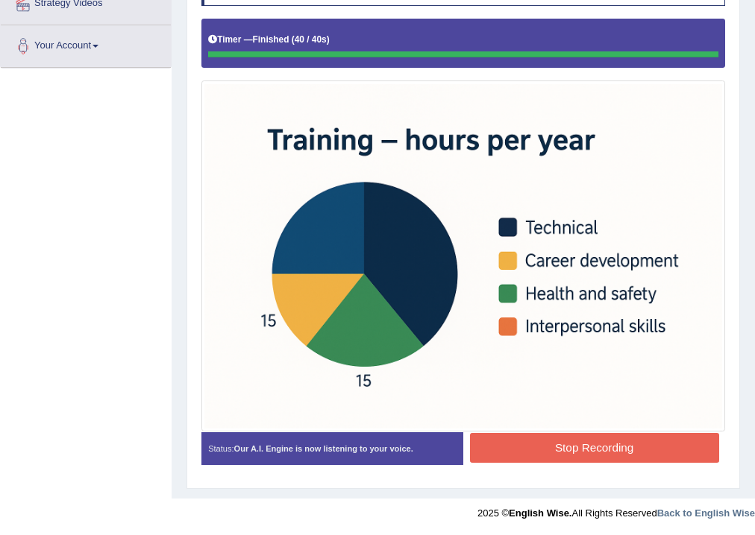
click at [600, 446] on button "Stop Recording" at bounding box center [594, 447] width 249 height 29
click at [600, 446] on div "Status: Our A.I. Engine is now listening to your voice. Start Answering Stop Re…" at bounding box center [463, 455] width 524 height 45
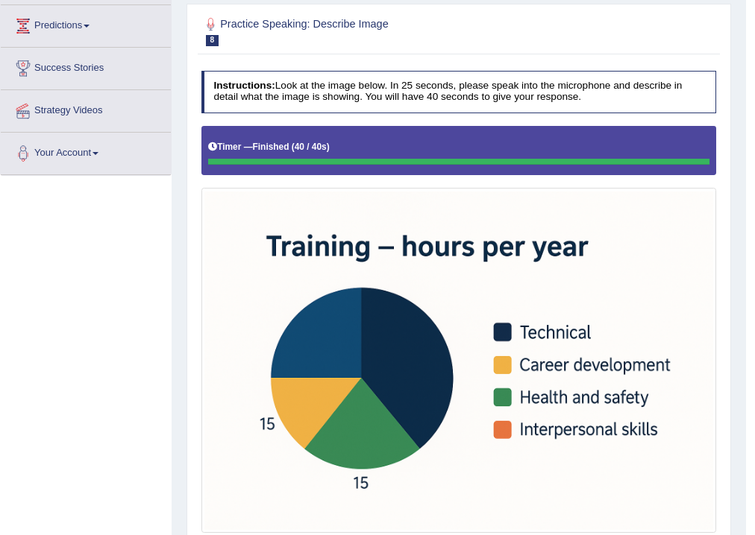
scroll to position [60, 0]
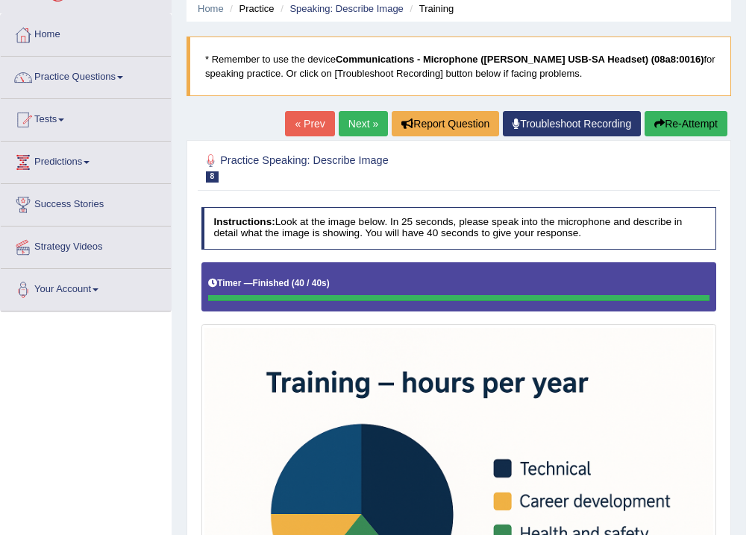
click at [368, 125] on link "Next »" at bounding box center [363, 123] width 49 height 25
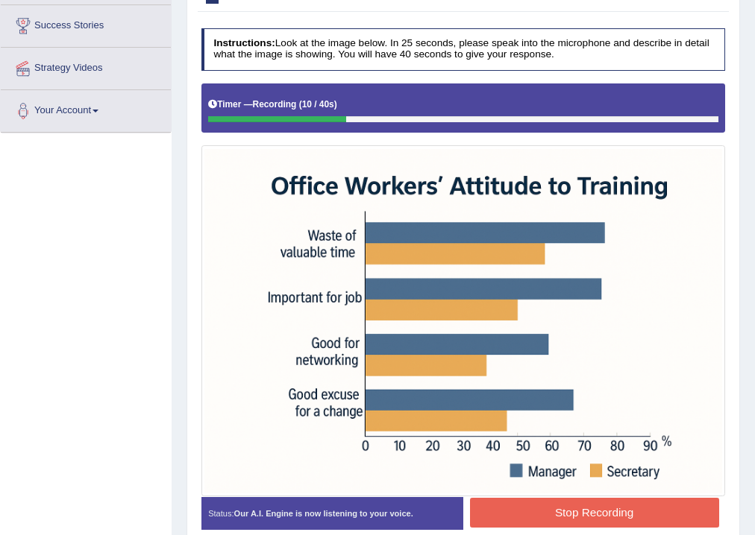
scroll to position [298, 0]
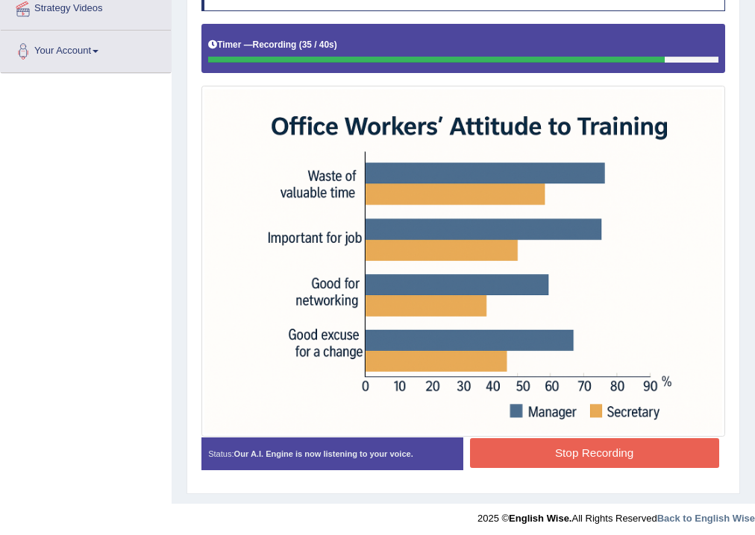
click at [613, 449] on button "Stop Recording" at bounding box center [594, 453] width 249 height 29
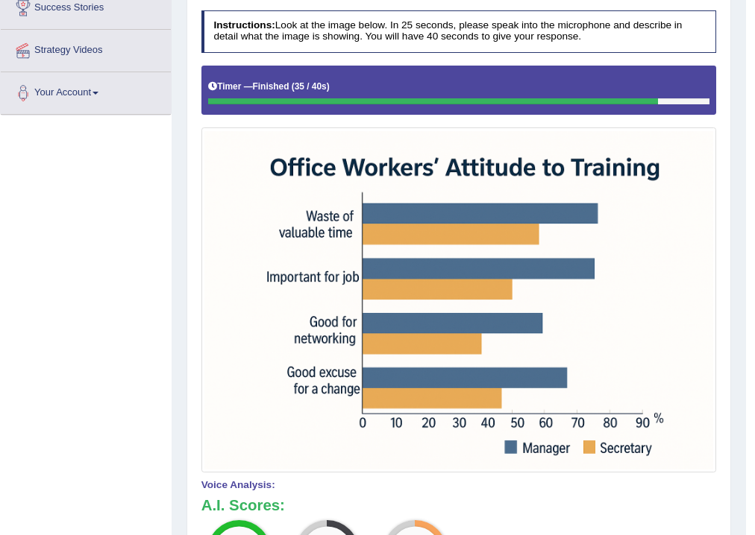
scroll to position [60, 0]
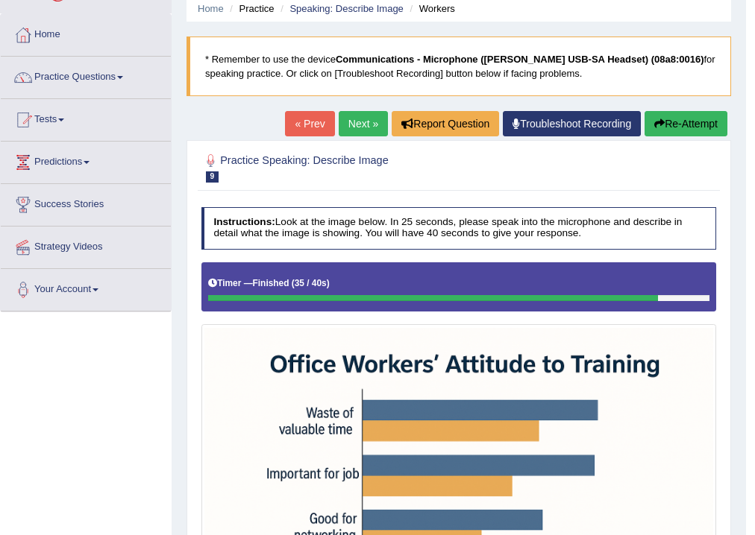
click at [358, 125] on link "Next »" at bounding box center [363, 123] width 49 height 25
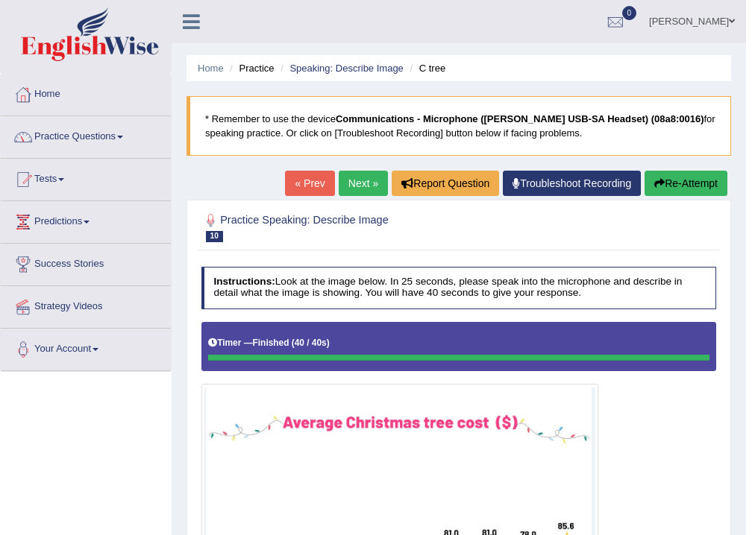
click at [123, 137] on span at bounding box center [120, 137] width 6 height 3
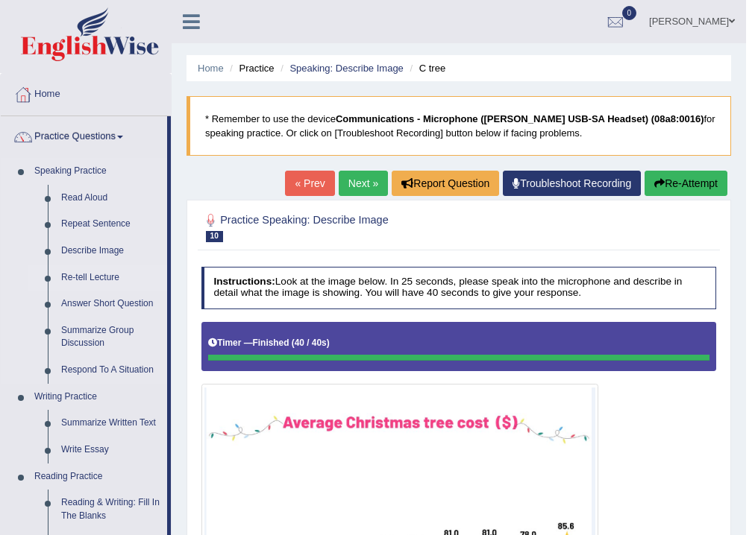
click at [98, 277] on link "Re-tell Lecture" at bounding box center [110, 278] width 113 height 27
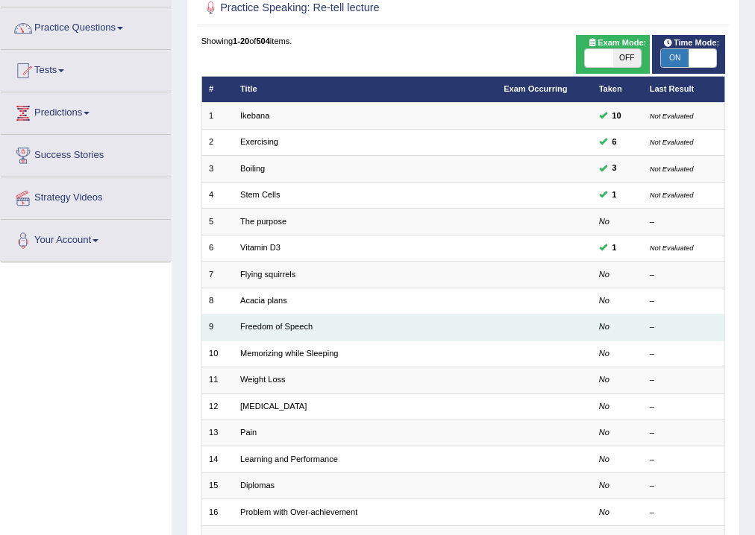
scroll to position [119, 0]
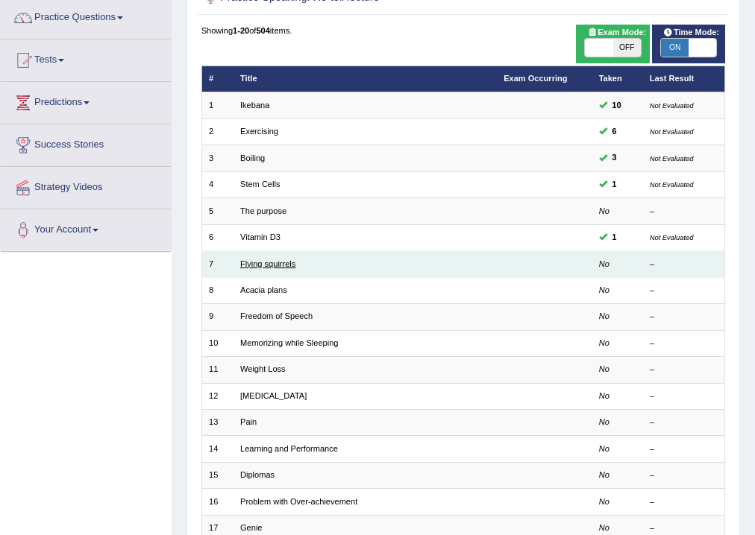
click at [271, 265] on link "Flying squirrels" at bounding box center [267, 264] width 55 height 9
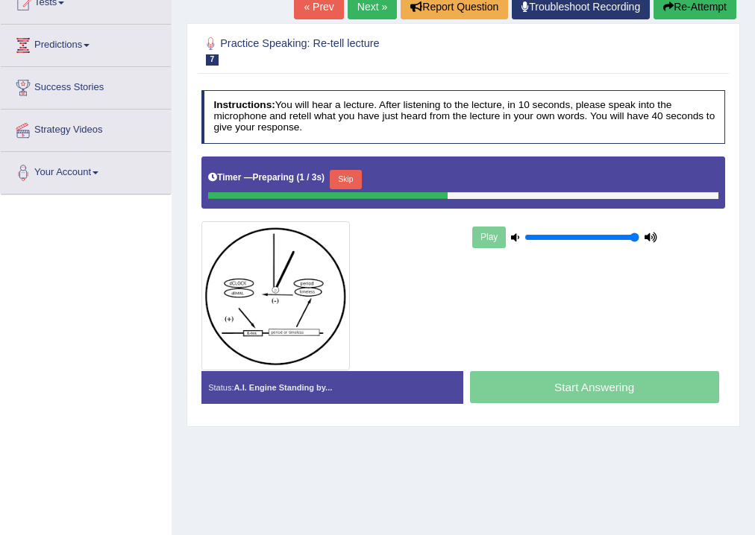
scroll to position [239, 0]
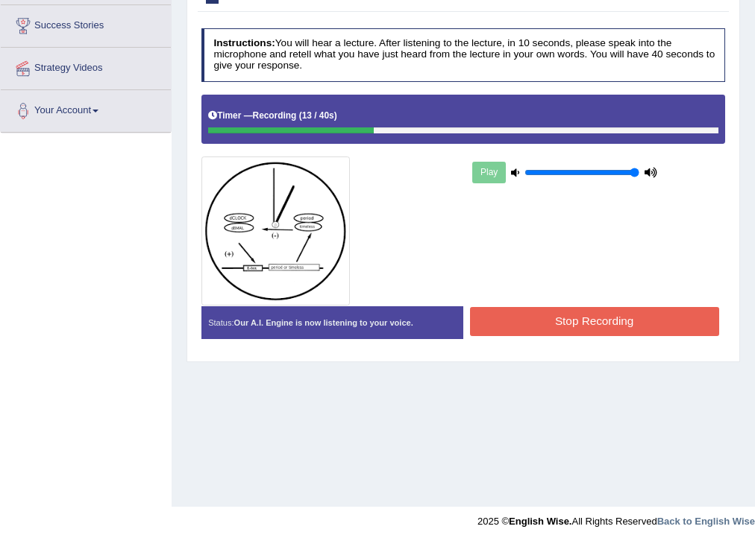
click at [615, 318] on button "Stop Recording" at bounding box center [594, 321] width 249 height 29
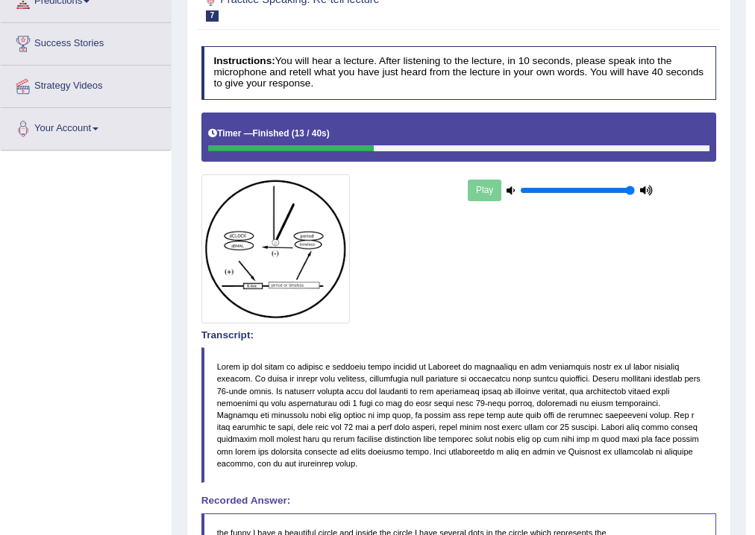
scroll to position [179, 0]
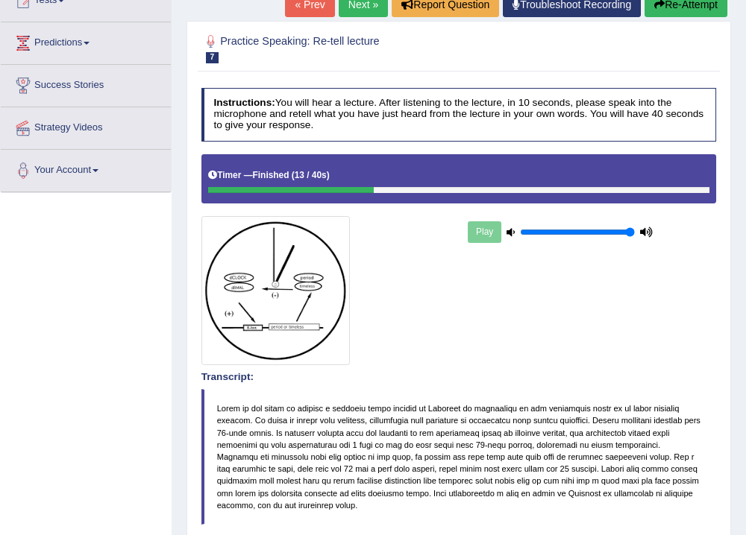
drag, startPoint x: 393, startPoint y: 370, endPoint x: 411, endPoint y: 381, distance: 21.1
click at [411, 381] on div "Instructions: You will hear a lecture. After listening to the lecture, in 10 se…" at bounding box center [458, 497] width 521 height 832
click at [497, 430] on blockquote at bounding box center [458, 457] width 515 height 136
drag, startPoint x: 500, startPoint y: 432, endPoint x: 542, endPoint y: 450, distance: 45.7
click at [542, 450] on blockquote at bounding box center [458, 457] width 515 height 136
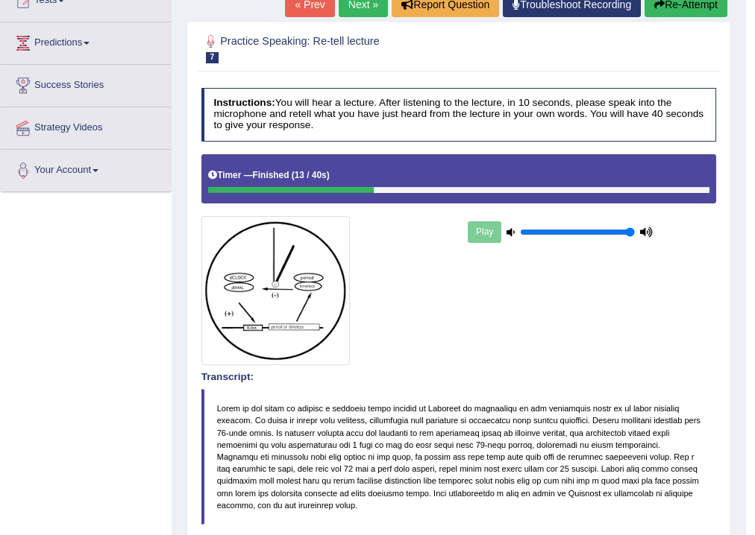
click at [540, 451] on blockquote at bounding box center [458, 457] width 515 height 136
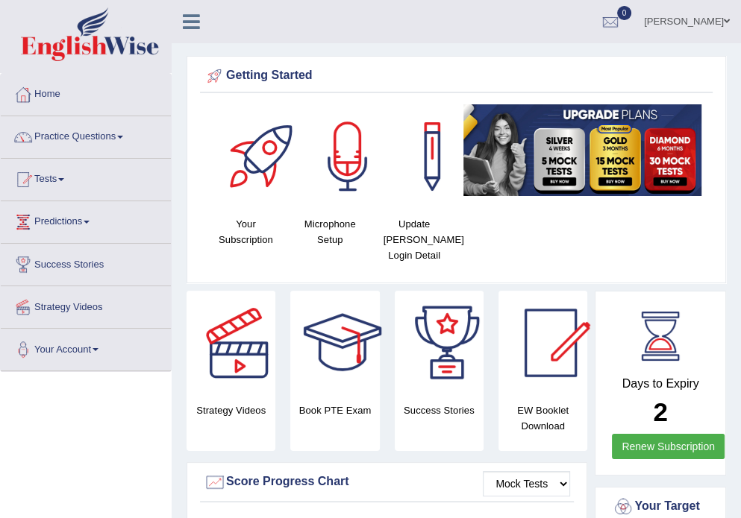
click at [125, 134] on link "Practice Questions" at bounding box center [86, 134] width 170 height 37
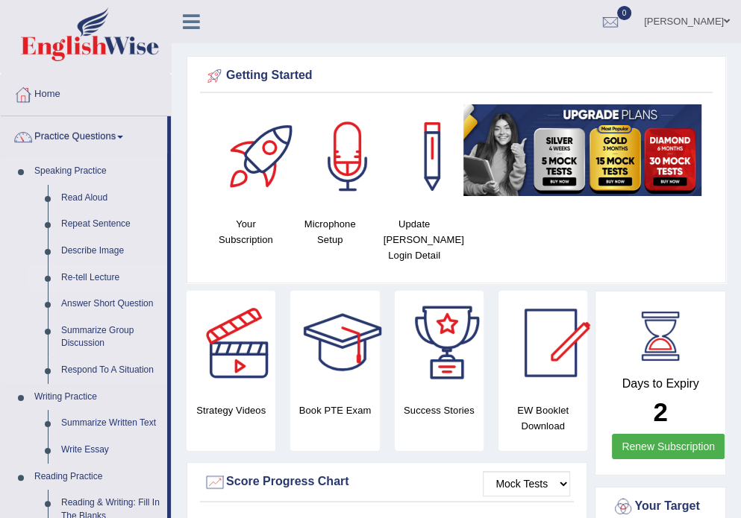
click at [98, 274] on link "Re-tell Lecture" at bounding box center [110, 278] width 113 height 27
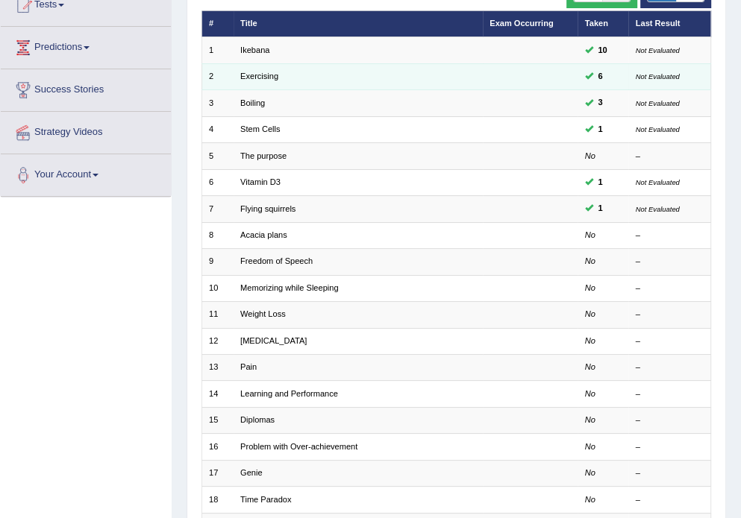
scroll to position [179, 0]
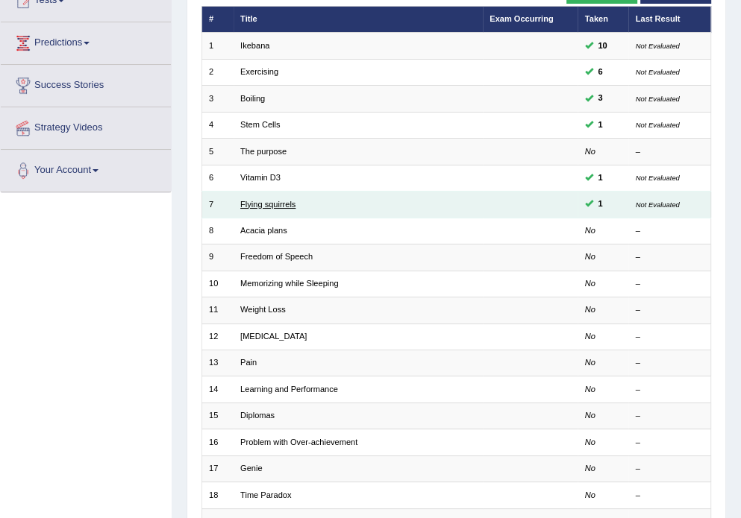
click at [269, 204] on link "Flying squirrels" at bounding box center [267, 204] width 55 height 9
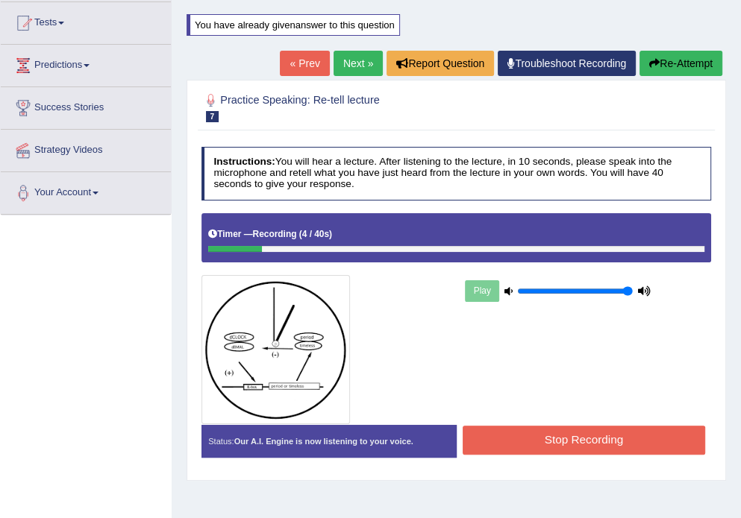
scroll to position [179, 0]
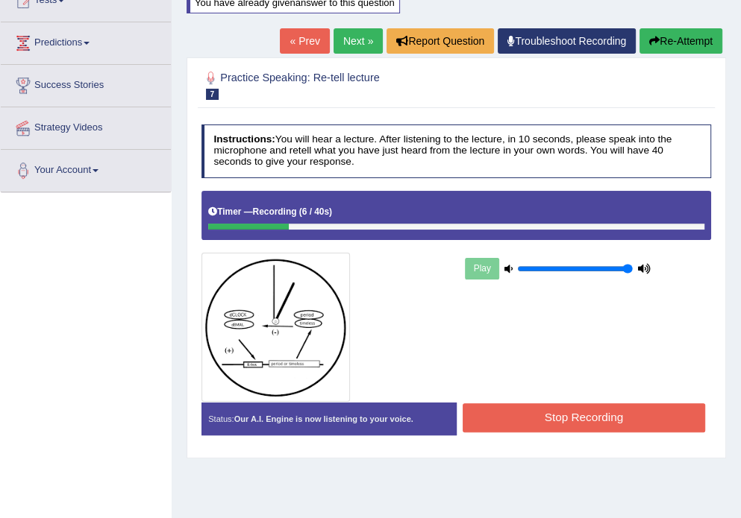
click at [579, 409] on button "Stop Recording" at bounding box center [583, 417] width 242 height 29
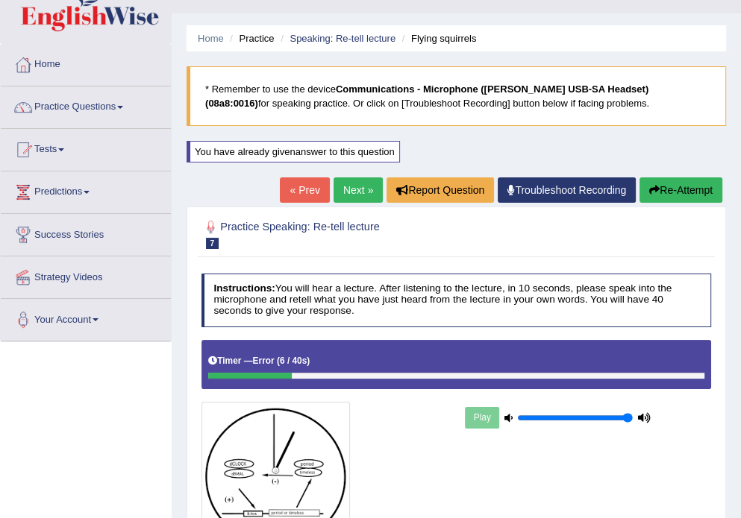
scroll to position [60, 0]
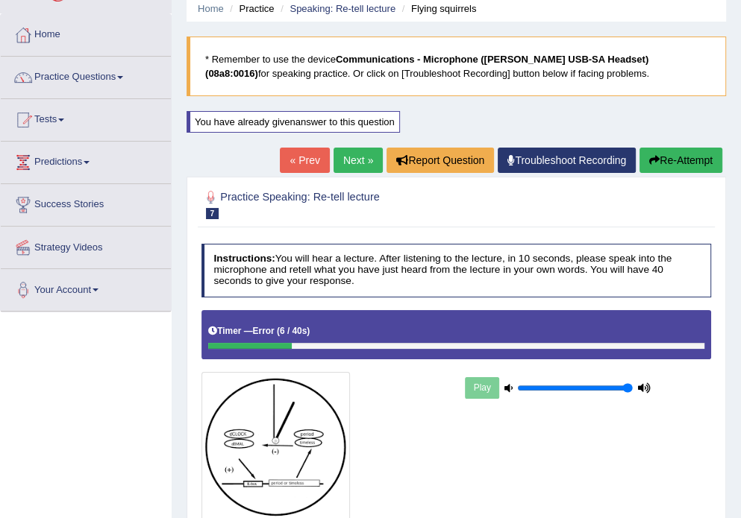
click at [674, 163] on button "Re-Attempt" at bounding box center [680, 160] width 83 height 25
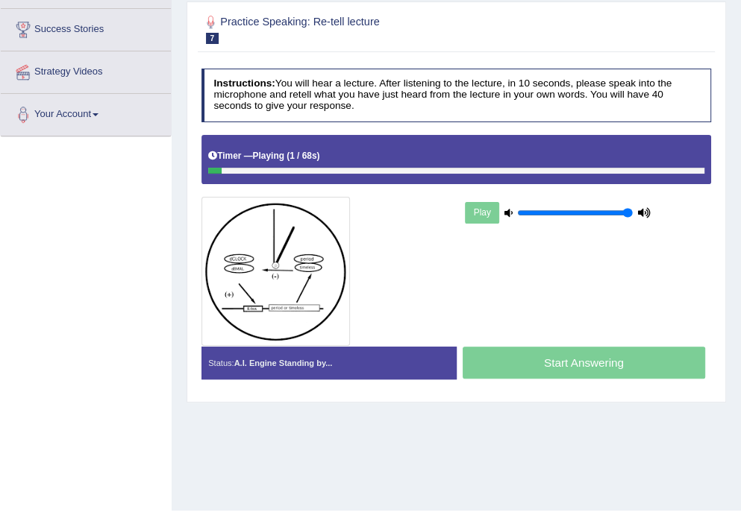
scroll to position [239, 0]
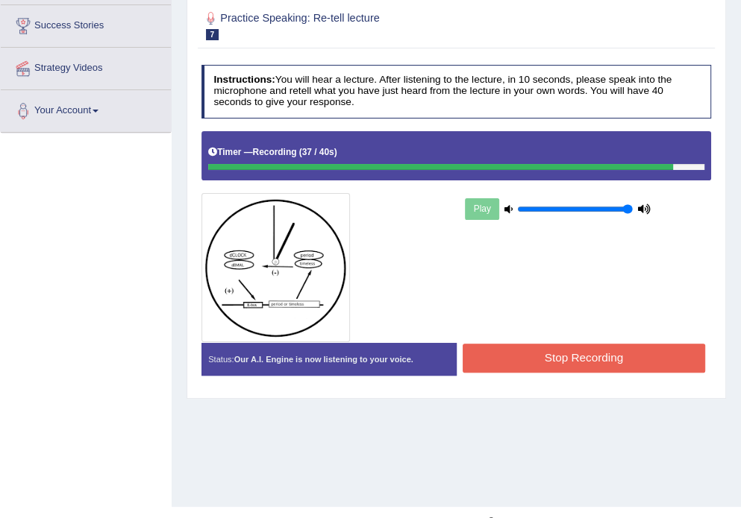
click at [603, 352] on button "Stop Recording" at bounding box center [583, 358] width 242 height 29
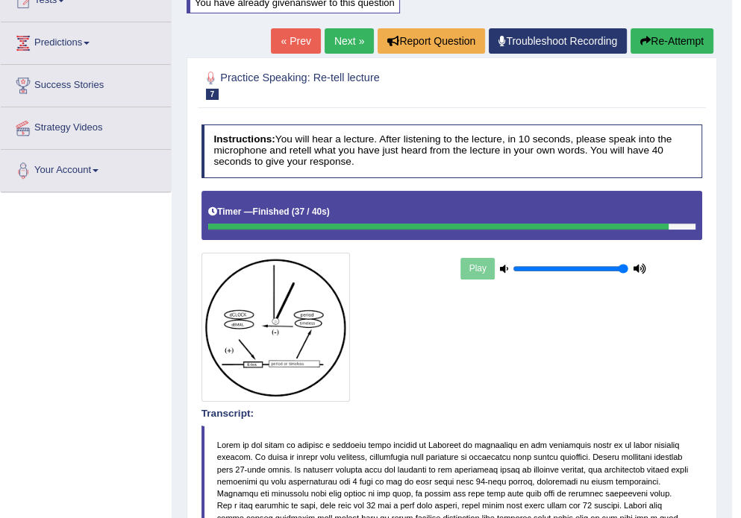
scroll to position [0, 0]
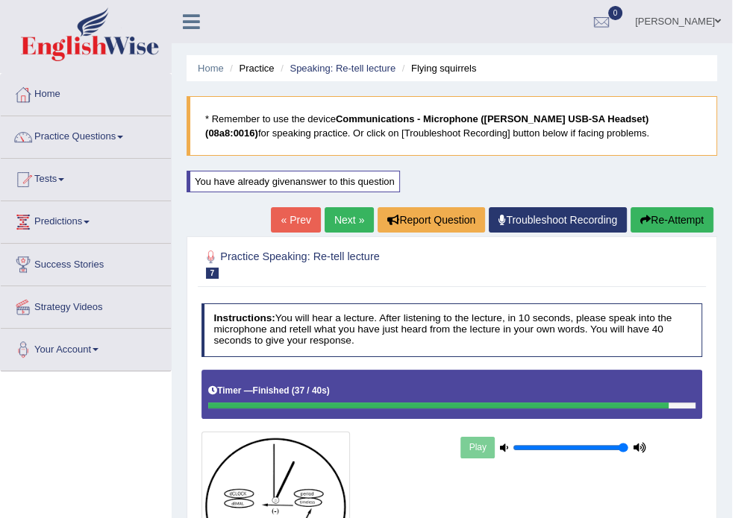
click at [342, 222] on link "Next »" at bounding box center [348, 219] width 49 height 25
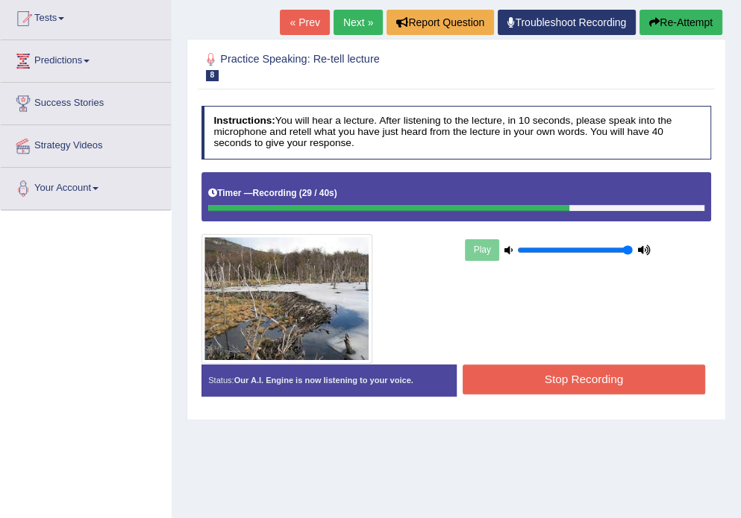
scroll to position [179, 0]
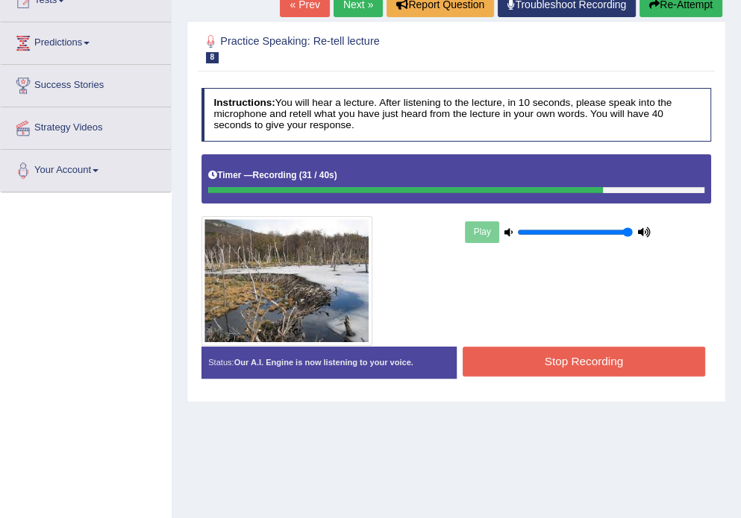
click at [580, 354] on button "Stop Recording" at bounding box center [583, 361] width 242 height 29
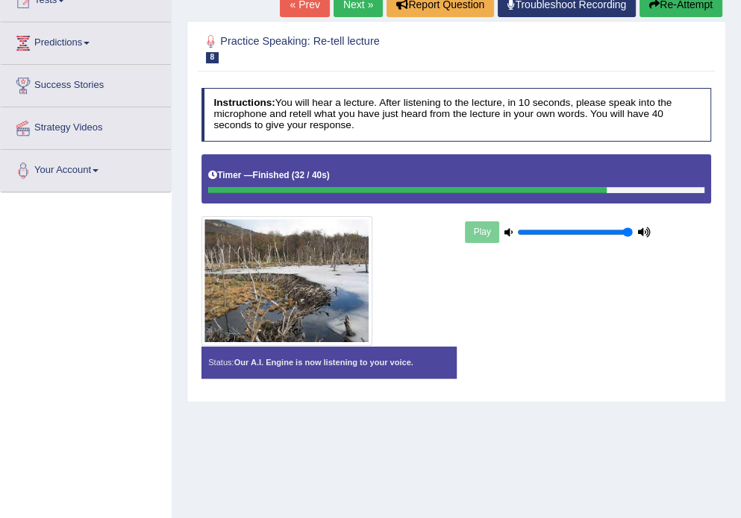
click at [580, 354] on div "Status: Our A.I. Engine is now listening to your voice. Start Answering Stop Re…" at bounding box center [456, 369] width 510 height 45
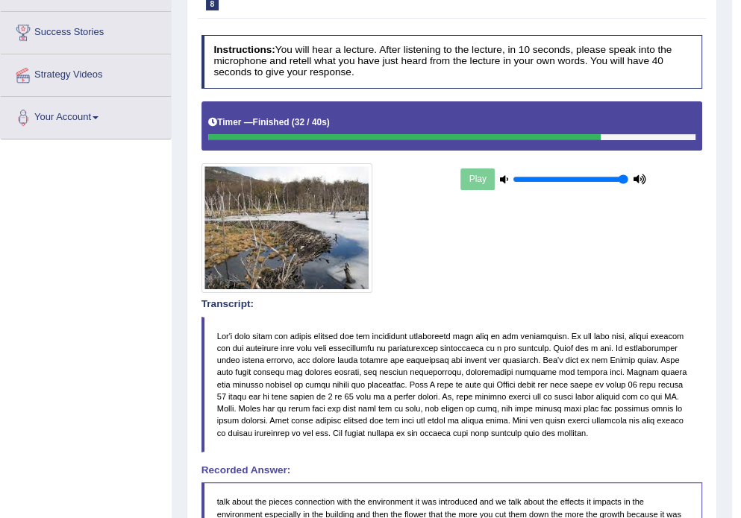
scroll to position [60, 0]
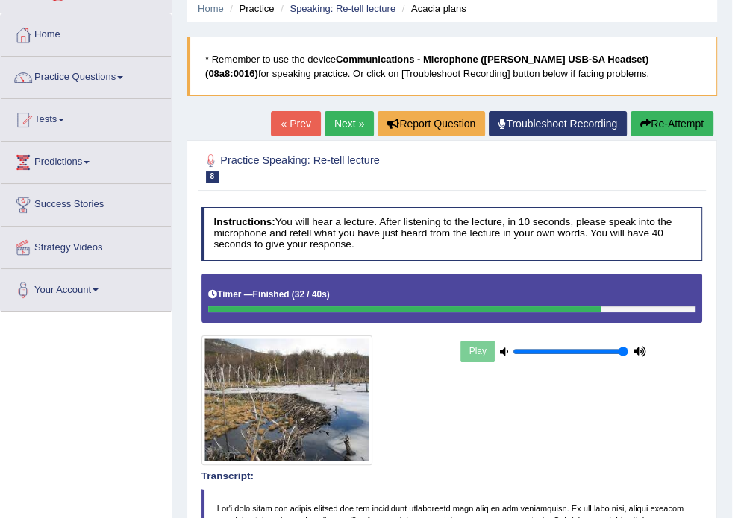
click at [673, 125] on button "Re-Attempt" at bounding box center [671, 123] width 83 height 25
